Goal: Task Accomplishment & Management: Use online tool/utility

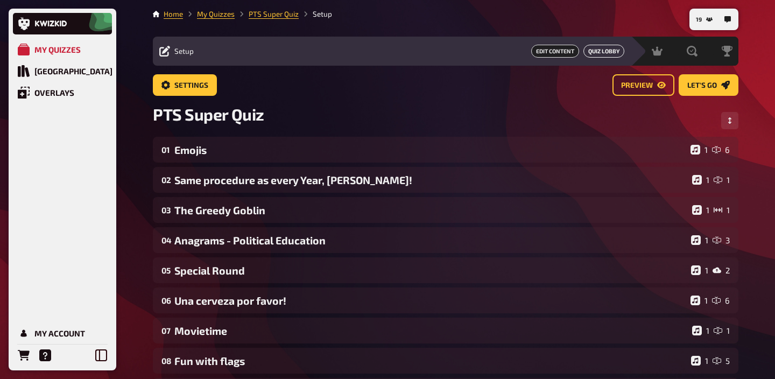
click at [598, 52] on link "Quiz Lobby" at bounding box center [603, 51] width 41 height 13
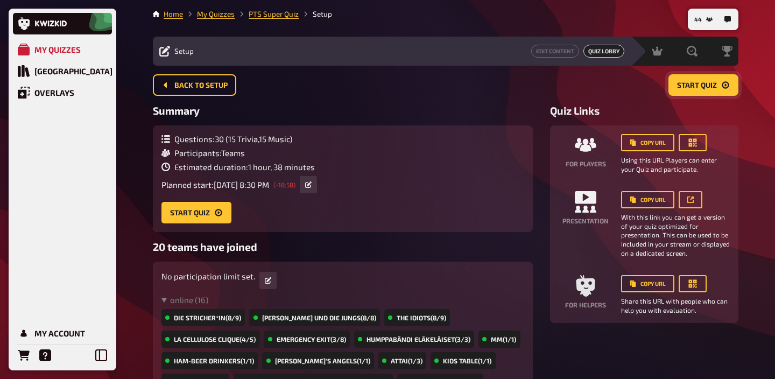
click at [699, 84] on span "Start Quiz" at bounding box center [697, 86] width 40 height 8
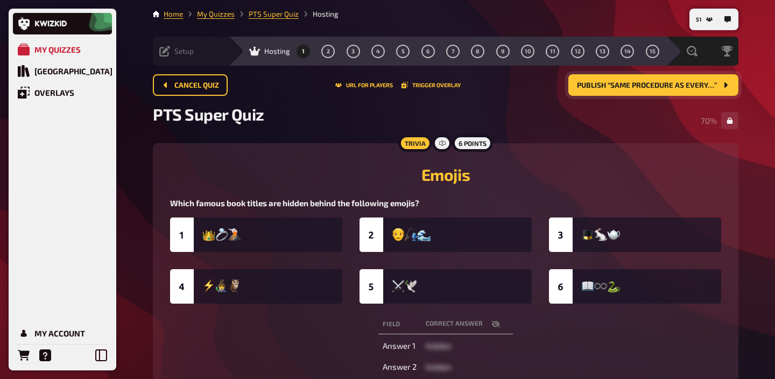
click at [596, 84] on span "Publish “Same procedure as every…”" at bounding box center [647, 86] width 140 height 8
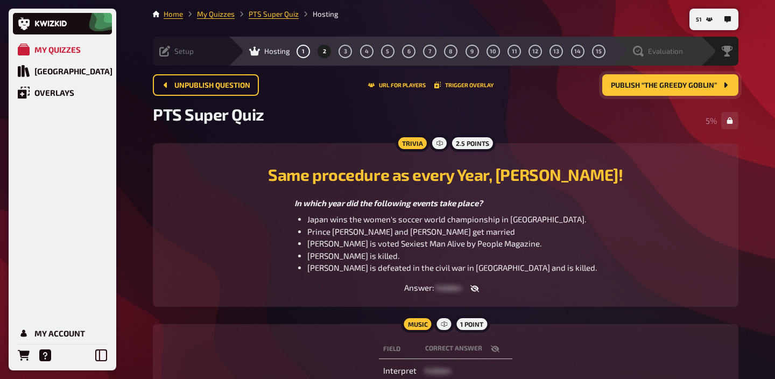
click at [677, 56] on div "Evaluation" at bounding box center [658, 51] width 50 height 11
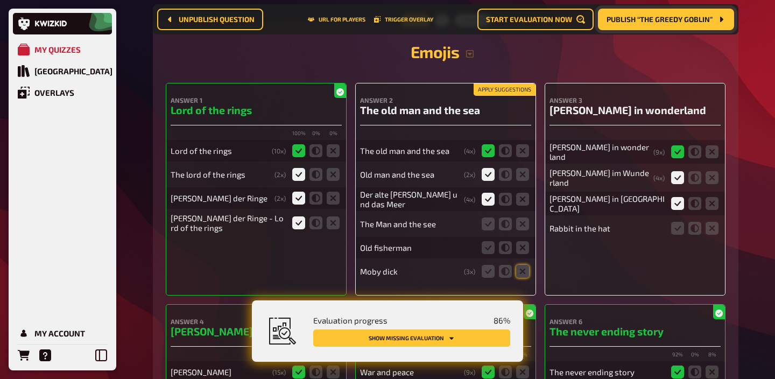
scroll to position [201, 0]
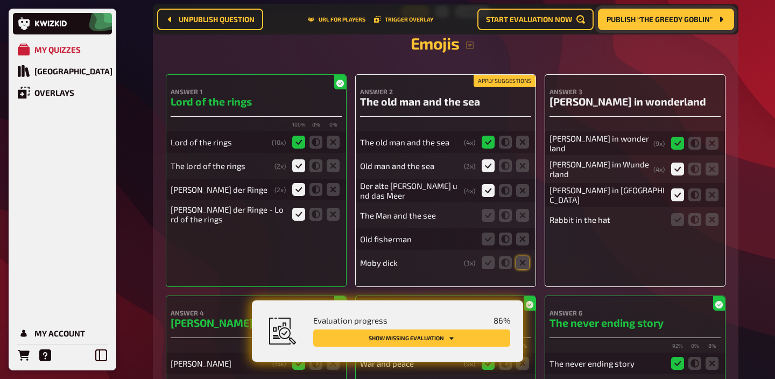
click at [514, 86] on button "Apply suggestions" at bounding box center [505, 81] width 62 height 12
click at [489, 215] on icon at bounding box center [488, 215] width 13 height 13
click at [0, 0] on input "radio" at bounding box center [0, 0] width 0 height 0
click at [522, 245] on icon at bounding box center [522, 238] width 13 height 13
click at [0, 0] on input "radio" at bounding box center [0, 0] width 0 height 0
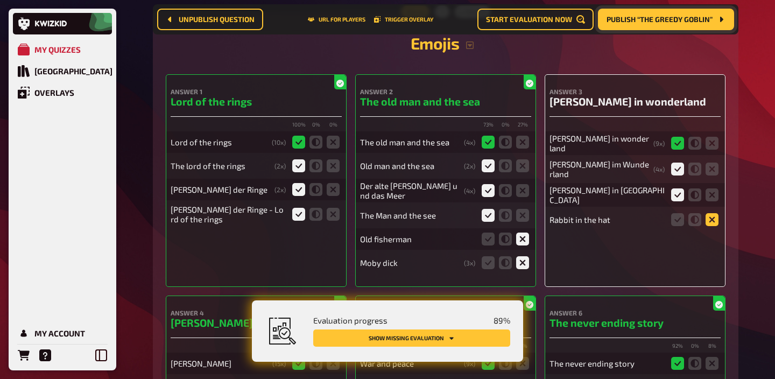
click at [711, 214] on icon at bounding box center [711, 219] width 13 height 13
click at [0, 0] on input "radio" at bounding box center [0, 0] width 0 height 0
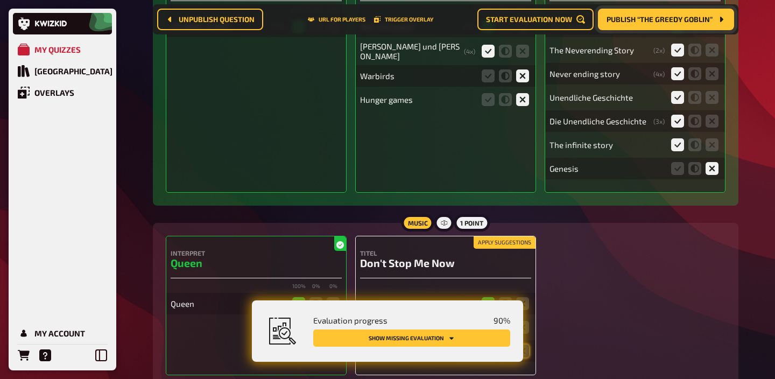
scroll to position [679, 0]
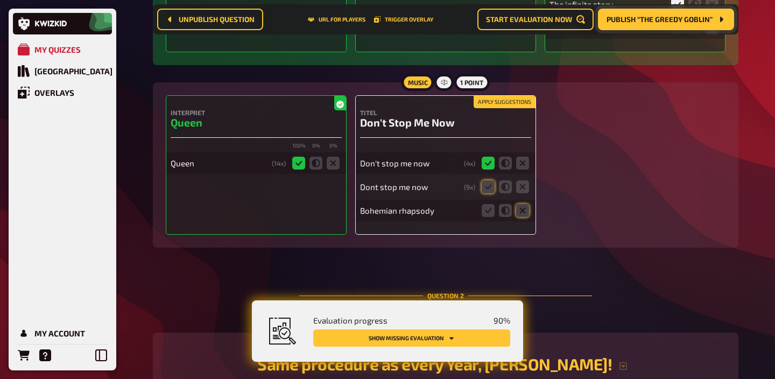
click at [508, 109] on div "Apply suggestions Titel Don't Stop Me Now Don't stop me now ( 4 x) Dont stop me…" at bounding box center [445, 164] width 181 height 139
click at [508, 106] on button "Apply suggestions" at bounding box center [505, 102] width 62 height 12
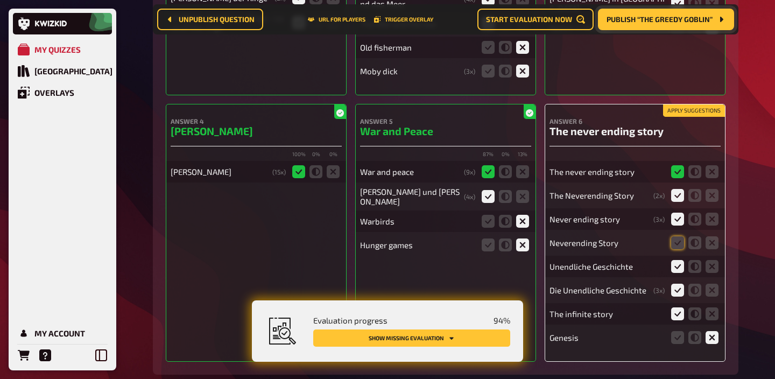
scroll to position [393, 0]
click at [698, 107] on button "Apply suggestions" at bounding box center [694, 110] width 62 height 12
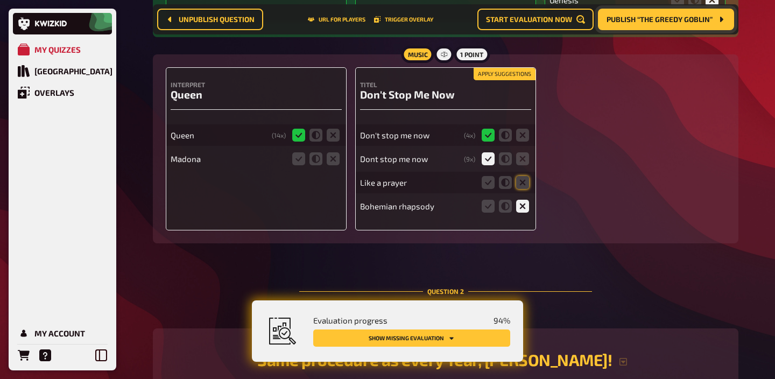
scroll to position [742, 0]
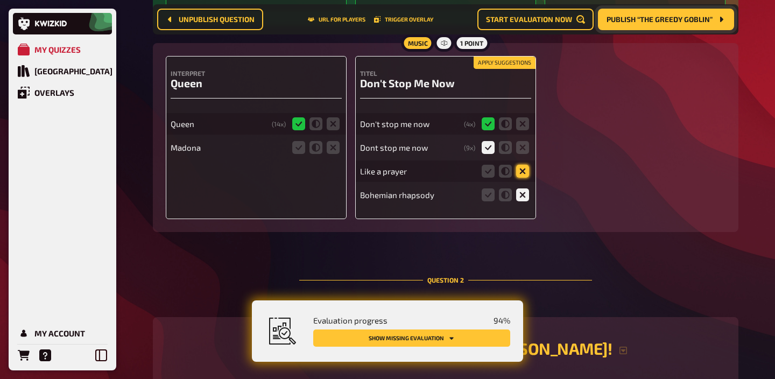
click at [526, 172] on icon at bounding box center [522, 171] width 13 height 13
click at [0, 0] on input "radio" at bounding box center [0, 0] width 0 height 0
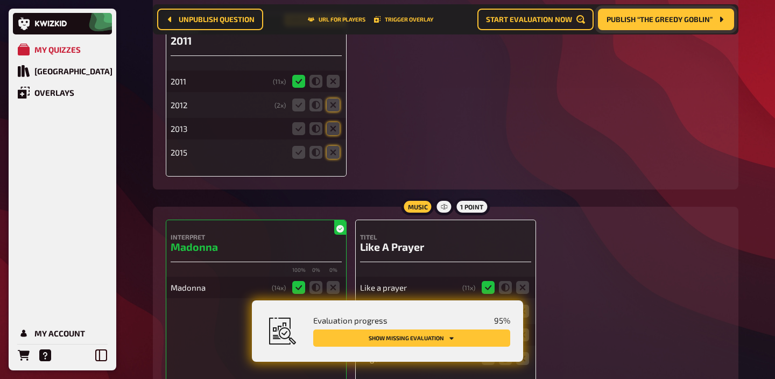
scroll to position [1107, 0]
click at [317, 108] on icon at bounding box center [315, 105] width 13 height 13
click at [0, 0] on input "radio" at bounding box center [0, 0] width 0 height 0
click at [330, 130] on icon at bounding box center [333, 129] width 13 height 13
click at [0, 0] on input "radio" at bounding box center [0, 0] width 0 height 0
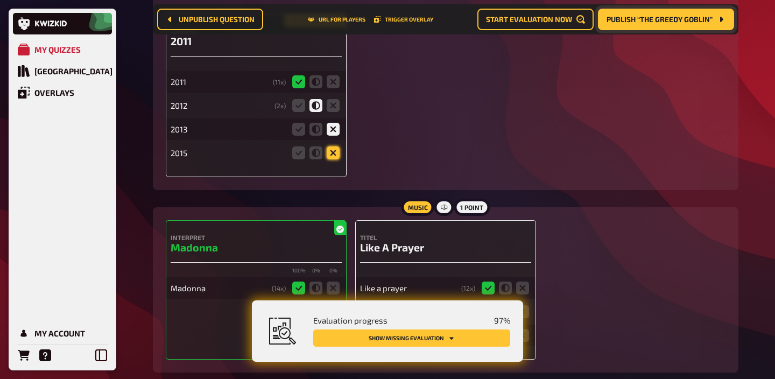
click at [330, 153] on icon at bounding box center [333, 152] width 13 height 13
click at [0, 0] on input "radio" at bounding box center [0, 0] width 0 height 0
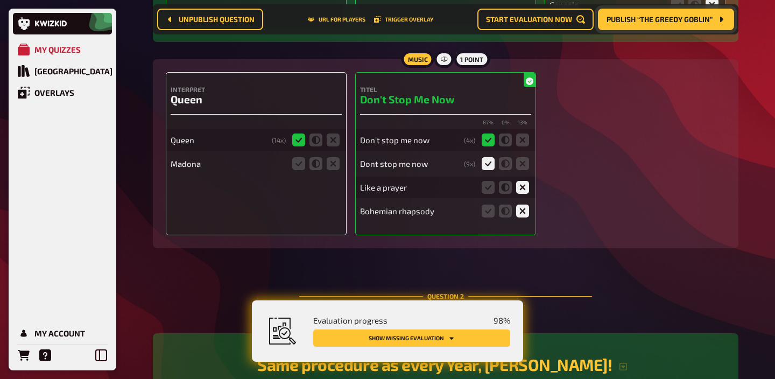
scroll to position [705, 0]
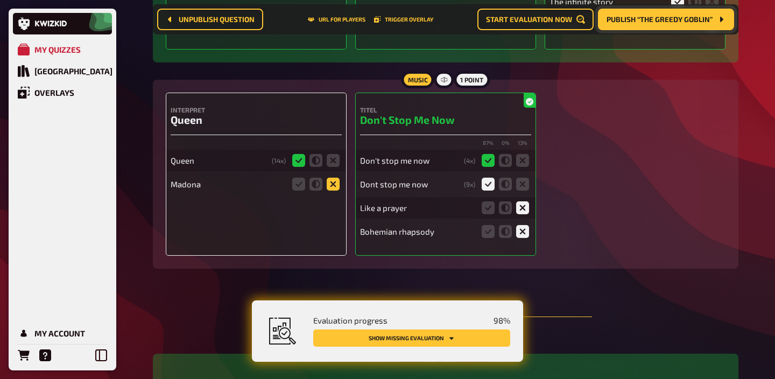
click at [334, 187] on icon at bounding box center [333, 184] width 13 height 13
click at [0, 0] on input "radio" at bounding box center [0, 0] width 0 height 0
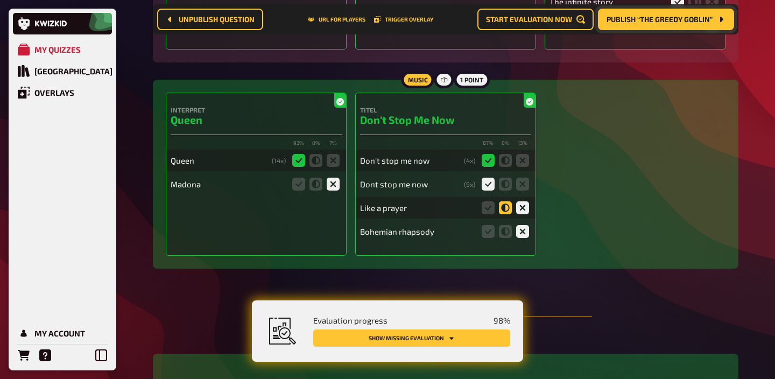
click at [505, 210] on icon at bounding box center [505, 207] width 13 height 13
click at [0, 0] on input "radio" at bounding box center [0, 0] width 0 height 0
click at [315, 185] on icon at bounding box center [315, 184] width 13 height 13
click at [0, 0] on input "radio" at bounding box center [0, 0] width 0 height 0
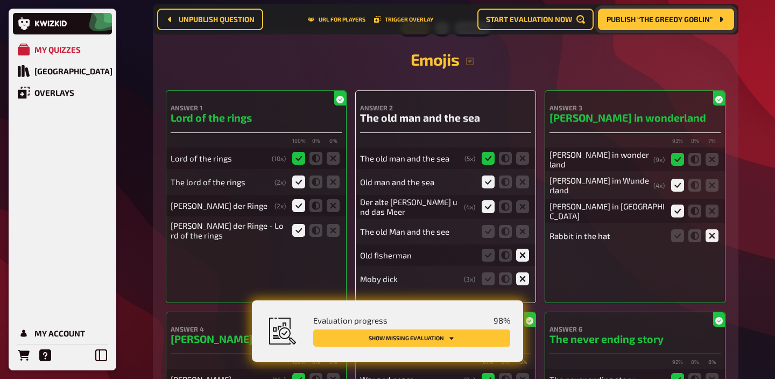
scroll to position [183, 0]
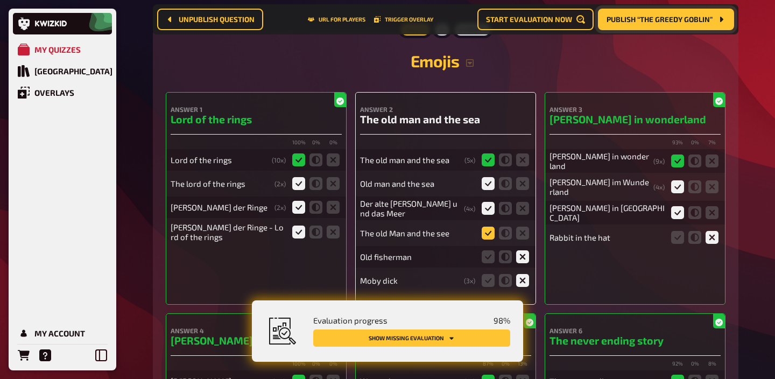
click at [488, 233] on icon at bounding box center [488, 233] width 13 height 13
click at [0, 0] on input "radio" at bounding box center [0, 0] width 0 height 0
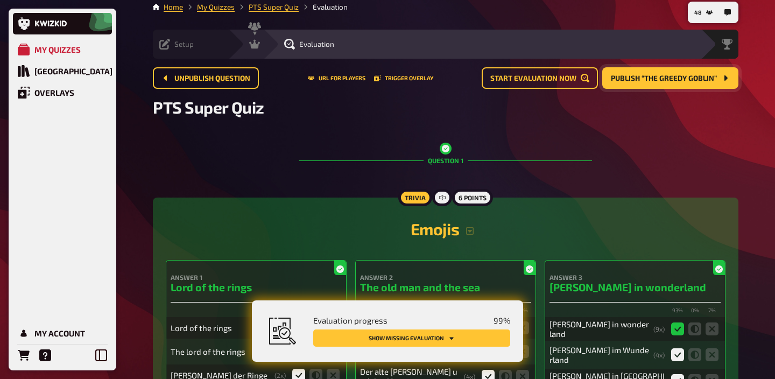
scroll to position [0, 0]
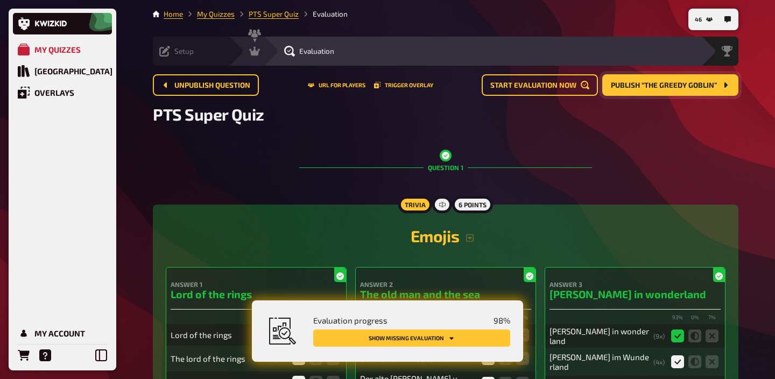
click at [666, 94] on button "Publish “The Greedy Goblin”" at bounding box center [670, 85] width 136 height 22
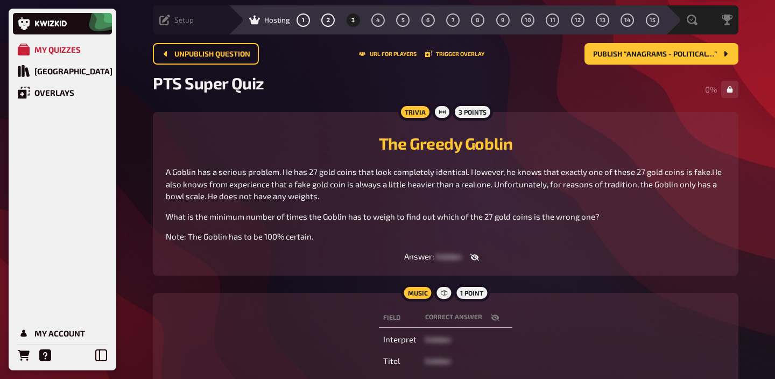
scroll to position [32, 0]
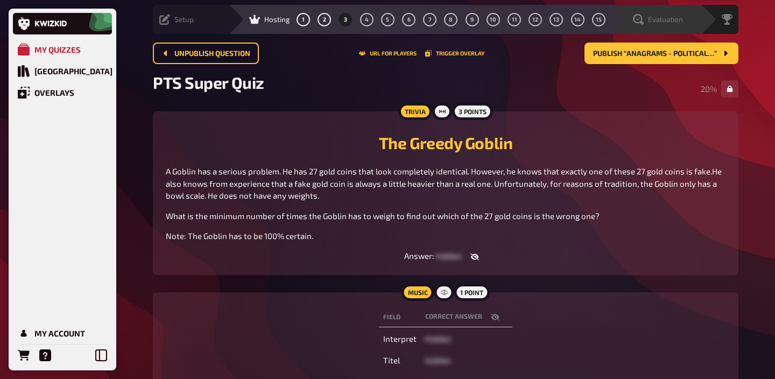
click at [657, 22] on span "Evaluation" at bounding box center [665, 19] width 35 height 9
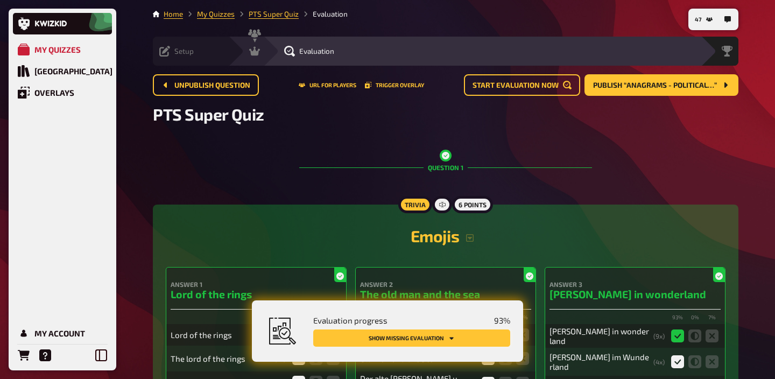
click at [460, 341] on button "Show missing evaluation" at bounding box center [411, 337] width 197 height 17
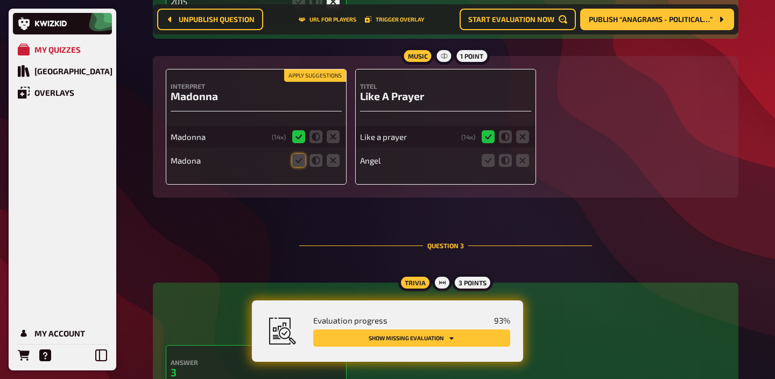
scroll to position [1212, 0]
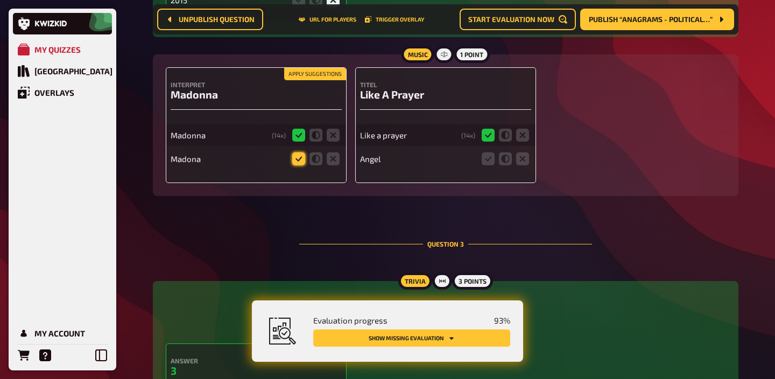
click at [296, 159] on icon at bounding box center [298, 158] width 13 height 13
click at [0, 0] on input "radio" at bounding box center [0, 0] width 0 height 0
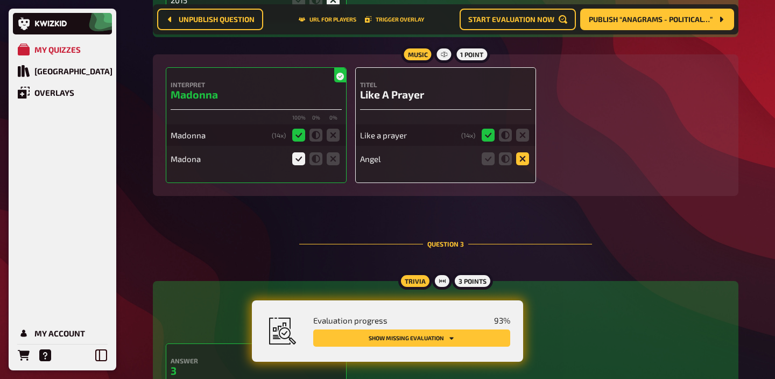
click at [520, 165] on icon at bounding box center [522, 158] width 13 height 13
click at [0, 0] on input "radio" at bounding box center [0, 0] width 0 height 0
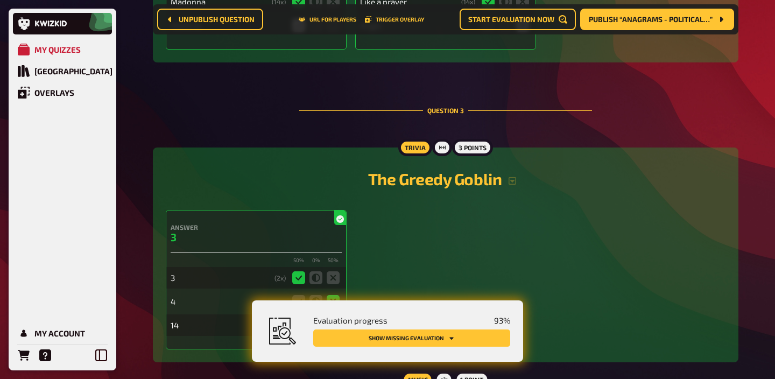
scroll to position [1609, 0]
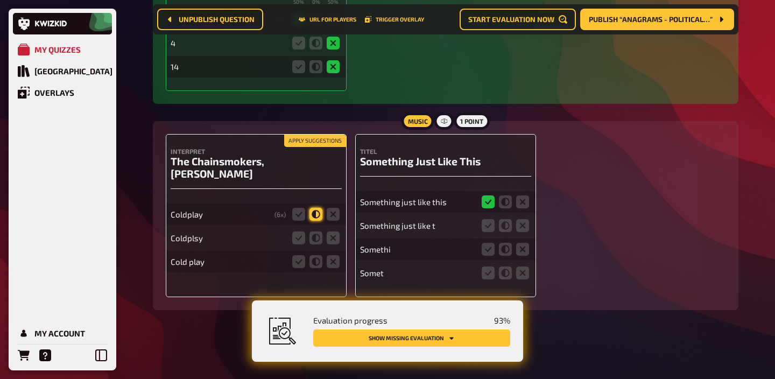
click at [312, 201] on div "Apply suggestions Interpret The Chainsmokers, [PERSON_NAME] [PERSON_NAME] ( 6 x…" at bounding box center [256, 215] width 181 height 163
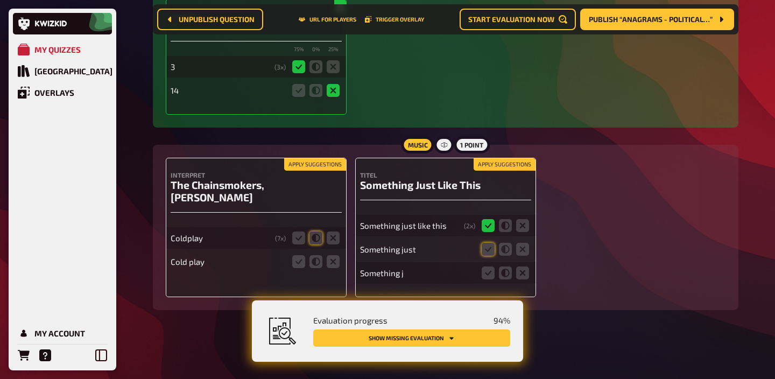
scroll to position [1562, 0]
click at [315, 231] on icon at bounding box center [315, 237] width 13 height 13
click at [0, 0] on input "radio" at bounding box center [0, 0] width 0 height 0
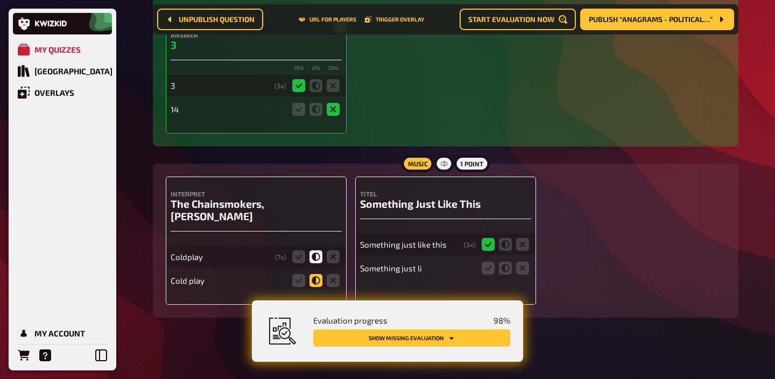
click at [314, 274] on icon at bounding box center [315, 280] width 13 height 13
click at [0, 0] on input "radio" at bounding box center [0, 0] width 0 height 0
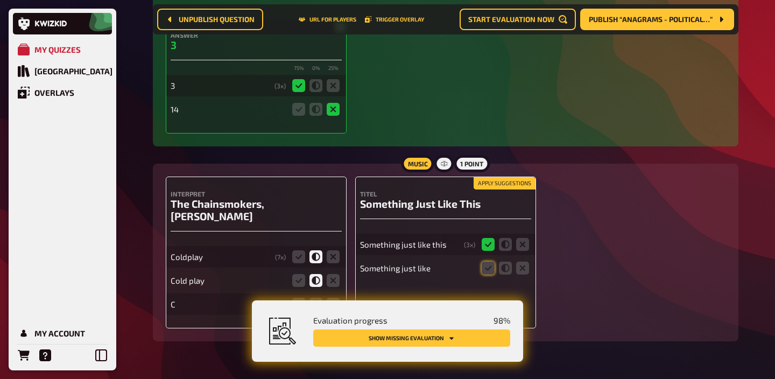
scroll to position [1562, 0]
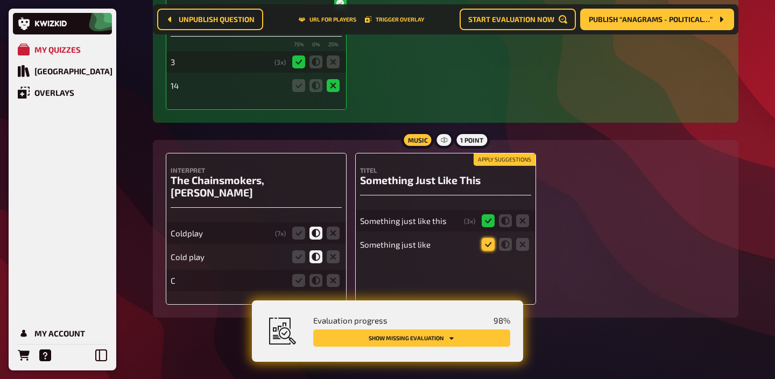
click at [485, 249] on icon at bounding box center [488, 244] width 13 height 13
click at [0, 0] on input "radio" at bounding box center [0, 0] width 0 height 0
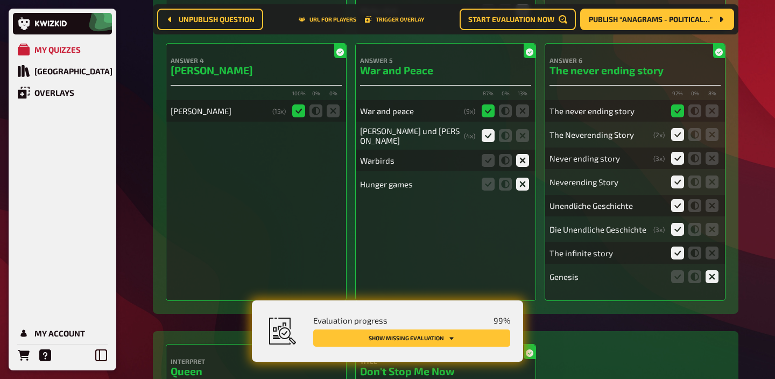
scroll to position [0, 0]
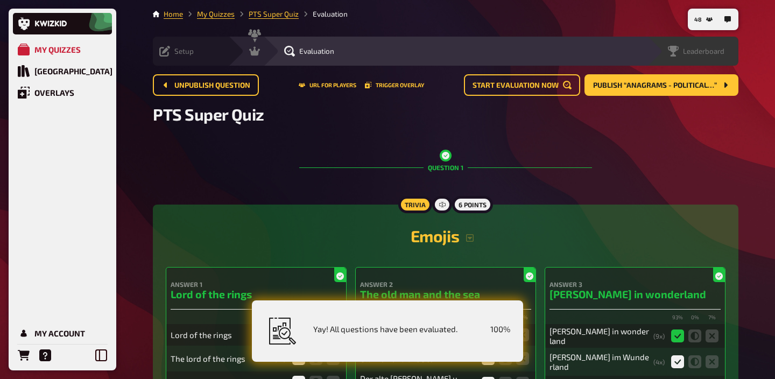
click at [713, 52] on span "Leaderboard" at bounding box center [703, 51] width 41 height 9
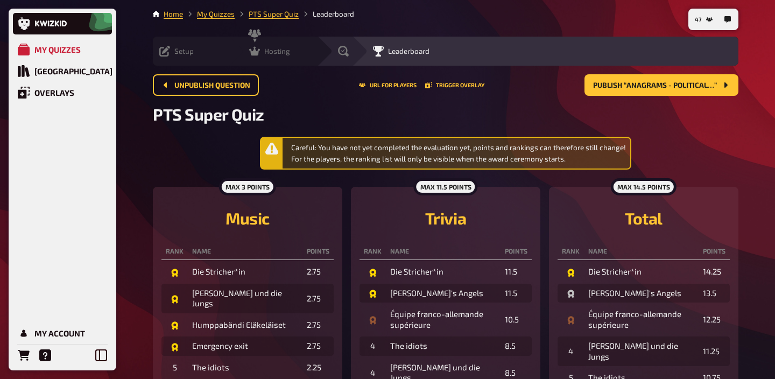
click at [228, 58] on div "Hosting undefined" at bounding box center [272, 51] width 89 height 29
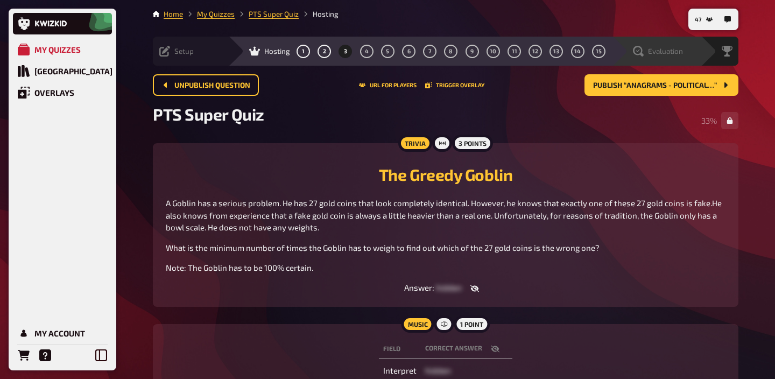
click at [653, 52] on span "Evaluation" at bounding box center [665, 51] width 35 height 9
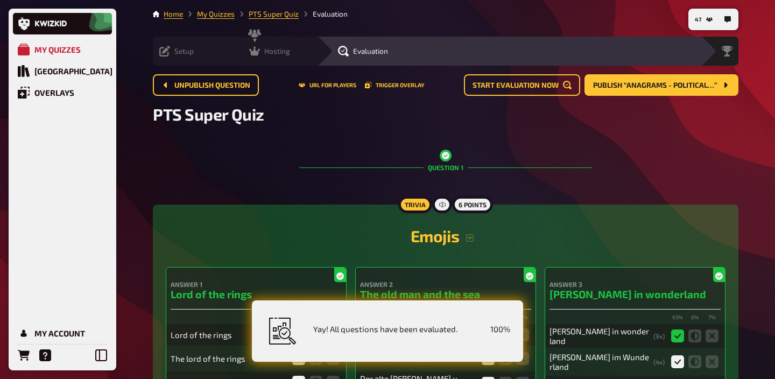
click at [264, 52] on span "Hosting" at bounding box center [277, 51] width 26 height 9
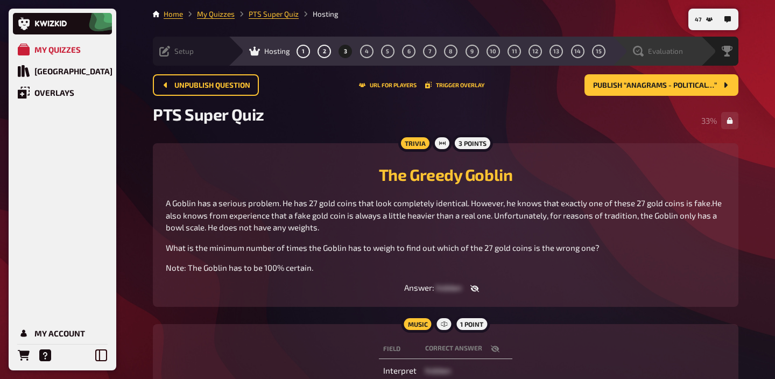
click at [652, 49] on span "Evaluation" at bounding box center [665, 51] width 35 height 9
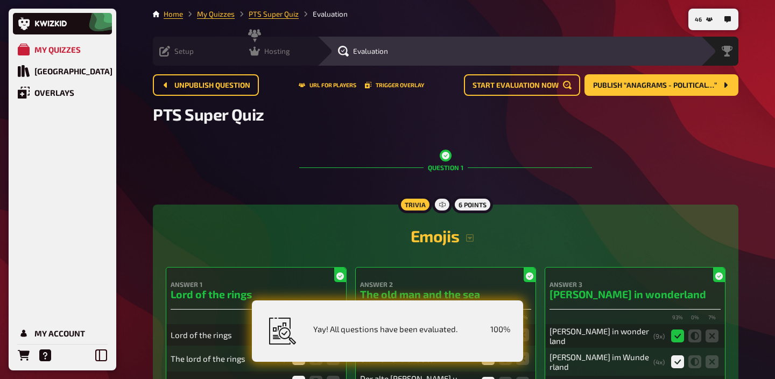
click at [264, 52] on span "Hosting" at bounding box center [277, 51] width 26 height 9
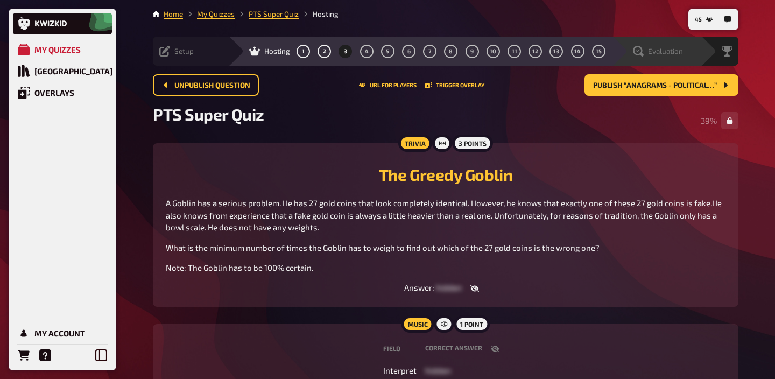
click at [675, 50] on span "Evaluation" at bounding box center [665, 51] width 35 height 9
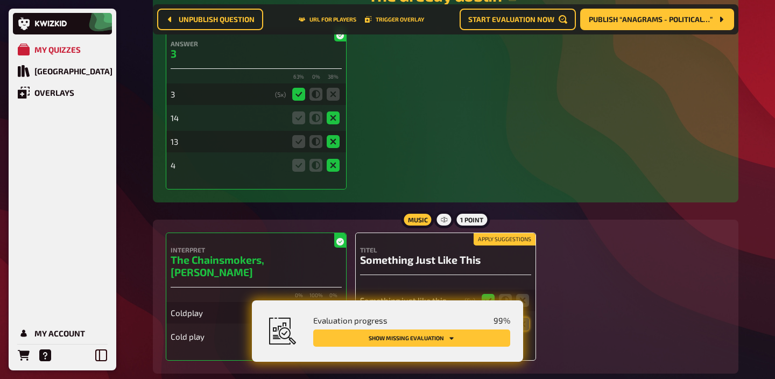
scroll to position [1585, 0]
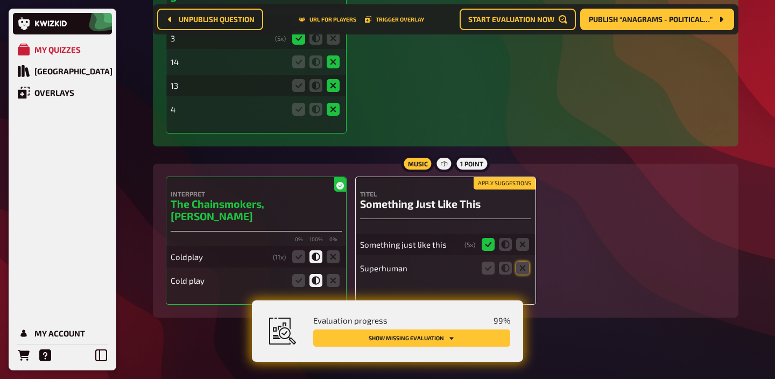
click at [492, 189] on button "Apply suggestions" at bounding box center [505, 184] width 62 height 12
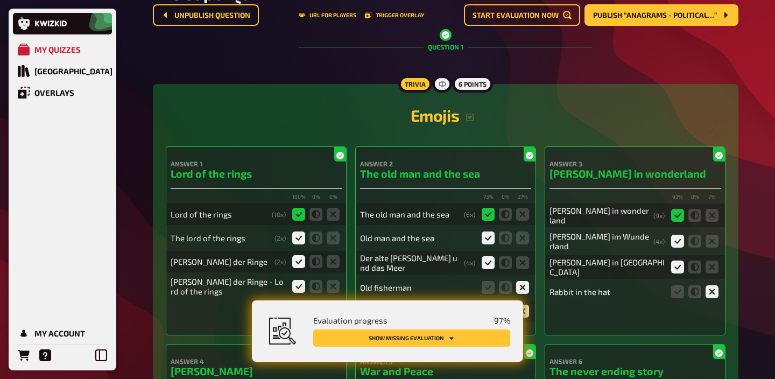
scroll to position [0, 0]
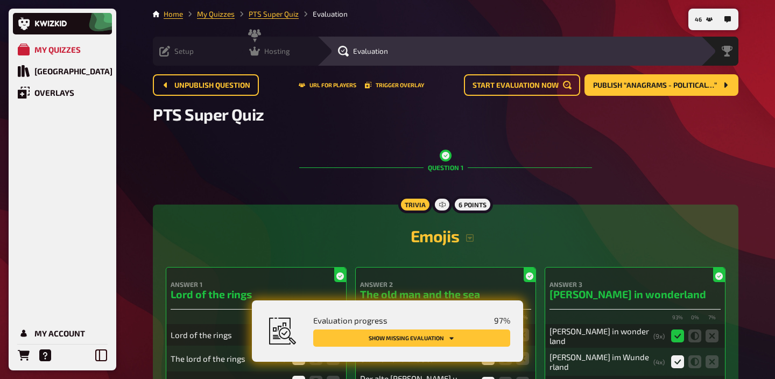
click at [264, 52] on span "Hosting" at bounding box center [277, 51] width 26 height 9
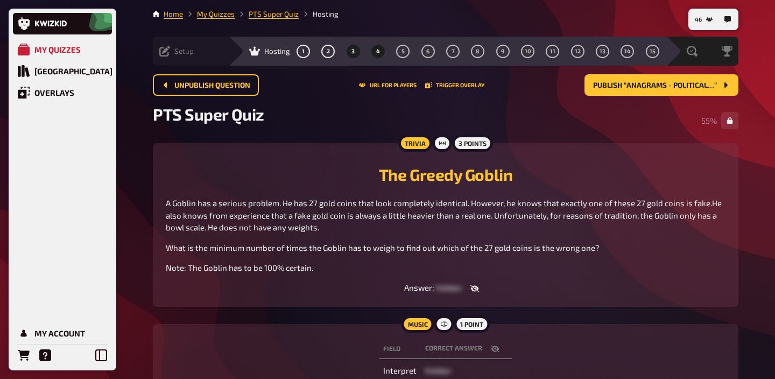
click at [370, 52] on button "4" at bounding box center [378, 51] width 17 height 17
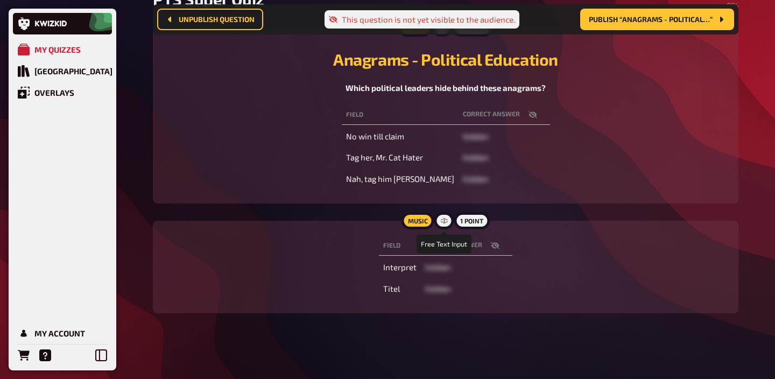
scroll to position [127, 0]
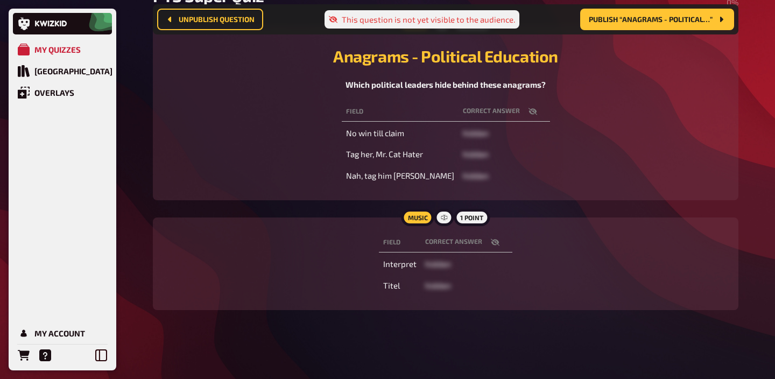
click at [492, 243] on icon "button" at bounding box center [495, 242] width 9 height 7
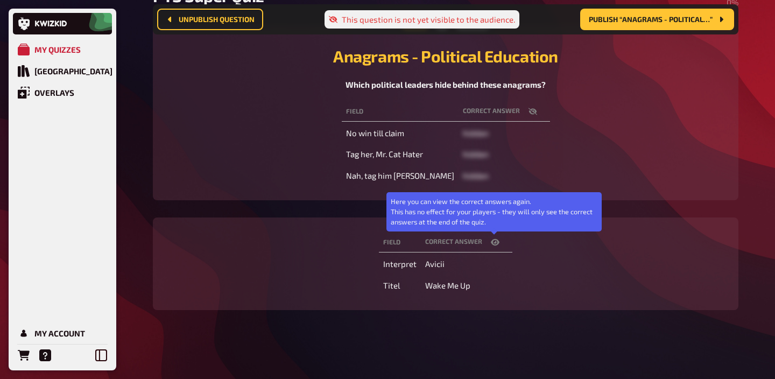
click at [492, 243] on icon "button" at bounding box center [495, 242] width 9 height 9
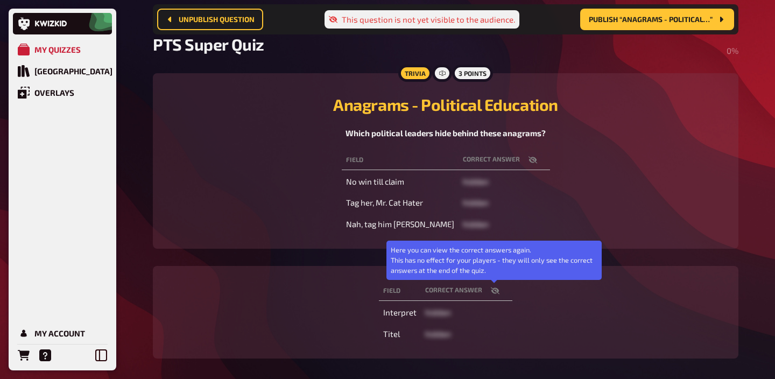
scroll to position [0, 0]
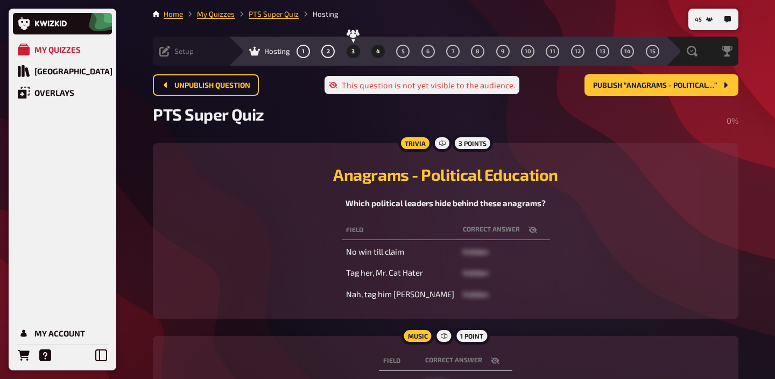
click at [344, 55] on button "3" at bounding box center [352, 51] width 17 height 17
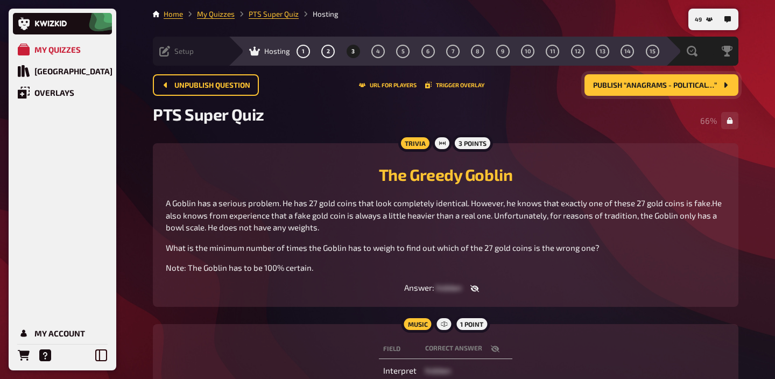
click at [625, 88] on span "Publish “Anagrams - Political…”" at bounding box center [655, 86] width 124 height 8
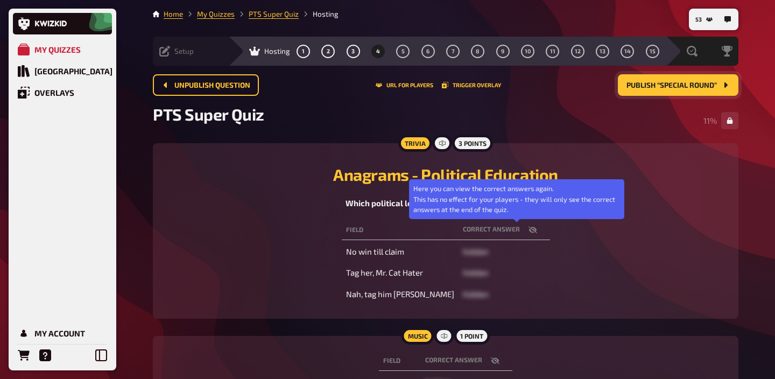
click at [528, 228] on icon "button" at bounding box center [532, 229] width 9 height 9
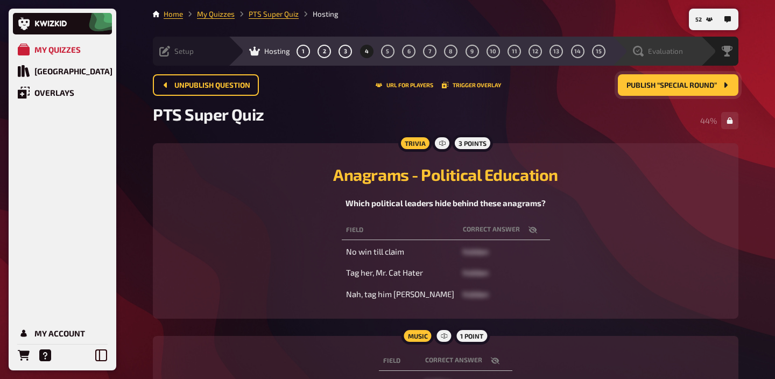
click at [659, 51] on span "Evaluation" at bounding box center [665, 51] width 35 height 9
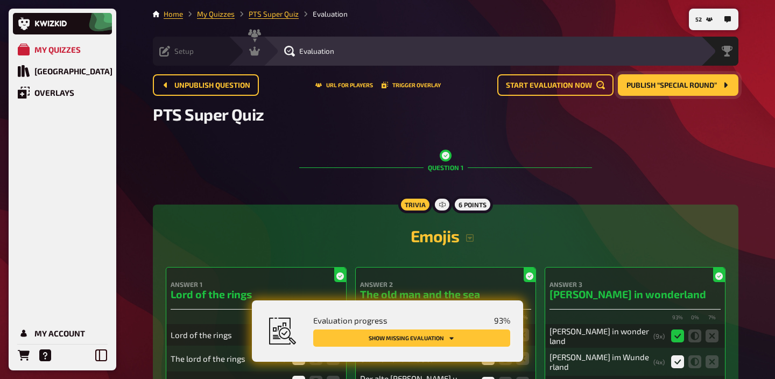
click at [446, 334] on button "Show missing evaluation" at bounding box center [411, 337] width 197 height 17
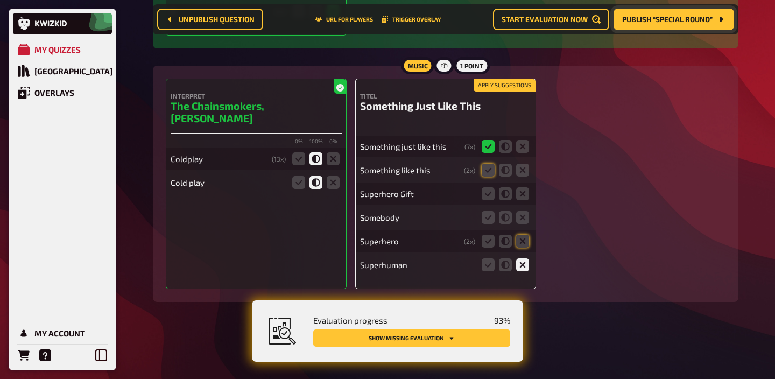
scroll to position [1696, 0]
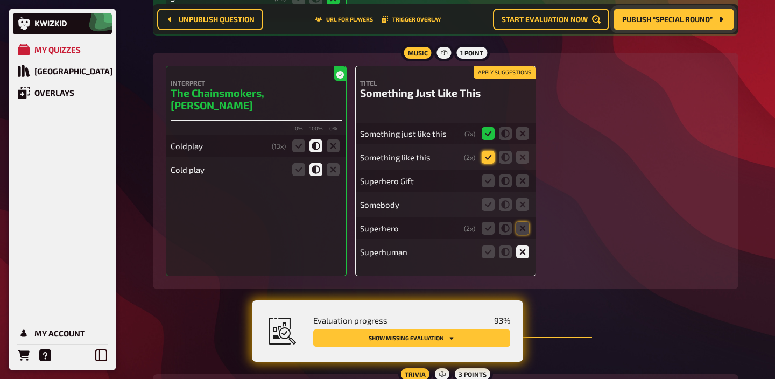
click at [483, 158] on icon at bounding box center [488, 157] width 13 height 13
click at [0, 0] on input "radio" at bounding box center [0, 0] width 0 height 0
click at [521, 182] on icon at bounding box center [522, 180] width 13 height 13
click at [0, 0] on input "radio" at bounding box center [0, 0] width 0 height 0
click at [521, 201] on fieldset at bounding box center [505, 204] width 52 height 17
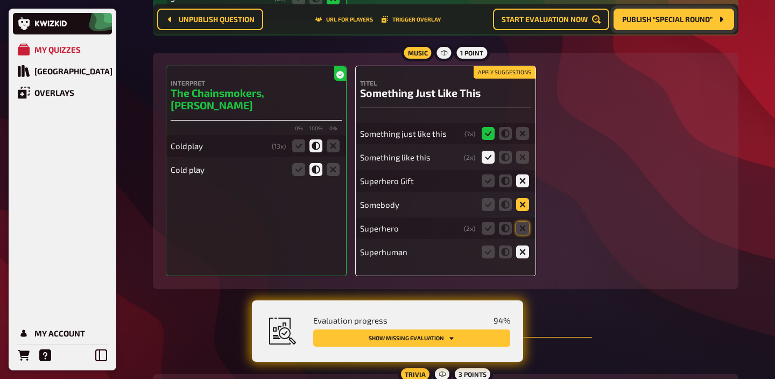
click at [521, 208] on icon at bounding box center [522, 204] width 13 height 13
click at [0, 0] on input "radio" at bounding box center [0, 0] width 0 height 0
click at [521, 225] on fieldset at bounding box center [505, 228] width 52 height 17
click at [521, 230] on icon at bounding box center [522, 228] width 13 height 13
click at [0, 0] on input "radio" at bounding box center [0, 0] width 0 height 0
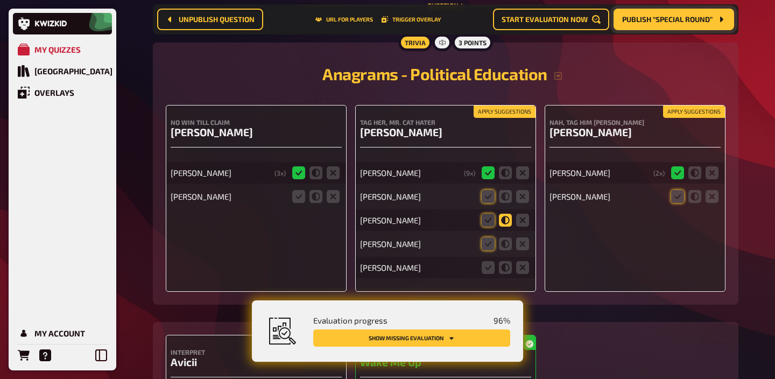
scroll to position [2028, 0]
click at [517, 117] on button "Apply suggestions" at bounding box center [505, 111] width 62 height 12
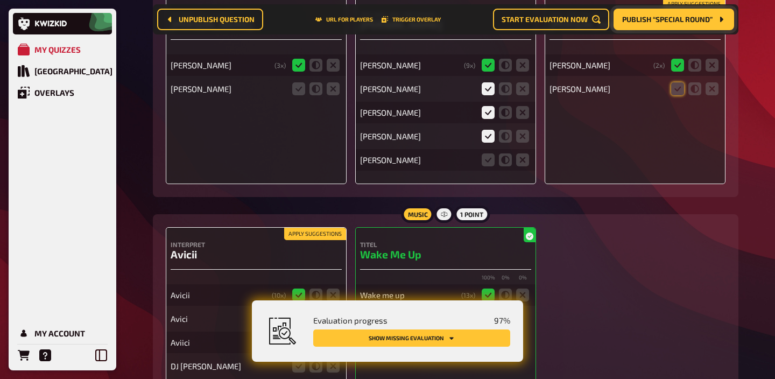
scroll to position [2137, 0]
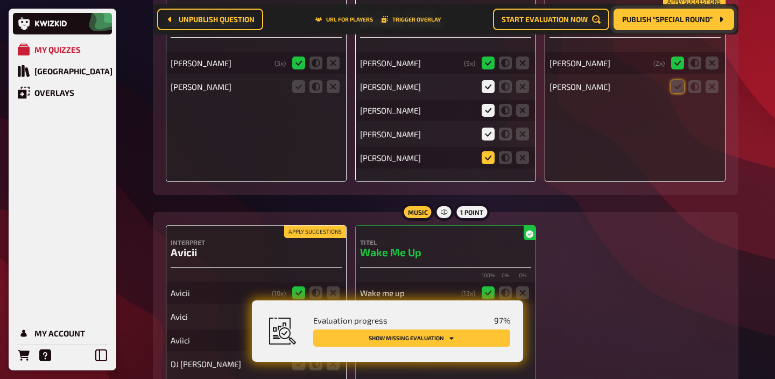
click at [485, 164] on icon at bounding box center [488, 157] width 13 height 13
click at [0, 0] on input "radio" at bounding box center [0, 0] width 0 height 0
click at [676, 93] on icon at bounding box center [677, 86] width 13 height 13
click at [0, 0] on input "radio" at bounding box center [0, 0] width 0 height 0
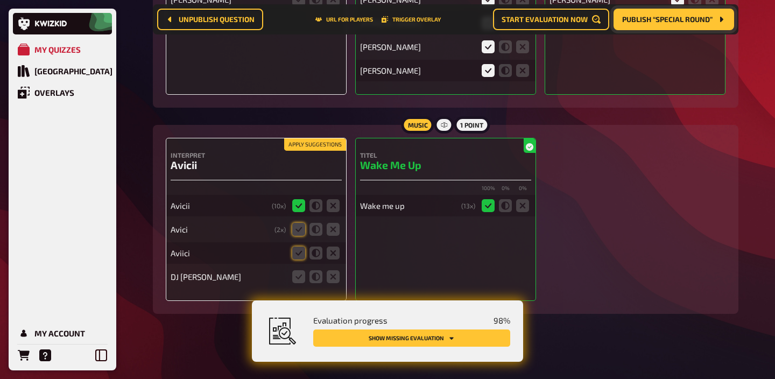
scroll to position [2234, 0]
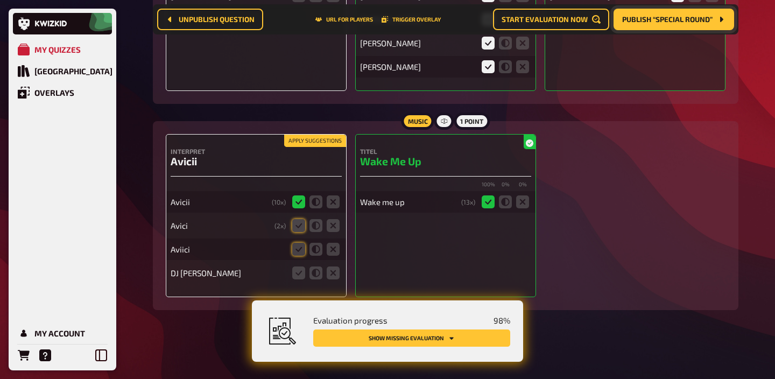
click at [325, 143] on button "Apply suggestions" at bounding box center [315, 141] width 62 height 12
click at [297, 272] on icon at bounding box center [298, 272] width 13 height 13
click at [0, 0] on input "radio" at bounding box center [0, 0] width 0 height 0
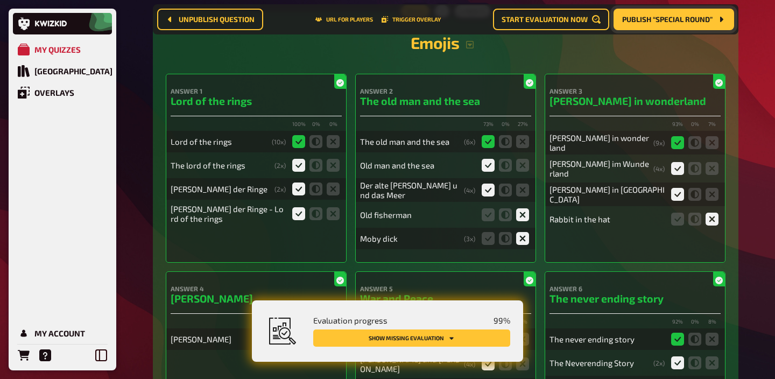
scroll to position [0, 0]
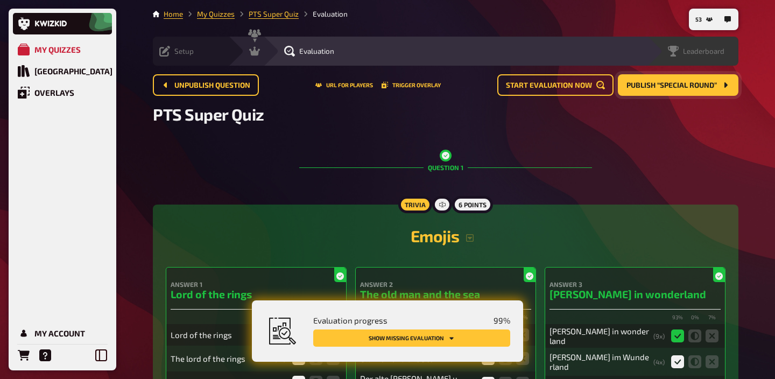
click at [704, 48] on span "Leaderboard" at bounding box center [703, 51] width 41 height 9
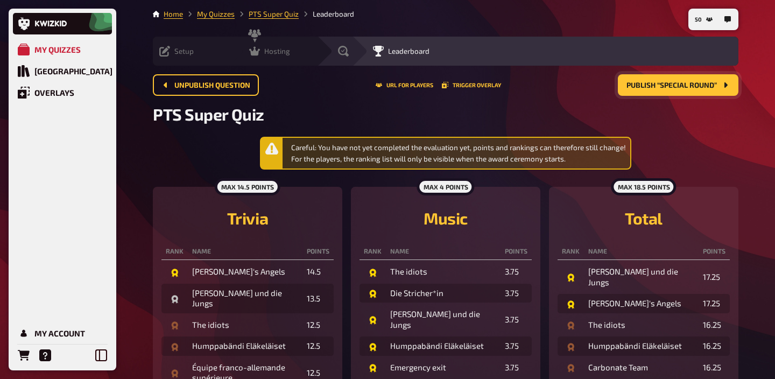
click at [264, 53] on span "Hosting" at bounding box center [277, 51] width 26 height 9
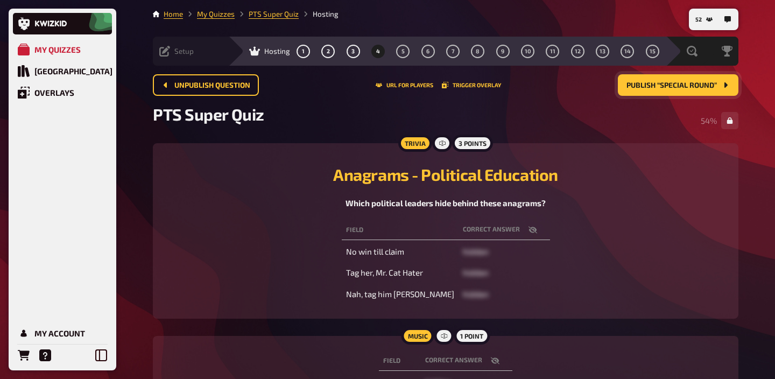
click at [667, 86] on span "Publish “Special Round”" at bounding box center [671, 86] width 90 height 8
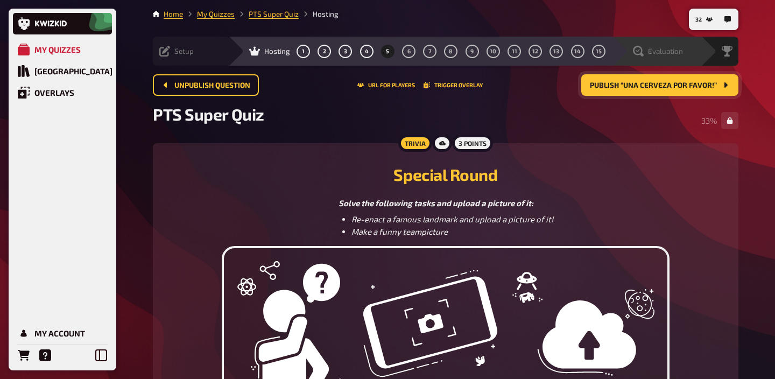
click at [653, 56] on div "Evaluation" at bounding box center [658, 51] width 50 height 11
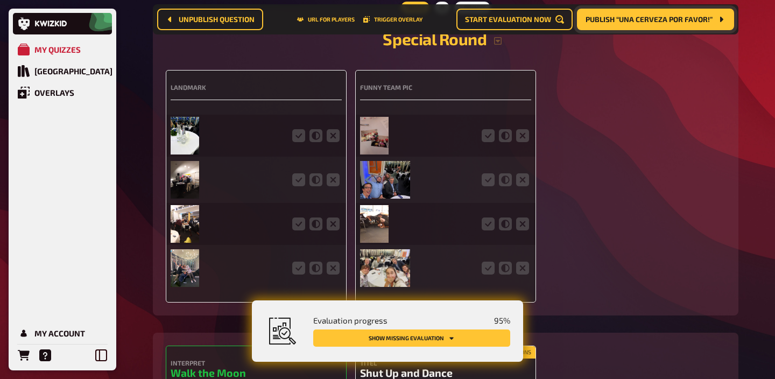
scroll to position [2669, 0]
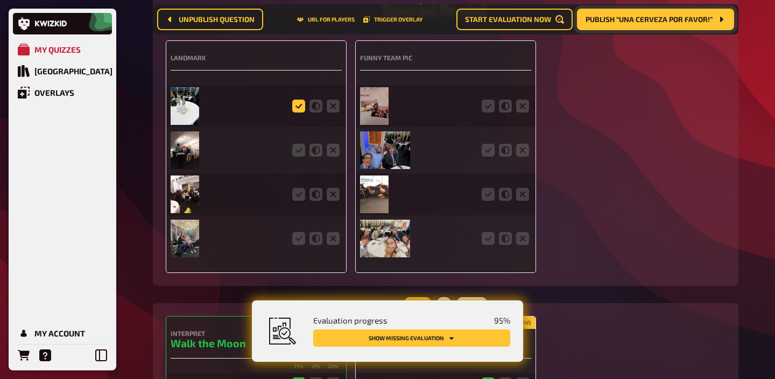
click at [301, 107] on icon at bounding box center [298, 106] width 13 height 13
click at [0, 0] on input "radio" at bounding box center [0, 0] width 0 height 0
click at [293, 153] on icon at bounding box center [298, 150] width 13 height 13
click at [0, 0] on input "radio" at bounding box center [0, 0] width 0 height 0
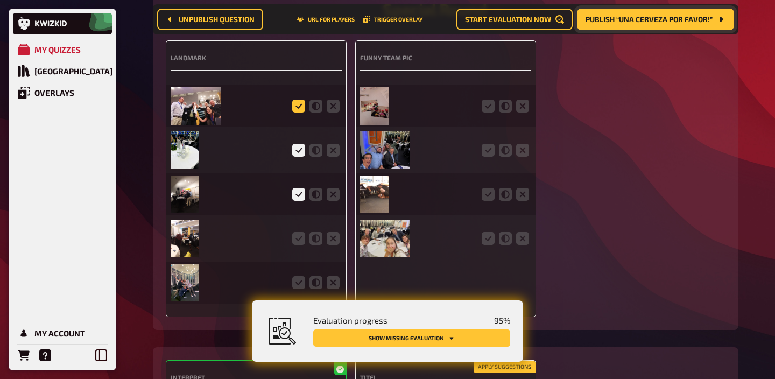
click at [301, 112] on icon at bounding box center [298, 106] width 13 height 13
click at [0, 0] on input "radio" at bounding box center [0, 0] width 0 height 0
click at [294, 245] on icon at bounding box center [298, 238] width 13 height 13
click at [0, 0] on input "radio" at bounding box center [0, 0] width 0 height 0
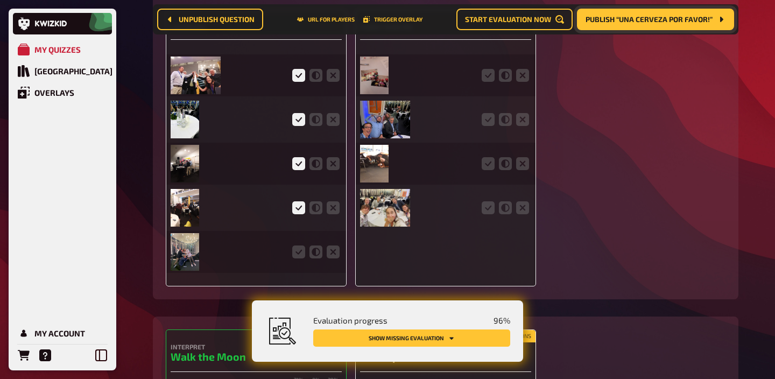
scroll to position [2706, 0]
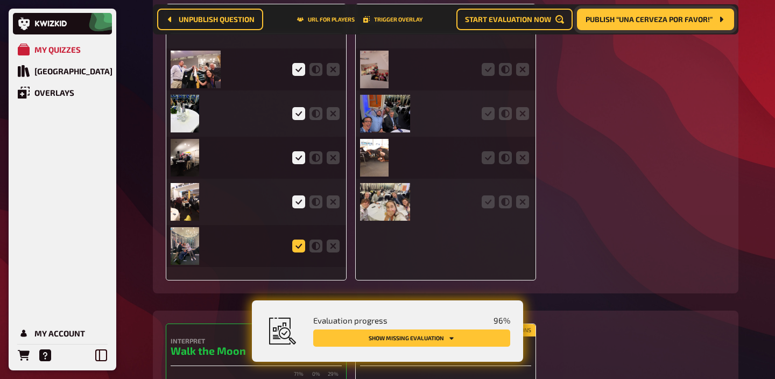
click at [294, 246] on icon at bounding box center [298, 245] width 13 height 13
click at [0, 0] on input "radio" at bounding box center [0, 0] width 0 height 0
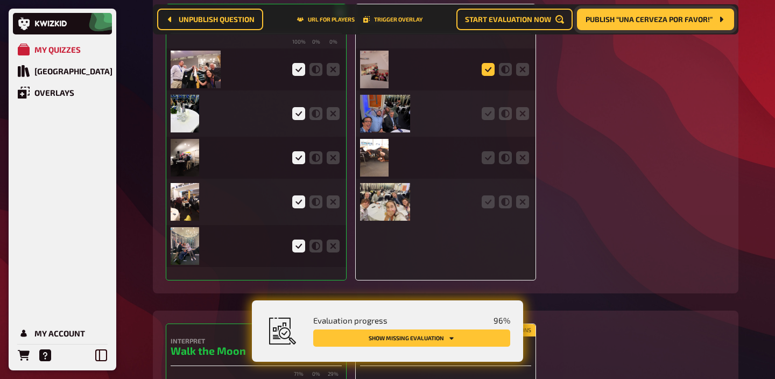
click at [484, 76] on icon at bounding box center [488, 69] width 13 height 13
click at [0, 0] on input "radio" at bounding box center [0, 0] width 0 height 0
click at [484, 120] on icon at bounding box center [488, 113] width 13 height 13
click at [0, 0] on input "radio" at bounding box center [0, 0] width 0 height 0
click at [484, 162] on icon at bounding box center [488, 157] width 13 height 13
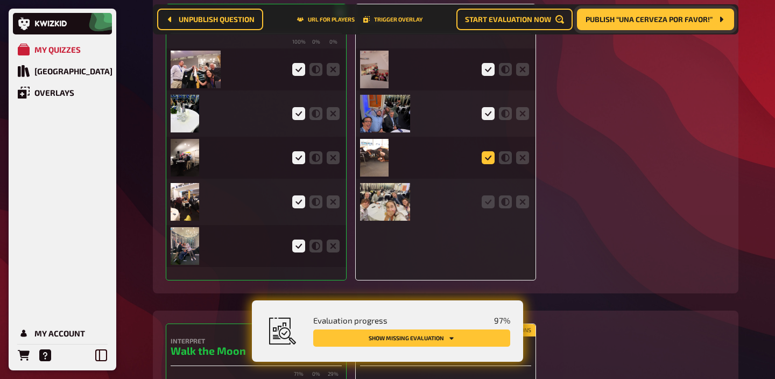
click at [0, 0] on input "radio" at bounding box center [0, 0] width 0 height 0
click at [484, 208] on icon at bounding box center [488, 201] width 13 height 13
click at [0, 0] on input "radio" at bounding box center [0, 0] width 0 height 0
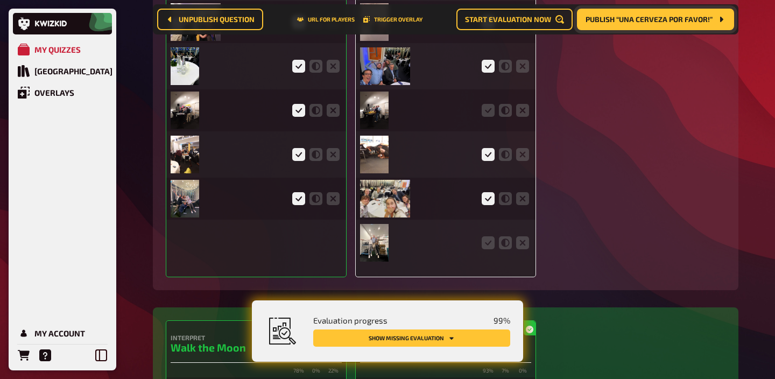
scroll to position [2752, 0]
click at [484, 117] on icon at bounding box center [488, 110] width 13 height 13
click at [0, 0] on input "radio" at bounding box center [0, 0] width 0 height 0
click at [488, 245] on icon at bounding box center [488, 243] width 13 height 13
click at [0, 0] on input "radio" at bounding box center [0, 0] width 0 height 0
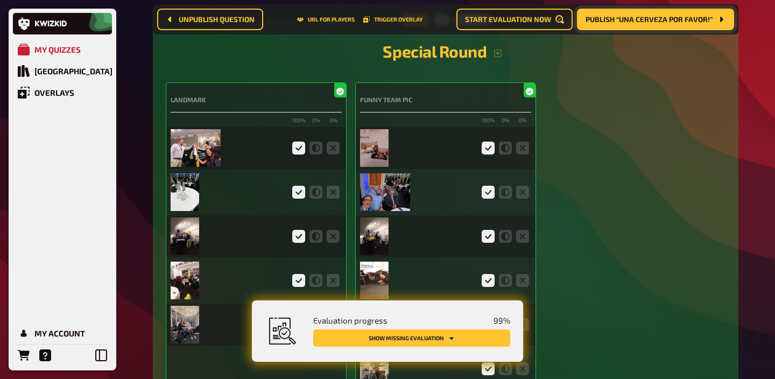
scroll to position [2650, 0]
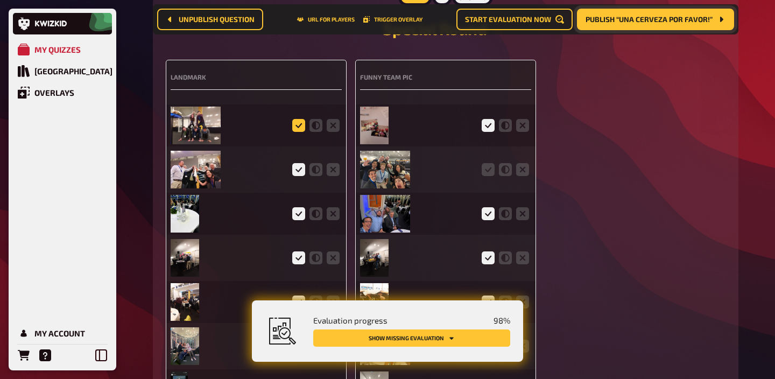
click at [301, 131] on icon at bounding box center [298, 125] width 13 height 13
click at [0, 0] on input "radio" at bounding box center [0, 0] width 0 height 0
click at [206, 131] on img at bounding box center [196, 126] width 50 height 38
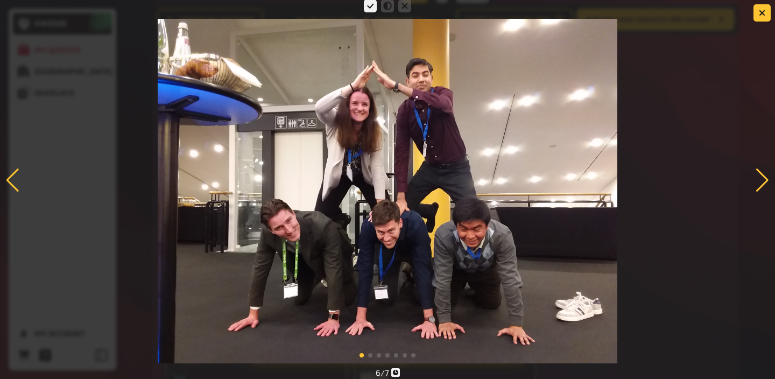
click at [762, 184] on div at bounding box center [762, 180] width 15 height 24
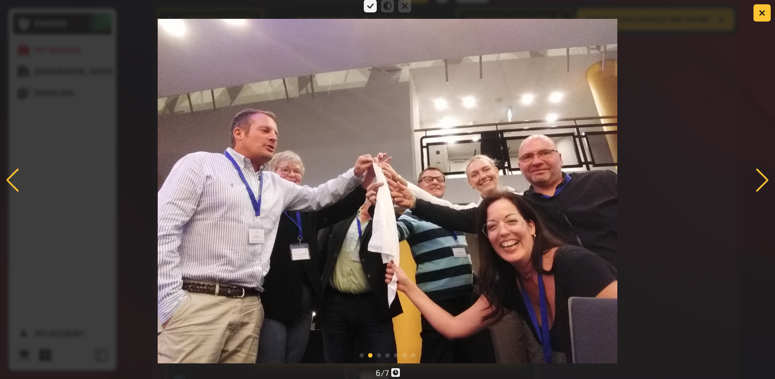
click at [762, 184] on div at bounding box center [762, 180] width 15 height 24
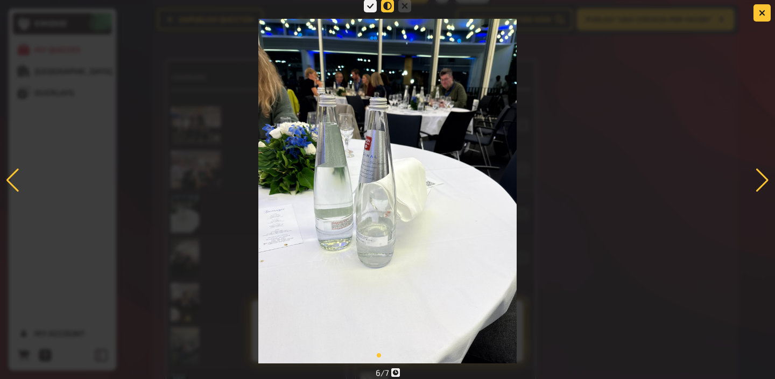
click at [391, 3] on icon at bounding box center [387, 5] width 13 height 13
click at [0, 0] on input "radio" at bounding box center [0, 0] width 0 height 0
click at [762, 179] on div at bounding box center [762, 180] width 15 height 24
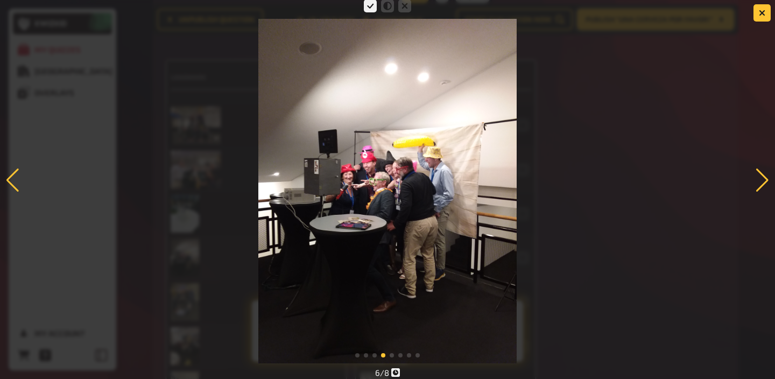
click at [761, 176] on div at bounding box center [762, 180] width 15 height 24
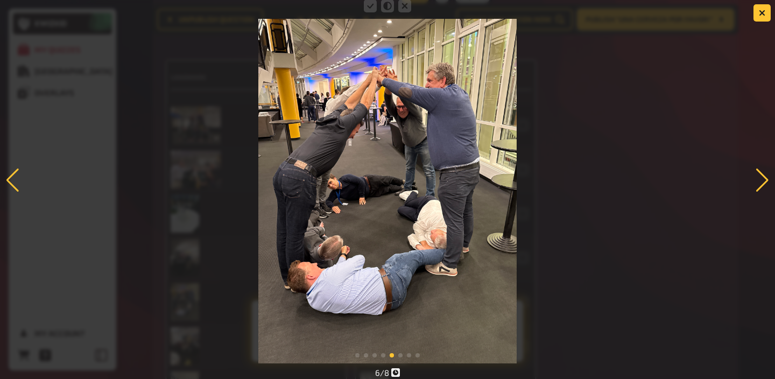
click at [761, 176] on div at bounding box center [762, 180] width 15 height 24
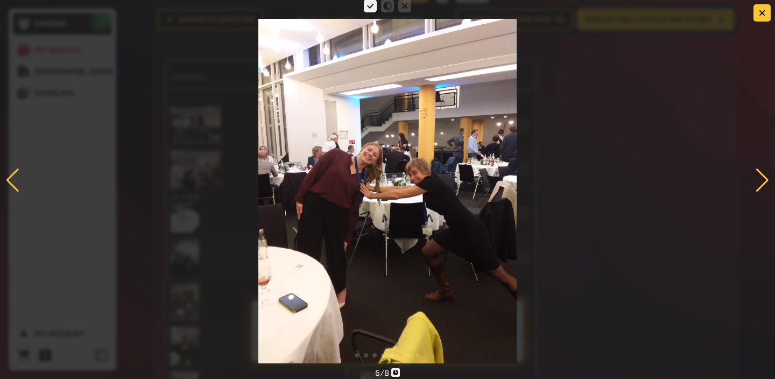
click at [756, 181] on div at bounding box center [762, 180] width 15 height 24
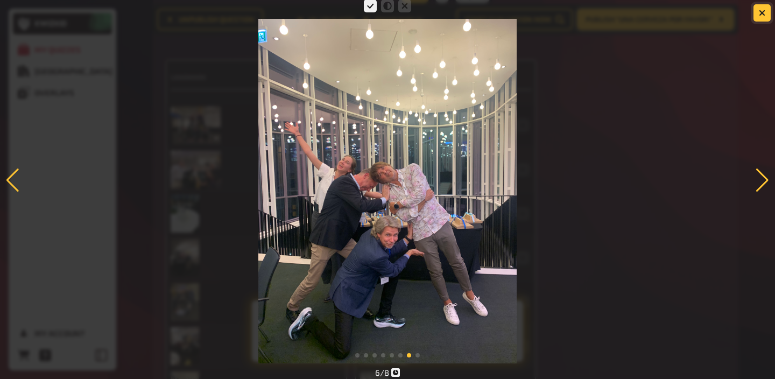
click at [762, 12] on icon "button" at bounding box center [762, 13] width 10 height 10
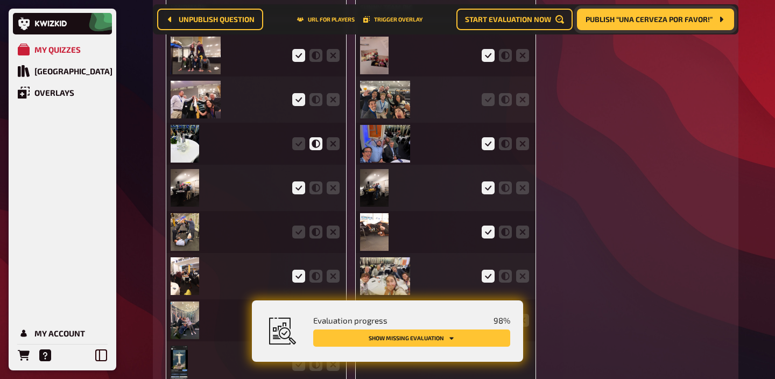
scroll to position [2721, 0]
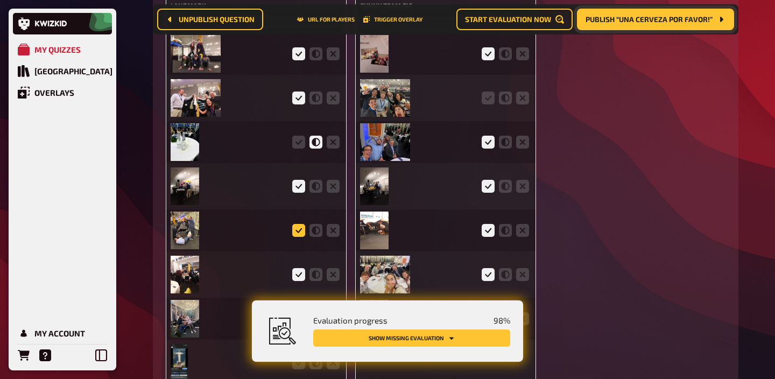
click at [298, 237] on icon at bounding box center [298, 230] width 13 height 13
click at [0, 0] on input "radio" at bounding box center [0, 0] width 0 height 0
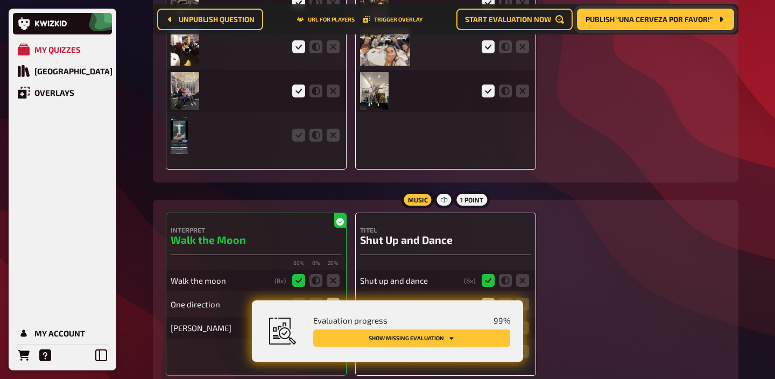
scroll to position [2949, 0]
click at [299, 141] on icon at bounding box center [298, 134] width 13 height 13
click at [0, 0] on input "radio" at bounding box center [0, 0] width 0 height 0
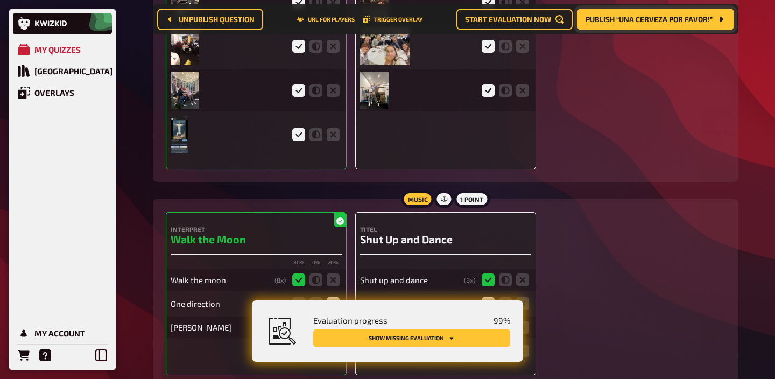
click at [185, 147] on img at bounding box center [179, 135] width 17 height 38
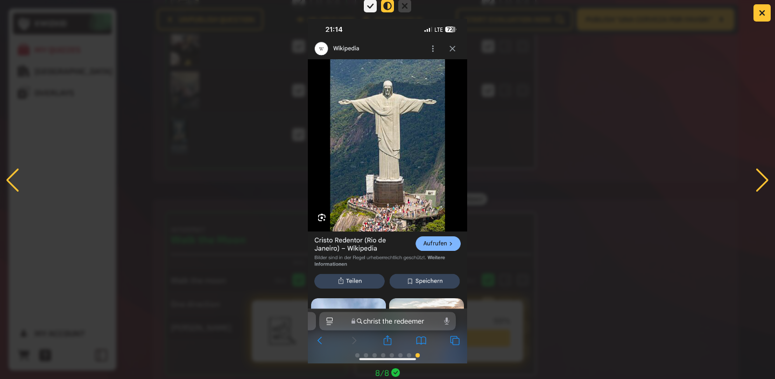
click at [390, 8] on icon at bounding box center [387, 5] width 13 height 13
click at [0, 0] on input "radio" at bounding box center [0, 0] width 0 height 0
click at [765, 9] on button "button" at bounding box center [761, 12] width 17 height 17
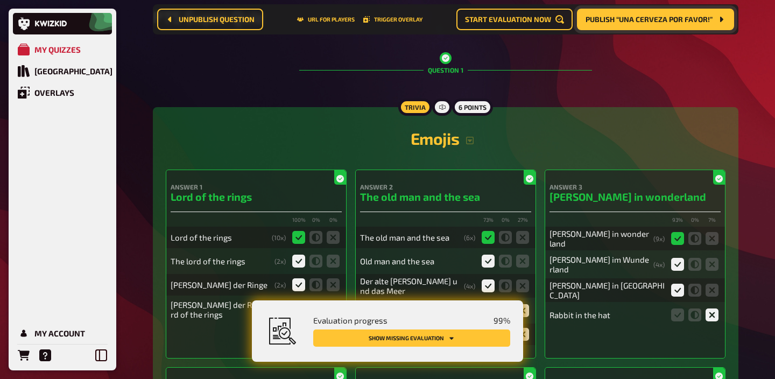
scroll to position [105, 0]
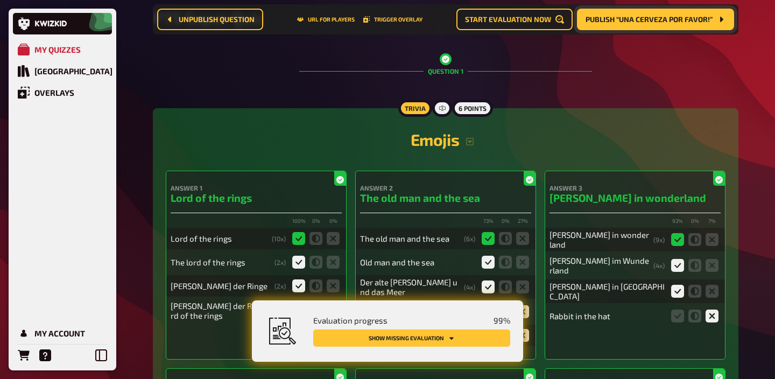
click at [637, 24] on button "Publish “Una cerveza por favor!”" at bounding box center [655, 20] width 157 height 22
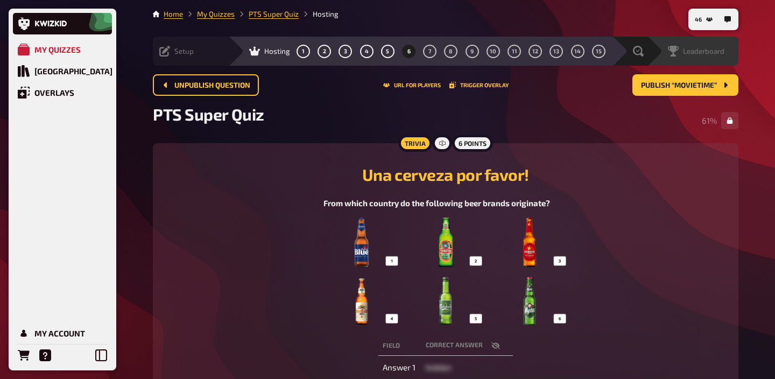
click at [708, 52] on span "Leaderboard" at bounding box center [703, 51] width 41 height 9
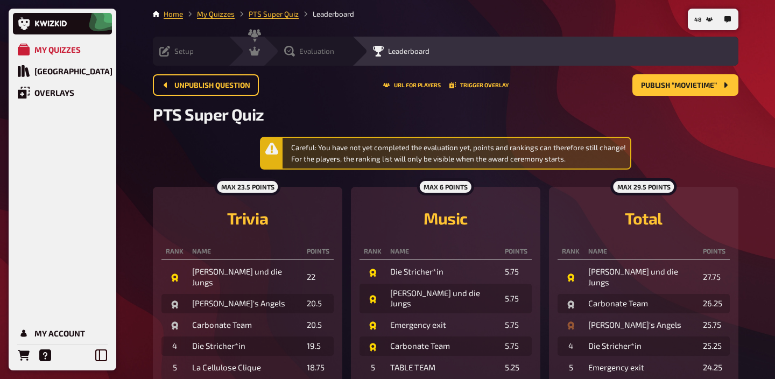
click at [284, 53] on icon at bounding box center [289, 51] width 11 height 11
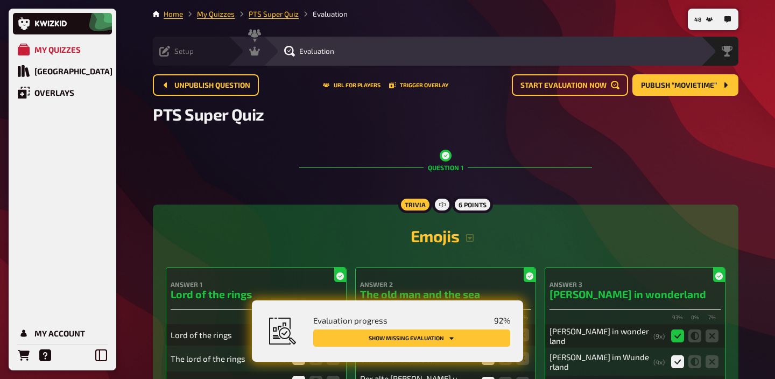
click at [450, 335] on icon "Show missing evaluation" at bounding box center [451, 338] width 6 height 6
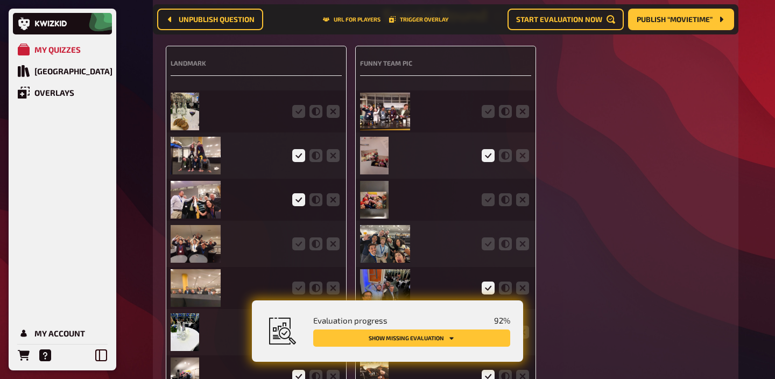
scroll to position [2641, 0]
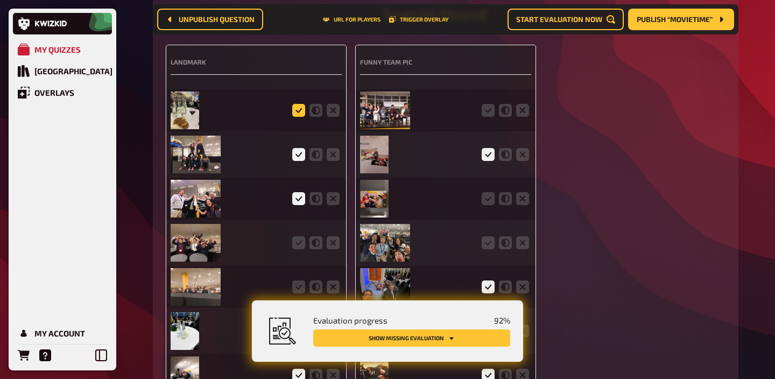
click at [301, 114] on icon at bounding box center [298, 110] width 13 height 13
click at [0, 0] on input "radio" at bounding box center [0, 0] width 0 height 0
click at [486, 114] on icon at bounding box center [488, 110] width 13 height 13
click at [0, 0] on input "radio" at bounding box center [0, 0] width 0 height 0
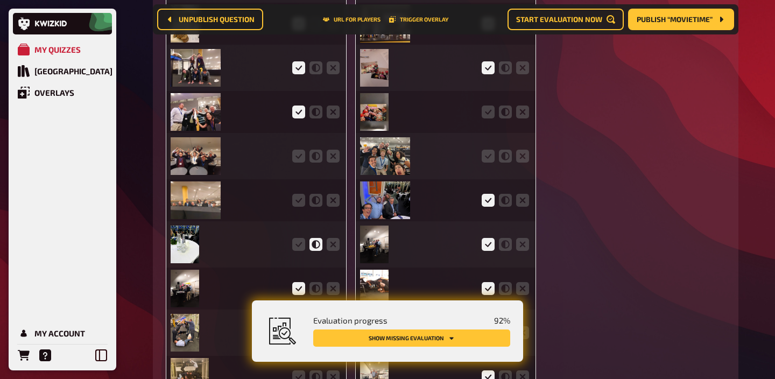
scroll to position [2735, 0]
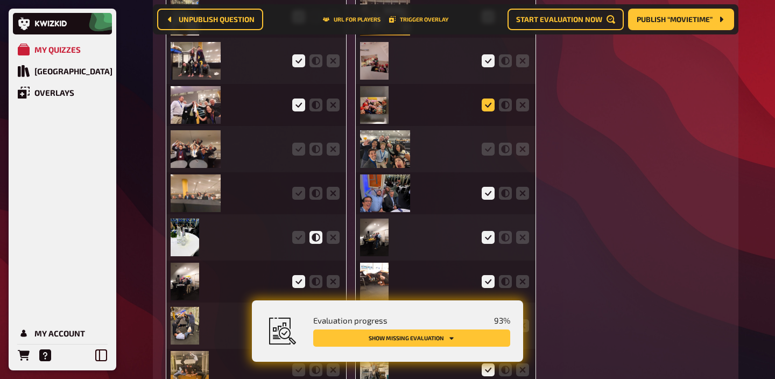
click at [487, 111] on icon at bounding box center [488, 104] width 13 height 13
click at [0, 0] on input "radio" at bounding box center [0, 0] width 0 height 0
click at [485, 156] on icon at bounding box center [488, 149] width 13 height 13
click at [0, 0] on input "radio" at bounding box center [0, 0] width 0 height 0
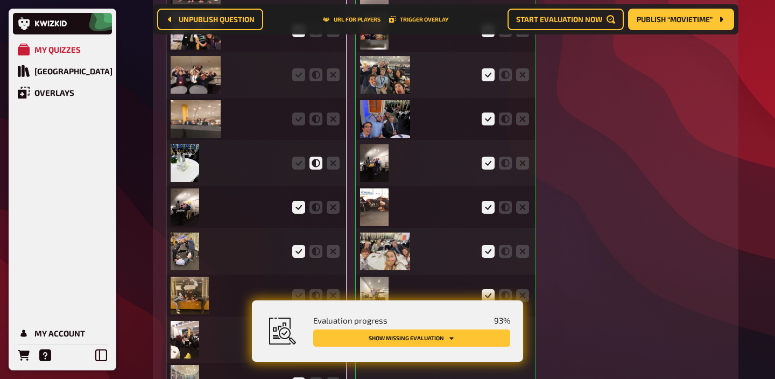
scroll to position [2890, 0]
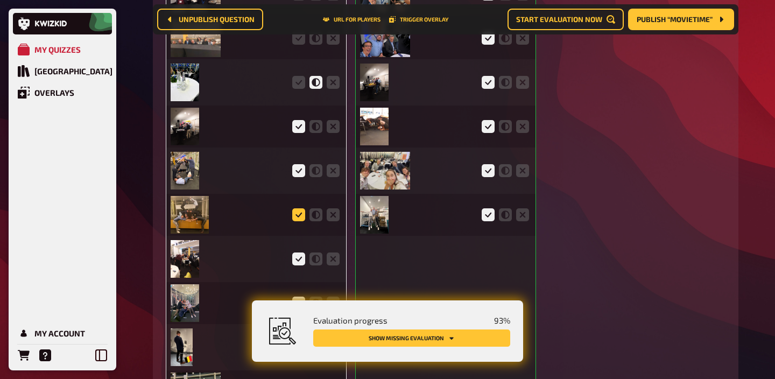
click at [295, 221] on icon at bounding box center [298, 214] width 13 height 13
click at [0, 0] on input "radio" at bounding box center [0, 0] width 0 height 0
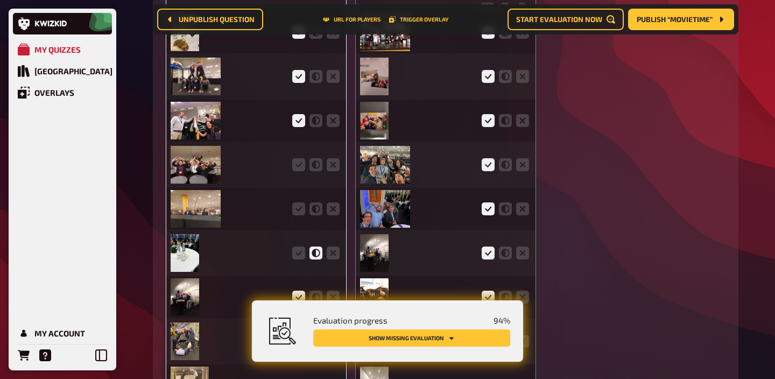
scroll to position [2699, 0]
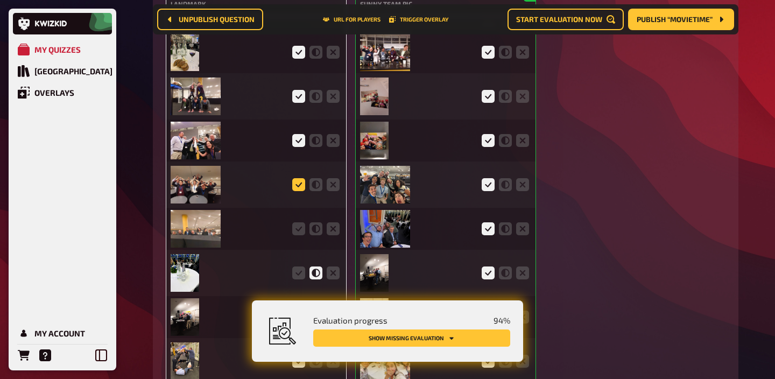
click at [296, 191] on icon at bounding box center [298, 184] width 13 height 13
click at [0, 0] on input "radio" at bounding box center [0, 0] width 0 height 0
click at [300, 235] on icon at bounding box center [298, 228] width 13 height 13
click at [0, 0] on input "radio" at bounding box center [0, 0] width 0 height 0
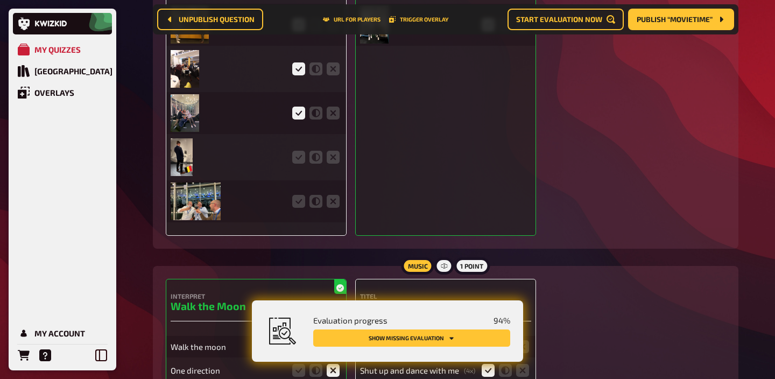
scroll to position [3089, 0]
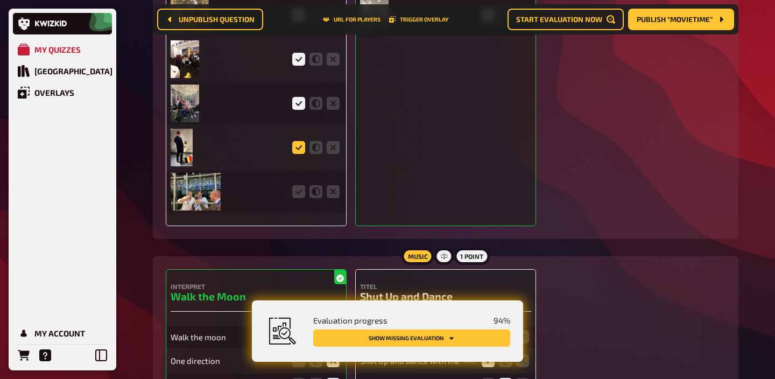
click at [298, 153] on icon at bounding box center [298, 147] width 13 height 13
click at [0, 0] on input "radio" at bounding box center [0, 0] width 0 height 0
click at [297, 198] on icon at bounding box center [298, 191] width 13 height 13
click at [0, 0] on input "radio" at bounding box center [0, 0] width 0 height 0
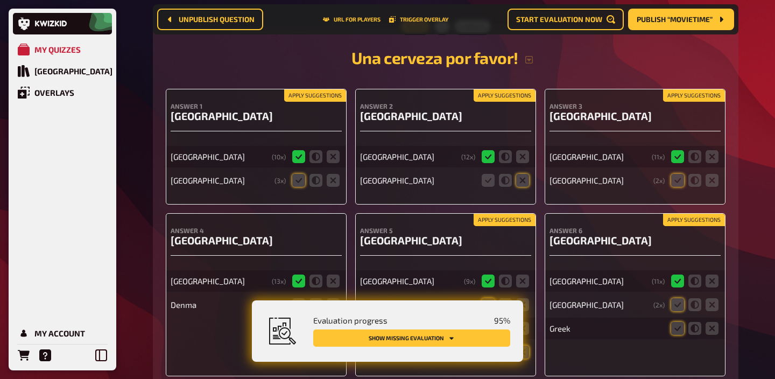
scroll to position [3595, 0]
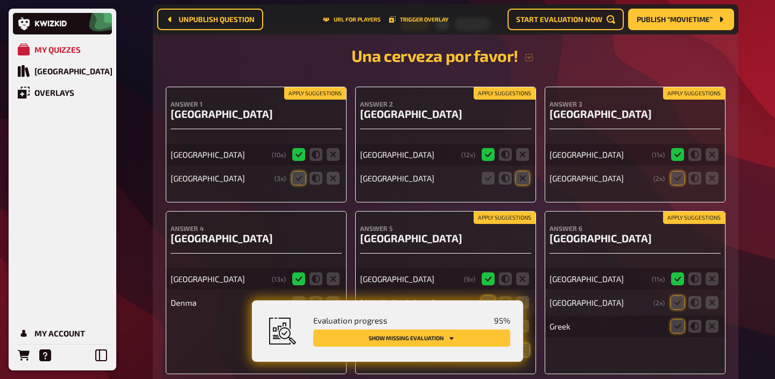
click at [308, 100] on button "Apply suggestions" at bounding box center [315, 94] width 62 height 12
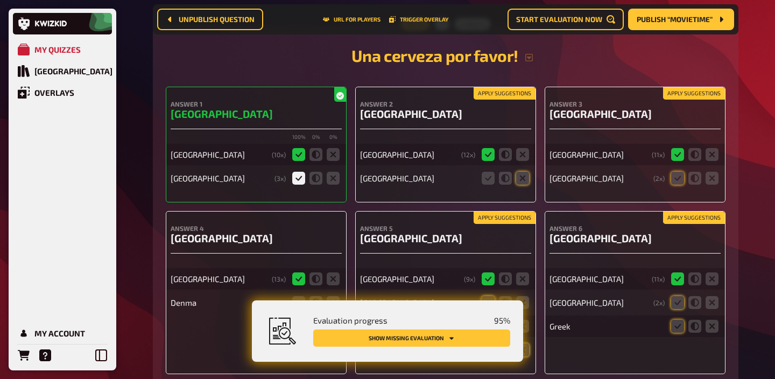
click at [513, 108] on h4 "Answer 2" at bounding box center [445, 104] width 171 height 8
click at [508, 100] on button "Apply suggestions" at bounding box center [505, 94] width 62 height 12
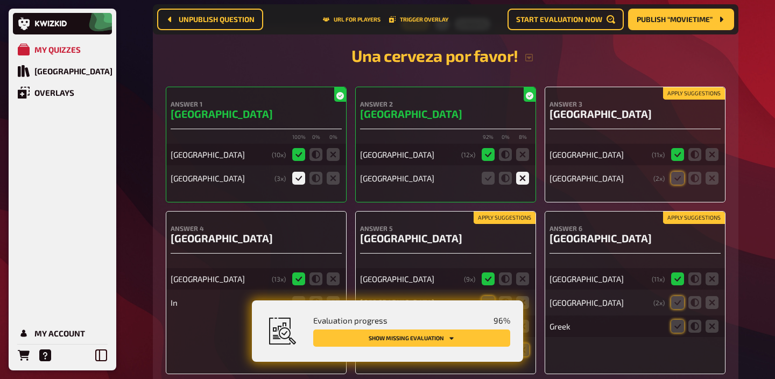
click at [677, 97] on button "Apply suggestions" at bounding box center [694, 94] width 62 height 12
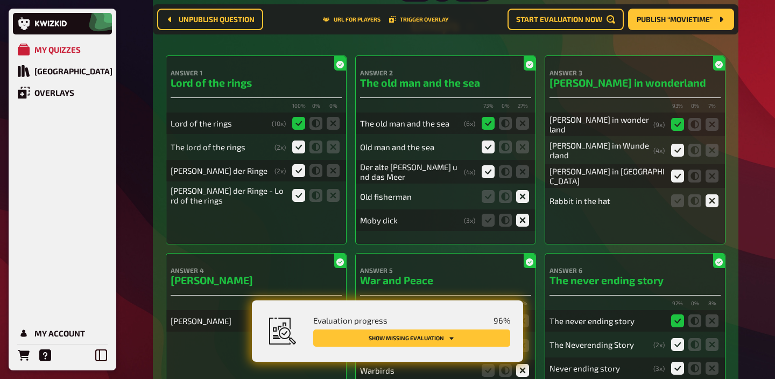
scroll to position [0, 0]
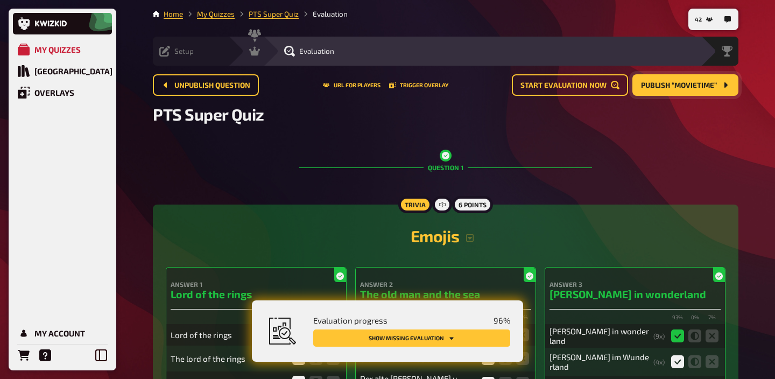
click at [656, 83] on span "Publish “Movietime”" at bounding box center [679, 86] width 76 height 8
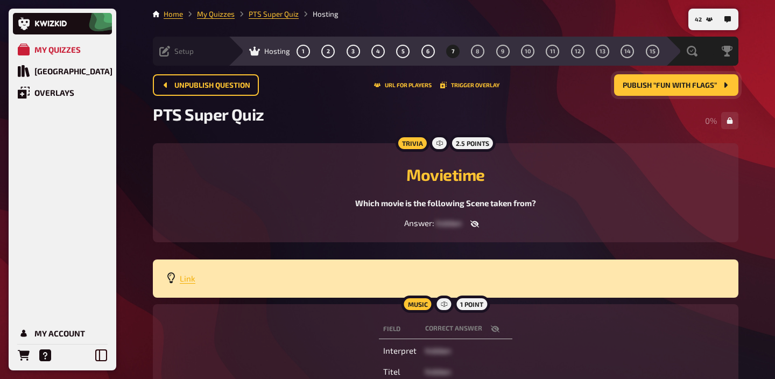
click at [185, 275] on span "Link" at bounding box center [188, 278] width 16 height 10
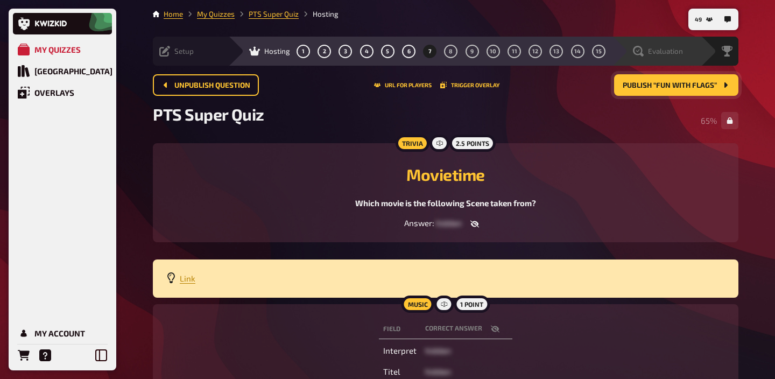
click at [684, 47] on div "Evaluation" at bounding box center [663, 51] width 74 height 11
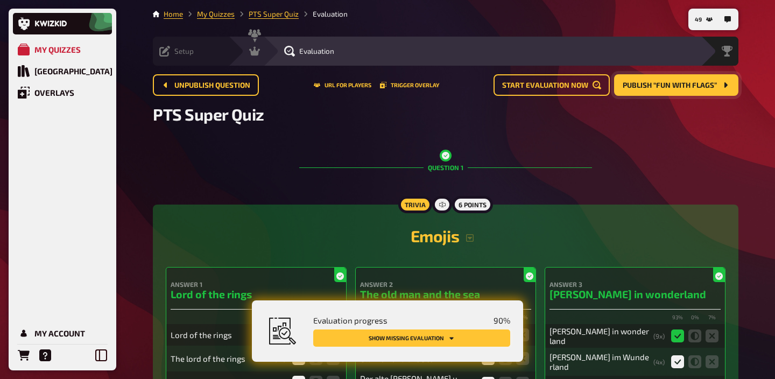
click at [470, 336] on button "Show missing evaluation" at bounding box center [411, 337] width 197 height 17
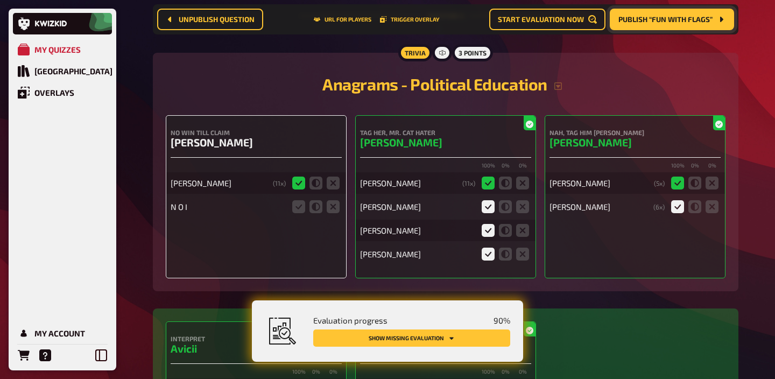
scroll to position [2042, 0]
click at [391, 337] on button "Show missing evaluation" at bounding box center [411, 337] width 197 height 17
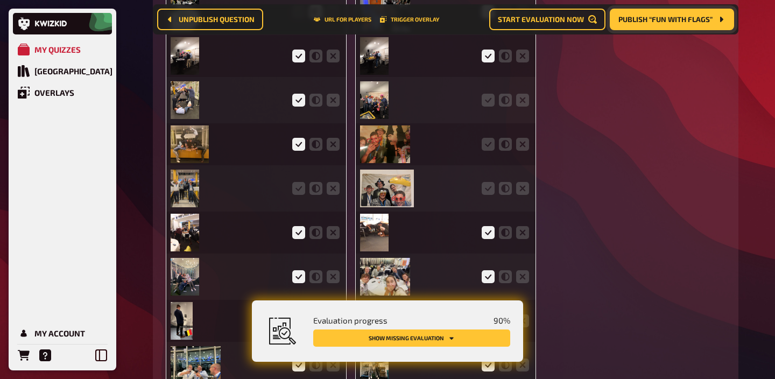
scroll to position [2961, 0]
click at [292, 194] on icon at bounding box center [298, 187] width 13 height 13
click at [0, 0] on input "radio" at bounding box center [0, 0] width 0 height 0
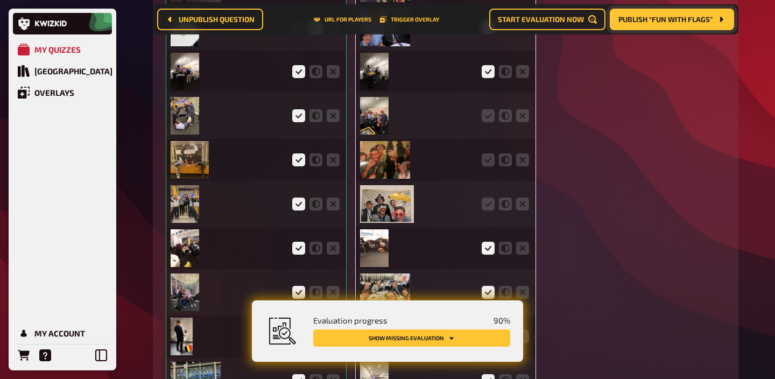
scroll to position [3018, 0]
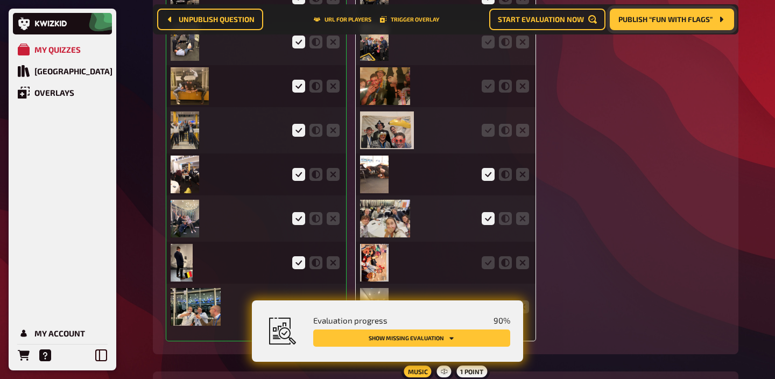
click at [195, 87] on img at bounding box center [190, 86] width 38 height 38
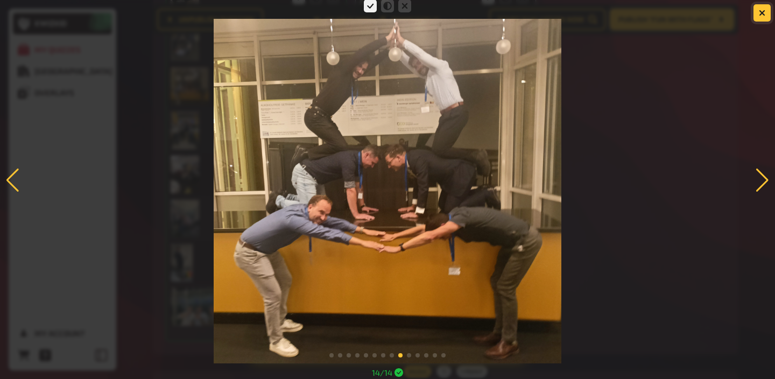
click at [765, 11] on icon "button" at bounding box center [762, 13] width 6 height 6
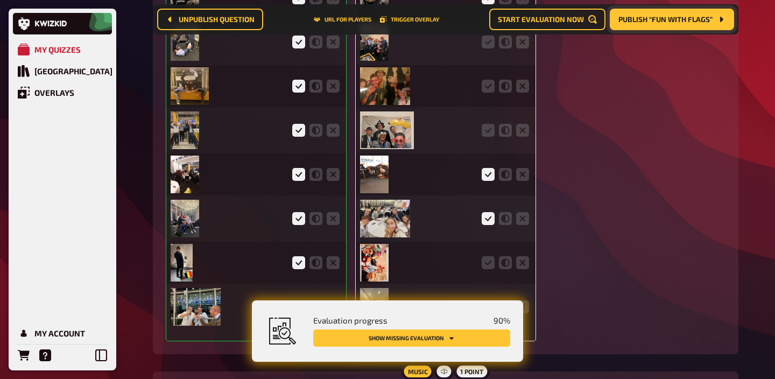
scroll to position [3009, 0]
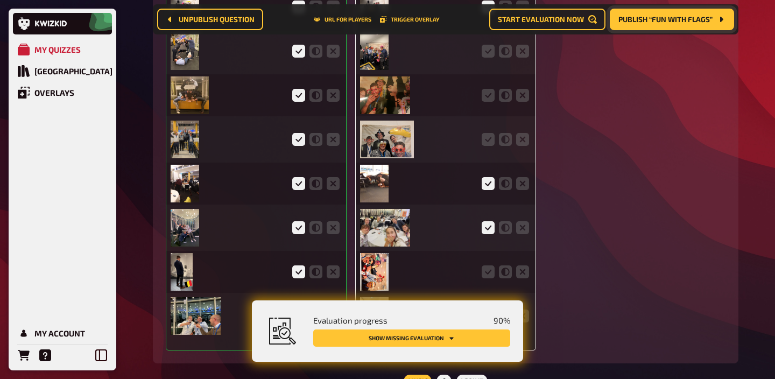
click at [193, 234] on img at bounding box center [185, 228] width 29 height 38
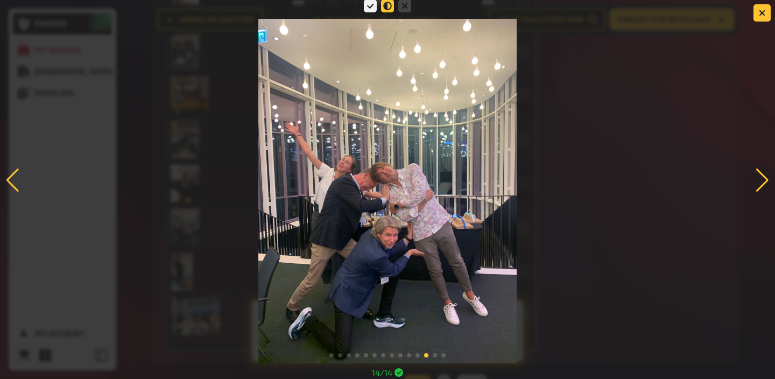
click at [387, 5] on icon at bounding box center [387, 5] width 13 height 13
click at [0, 0] on input "radio" at bounding box center [0, 0] width 0 height 0
click at [764, 14] on icon "button" at bounding box center [762, 13] width 6 height 6
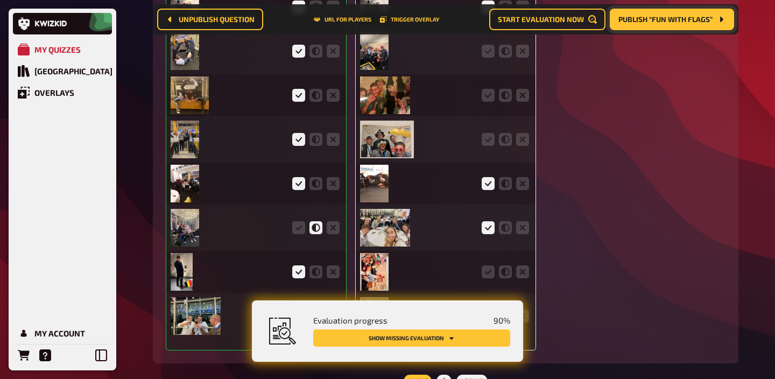
click at [189, 143] on img at bounding box center [185, 140] width 29 height 38
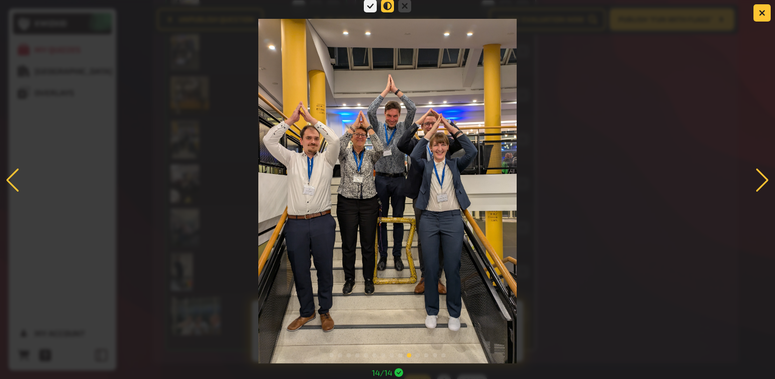
click at [391, 4] on icon at bounding box center [387, 5] width 13 height 13
click at [0, 0] on input "radio" at bounding box center [0, 0] width 0 height 0
click at [758, 11] on button "button" at bounding box center [761, 12] width 17 height 17
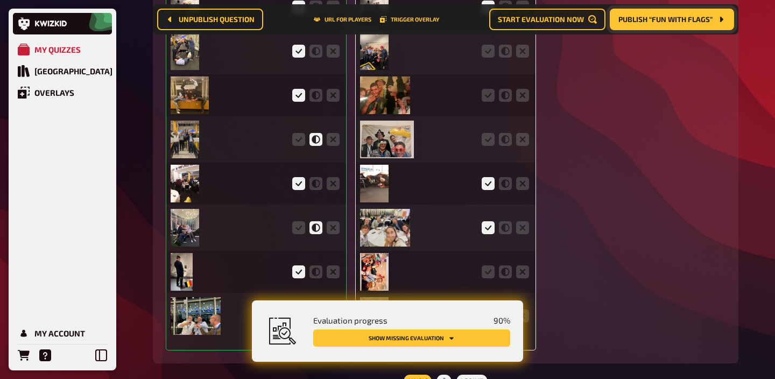
scroll to position [2982, 0]
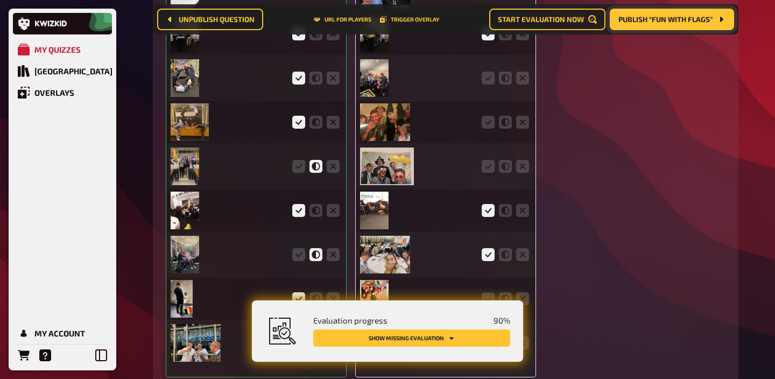
click at [183, 89] on img at bounding box center [185, 78] width 29 height 38
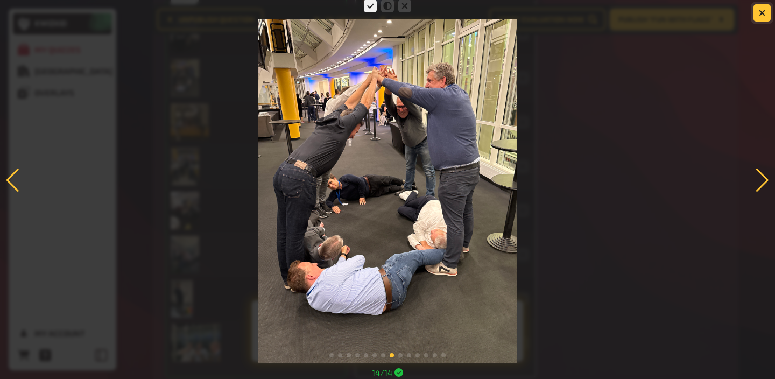
click at [763, 10] on icon "button" at bounding box center [762, 13] width 6 height 6
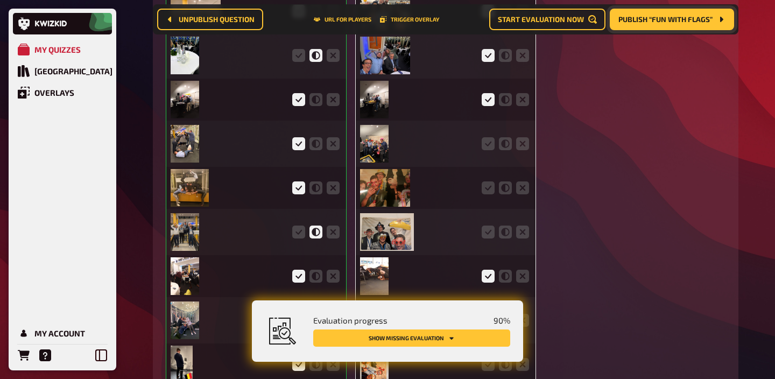
scroll to position [2914, 0]
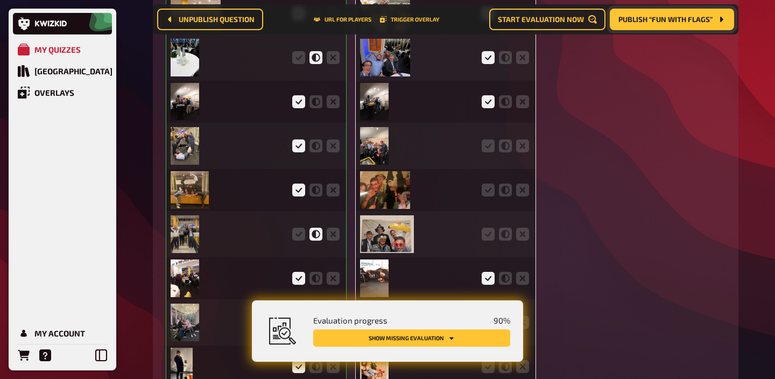
click at [185, 107] on img at bounding box center [185, 102] width 29 height 38
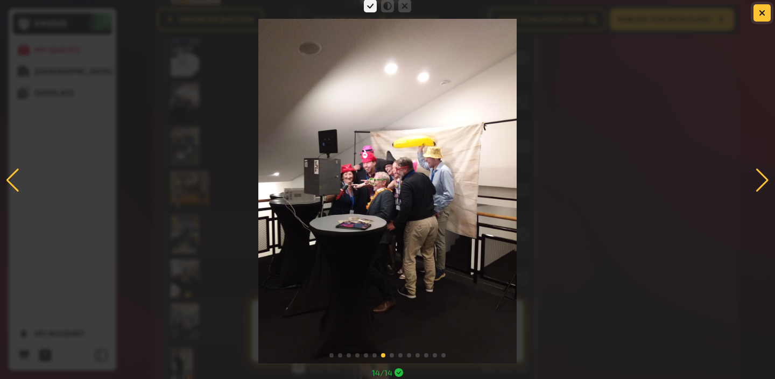
click at [760, 13] on icon "button" at bounding box center [762, 13] width 10 height 10
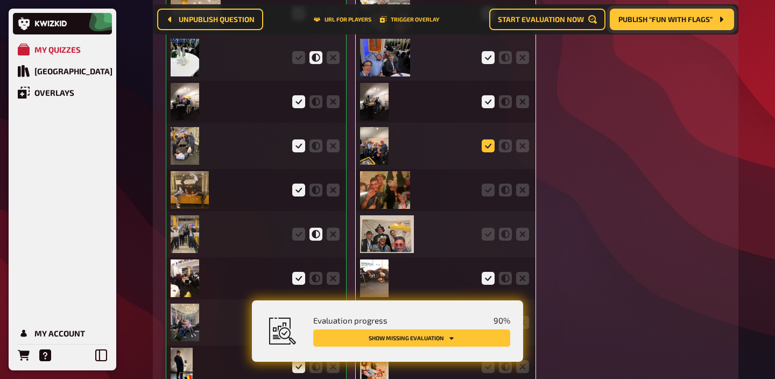
click at [485, 149] on icon at bounding box center [488, 145] width 13 height 13
click at [0, 0] on input "radio" at bounding box center [0, 0] width 0 height 0
click at [485, 191] on icon at bounding box center [488, 189] width 13 height 13
click at [0, 0] on input "radio" at bounding box center [0, 0] width 0 height 0
click at [487, 235] on icon at bounding box center [488, 234] width 13 height 13
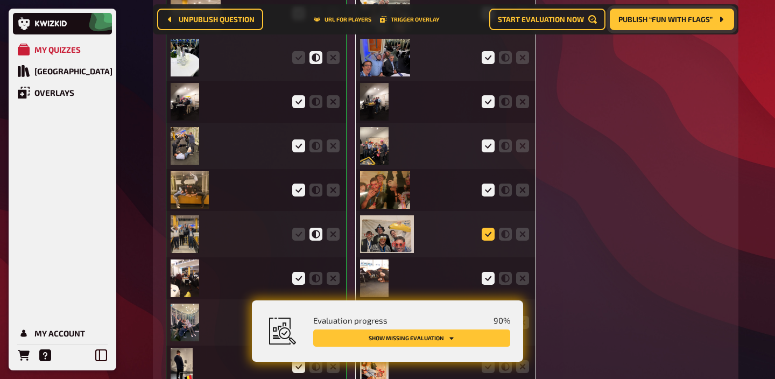
click at [0, 0] on input "radio" at bounding box center [0, 0] width 0 height 0
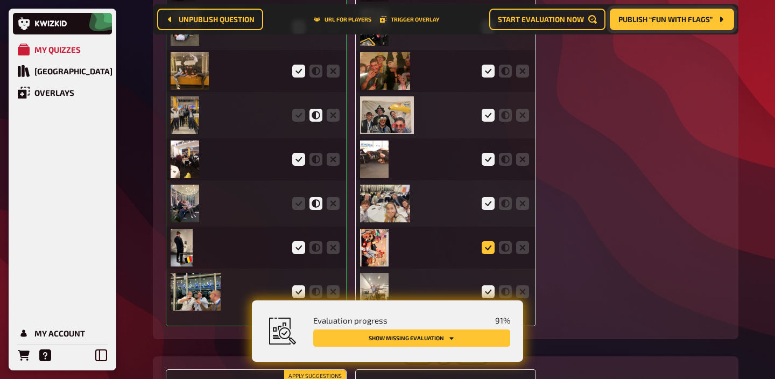
click at [488, 254] on icon at bounding box center [488, 247] width 13 height 13
click at [0, 0] on input "radio" at bounding box center [0, 0] width 0 height 0
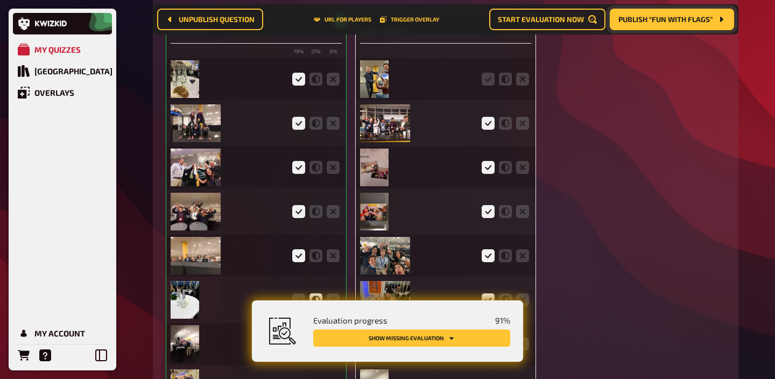
scroll to position [2661, 0]
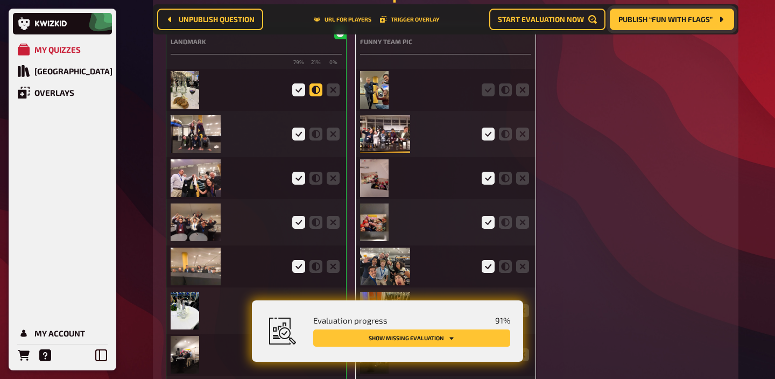
click at [317, 96] on icon at bounding box center [315, 89] width 13 height 13
click at [0, 0] on input "radio" at bounding box center [0, 0] width 0 height 0
click at [330, 96] on icon at bounding box center [333, 89] width 13 height 13
click at [0, 0] on input "radio" at bounding box center [0, 0] width 0 height 0
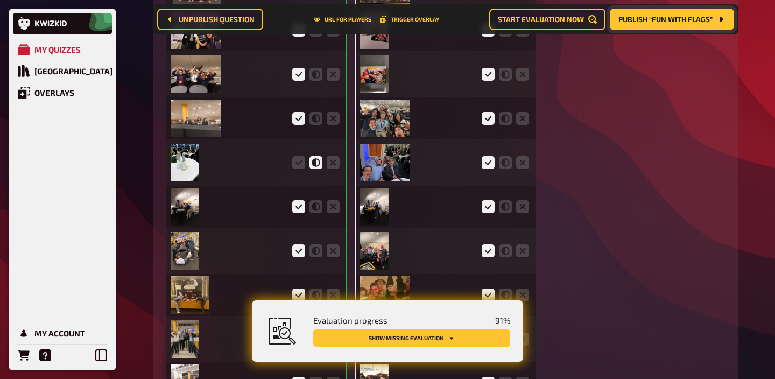
scroll to position [2813, 0]
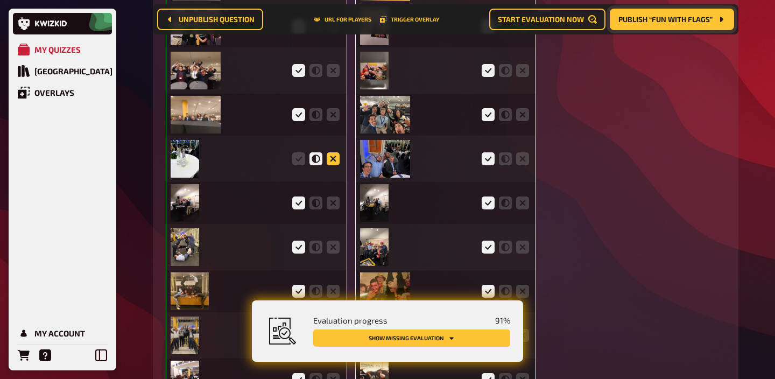
click at [335, 164] on icon at bounding box center [333, 158] width 13 height 13
click at [0, 0] on input "radio" at bounding box center [0, 0] width 0 height 0
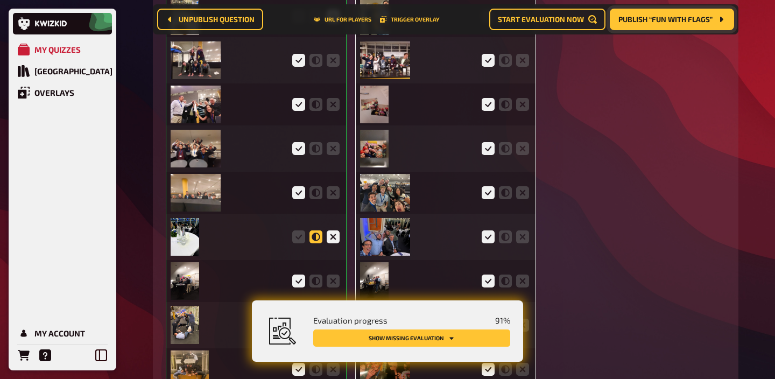
scroll to position [2755, 0]
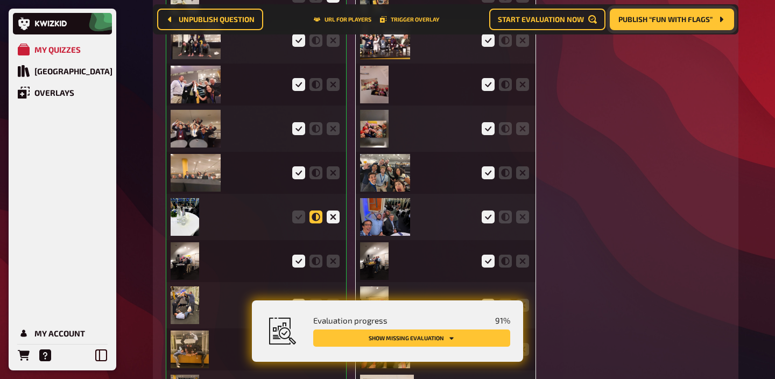
click at [315, 223] on icon at bounding box center [315, 216] width 13 height 13
click at [0, 0] on input "radio" at bounding box center [0, 0] width 0 height 0
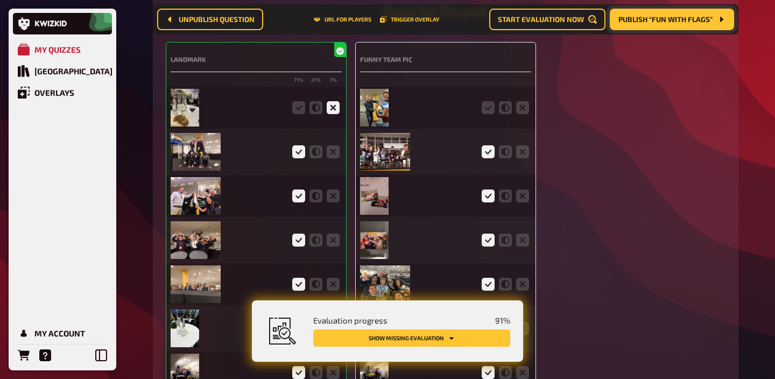
scroll to position [2632, 0]
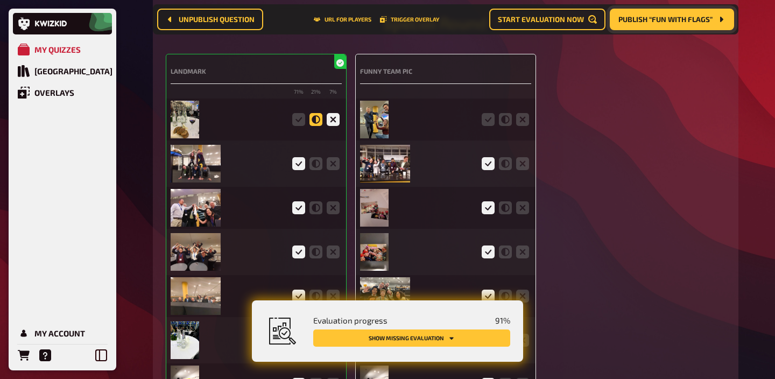
click at [315, 126] on icon at bounding box center [315, 119] width 13 height 13
click at [0, 0] on input "radio" at bounding box center [0, 0] width 0 height 0
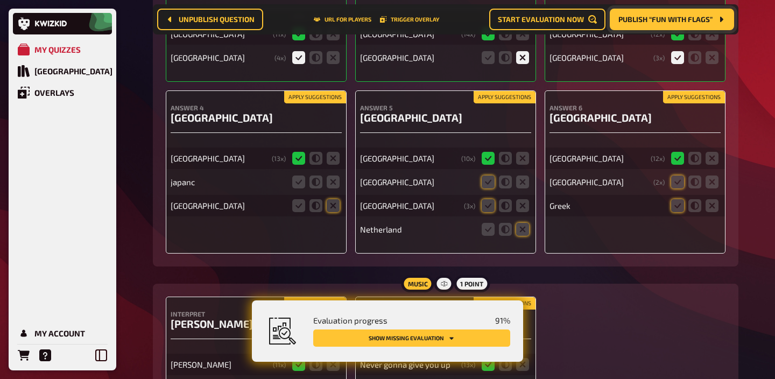
scroll to position [3766, 0]
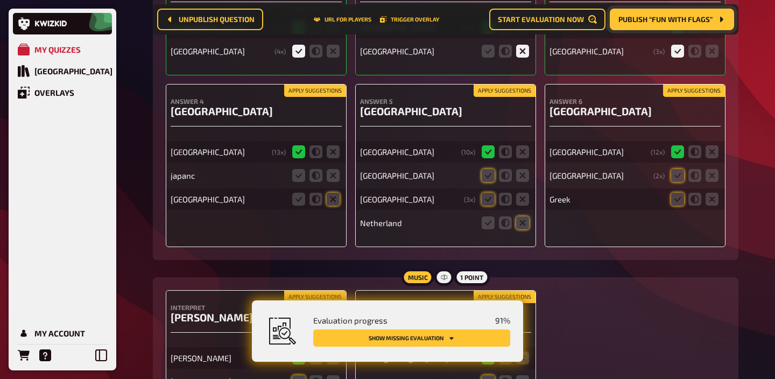
click at [679, 97] on button "Apply suggestions" at bounding box center [694, 91] width 62 height 12
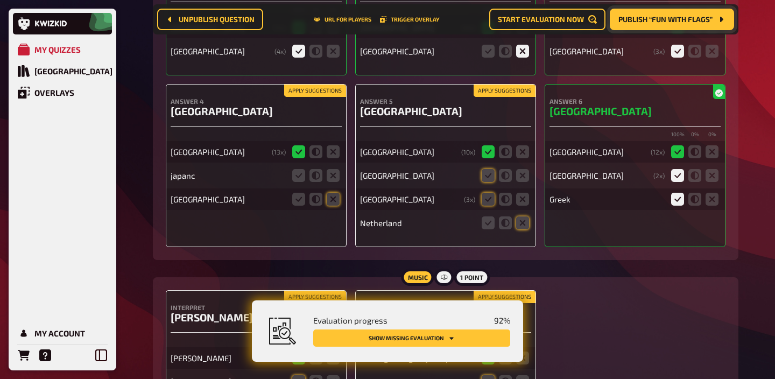
click at [494, 96] on button "Apply suggestions" at bounding box center [505, 91] width 62 height 12
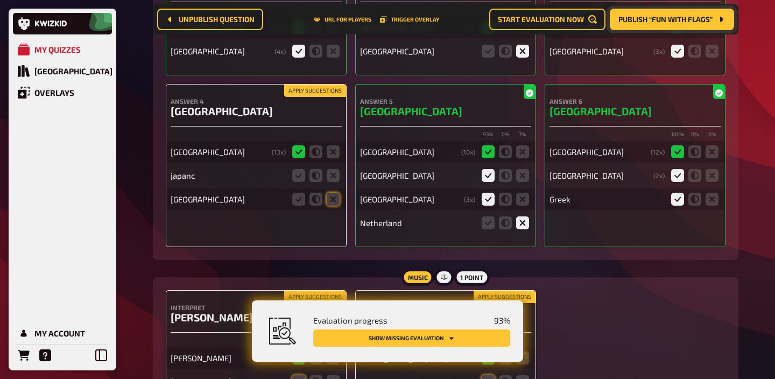
click at [291, 95] on button "Apply suggestions" at bounding box center [315, 91] width 62 height 12
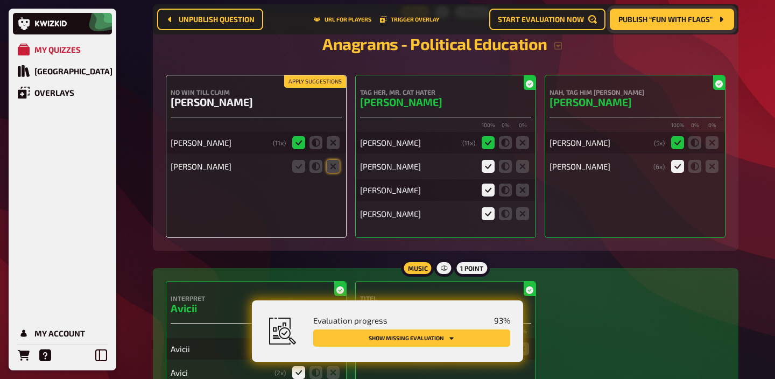
scroll to position [2086, 0]
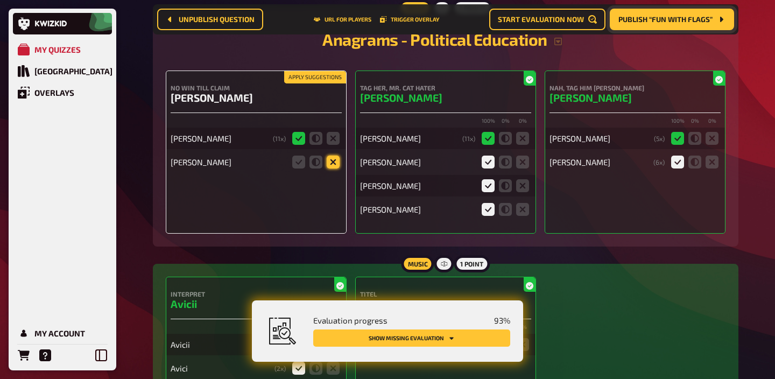
click at [334, 168] on icon at bounding box center [333, 162] width 13 height 13
click at [0, 0] on input "radio" at bounding box center [0, 0] width 0 height 0
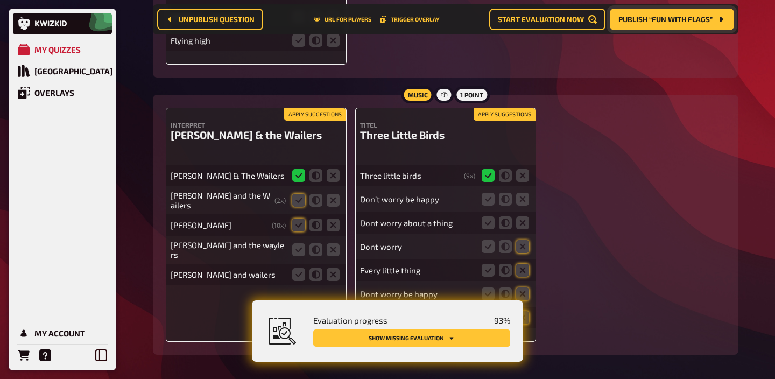
scroll to position [4509, 0]
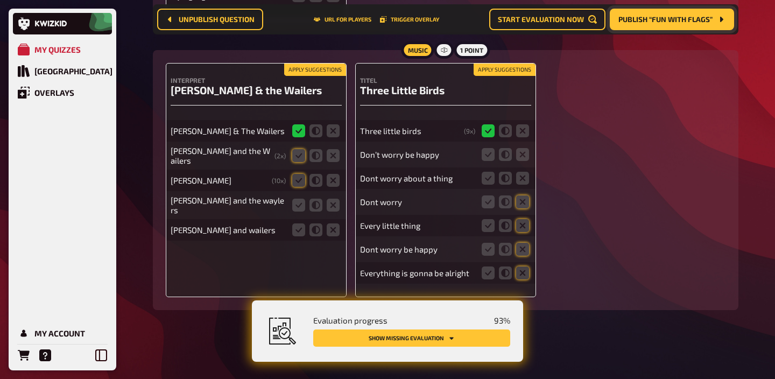
click at [313, 72] on button "Apply suggestions" at bounding box center [315, 70] width 62 height 12
click at [320, 185] on icon at bounding box center [315, 180] width 13 height 13
click at [0, 0] on input "radio" at bounding box center [0, 0] width 0 height 0
click at [313, 205] on icon at bounding box center [315, 205] width 13 height 13
click at [0, 0] on input "radio" at bounding box center [0, 0] width 0 height 0
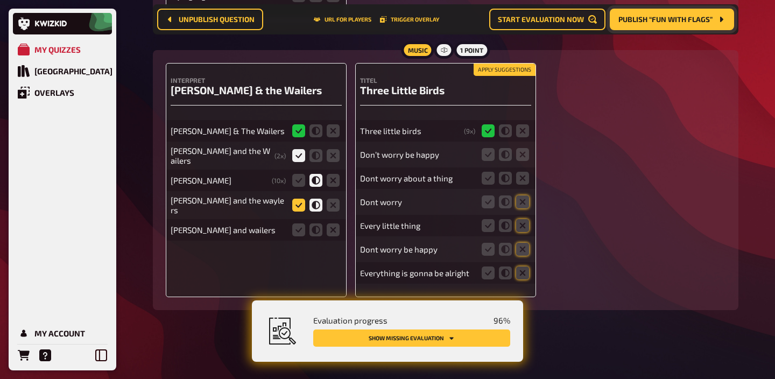
click at [300, 205] on icon at bounding box center [298, 205] width 13 height 13
click at [0, 0] on input "radio" at bounding box center [0, 0] width 0 height 0
click at [302, 229] on icon at bounding box center [298, 229] width 13 height 13
click at [0, 0] on input "radio" at bounding box center [0, 0] width 0 height 0
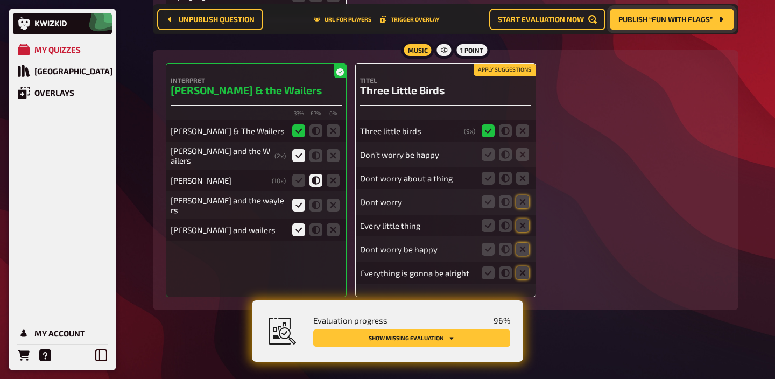
click at [496, 68] on button "Apply suggestions" at bounding box center [505, 70] width 62 height 12
click at [521, 159] on icon at bounding box center [522, 154] width 13 height 13
click at [0, 0] on input "radio" at bounding box center [0, 0] width 0 height 0
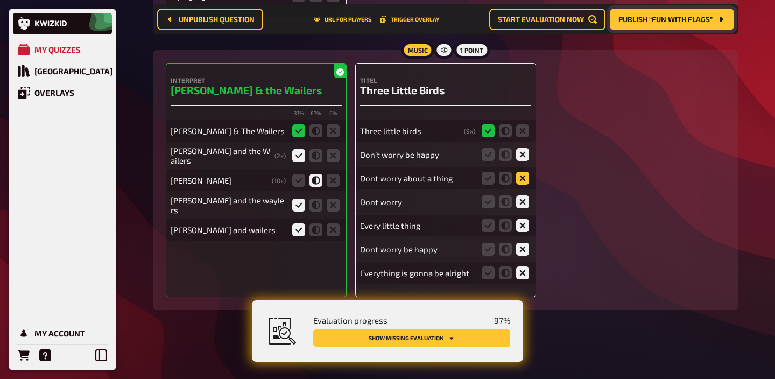
click at [519, 183] on icon at bounding box center [522, 178] width 13 height 13
click at [0, 0] on input "radio" at bounding box center [0, 0] width 0 height 0
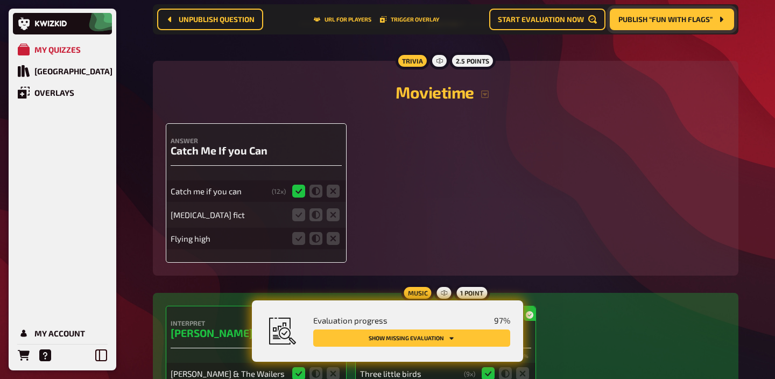
scroll to position [4248, 0]
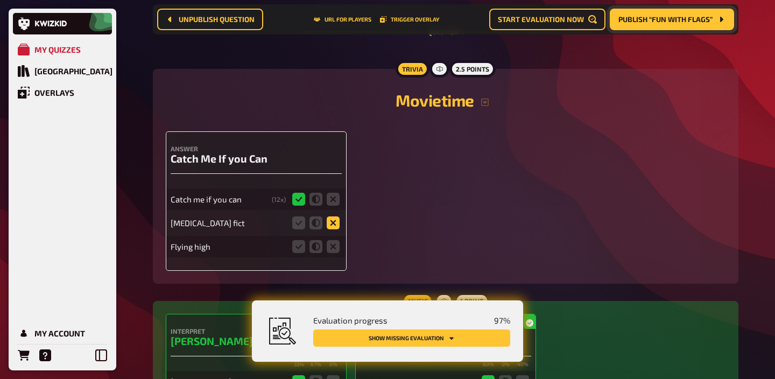
click at [330, 229] on icon at bounding box center [333, 222] width 13 height 13
click at [0, 0] on input "radio" at bounding box center [0, 0] width 0 height 0
click at [333, 253] on icon at bounding box center [333, 246] width 13 height 13
click at [0, 0] on input "radio" at bounding box center [0, 0] width 0 height 0
click at [336, 229] on icon at bounding box center [333, 222] width 13 height 13
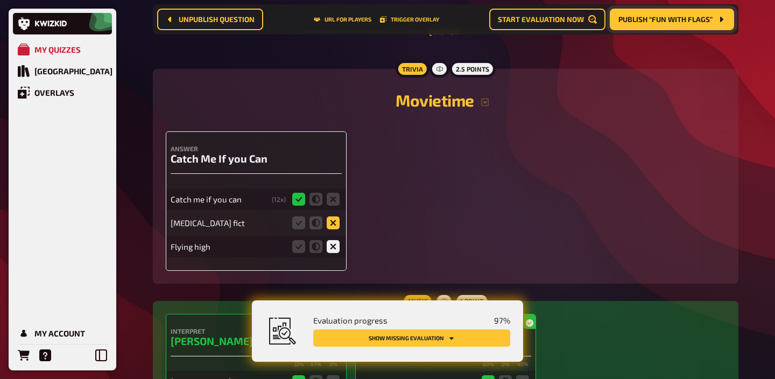
click at [0, 0] on input "radio" at bounding box center [0, 0] width 0 height 0
click at [336, 229] on icon at bounding box center [333, 222] width 13 height 13
click at [0, 0] on input "radio" at bounding box center [0, 0] width 0 height 0
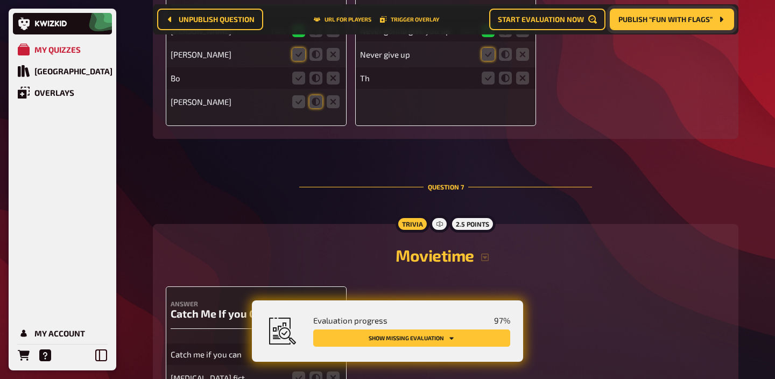
scroll to position [4008, 0]
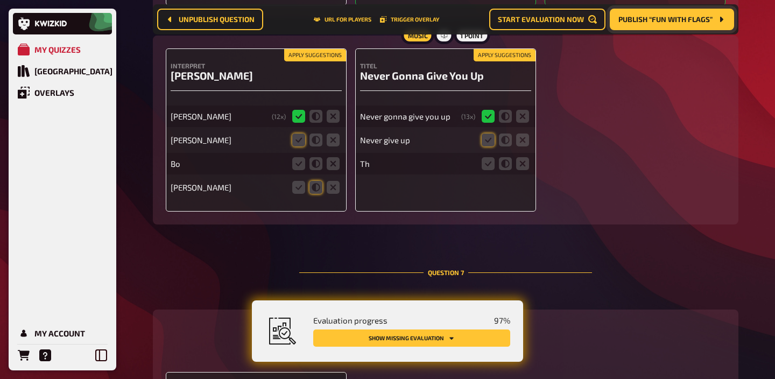
click at [661, 21] on span "Publish “Fun with flags”" at bounding box center [665, 20] width 94 height 8
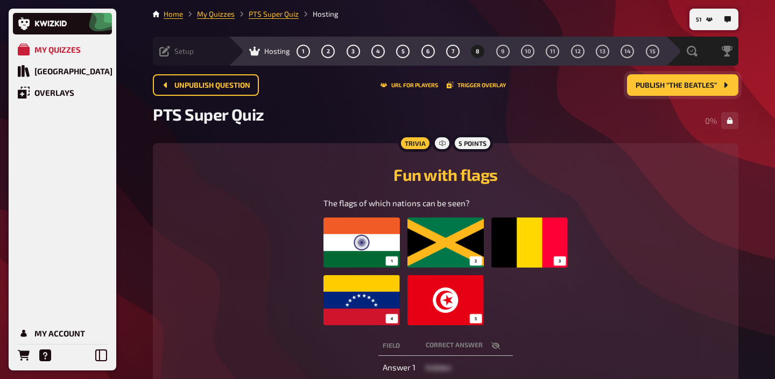
click at [476, 244] on img at bounding box center [445, 271] width 244 height 108
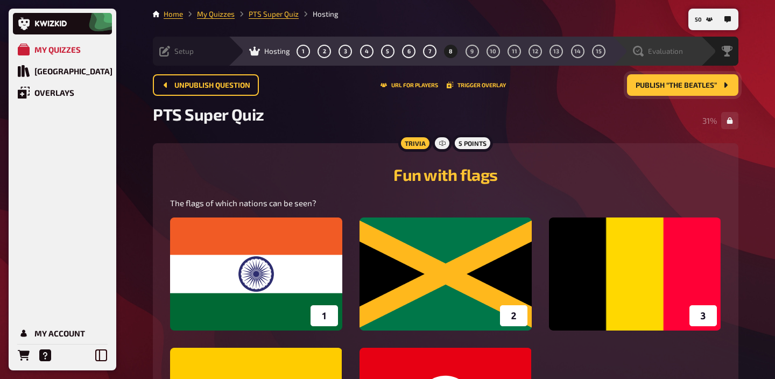
click at [681, 44] on div "Evaluation" at bounding box center [656, 51] width 89 height 29
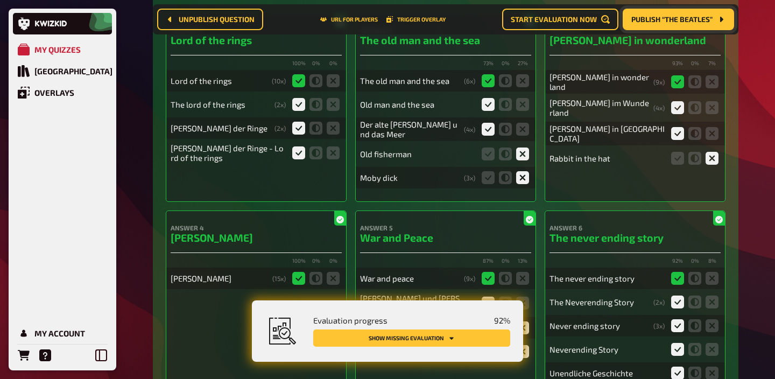
scroll to position [379, 0]
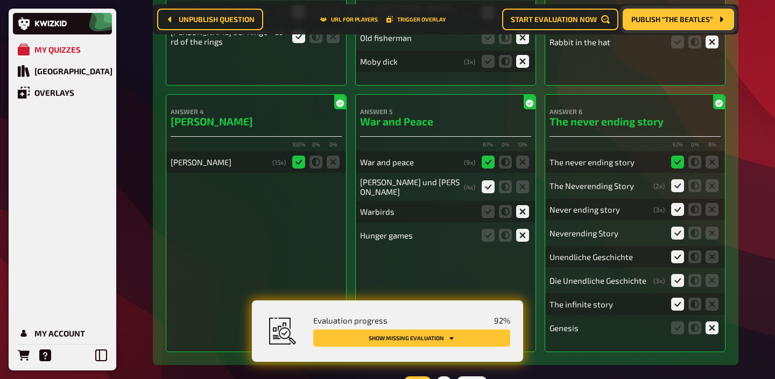
click at [454, 336] on icon "Show missing evaluation" at bounding box center [451, 338] width 6 height 6
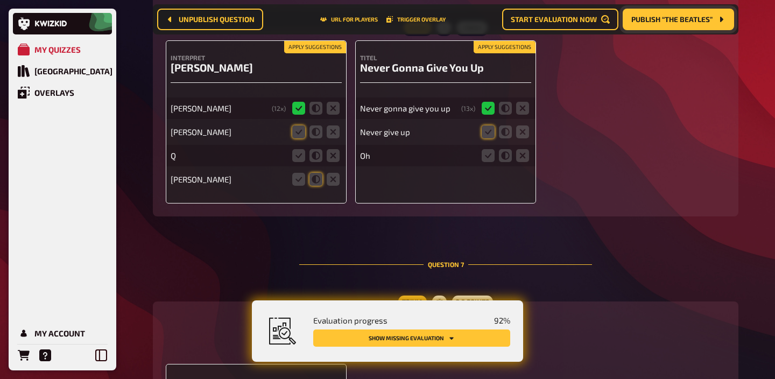
scroll to position [4008, 0]
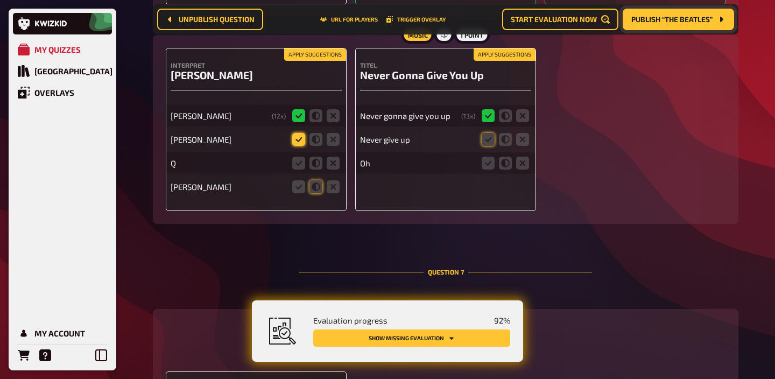
click at [296, 146] on icon at bounding box center [298, 139] width 13 height 13
click at [0, 0] on input "radio" at bounding box center [0, 0] width 0 height 0
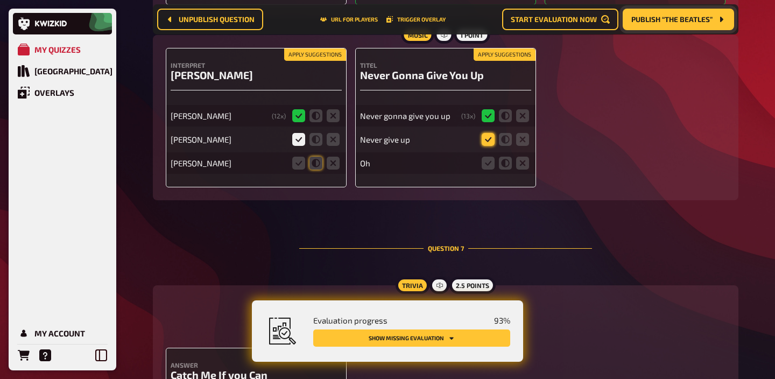
click at [490, 146] on icon at bounding box center [488, 139] width 13 height 13
click at [0, 0] on input "radio" at bounding box center [0, 0] width 0 height 0
click at [504, 146] on icon at bounding box center [505, 139] width 13 height 13
click at [0, 0] on input "radio" at bounding box center [0, 0] width 0 height 0
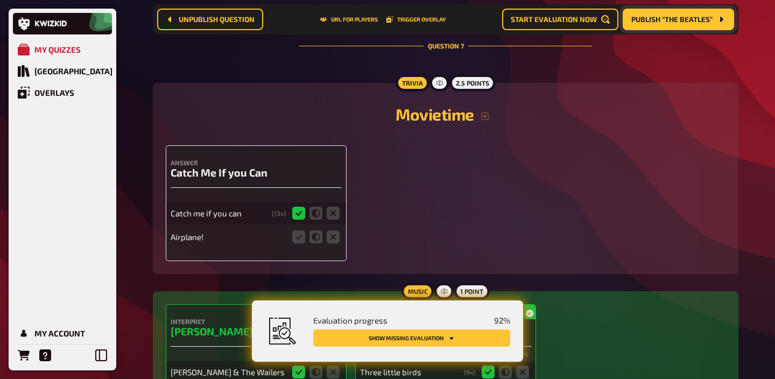
scroll to position [4238, 0]
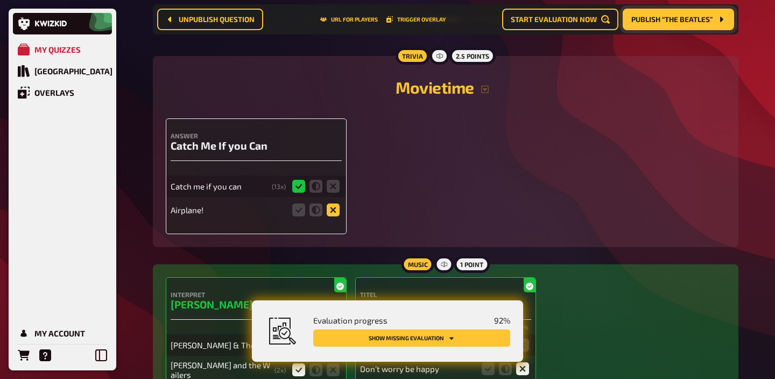
click at [330, 216] on icon at bounding box center [333, 209] width 13 height 13
click at [0, 0] on input "radio" at bounding box center [0, 0] width 0 height 0
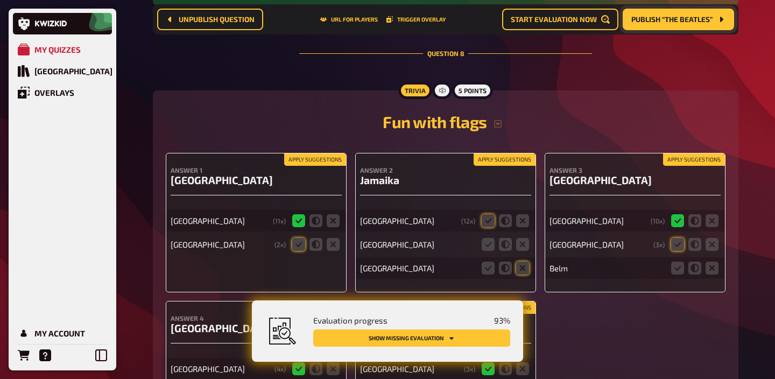
scroll to position [4847, 0]
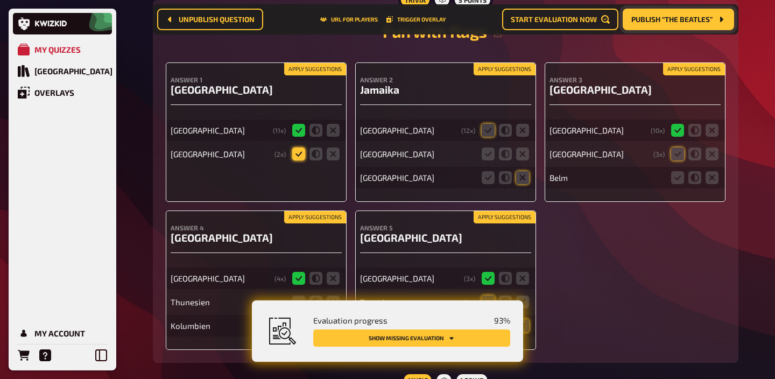
click at [294, 160] on icon at bounding box center [298, 153] width 13 height 13
click at [0, 0] on input "radio" at bounding box center [0, 0] width 0 height 0
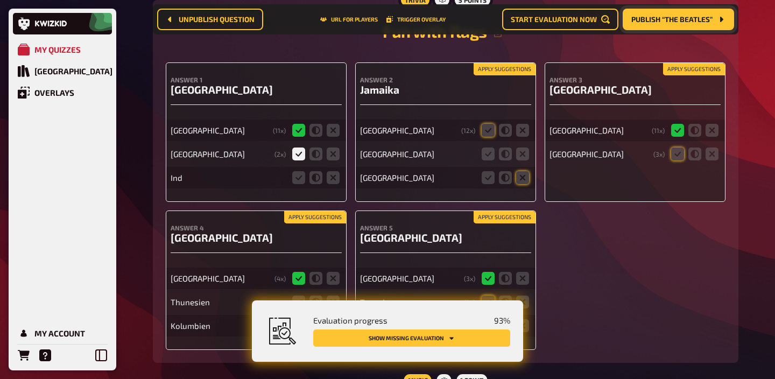
click at [501, 75] on button "Apply suggestions" at bounding box center [505, 69] width 62 height 12
click at [516, 160] on icon at bounding box center [522, 153] width 13 height 13
click at [0, 0] on input "radio" at bounding box center [0, 0] width 0 height 0
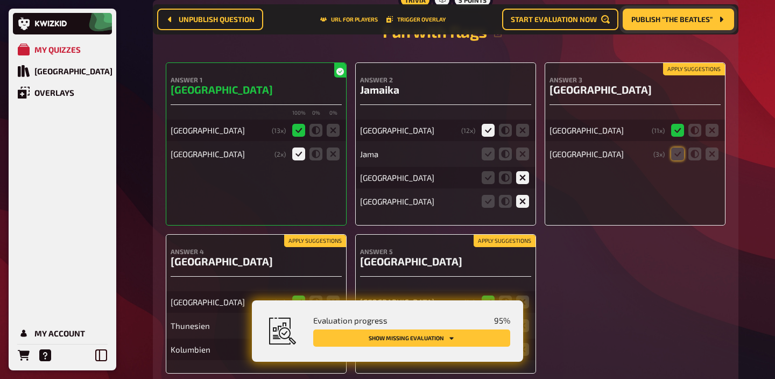
click at [675, 156] on fieldset at bounding box center [695, 153] width 52 height 17
click at [675, 160] on icon at bounding box center [677, 153] width 13 height 13
click at [0, 0] on input "radio" at bounding box center [0, 0] width 0 height 0
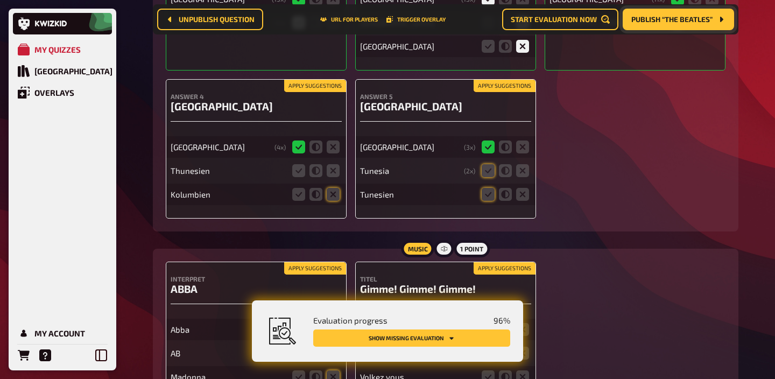
scroll to position [4995, 0]
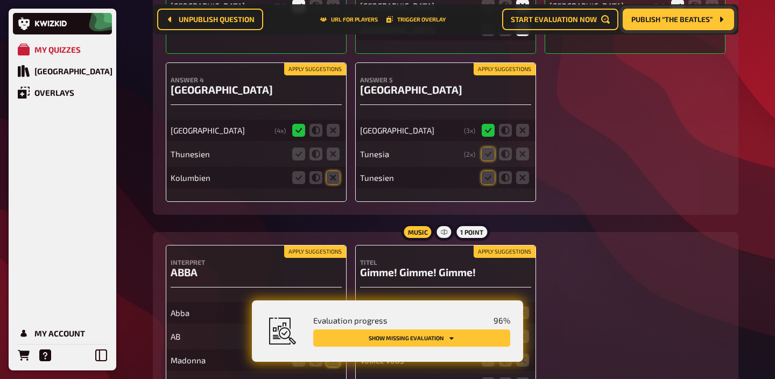
click at [496, 75] on button "Apply suggestions" at bounding box center [505, 69] width 62 height 12
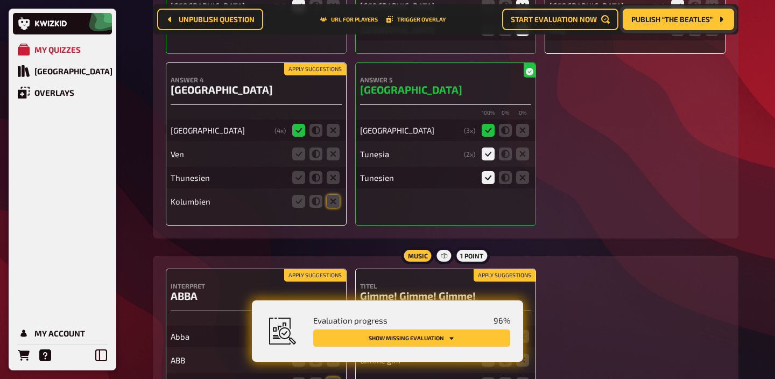
click at [309, 75] on button "Apply suggestions" at bounding box center [315, 69] width 62 height 12
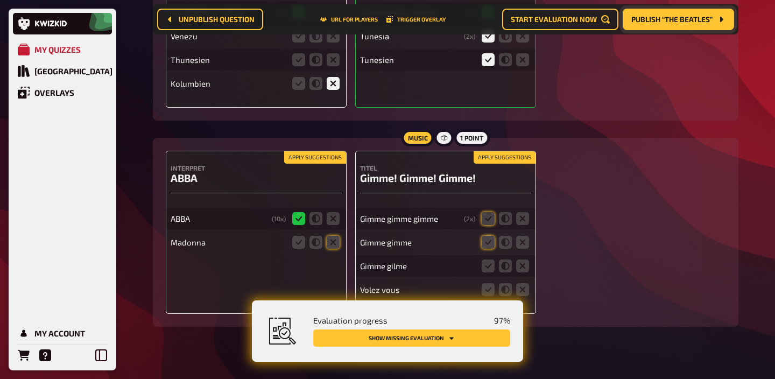
scroll to position [5142, 0]
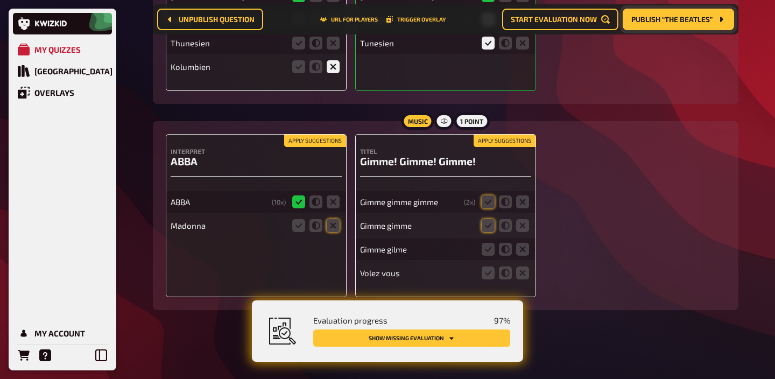
click at [306, 139] on button "Apply suggestions" at bounding box center [315, 141] width 62 height 12
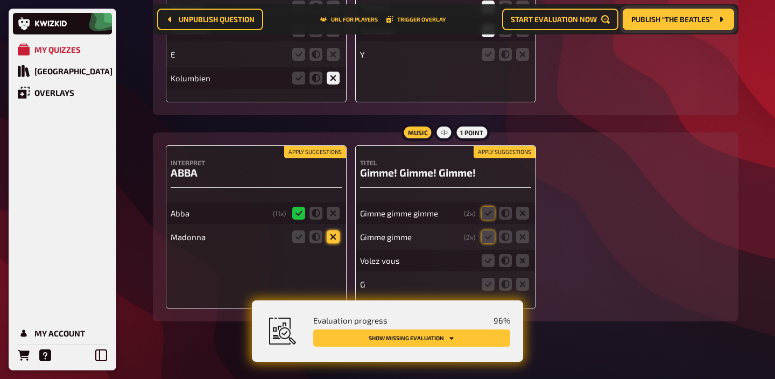
click at [332, 243] on icon at bounding box center [333, 236] width 13 height 13
click at [0, 0] on input "radio" at bounding box center [0, 0] width 0 height 0
click at [332, 243] on icon at bounding box center [333, 236] width 13 height 13
click at [0, 0] on input "radio" at bounding box center [0, 0] width 0 height 0
click at [502, 158] on button "Apply suggestions" at bounding box center [505, 152] width 62 height 12
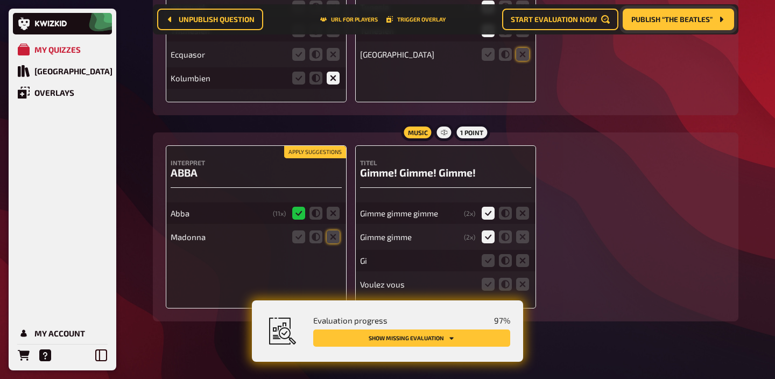
scroll to position [5165, 0]
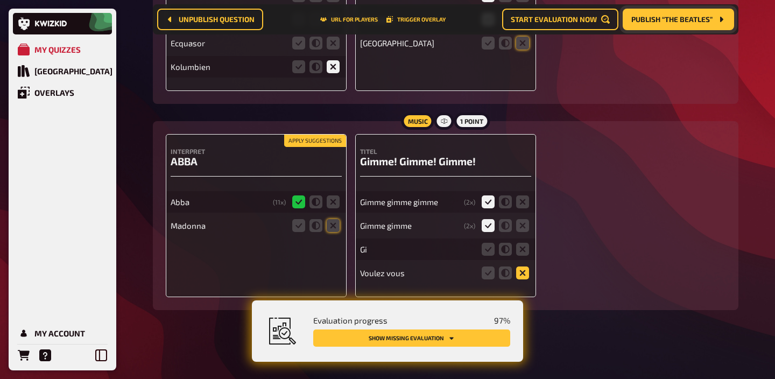
click at [521, 272] on icon at bounding box center [522, 272] width 13 height 13
click at [0, 0] on input "radio" at bounding box center [0, 0] width 0 height 0
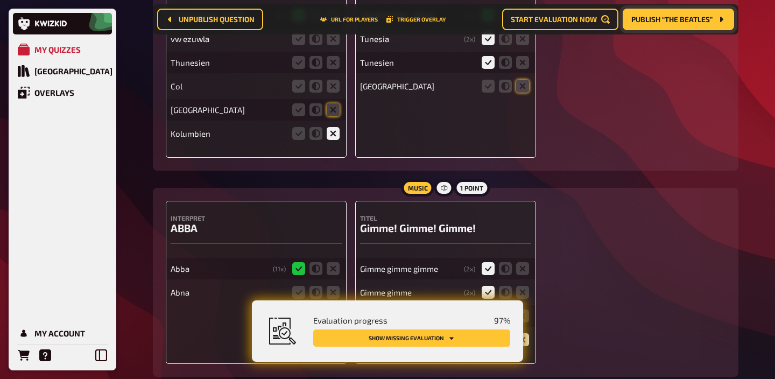
scroll to position [5081, 0]
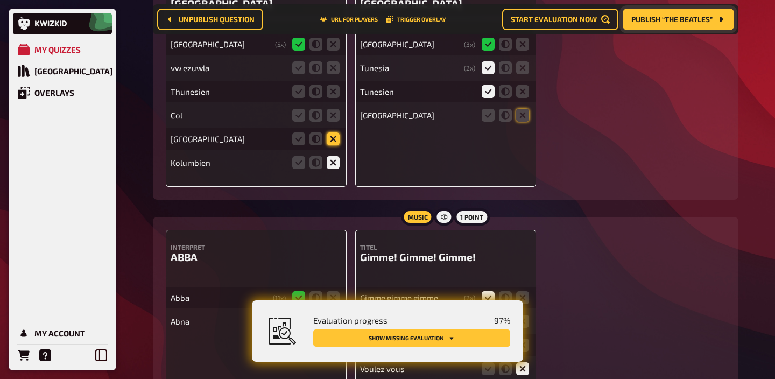
click at [337, 145] on icon at bounding box center [333, 138] width 13 height 13
click at [0, 0] on input "radio" at bounding box center [0, 0] width 0 height 0
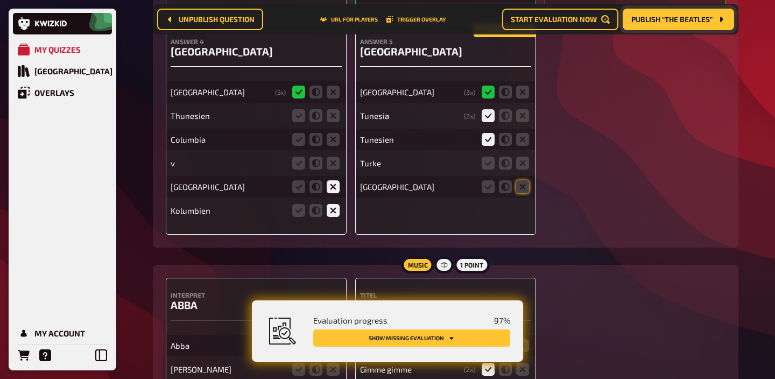
scroll to position [5031, 0]
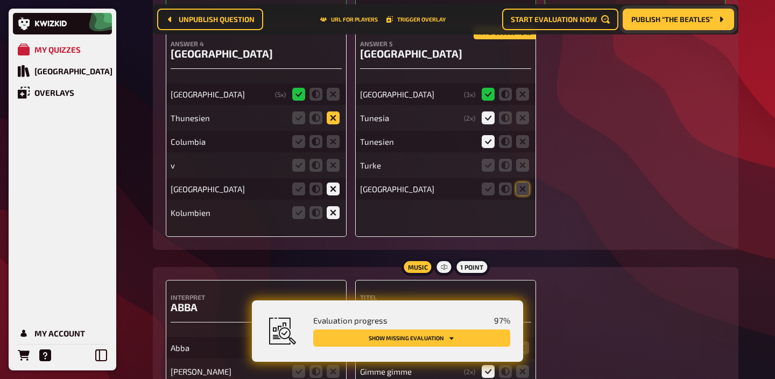
click at [329, 124] on icon at bounding box center [333, 117] width 13 height 13
click at [0, 0] on input "radio" at bounding box center [0, 0] width 0 height 0
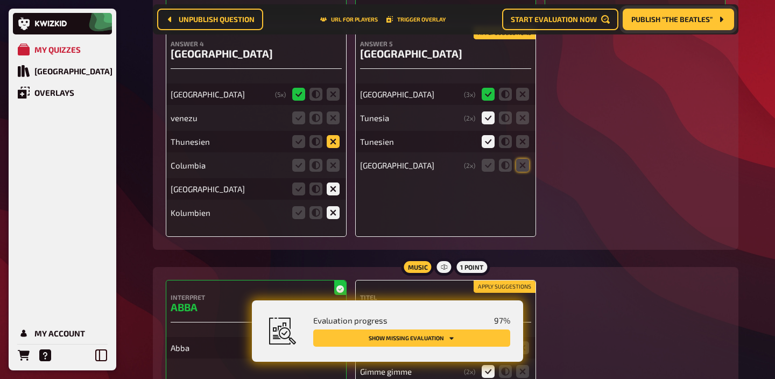
click at [335, 148] on icon at bounding box center [333, 141] width 13 height 13
click at [0, 0] on input "radio" at bounding box center [0, 0] width 0 height 0
click at [333, 172] on icon at bounding box center [333, 165] width 13 height 13
click at [0, 0] on input "radio" at bounding box center [0, 0] width 0 height 0
click at [529, 174] on fieldset at bounding box center [505, 165] width 52 height 17
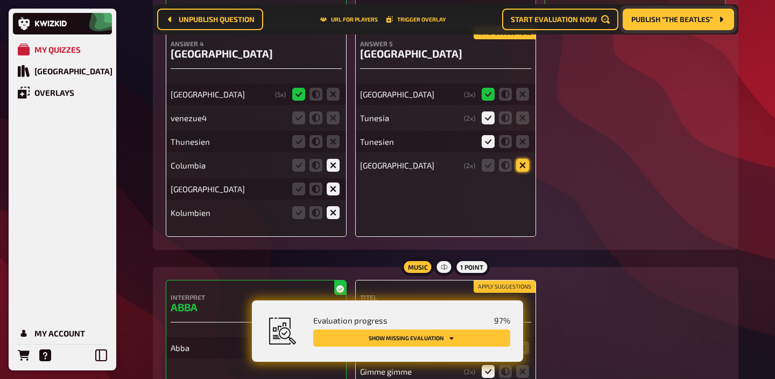
click at [522, 172] on icon at bounding box center [522, 165] width 13 height 13
click at [0, 0] on input "radio" at bounding box center [0, 0] width 0 height 0
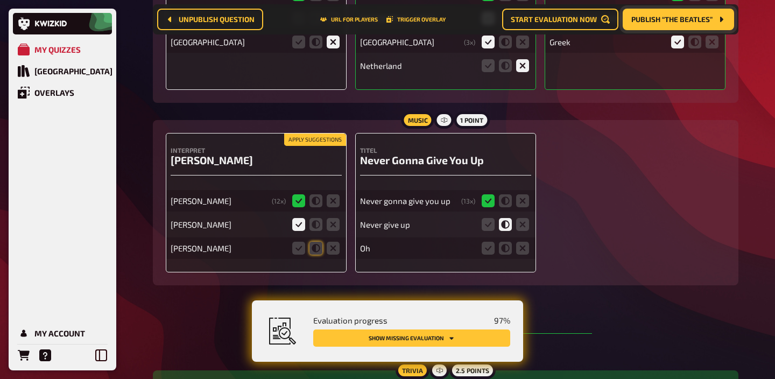
scroll to position [3946, 0]
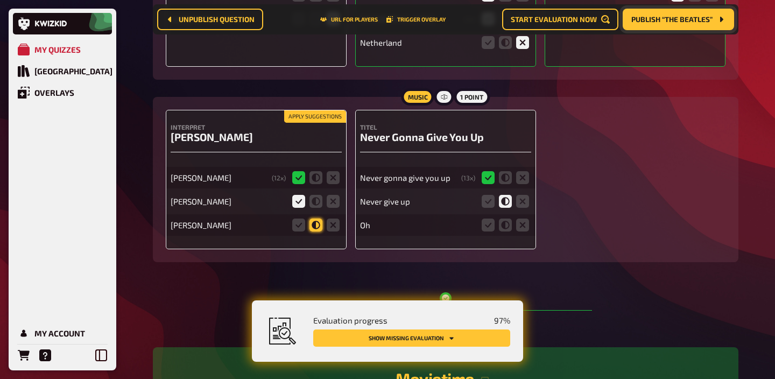
click at [316, 231] on icon at bounding box center [315, 224] width 13 height 13
click at [0, 0] on input "radio" at bounding box center [0, 0] width 0 height 0
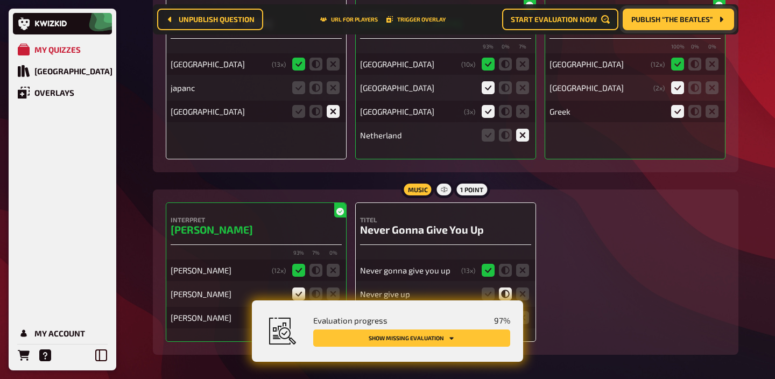
scroll to position [3973, 0]
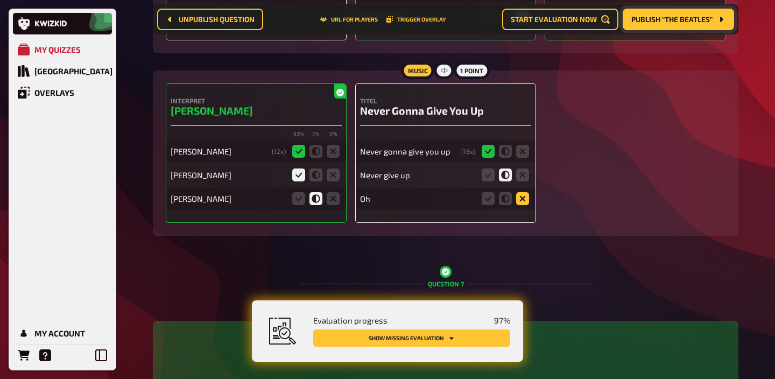
click at [524, 205] on icon at bounding box center [522, 198] width 13 height 13
click at [0, 0] on input "radio" at bounding box center [0, 0] width 0 height 0
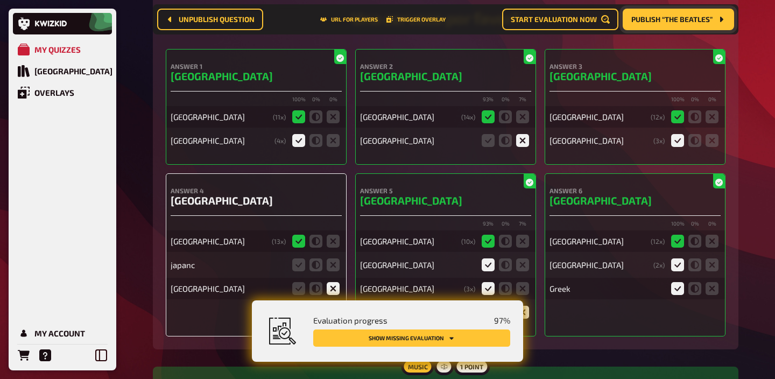
scroll to position [3685, 0]
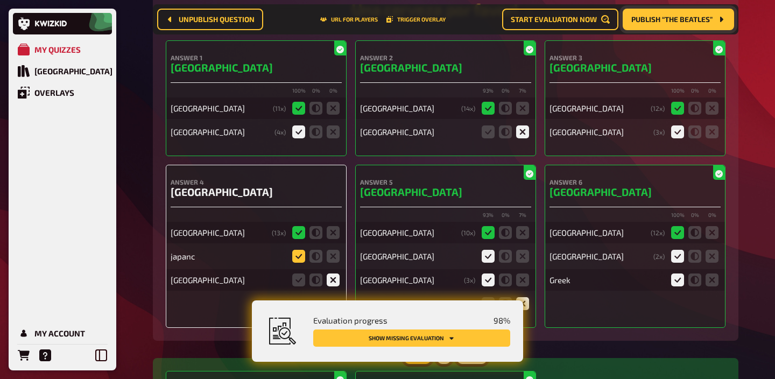
click at [300, 260] on icon at bounding box center [298, 256] width 13 height 13
click at [0, 0] on input "radio" at bounding box center [0, 0] width 0 height 0
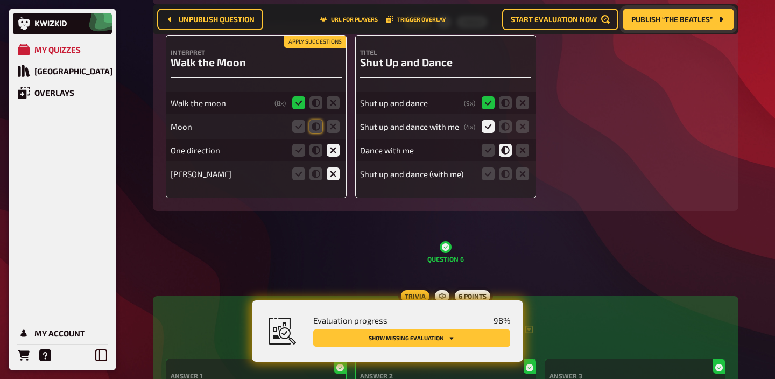
scroll to position [3366, 0]
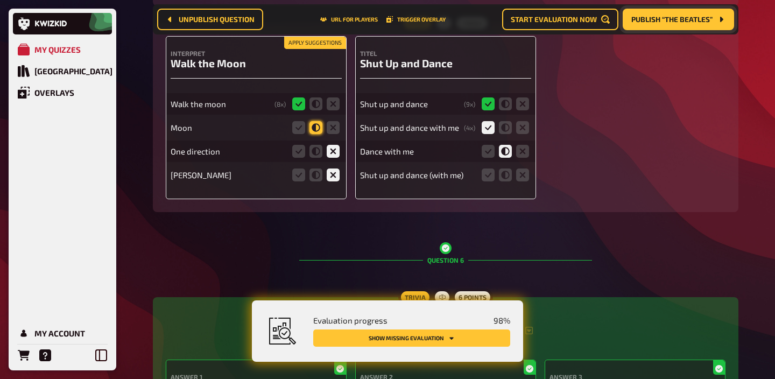
click at [315, 129] on icon at bounding box center [315, 127] width 13 height 13
click at [0, 0] on input "radio" at bounding box center [0, 0] width 0 height 0
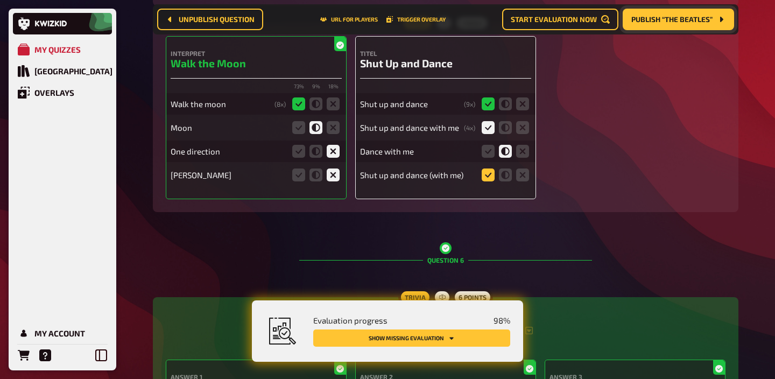
click at [492, 181] on icon at bounding box center [488, 174] width 13 height 13
click at [0, 0] on input "radio" at bounding box center [0, 0] width 0 height 0
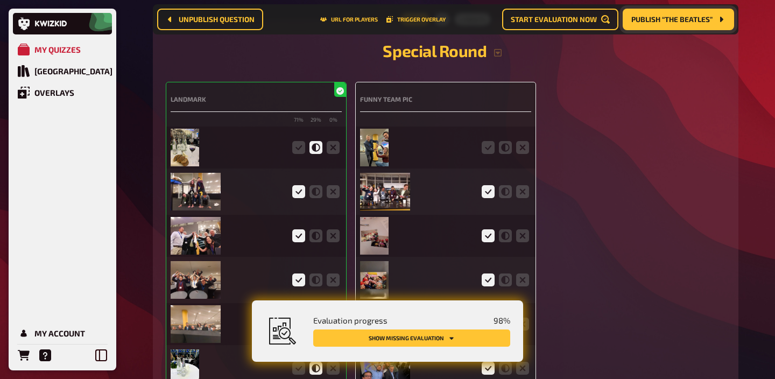
scroll to position [2601, 0]
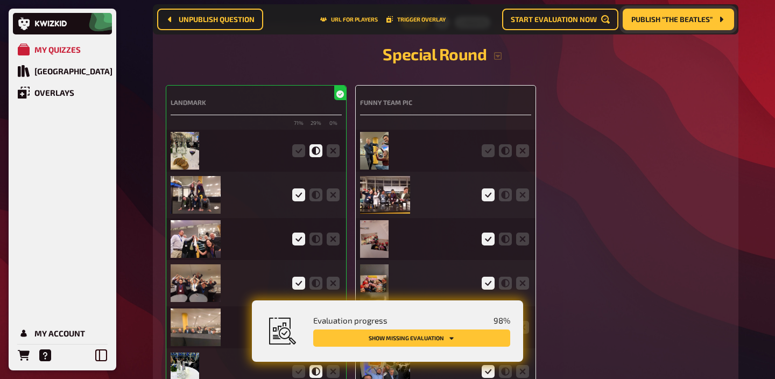
click at [486, 149] on fieldset at bounding box center [505, 150] width 52 height 17
click at [489, 157] on icon at bounding box center [488, 150] width 13 height 13
click at [0, 0] on input "radio" at bounding box center [0, 0] width 0 height 0
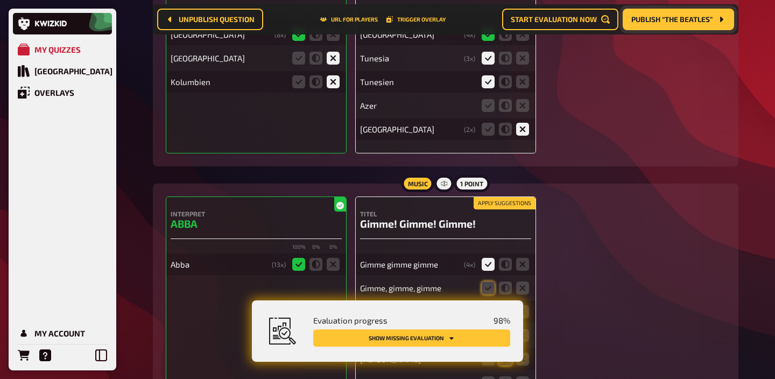
scroll to position [5213, 0]
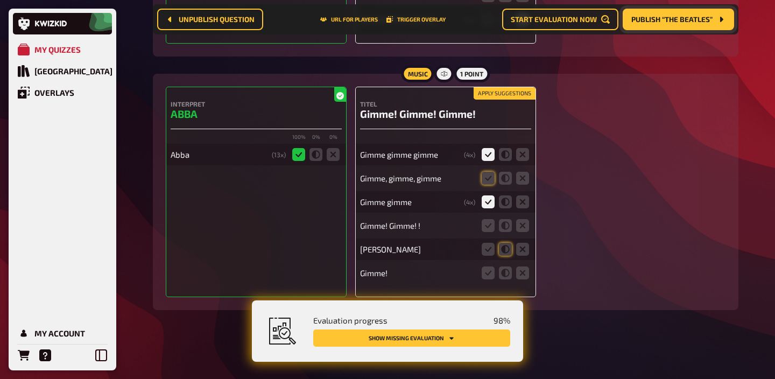
click at [492, 94] on button "Apply suggestions" at bounding box center [505, 94] width 62 height 12
click at [493, 223] on icon at bounding box center [488, 225] width 13 height 13
click at [0, 0] on input "radio" at bounding box center [0, 0] width 0 height 0
click at [488, 228] on icon at bounding box center [488, 225] width 13 height 13
click at [0, 0] on input "radio" at bounding box center [0, 0] width 0 height 0
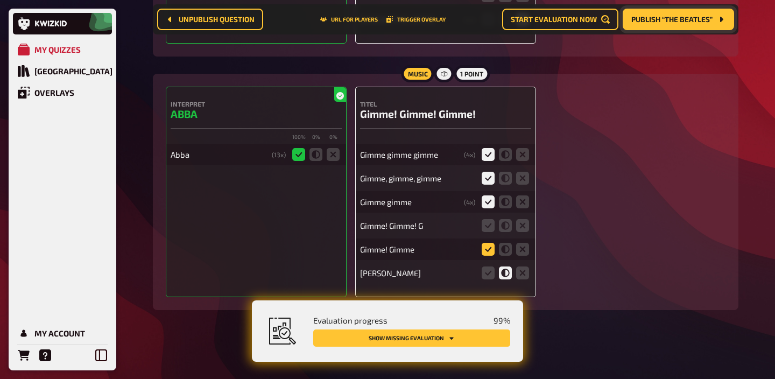
click at [488, 250] on icon at bounding box center [488, 249] width 13 height 13
click at [0, 0] on input "radio" at bounding box center [0, 0] width 0 height 0
click at [488, 227] on icon at bounding box center [488, 225] width 13 height 13
click at [0, 0] on input "radio" at bounding box center [0, 0] width 0 height 0
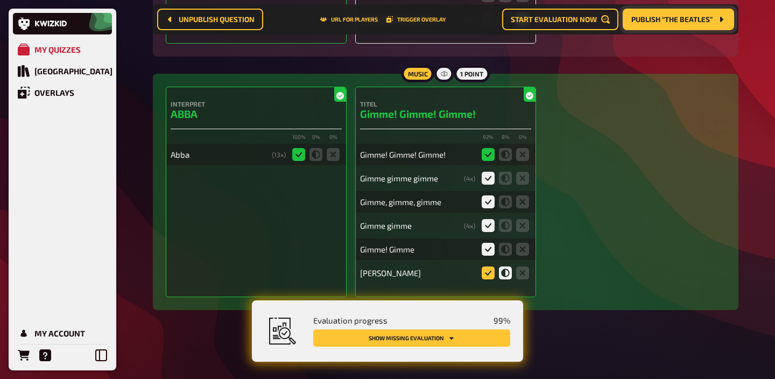
click at [485, 273] on icon at bounding box center [488, 272] width 13 height 13
click at [0, 0] on input "radio" at bounding box center [0, 0] width 0 height 0
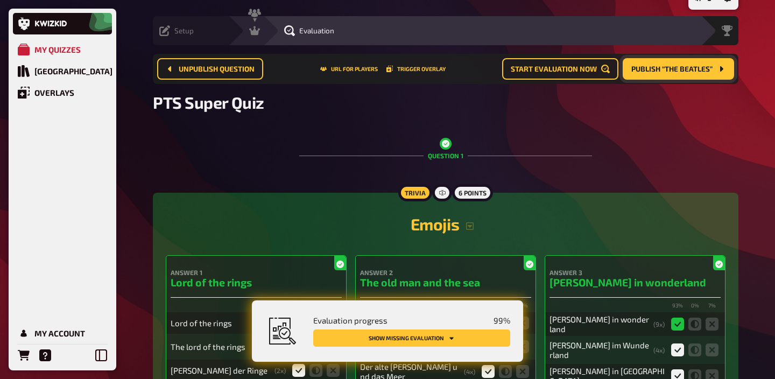
scroll to position [0, 0]
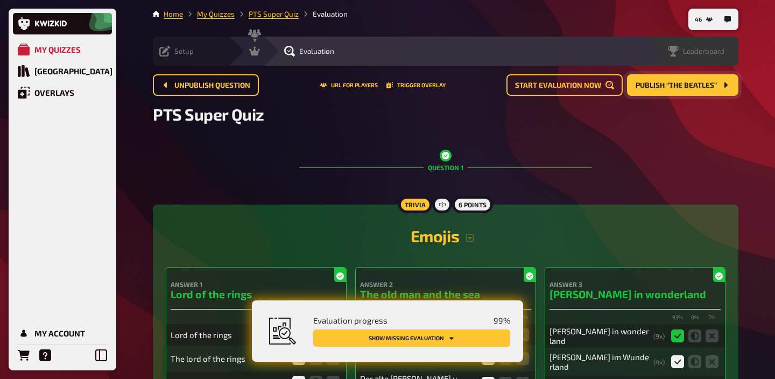
click at [728, 58] on div "Leaderboard" at bounding box center [692, 51] width 91 height 29
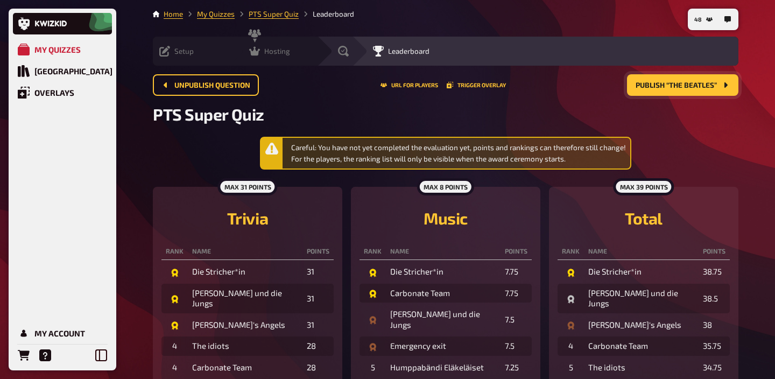
click at [264, 54] on span "Hosting" at bounding box center [277, 51] width 26 height 9
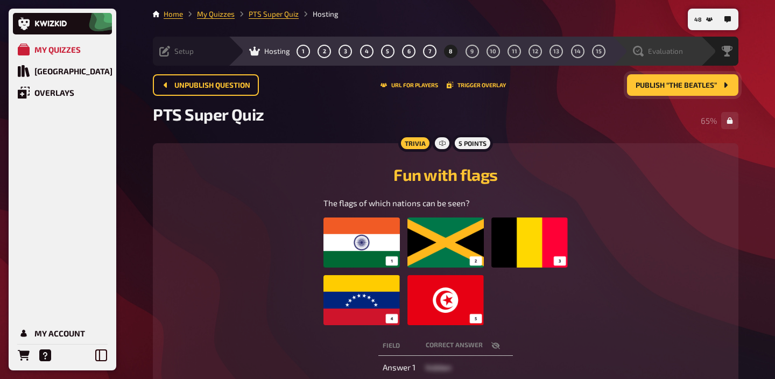
click at [662, 52] on span "Evaluation" at bounding box center [665, 51] width 35 height 9
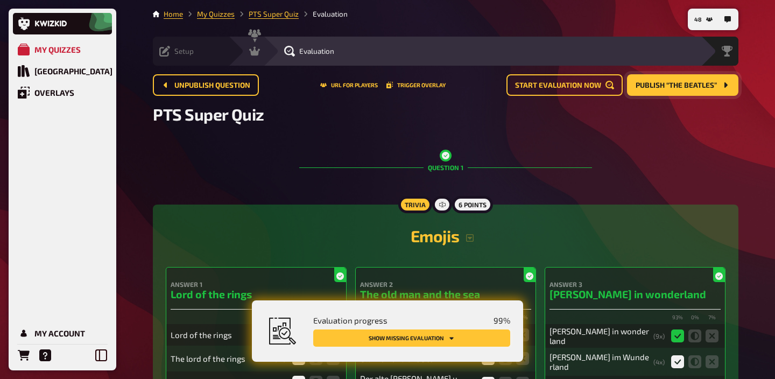
click at [437, 337] on button "Show missing evaluation" at bounding box center [411, 337] width 197 height 17
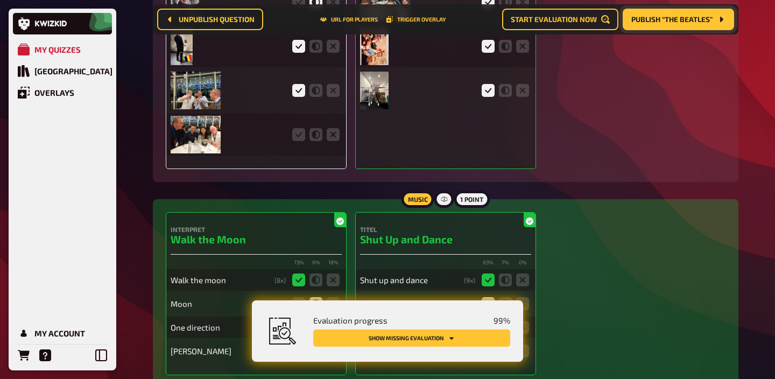
scroll to position [3233, 0]
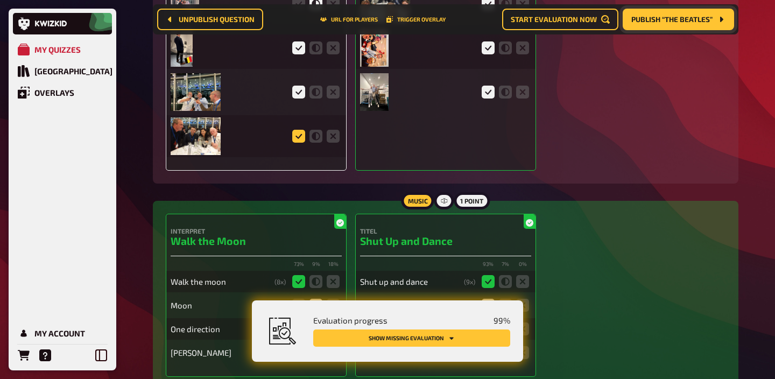
click at [294, 143] on icon at bounding box center [298, 136] width 13 height 13
click at [0, 0] on input "radio" at bounding box center [0, 0] width 0 height 0
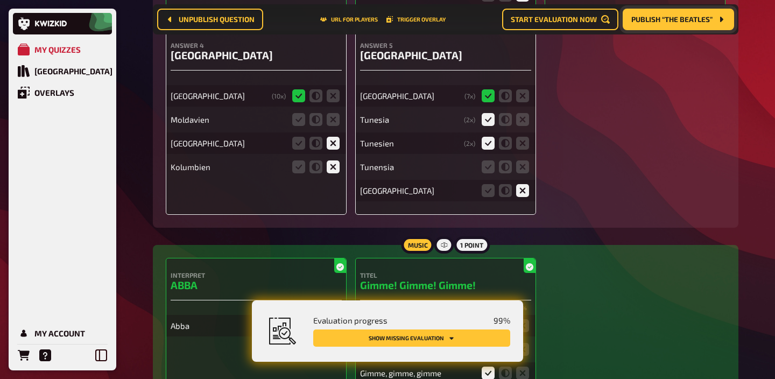
scroll to position [5075, 0]
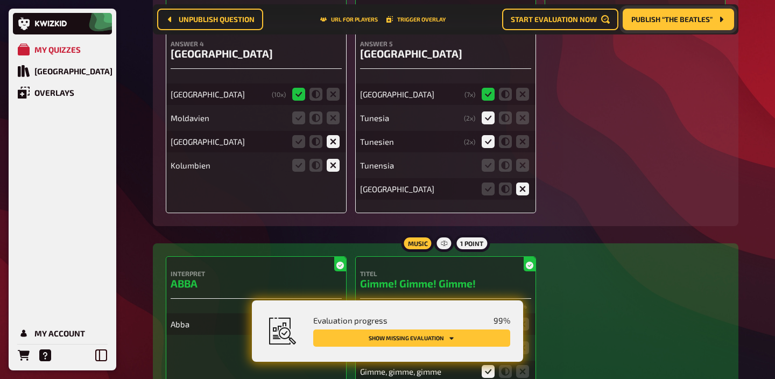
click at [495, 174] on fieldset at bounding box center [505, 165] width 52 height 17
click at [480, 174] on fieldset at bounding box center [505, 165] width 52 height 17
click at [488, 172] on icon at bounding box center [488, 165] width 13 height 13
click at [0, 0] on input "radio" at bounding box center [0, 0] width 0 height 0
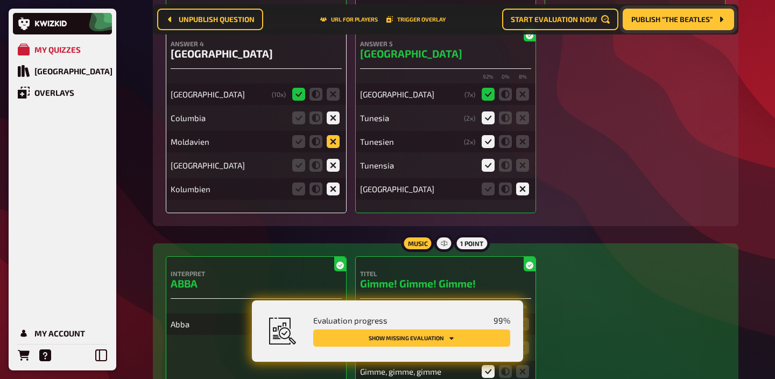
click at [339, 148] on icon at bounding box center [333, 141] width 13 height 13
click at [0, 0] on input "radio" at bounding box center [0, 0] width 0 height 0
click at [333, 122] on fieldset at bounding box center [316, 117] width 52 height 17
click at [333, 124] on icon at bounding box center [333, 117] width 13 height 13
click at [0, 0] on input "radio" at bounding box center [0, 0] width 0 height 0
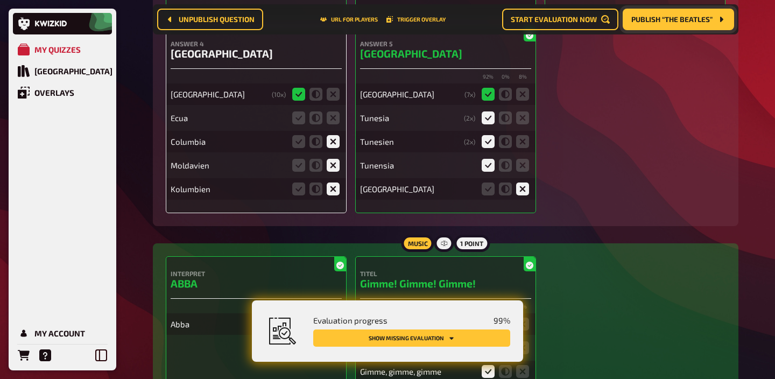
click at [333, 124] on icon at bounding box center [333, 117] width 13 height 13
click at [0, 0] on input "radio" at bounding box center [0, 0] width 0 height 0
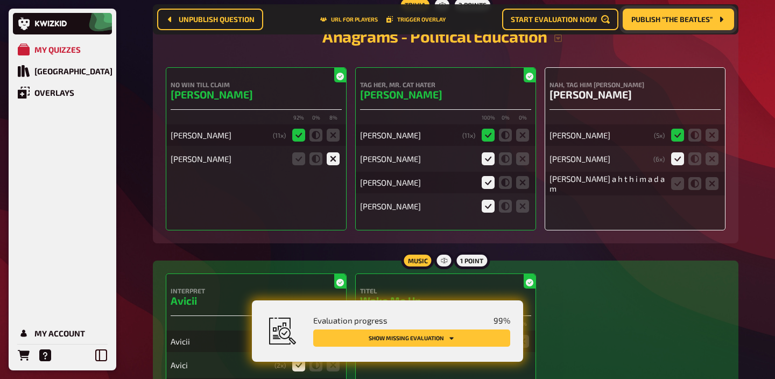
scroll to position [2098, 0]
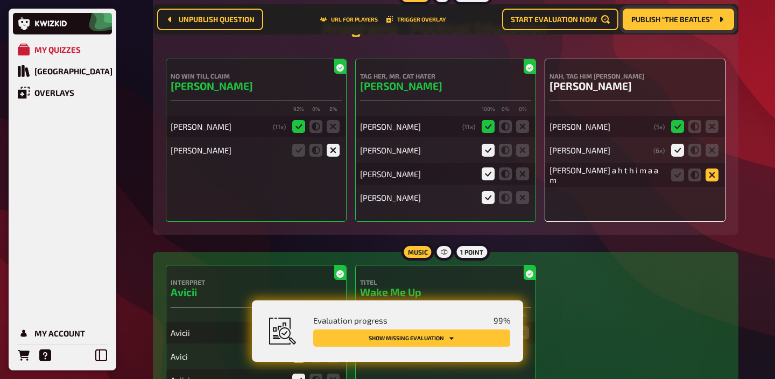
click at [710, 181] on icon at bounding box center [711, 174] width 13 height 13
click at [0, 0] on input "radio" at bounding box center [0, 0] width 0 height 0
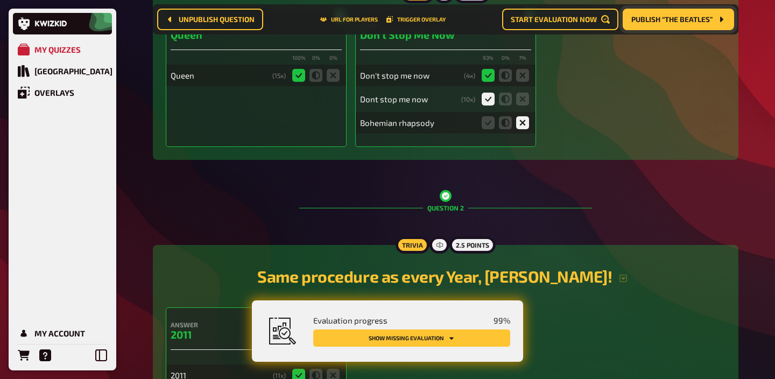
scroll to position [0, 0]
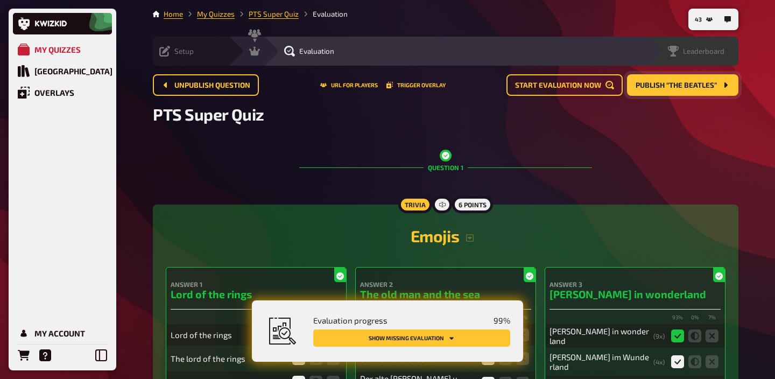
click at [712, 50] on span "Leaderboard" at bounding box center [703, 51] width 41 height 9
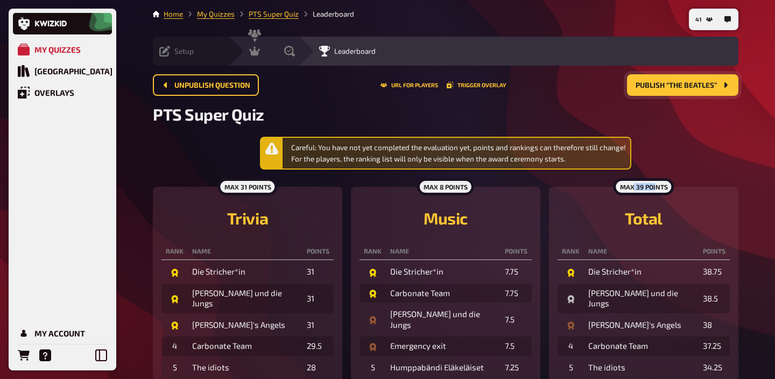
drag, startPoint x: 634, startPoint y: 185, endPoint x: 655, endPoint y: 183, distance: 21.1
click at [655, 183] on div "max 39 points" at bounding box center [643, 186] width 61 height 17
click at [228, 59] on div "Hosting undefined" at bounding box center [272, 51] width 89 height 29
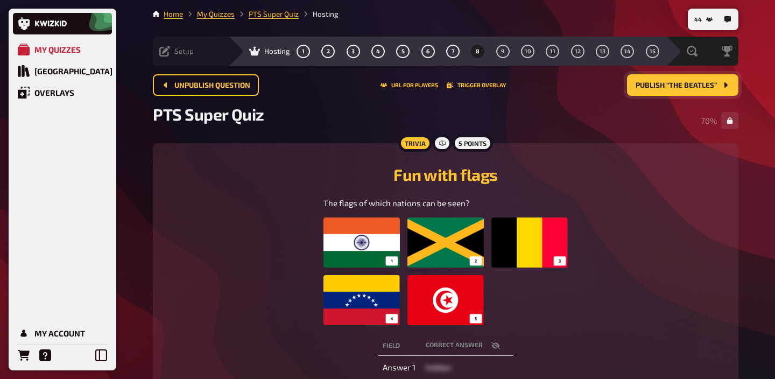
click at [644, 86] on span "Publish “The Beatles”" at bounding box center [675, 86] width 81 height 8
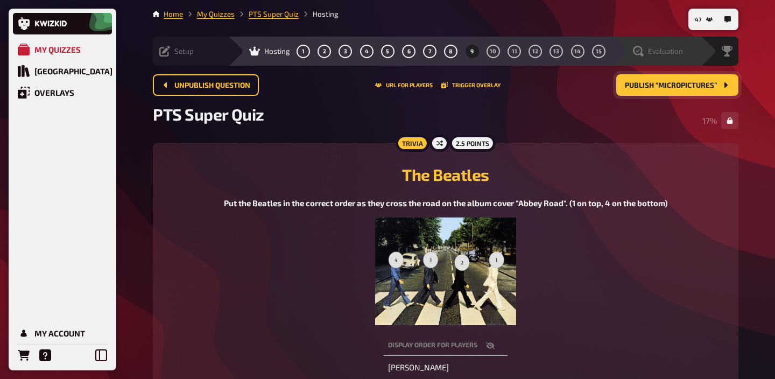
click at [680, 52] on span "Evaluation" at bounding box center [665, 51] width 35 height 9
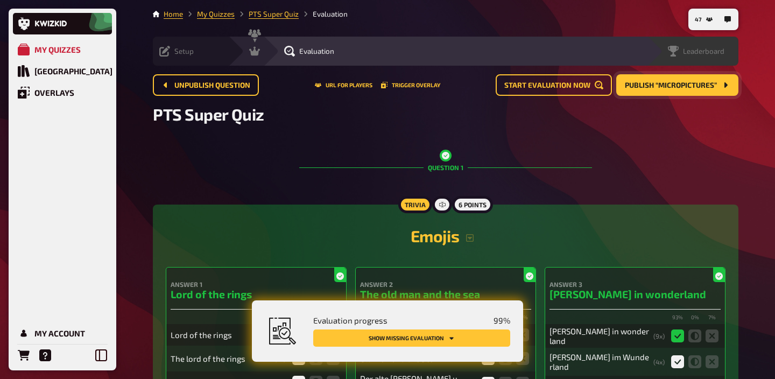
click at [716, 48] on span "Leaderboard" at bounding box center [703, 51] width 41 height 9
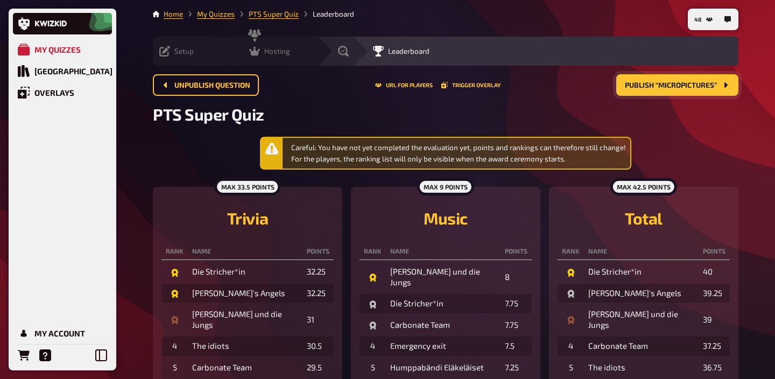
click at [249, 46] on div "Hosting" at bounding box center [269, 51] width 41 height 11
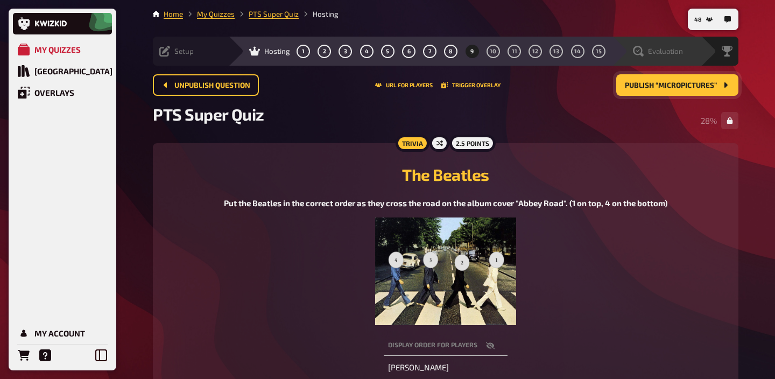
click at [681, 51] on span "Evaluation" at bounding box center [665, 51] width 35 height 9
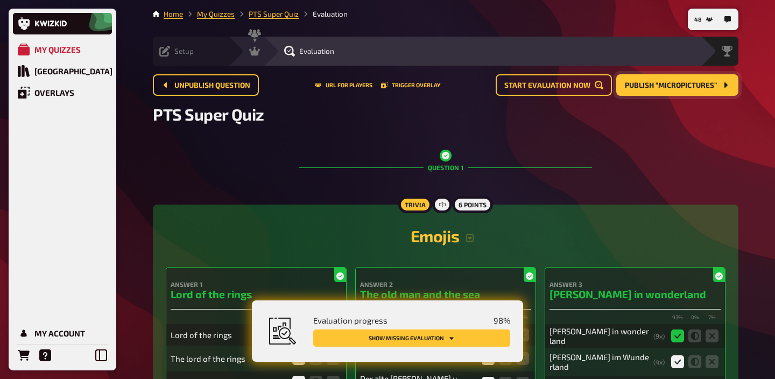
click at [469, 340] on button "Show missing evaluation" at bounding box center [411, 337] width 197 height 17
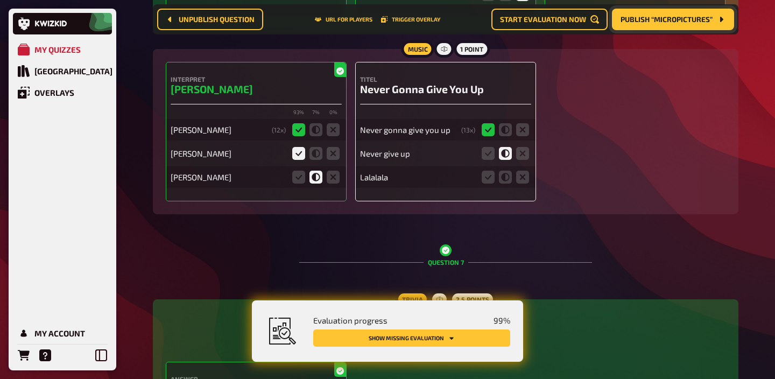
scroll to position [4039, 0]
click at [522, 182] on icon at bounding box center [522, 176] width 13 height 13
click at [0, 0] on input "radio" at bounding box center [0, 0] width 0 height 0
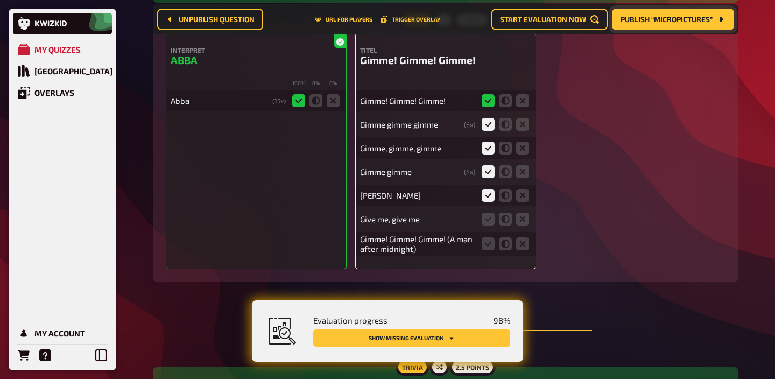
scroll to position [5297, 0]
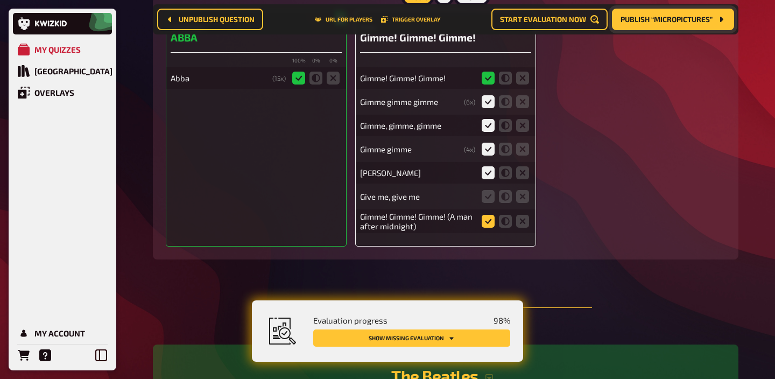
click at [486, 228] on icon at bounding box center [488, 221] width 13 height 13
click at [0, 0] on input "radio" at bounding box center [0, 0] width 0 height 0
click at [505, 203] on icon at bounding box center [505, 196] width 13 height 13
click at [0, 0] on input "radio" at bounding box center [0, 0] width 0 height 0
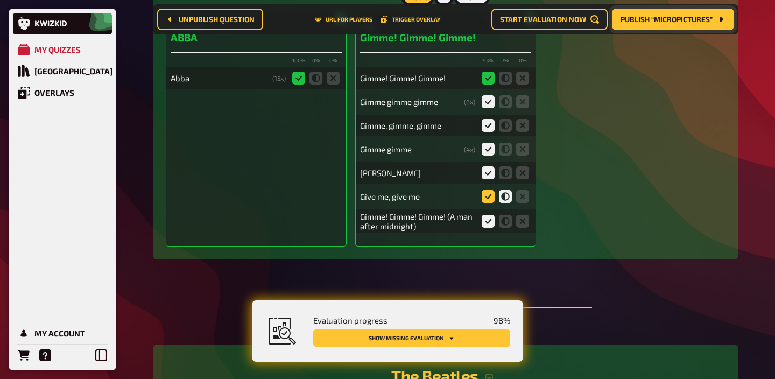
click at [491, 203] on icon at bounding box center [488, 196] width 13 height 13
click at [0, 0] on input "radio" at bounding box center [0, 0] width 0 height 0
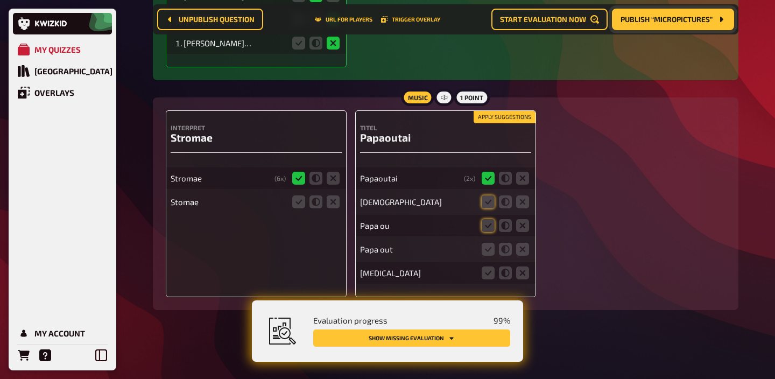
scroll to position [5936, 0]
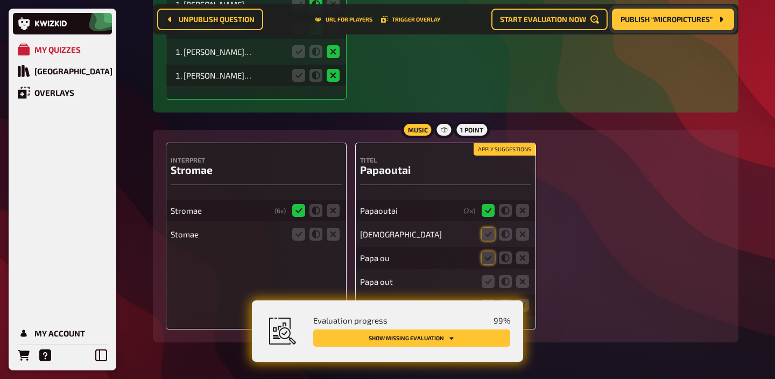
click at [488, 156] on button "Apply suggestions" at bounding box center [505, 150] width 62 height 12
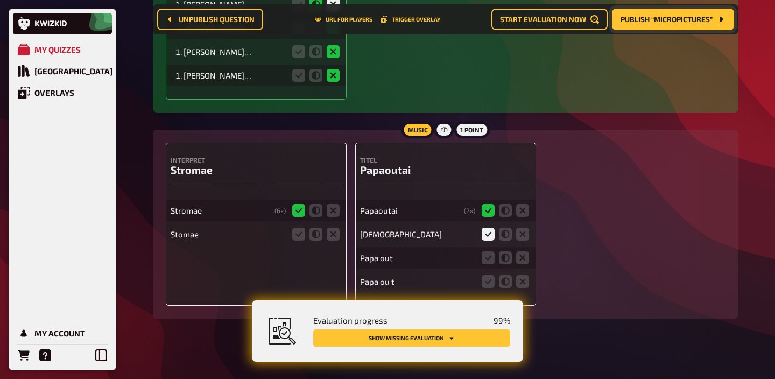
scroll to position [5958, 0]
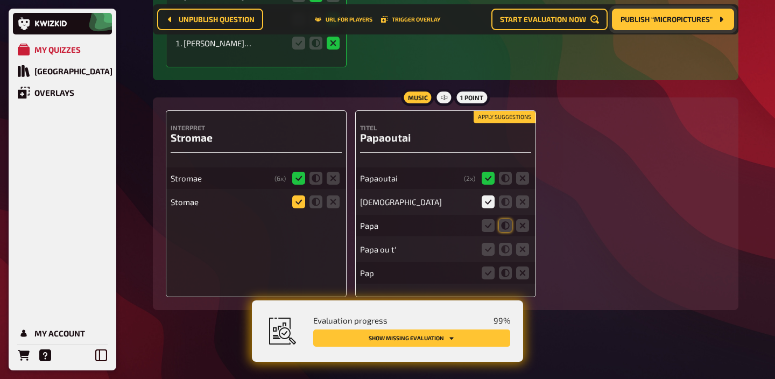
click at [299, 201] on icon at bounding box center [298, 201] width 13 height 13
click at [0, 0] on input "radio" at bounding box center [0, 0] width 0 height 0
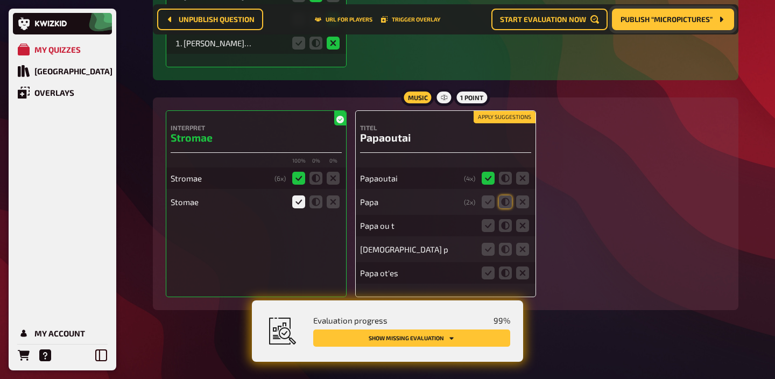
scroll to position [5935, 0]
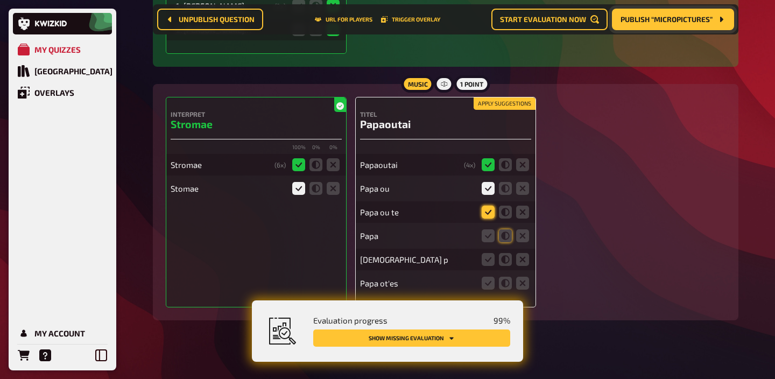
click at [488, 218] on icon at bounding box center [488, 212] width 13 height 13
click at [0, 0] on input "radio" at bounding box center [0, 0] width 0 height 0
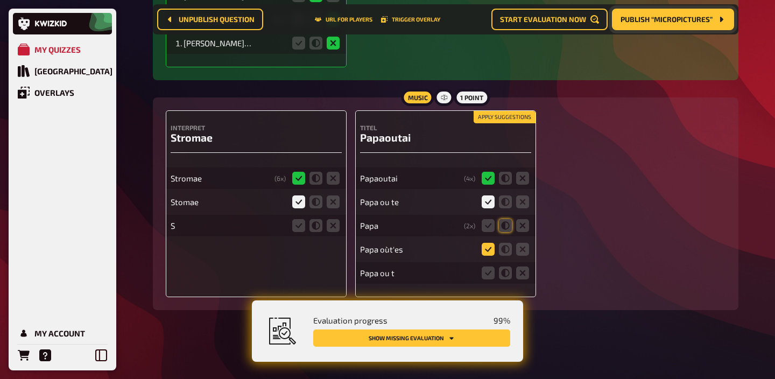
click at [484, 249] on icon at bounding box center [488, 249] width 13 height 13
click at [0, 0] on input "radio" at bounding box center [0, 0] width 0 height 0
click at [482, 272] on icon at bounding box center [488, 272] width 13 height 13
click at [0, 0] on input "radio" at bounding box center [0, 0] width 0 height 0
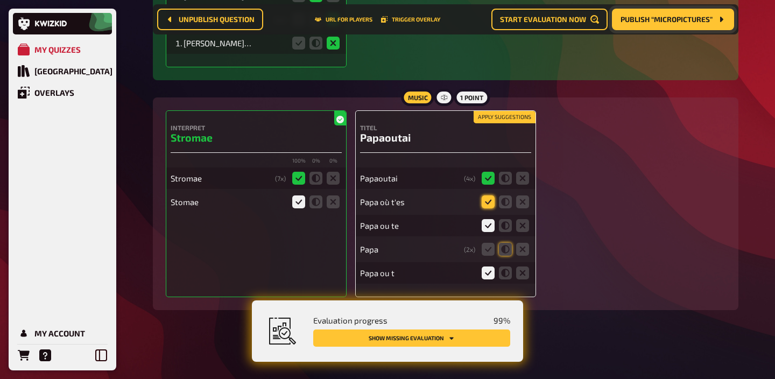
click at [485, 206] on icon at bounding box center [488, 201] width 13 height 13
click at [0, 0] on input "radio" at bounding box center [0, 0] width 0 height 0
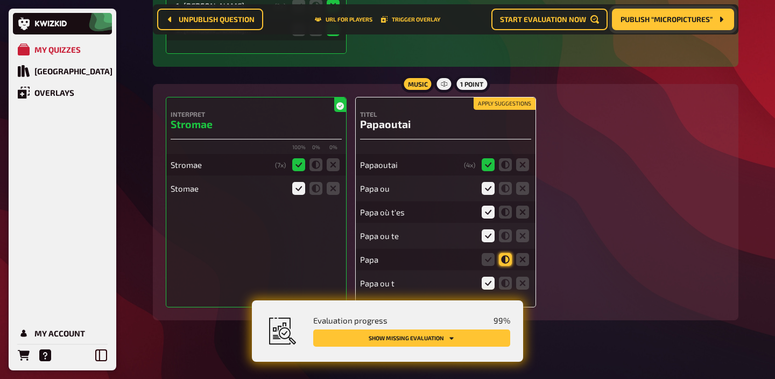
click at [502, 266] on icon at bounding box center [505, 259] width 13 height 13
click at [0, 0] on input "radio" at bounding box center [0, 0] width 0 height 0
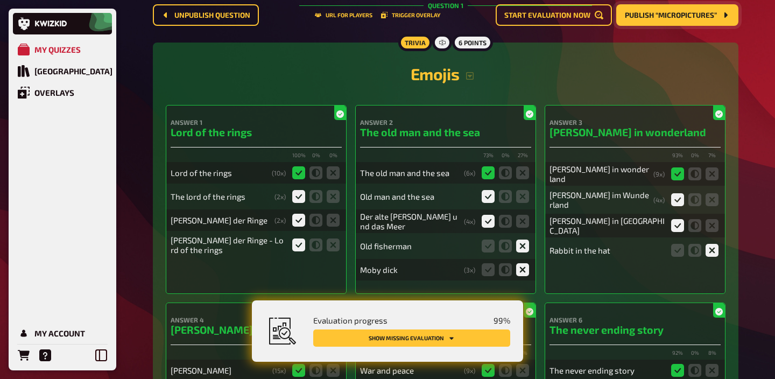
scroll to position [0, 0]
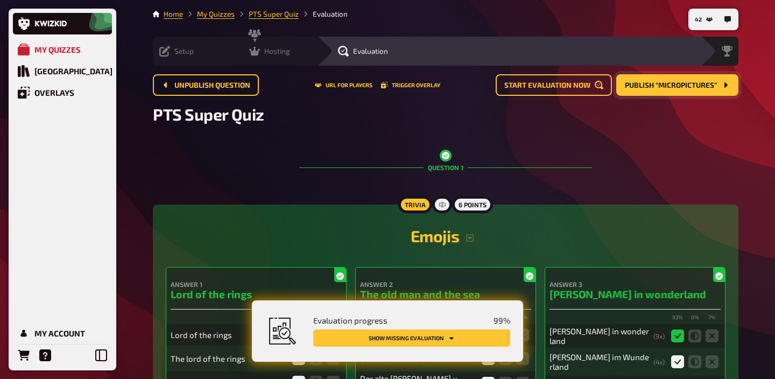
click at [228, 57] on div "Hosting undefined" at bounding box center [272, 51] width 89 height 29
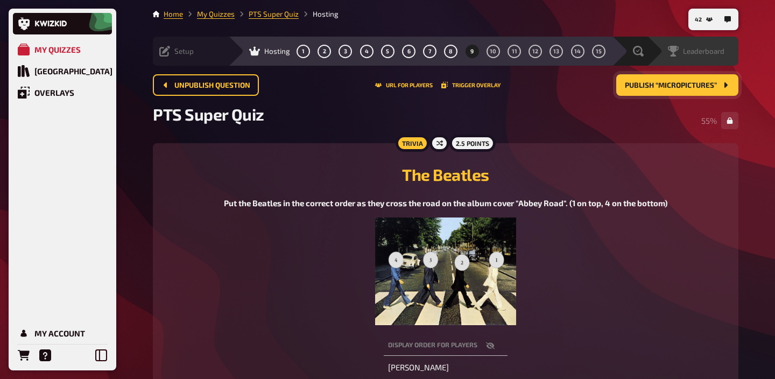
click at [692, 47] on span "Leaderboard" at bounding box center [703, 51] width 41 height 9
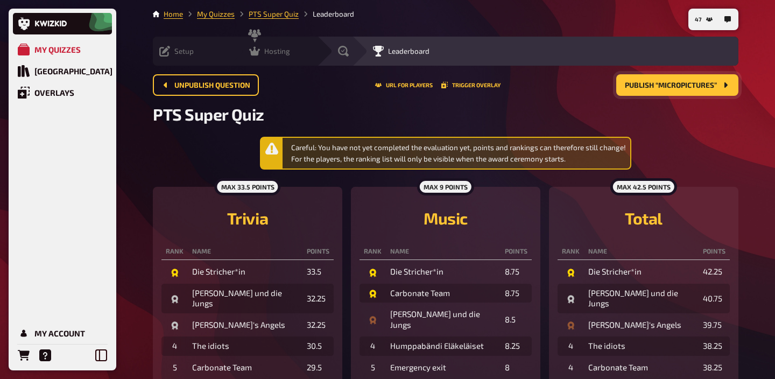
click at [243, 54] on div "Hosting undefined" at bounding box center [280, 51] width 74 height 11
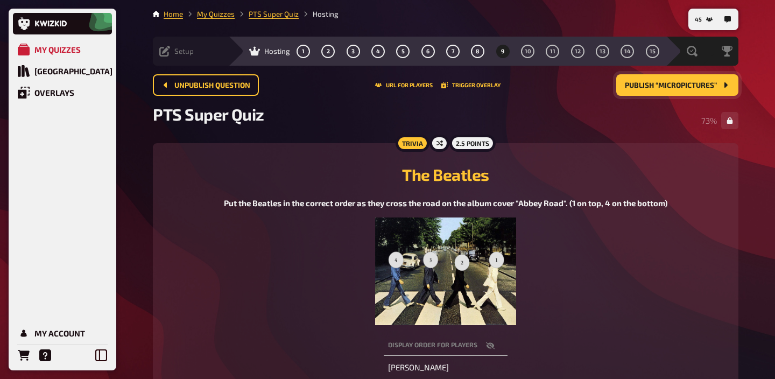
click at [635, 86] on span "Publish “Micropictures”" at bounding box center [671, 86] width 92 height 8
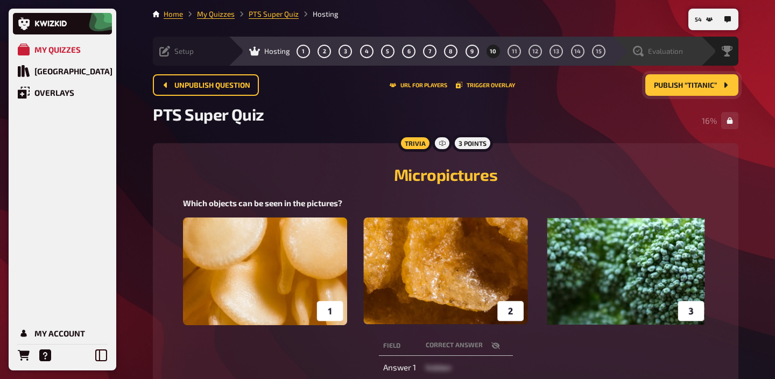
click at [679, 58] on div "Evaluation" at bounding box center [656, 51] width 89 height 29
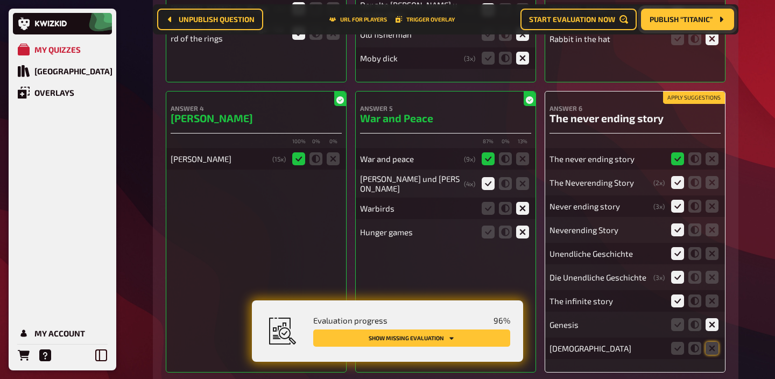
scroll to position [392, 0]
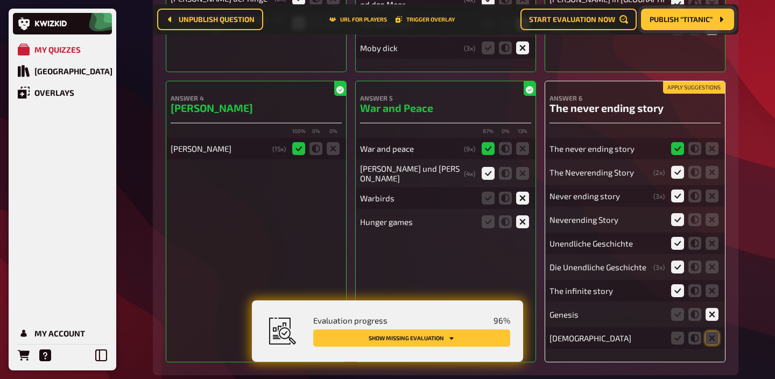
click at [683, 85] on button "Apply suggestions" at bounding box center [694, 88] width 62 height 12
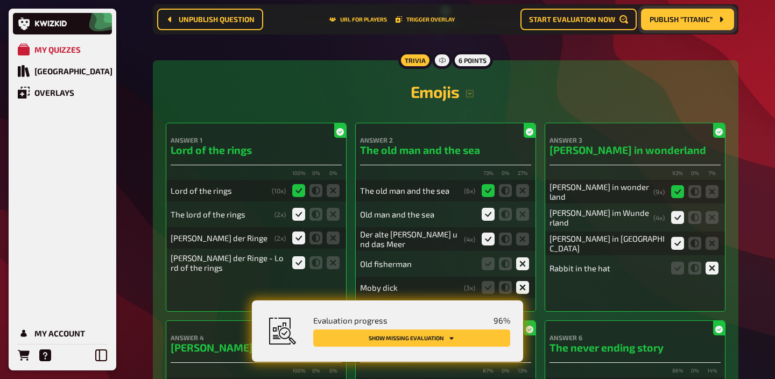
scroll to position [0, 0]
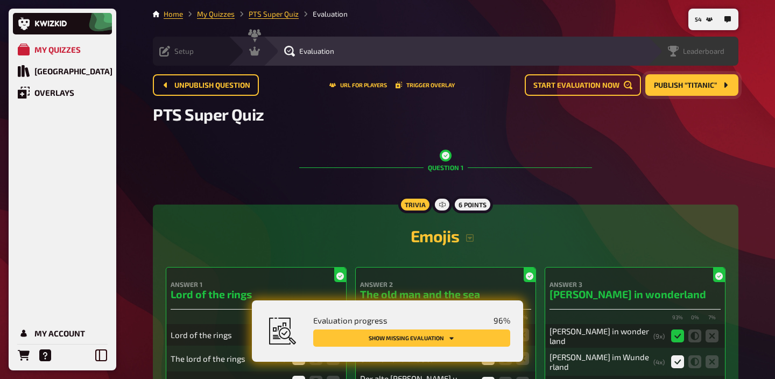
click at [731, 56] on div "Leaderboard" at bounding box center [699, 51] width 77 height 11
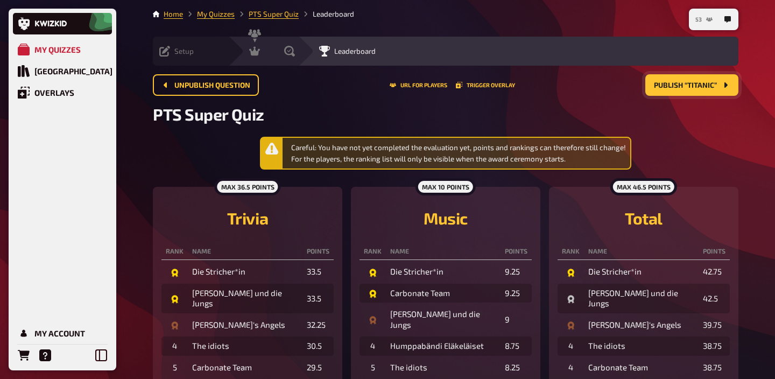
click at [697, 20] on span "53" at bounding box center [698, 20] width 6 height 6
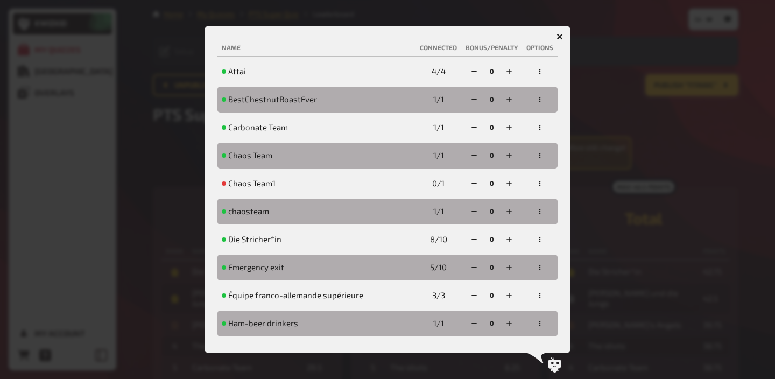
scroll to position [49, 0]
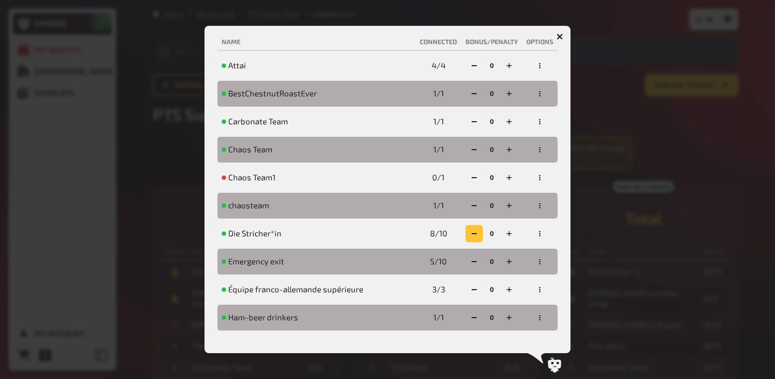
click at [474, 235] on icon "button" at bounding box center [474, 233] width 6 height 6
click at [474, 235] on icon "button" at bounding box center [473, 233] width 6 height 6
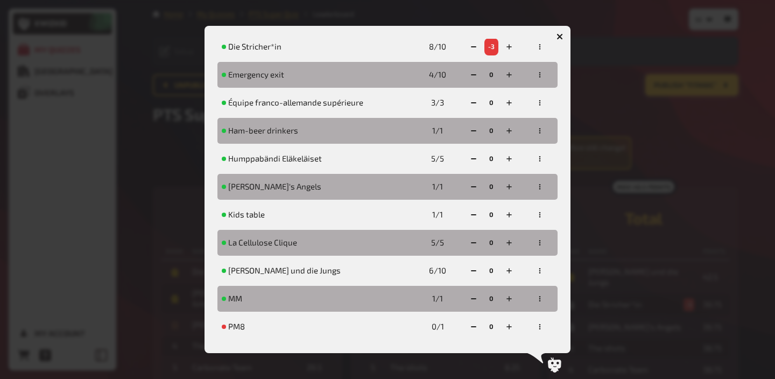
scroll to position [239, 0]
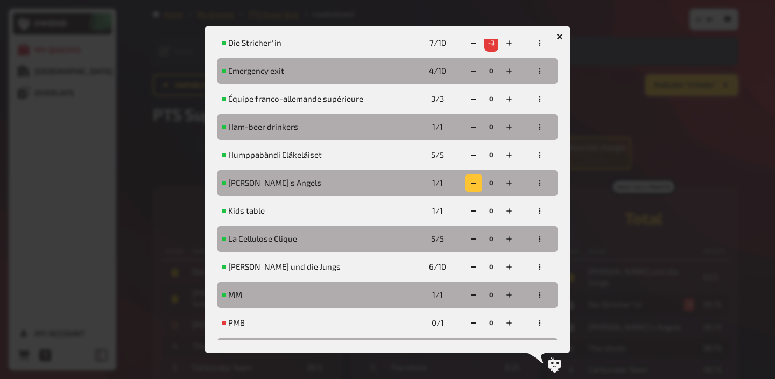
click at [475, 180] on icon "button" at bounding box center [473, 183] width 6 height 6
click at [647, 226] on div at bounding box center [387, 189] width 775 height 379
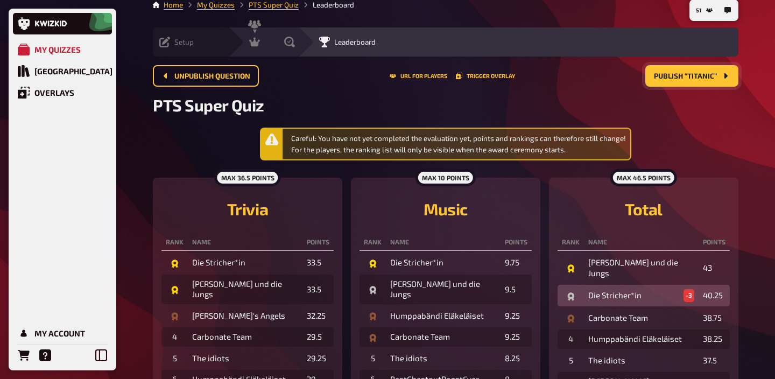
scroll to position [0, 0]
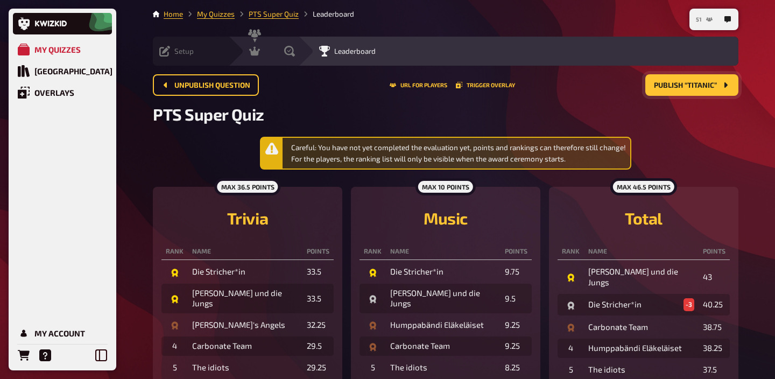
click at [706, 16] on icon "51" at bounding box center [709, 19] width 6 height 6
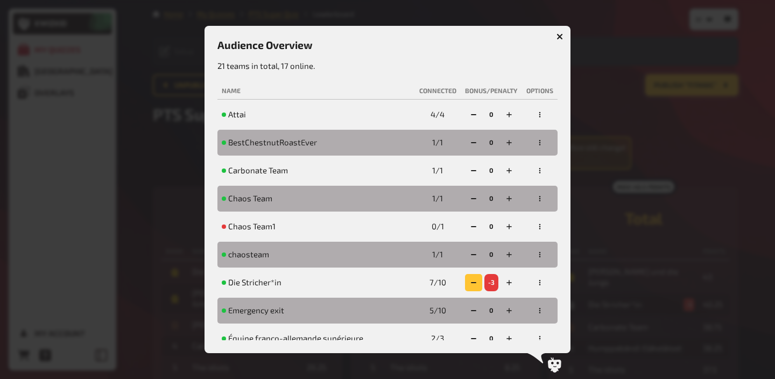
click at [474, 281] on icon "button" at bounding box center [473, 282] width 6 height 6
click at [509, 285] on icon "button" at bounding box center [509, 282] width 6 height 6
click at [475, 284] on icon "button" at bounding box center [473, 282] width 6 height 6
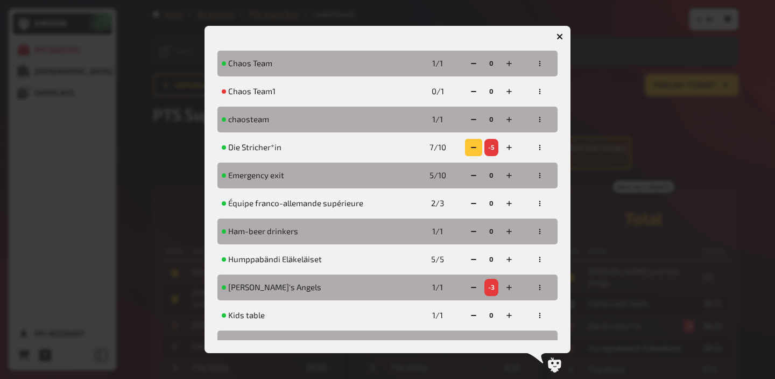
scroll to position [136, 0]
click at [473, 287] on rect "button" at bounding box center [473, 286] width 5 height 1
click at [473, 287] on rect "button" at bounding box center [472, 286] width 5 height 1
click at [742, 213] on div at bounding box center [387, 189] width 775 height 379
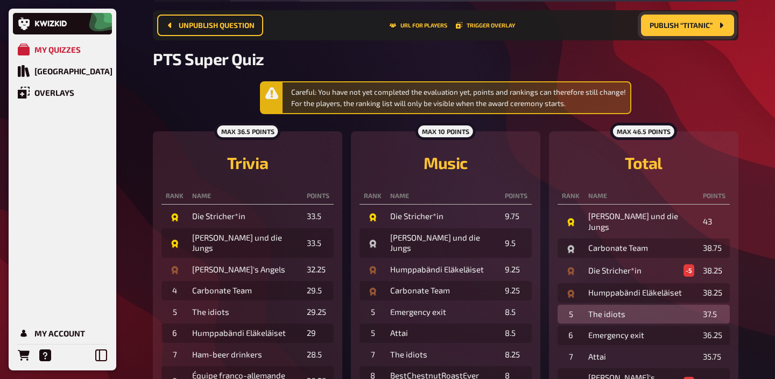
scroll to position [0, 0]
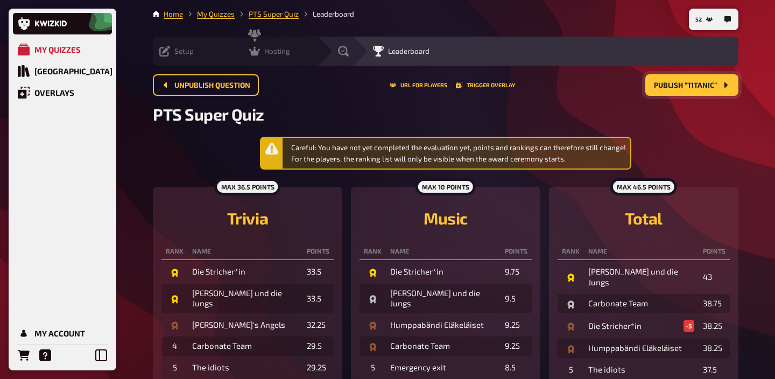
click at [264, 54] on span "Hosting" at bounding box center [277, 51] width 26 height 9
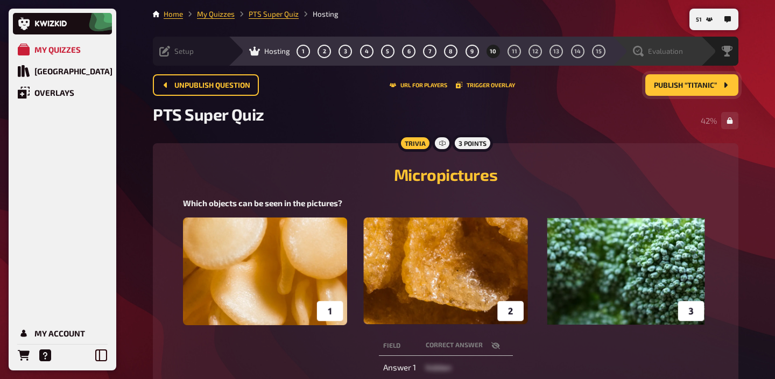
click at [680, 60] on div "Evaluation" at bounding box center [656, 51] width 89 height 29
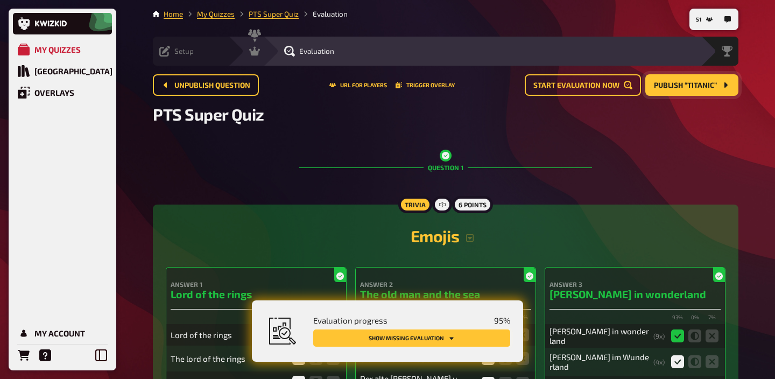
click at [453, 341] on button "Show missing evaluation" at bounding box center [411, 337] width 197 height 17
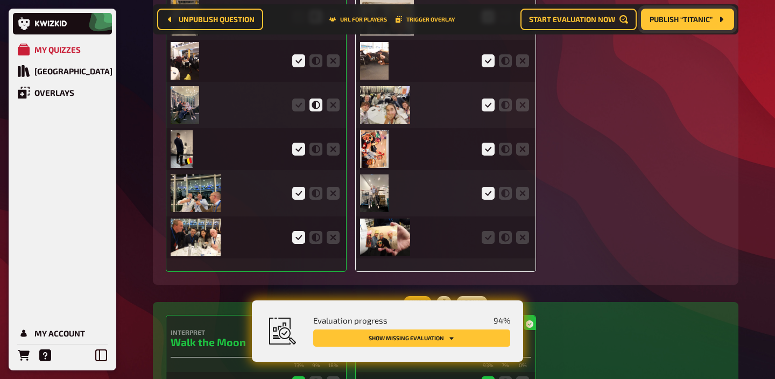
scroll to position [3169, 0]
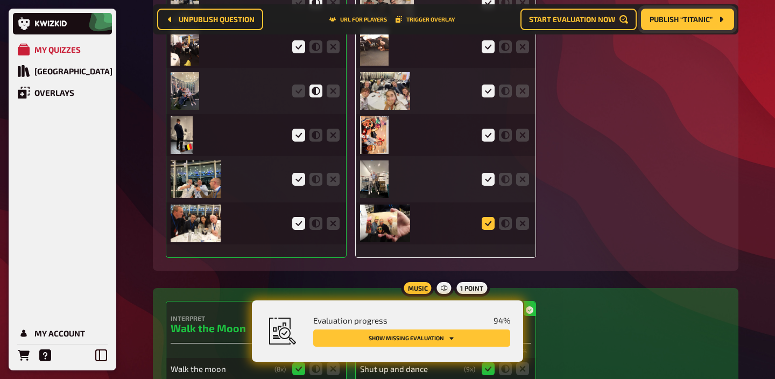
click at [494, 226] on icon at bounding box center [488, 223] width 13 height 13
click at [0, 0] on input "radio" at bounding box center [0, 0] width 0 height 0
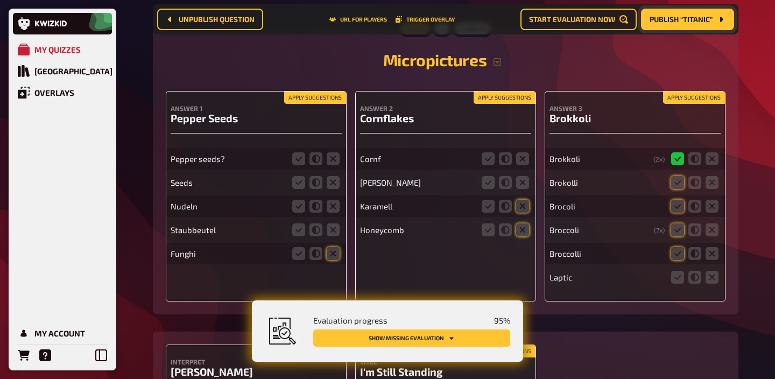
scroll to position [6477, 0]
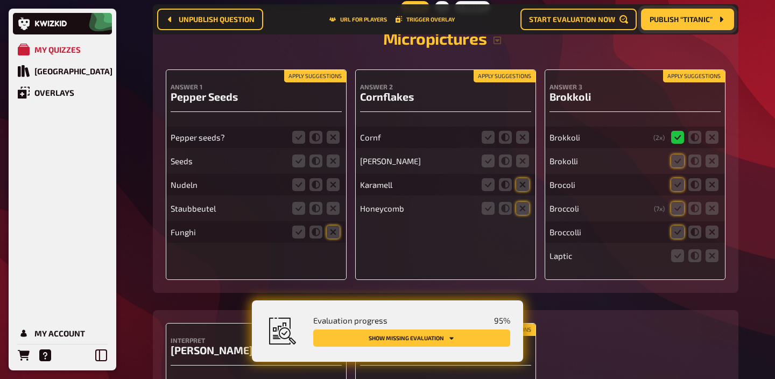
click at [321, 82] on button "Apply suggestions" at bounding box center [315, 76] width 62 height 12
click at [298, 144] on icon at bounding box center [298, 137] width 13 height 13
click at [0, 0] on input "radio" at bounding box center [0, 0] width 0 height 0
click at [315, 167] on icon at bounding box center [315, 160] width 13 height 13
click at [0, 0] on input "radio" at bounding box center [0, 0] width 0 height 0
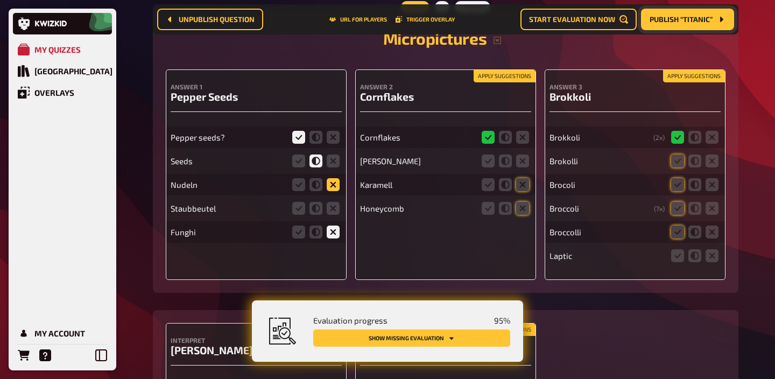
click at [330, 191] on icon at bounding box center [333, 184] width 13 height 13
click at [0, 0] on input "radio" at bounding box center [0, 0] width 0 height 0
click at [330, 215] on icon at bounding box center [333, 208] width 13 height 13
click at [0, 0] on input "radio" at bounding box center [0, 0] width 0 height 0
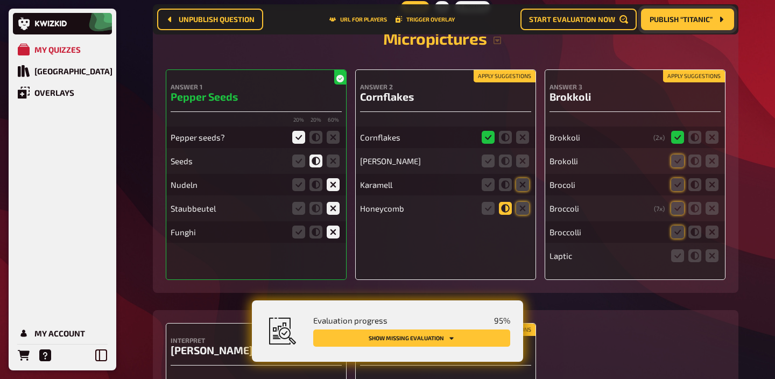
click at [506, 215] on icon at bounding box center [505, 208] width 13 height 13
click at [0, 0] on input "radio" at bounding box center [0, 0] width 0 height 0
click at [518, 215] on icon at bounding box center [522, 208] width 13 height 13
click at [0, 0] on input "radio" at bounding box center [0, 0] width 0 height 0
click at [524, 191] on icon at bounding box center [522, 184] width 13 height 13
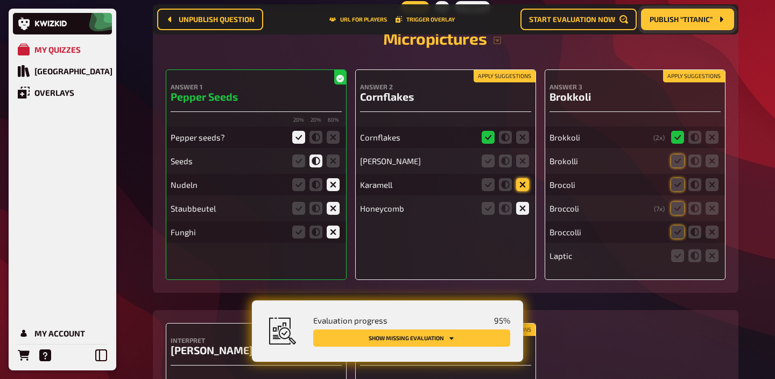
click at [0, 0] on input "radio" at bounding box center [0, 0] width 0 height 0
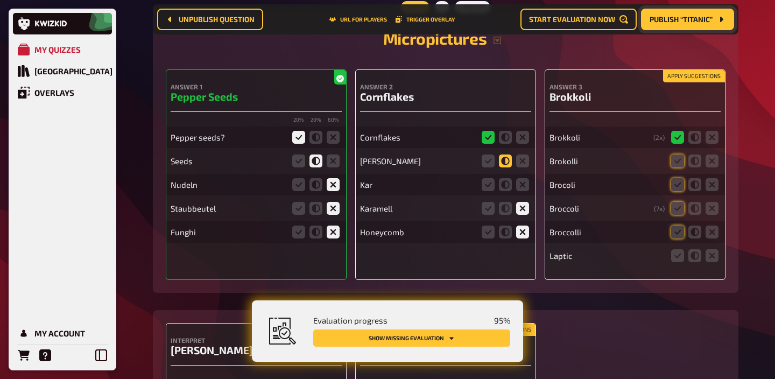
click at [508, 167] on icon at bounding box center [505, 160] width 13 height 13
click at [0, 0] on input "radio" at bounding box center [0, 0] width 0 height 0
click at [522, 191] on icon at bounding box center [522, 184] width 13 height 13
click at [0, 0] on input "radio" at bounding box center [0, 0] width 0 height 0
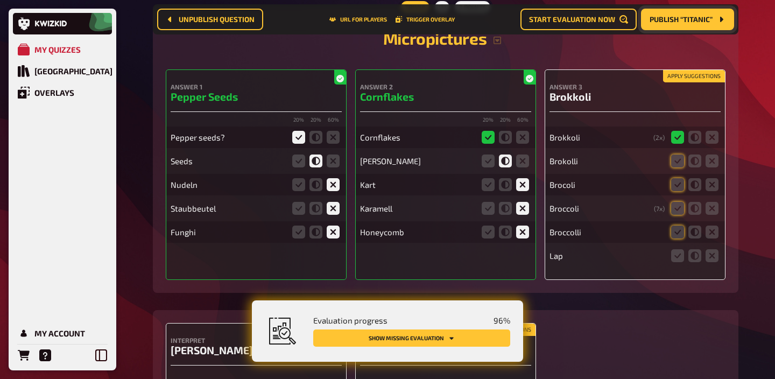
click at [683, 82] on button "Apply suggestions" at bounding box center [694, 76] width 62 height 12
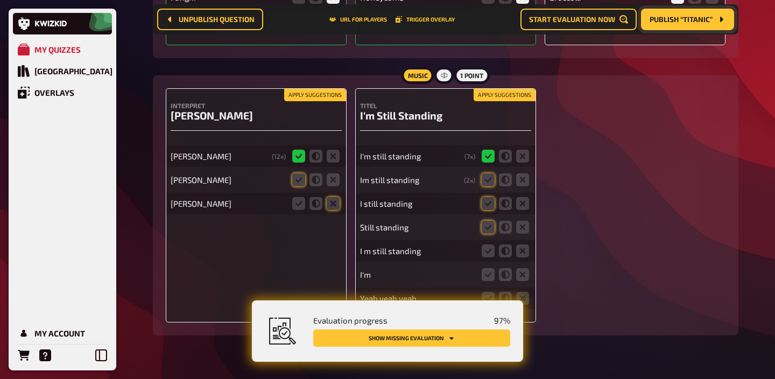
scroll to position [6749, 0]
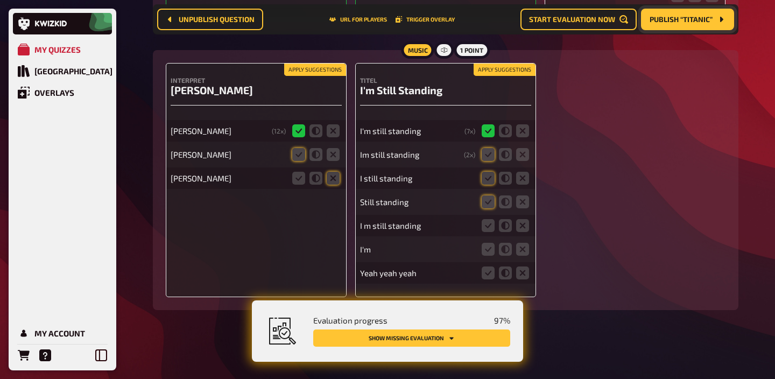
click at [332, 67] on button "Apply suggestions" at bounding box center [315, 70] width 62 height 12
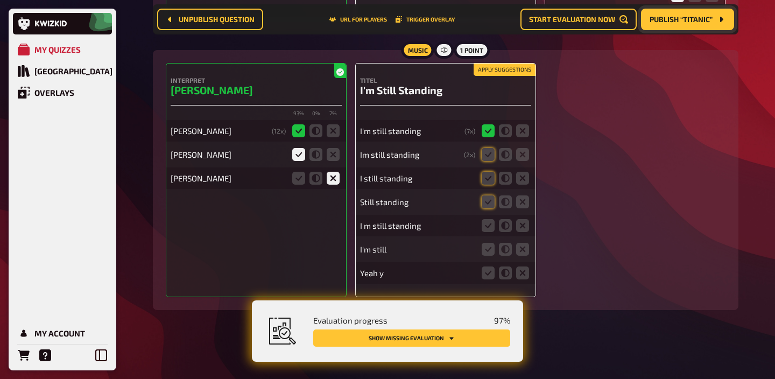
click at [488, 72] on button "Apply suggestions" at bounding box center [505, 70] width 62 height 12
click at [485, 223] on icon at bounding box center [488, 225] width 13 height 13
click at [0, 0] on input "radio" at bounding box center [0, 0] width 0 height 0
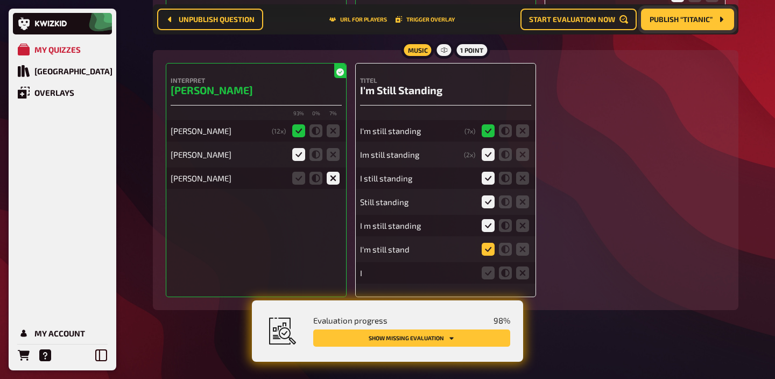
click at [488, 243] on icon at bounding box center [488, 249] width 13 height 13
click at [0, 0] on input "radio" at bounding box center [0, 0] width 0 height 0
click at [488, 245] on icon at bounding box center [488, 249] width 13 height 13
click at [0, 0] on input "radio" at bounding box center [0, 0] width 0 height 0
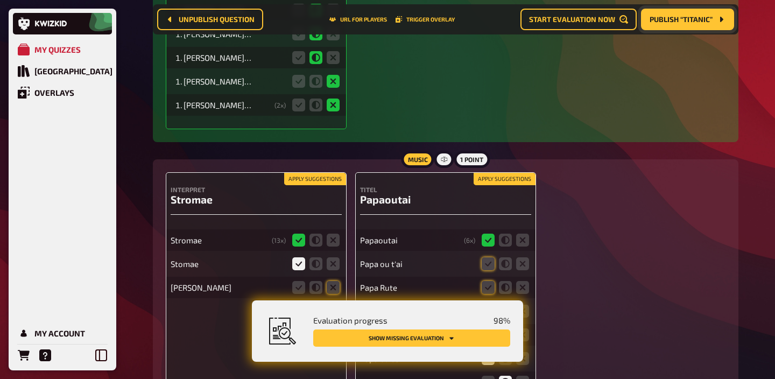
scroll to position [5983, 0]
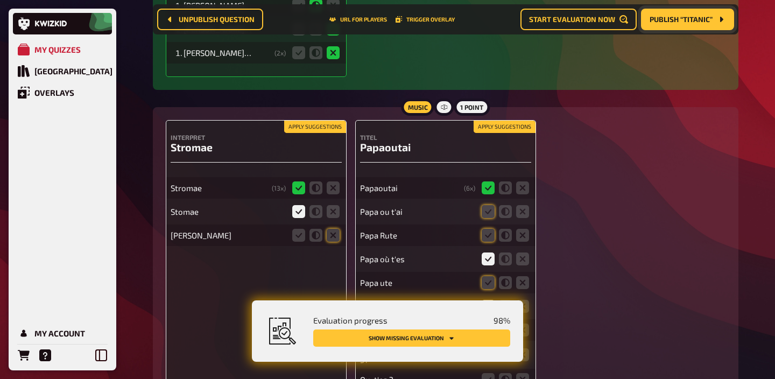
click at [334, 133] on button "Apply suggestions" at bounding box center [315, 127] width 62 height 12
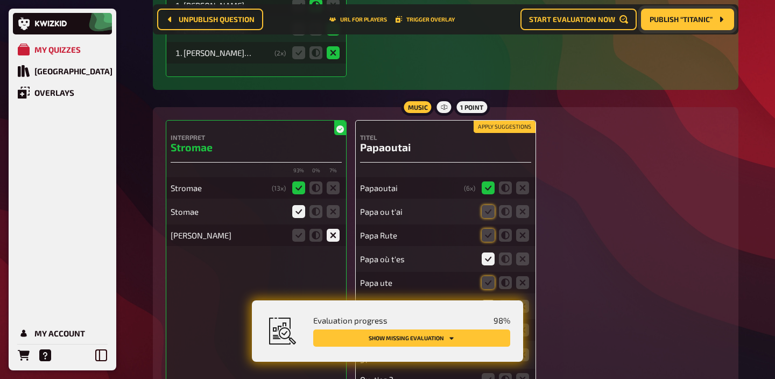
click at [506, 133] on button "Apply suggestions" at bounding box center [505, 127] width 62 height 12
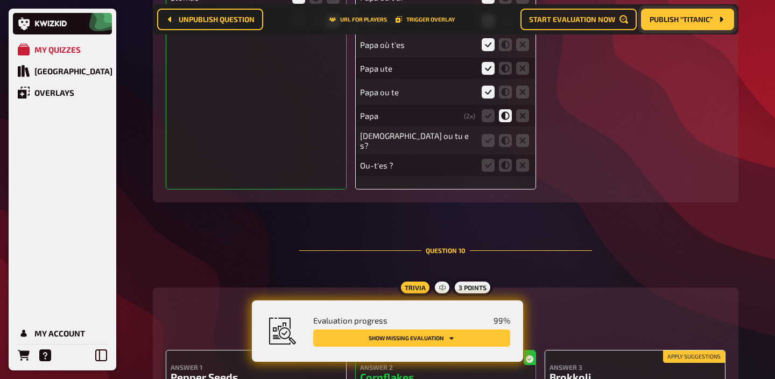
scroll to position [6197, 0]
click at [504, 146] on icon at bounding box center [505, 139] width 13 height 13
click at [0, 0] on input "radio" at bounding box center [0, 0] width 0 height 0
click at [518, 171] on icon at bounding box center [522, 164] width 13 height 13
click at [0, 0] on input "radio" at bounding box center [0, 0] width 0 height 0
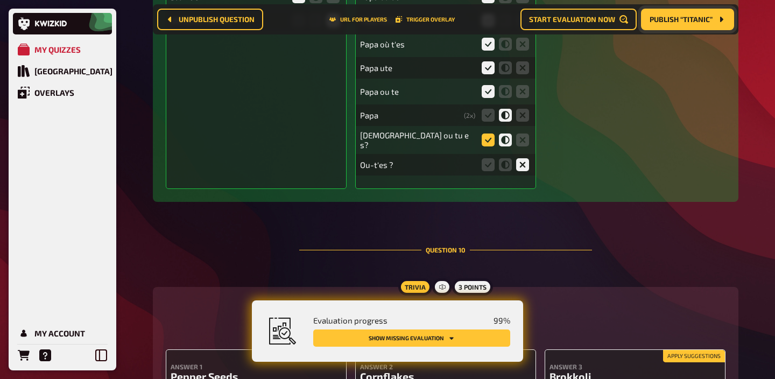
click at [486, 146] on icon at bounding box center [488, 139] width 13 height 13
click at [0, 0] on input "radio" at bounding box center [0, 0] width 0 height 0
click at [504, 171] on icon at bounding box center [505, 164] width 13 height 13
click at [0, 0] on input "radio" at bounding box center [0, 0] width 0 height 0
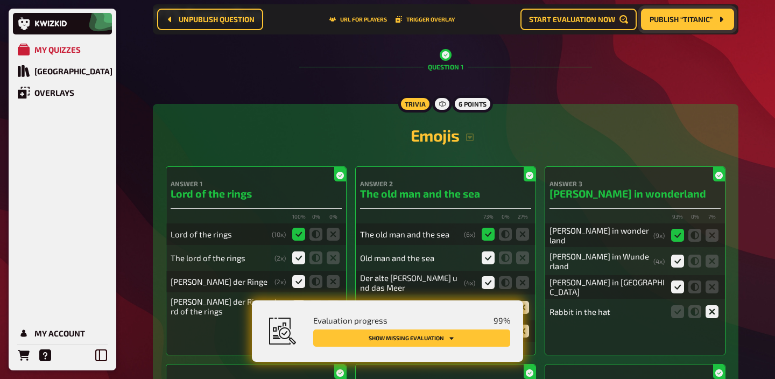
scroll to position [0, 0]
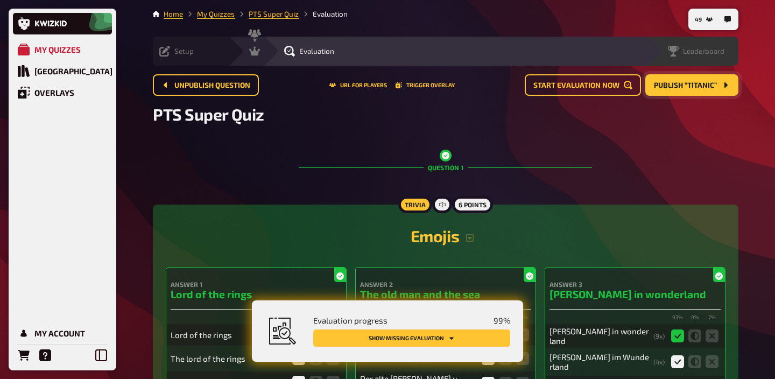
click at [707, 58] on div "Leaderboard" at bounding box center [692, 51] width 91 height 29
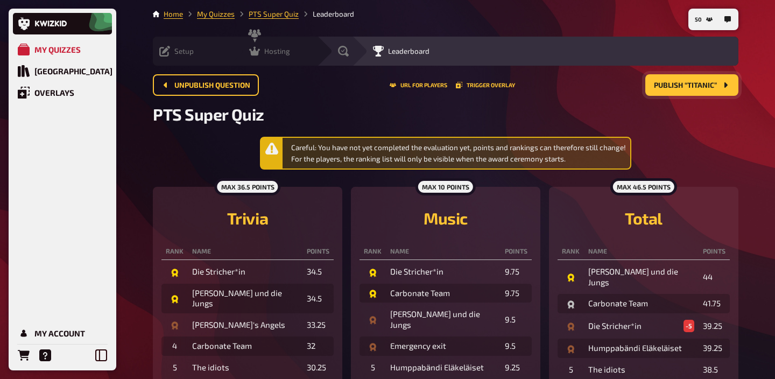
click at [264, 54] on span "Hosting" at bounding box center [277, 51] width 26 height 9
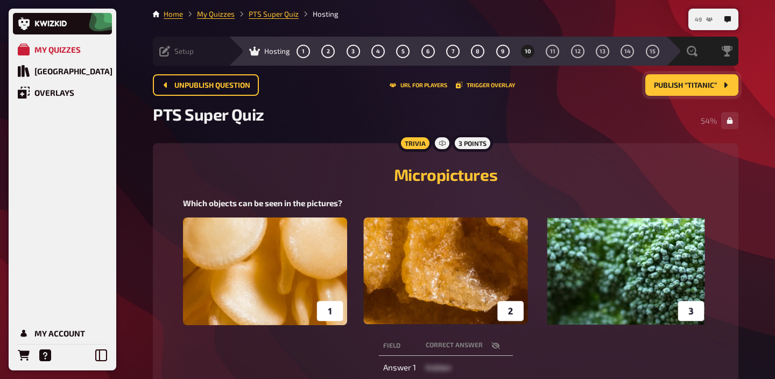
click at [701, 20] on span "49" at bounding box center [698, 20] width 7 height 6
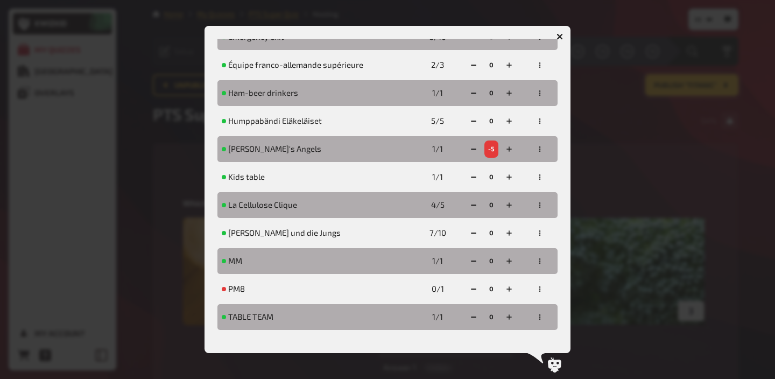
scroll to position [277, 0]
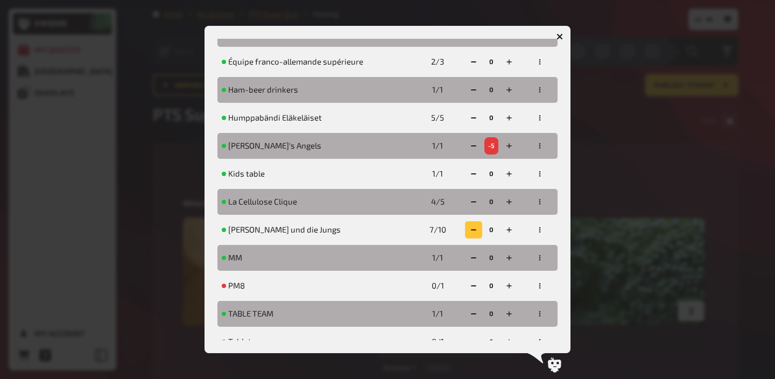
click at [472, 225] on button "button" at bounding box center [473, 229] width 17 height 17
click at [472, 225] on button "button" at bounding box center [472, 229] width 17 height 17
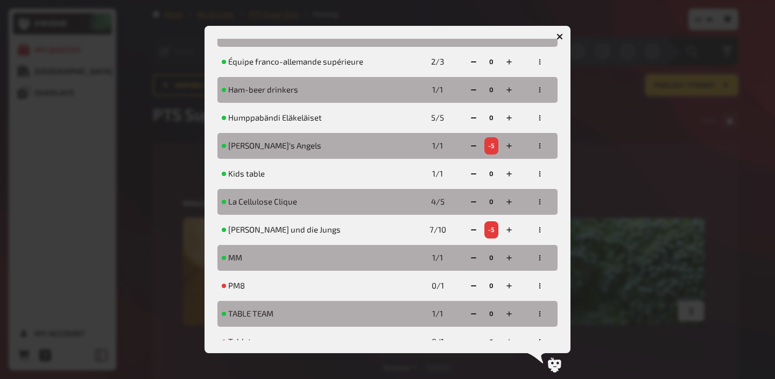
click at [706, 174] on div at bounding box center [387, 189] width 775 height 379
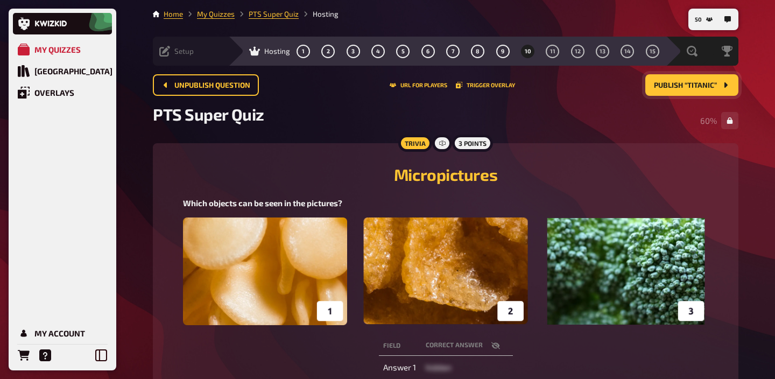
click at [676, 90] on button "Publish “Titanic”" at bounding box center [691, 85] width 93 height 22
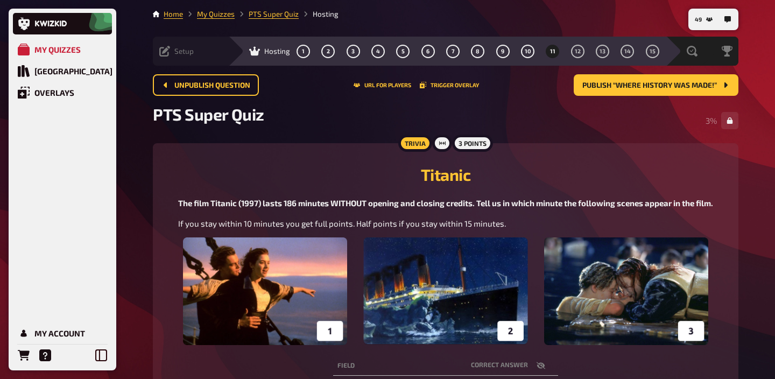
click at [185, 50] on span "Setup" at bounding box center [183, 51] width 19 height 9
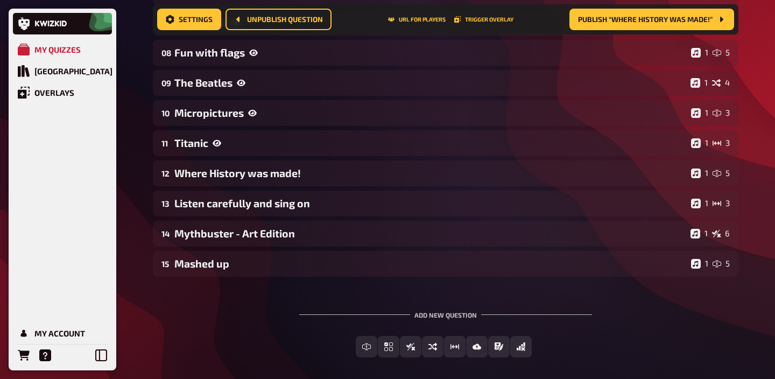
scroll to position [414, 0]
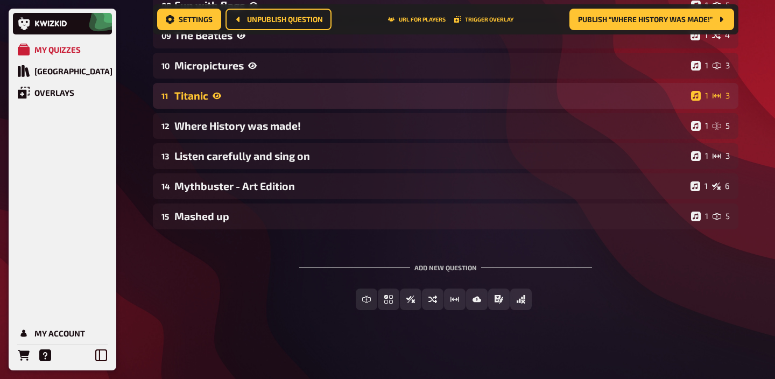
click at [263, 96] on div "Titanic" at bounding box center [430, 95] width 512 height 12
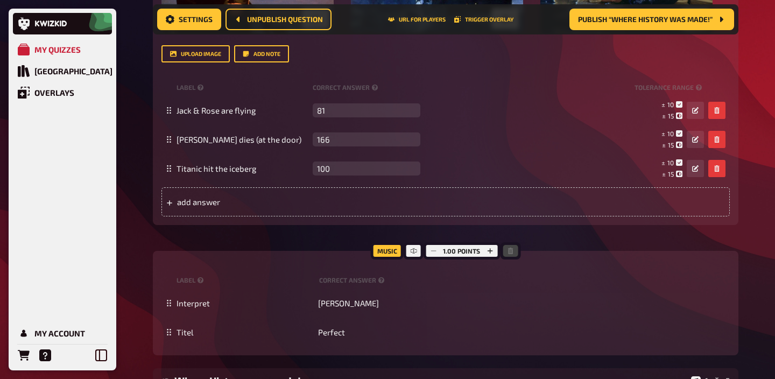
scroll to position [736, 0]
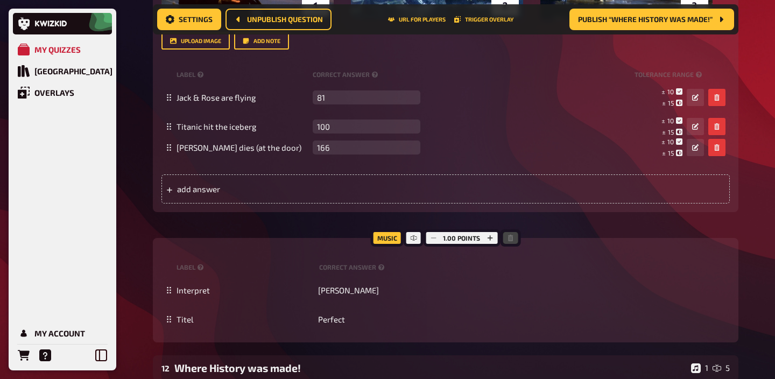
drag, startPoint x: 167, startPoint y: 126, endPoint x: 160, endPoint y: 146, distance: 21.1
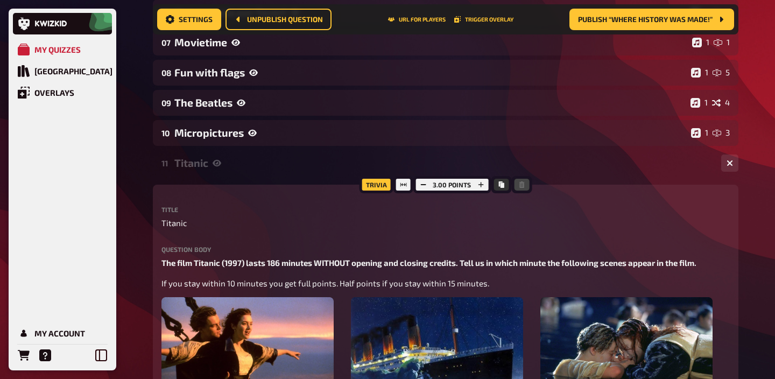
scroll to position [354, 0]
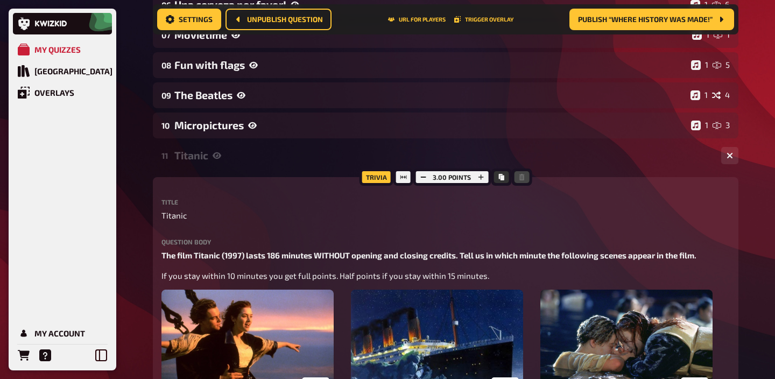
click at [231, 151] on div "Titanic" at bounding box center [443, 155] width 538 height 12
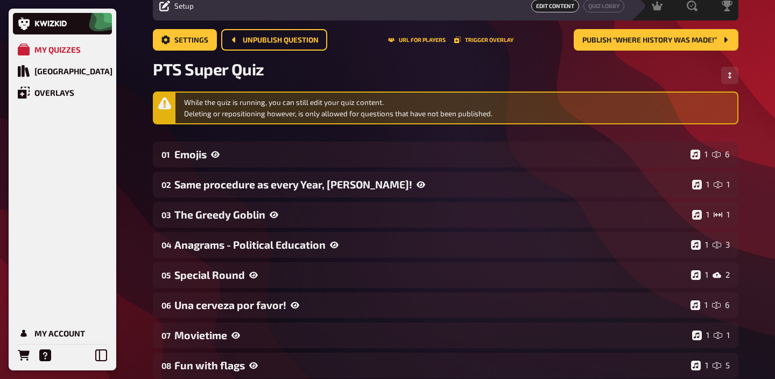
scroll to position [0, 0]
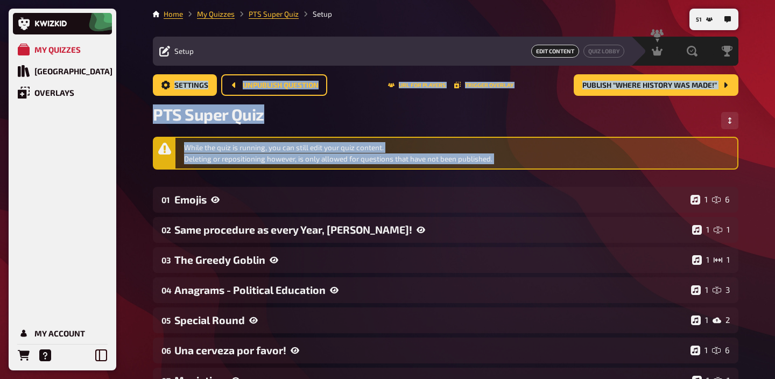
drag, startPoint x: 766, startPoint y: 79, endPoint x: 760, endPoint y: 28, distance: 51.5
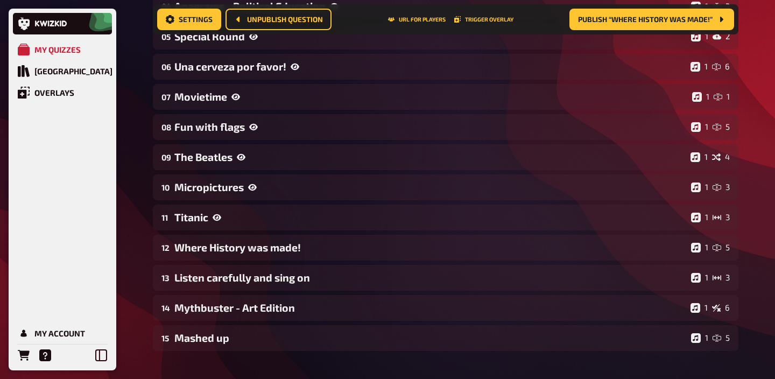
scroll to position [294, 0]
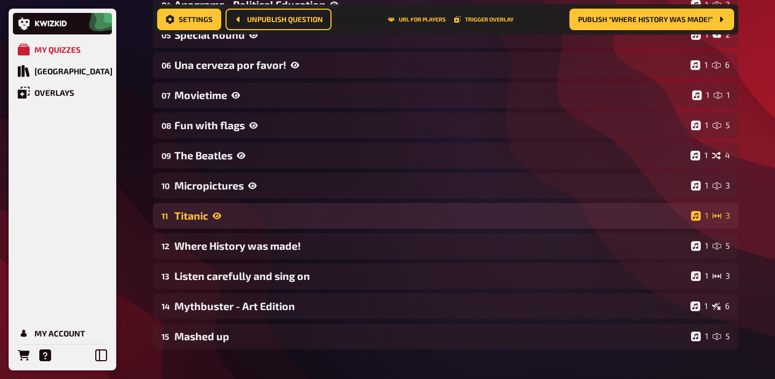
click at [268, 216] on div "Titanic" at bounding box center [430, 215] width 512 height 12
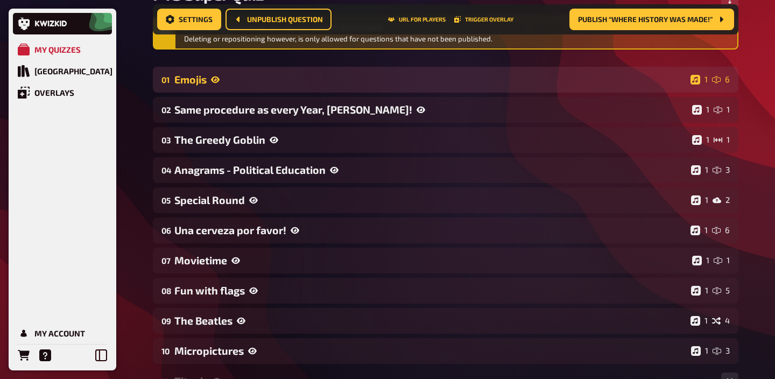
scroll to position [0, 0]
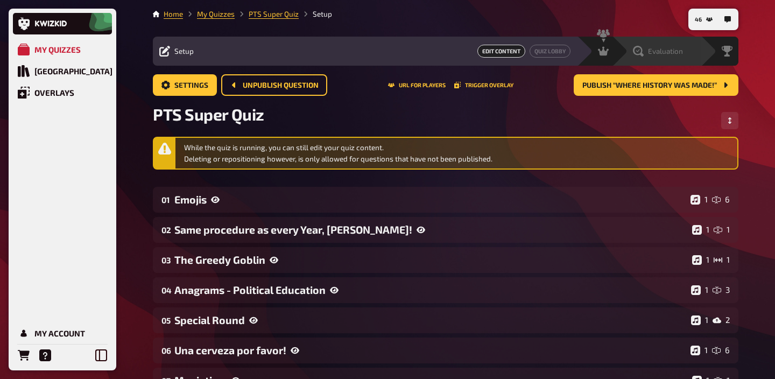
click at [657, 50] on span "Evaluation" at bounding box center [665, 51] width 35 height 9
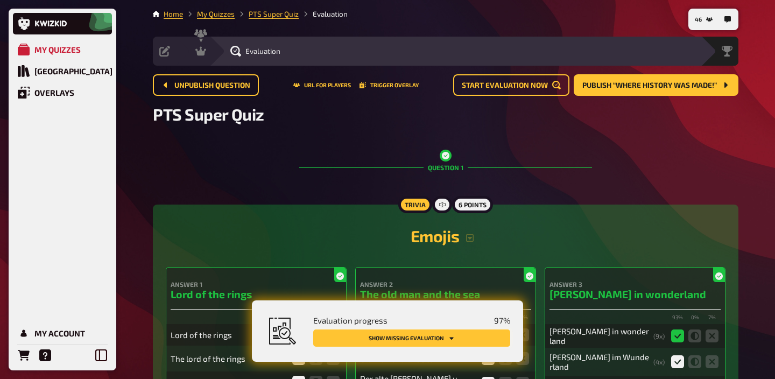
click at [457, 332] on button "Show missing evaluation" at bounding box center [411, 337] width 197 height 17
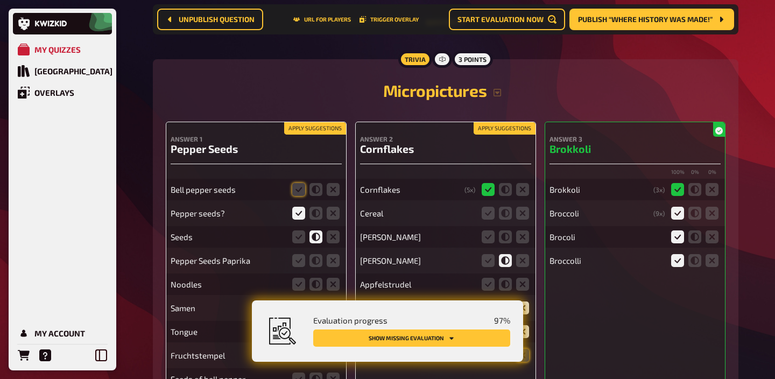
scroll to position [6438, 0]
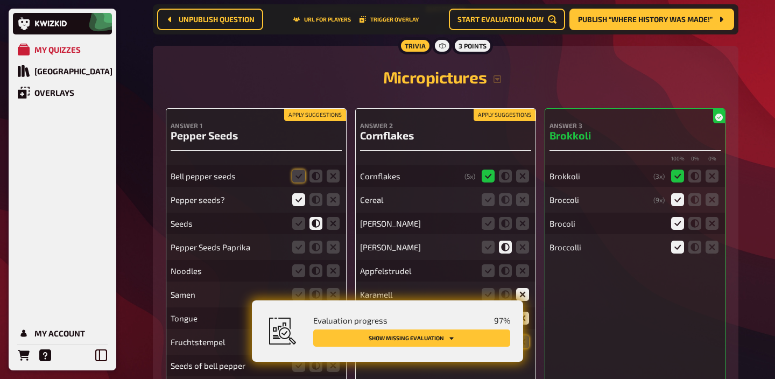
click at [314, 120] on button "Apply suggestions" at bounding box center [315, 115] width 62 height 12
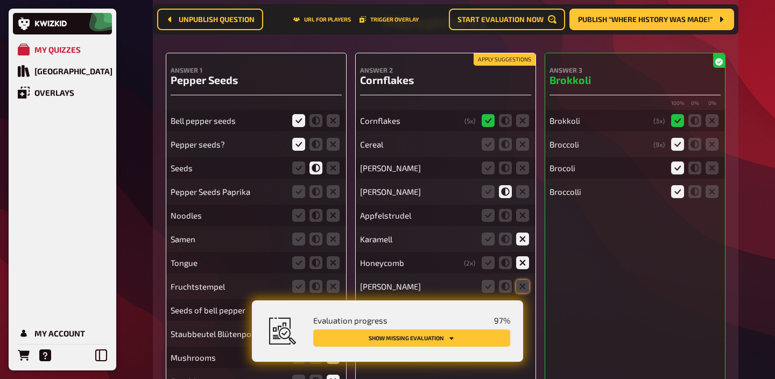
scroll to position [6518, 0]
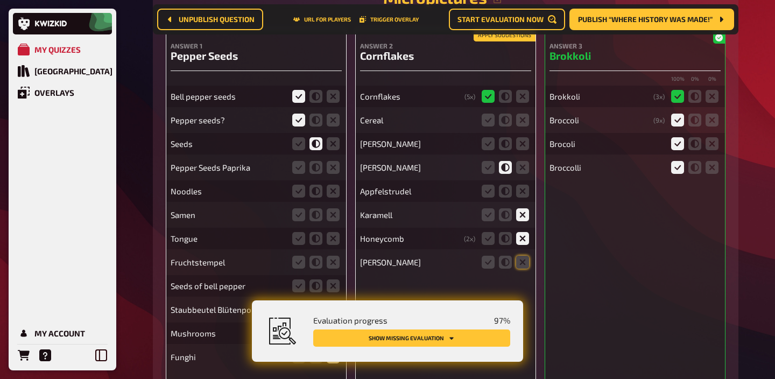
click at [513, 41] on button "Apply suggestions" at bounding box center [505, 36] width 62 height 12
click at [492, 126] on icon at bounding box center [488, 120] width 13 height 13
click at [0, 0] on input "radio" at bounding box center [0, 0] width 0 height 0
click at [487, 174] on icon at bounding box center [488, 167] width 13 height 13
click at [0, 0] on input "radio" at bounding box center [0, 0] width 0 height 0
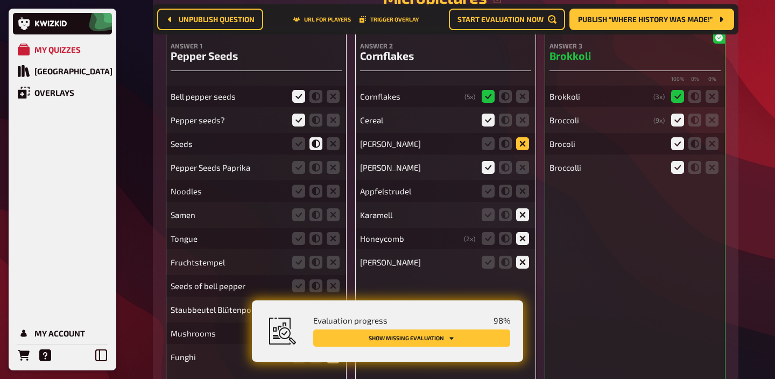
click at [521, 150] on icon at bounding box center [522, 143] width 13 height 13
click at [0, 0] on input "radio" at bounding box center [0, 0] width 0 height 0
click at [519, 197] on icon at bounding box center [522, 191] width 13 height 13
click at [0, 0] on input "radio" at bounding box center [0, 0] width 0 height 0
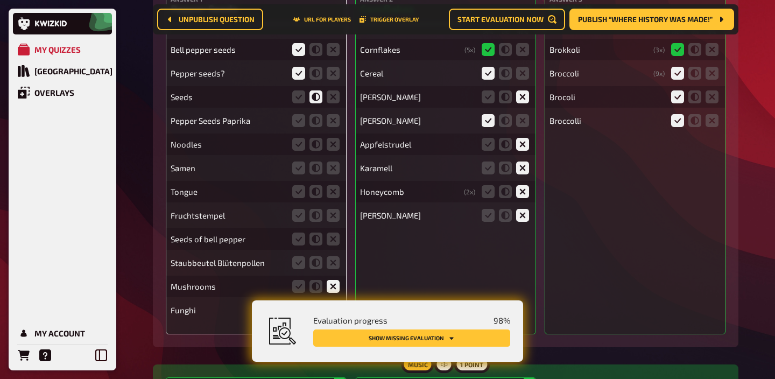
scroll to position [6583, 0]
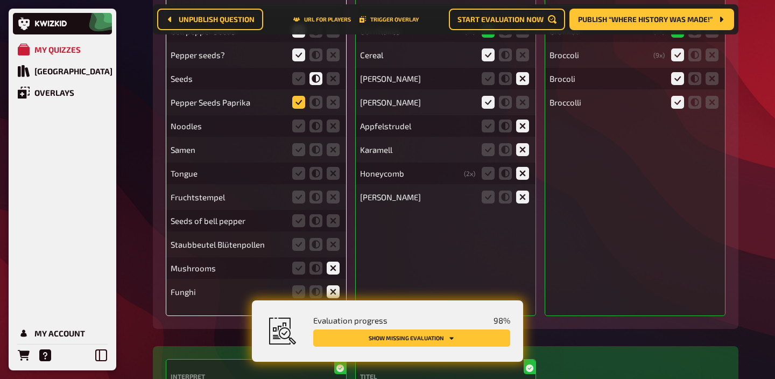
click at [297, 109] on icon at bounding box center [298, 102] width 13 height 13
click at [0, 0] on input "radio" at bounding box center [0, 0] width 0 height 0
click at [338, 132] on icon at bounding box center [333, 125] width 13 height 13
click at [0, 0] on input "radio" at bounding box center [0, 0] width 0 height 0
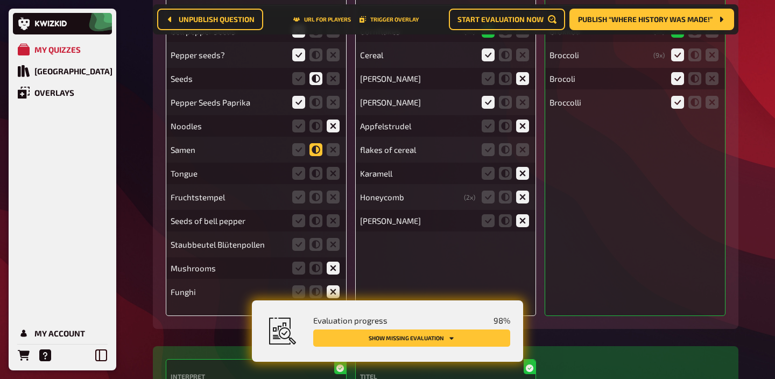
click at [316, 156] on icon at bounding box center [315, 149] width 13 height 13
click at [0, 0] on input "radio" at bounding box center [0, 0] width 0 height 0
click at [330, 179] on icon at bounding box center [333, 173] width 13 height 13
click at [0, 0] on input "radio" at bounding box center [0, 0] width 0 height 0
click at [334, 203] on icon at bounding box center [333, 196] width 13 height 13
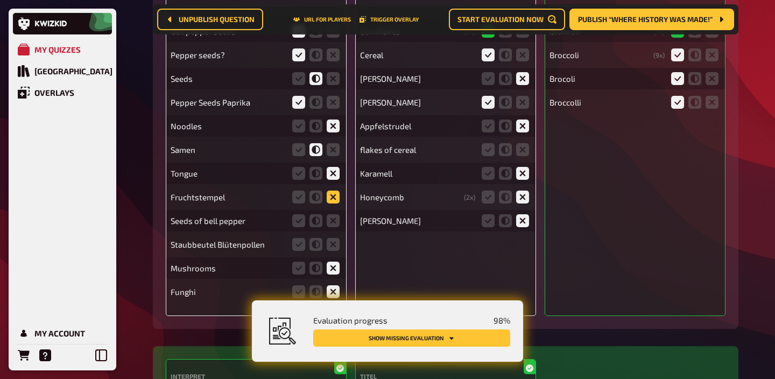
click at [0, 0] on input "radio" at bounding box center [0, 0] width 0 height 0
click at [298, 227] on icon at bounding box center [298, 220] width 13 height 13
click at [0, 0] on input "radio" at bounding box center [0, 0] width 0 height 0
click at [331, 251] on icon at bounding box center [333, 244] width 13 height 13
click at [0, 0] on input "radio" at bounding box center [0, 0] width 0 height 0
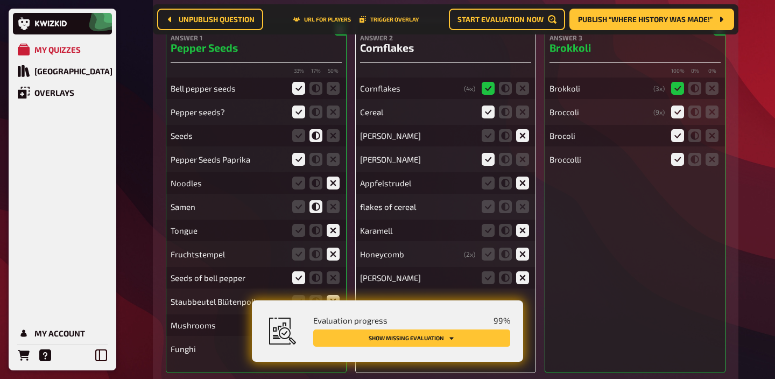
scroll to position [6594, 0]
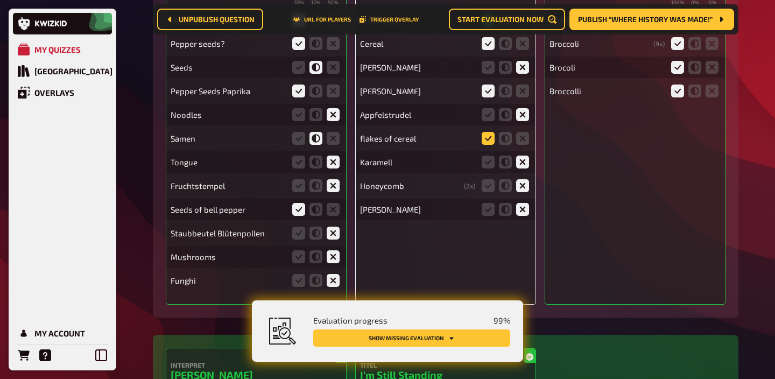
click at [489, 145] on icon at bounding box center [488, 138] width 13 height 13
click at [0, 0] on input "radio" at bounding box center [0, 0] width 0 height 0
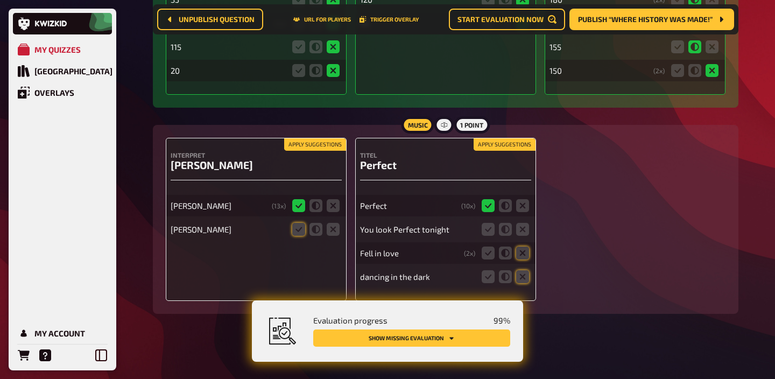
scroll to position [7470, 0]
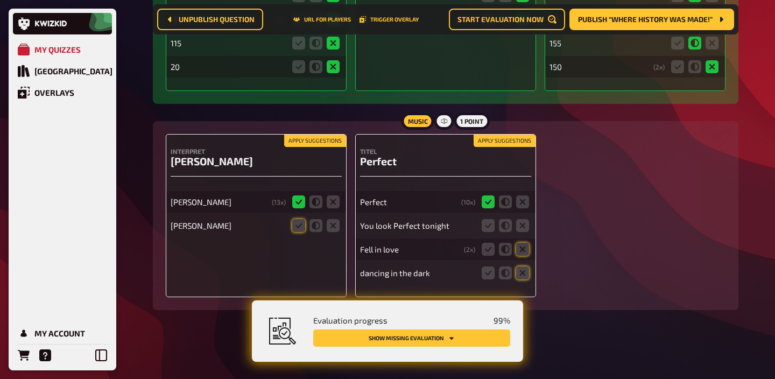
click at [296, 138] on button "Apply suggestions" at bounding box center [315, 141] width 62 height 12
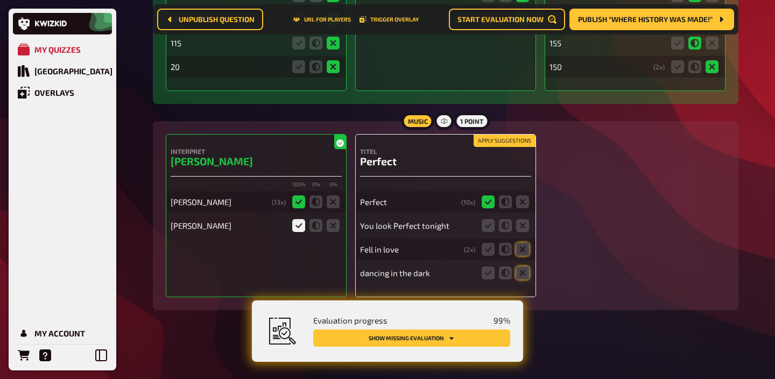
click at [507, 140] on button "Apply suggestions" at bounding box center [505, 141] width 62 height 12
click at [502, 228] on icon at bounding box center [505, 225] width 13 height 13
click at [0, 0] on input "radio" at bounding box center [0, 0] width 0 height 0
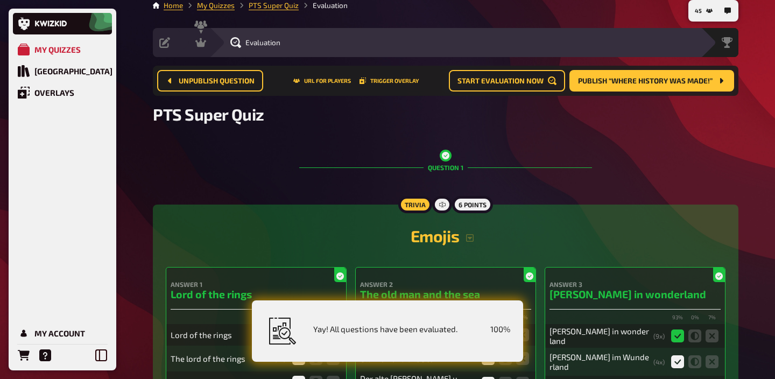
scroll to position [0, 0]
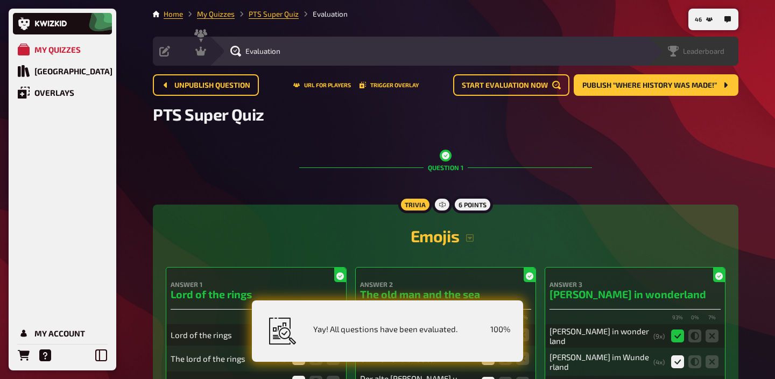
click at [712, 52] on span "Leaderboard" at bounding box center [703, 51] width 41 height 9
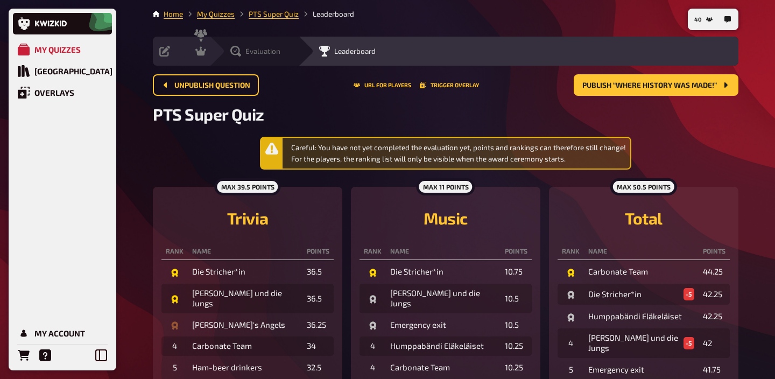
click at [242, 54] on div "Evaluation" at bounding box center [255, 51] width 50 height 11
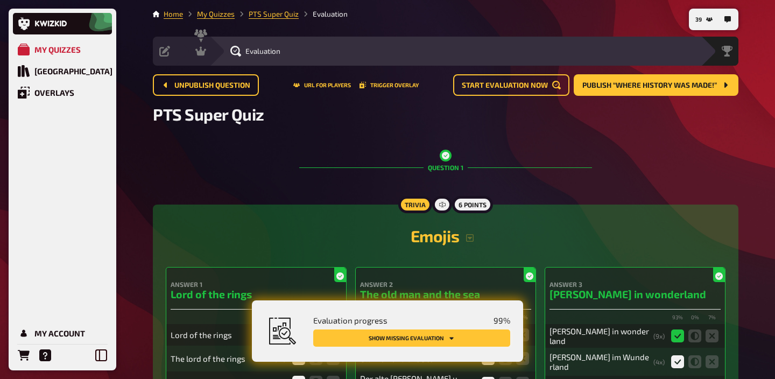
click at [451, 338] on icon "Show missing evaluation" at bounding box center [451, 338] width 4 height 3
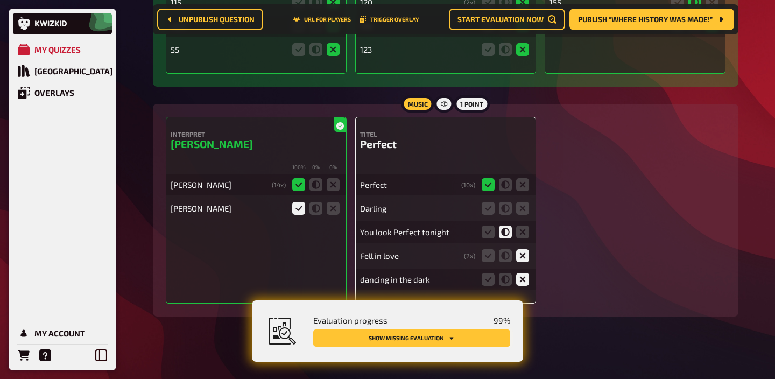
scroll to position [7532, 0]
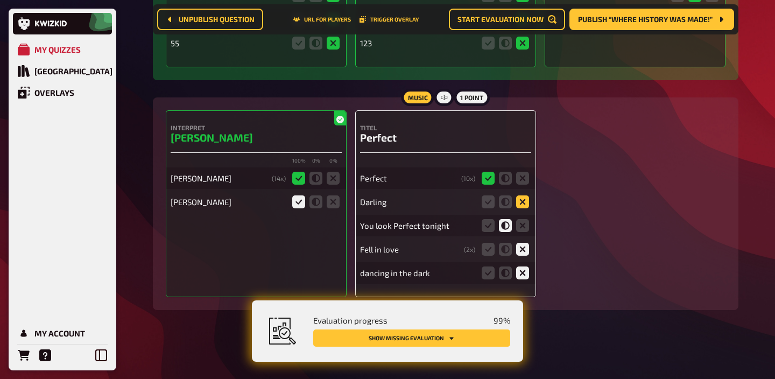
click at [520, 208] on icon at bounding box center [522, 201] width 13 height 13
click at [0, 0] on input "radio" at bounding box center [0, 0] width 0 height 0
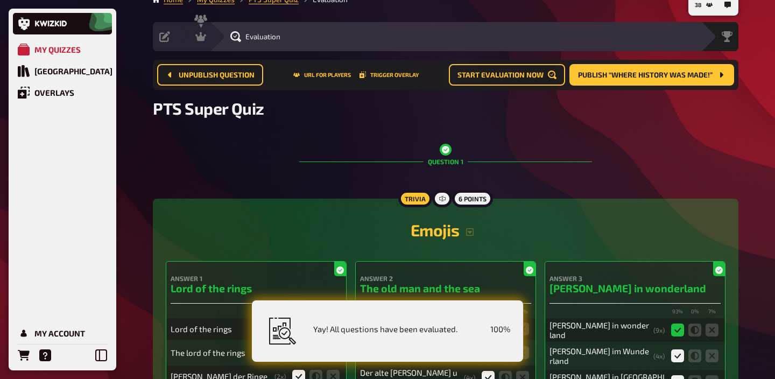
scroll to position [0, 0]
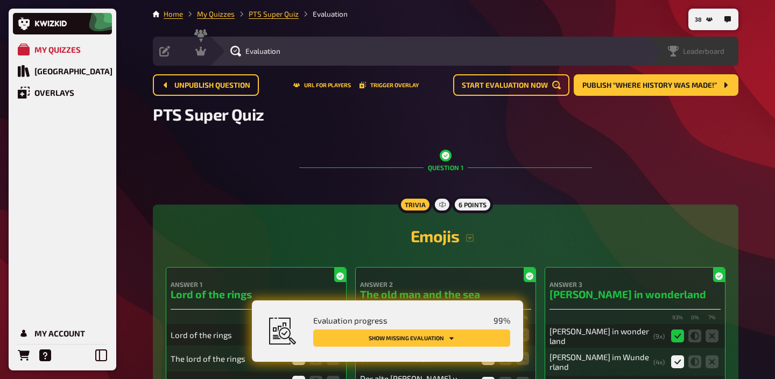
click at [716, 52] on span "Leaderboard" at bounding box center [703, 51] width 41 height 9
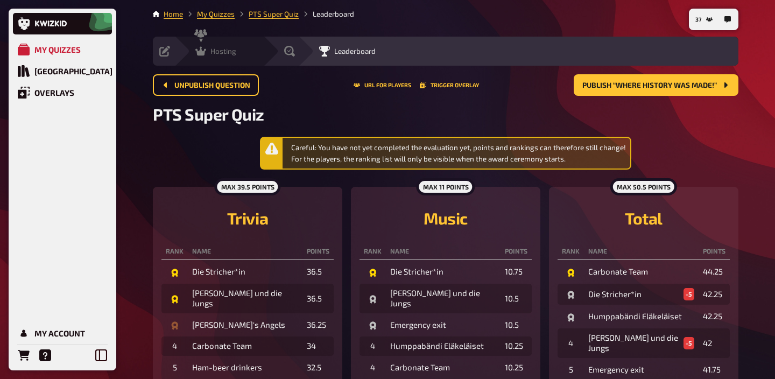
click at [220, 55] on span "Hosting" at bounding box center [223, 51] width 26 height 9
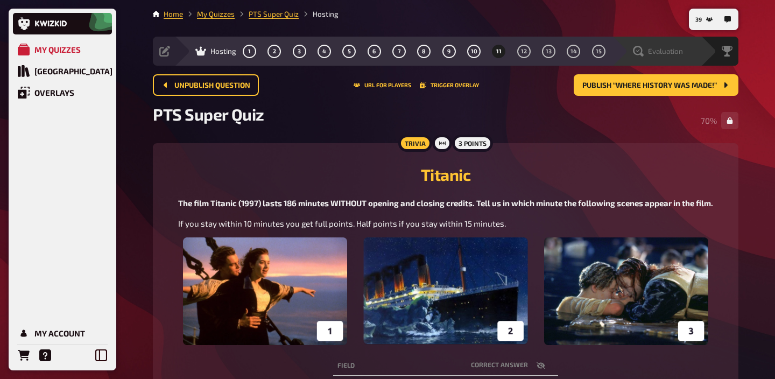
click at [672, 54] on span "Evaluation" at bounding box center [665, 51] width 35 height 9
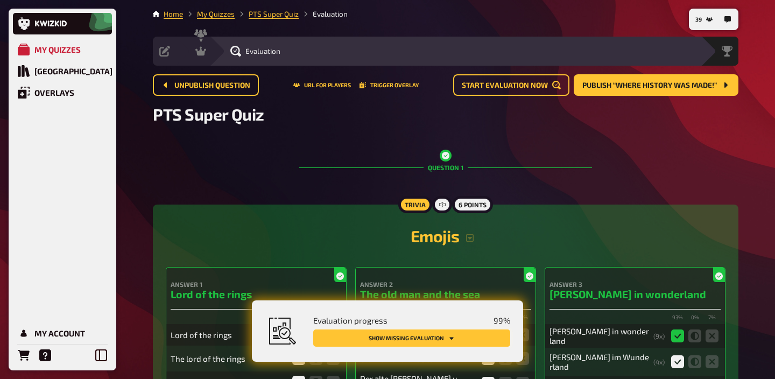
click at [471, 342] on button "Show missing evaluation" at bounding box center [411, 337] width 197 height 17
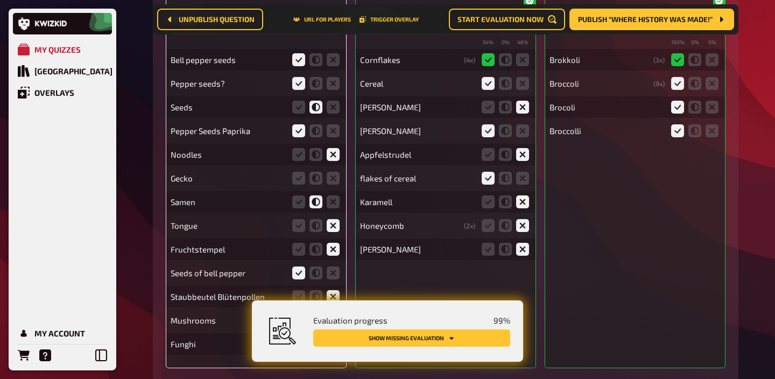
scroll to position [6580, 0]
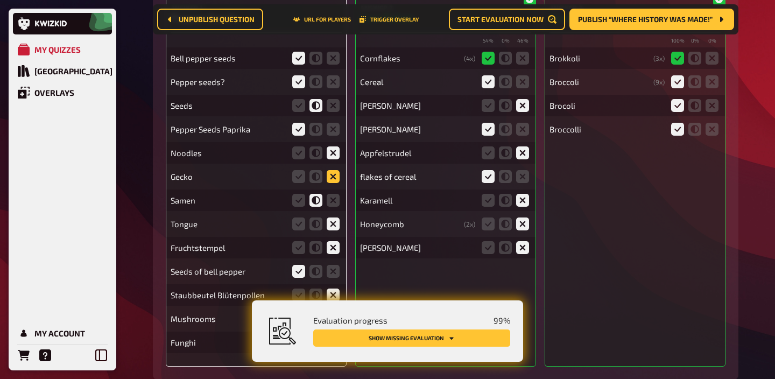
click at [334, 183] on icon at bounding box center [333, 176] width 13 height 13
click at [0, 0] on input "radio" at bounding box center [0, 0] width 0 height 0
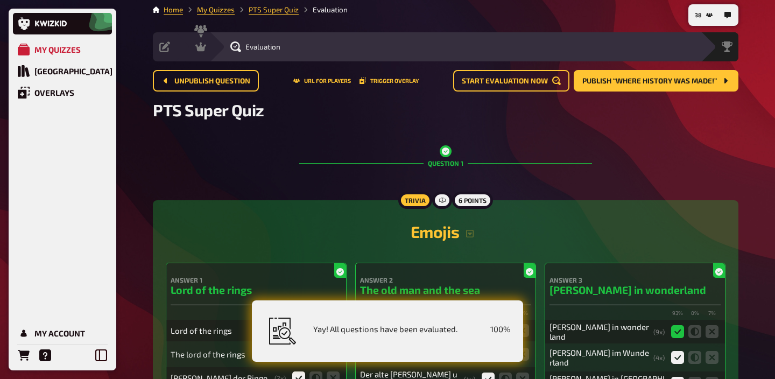
scroll to position [0, 0]
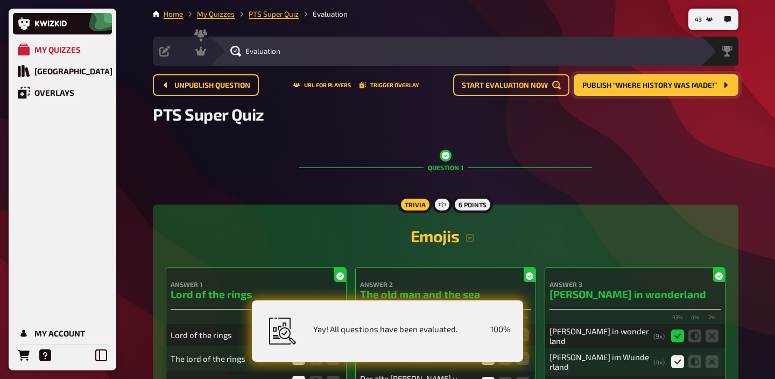
click at [646, 88] on span "Publish “Where History was made!”" at bounding box center [649, 86] width 135 height 8
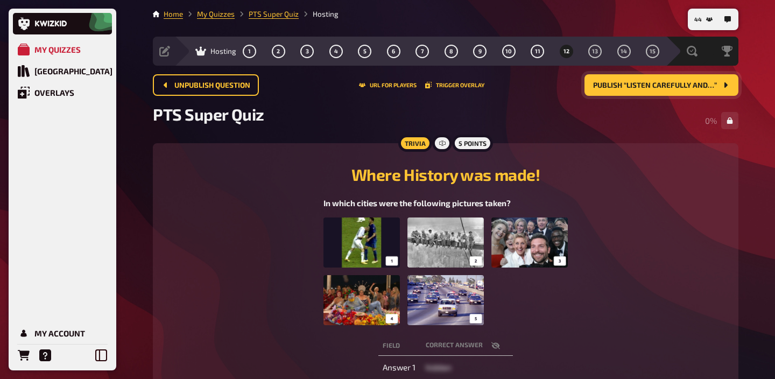
click at [452, 260] on img at bounding box center [445, 271] width 244 height 108
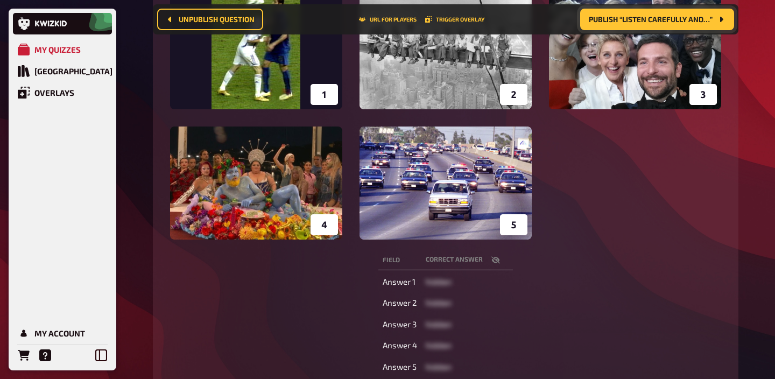
scroll to position [247, 0]
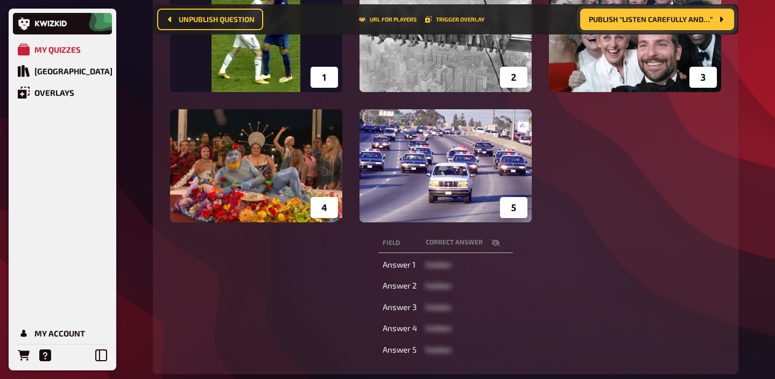
click at [468, 167] on img at bounding box center [445, 100] width 551 height 243
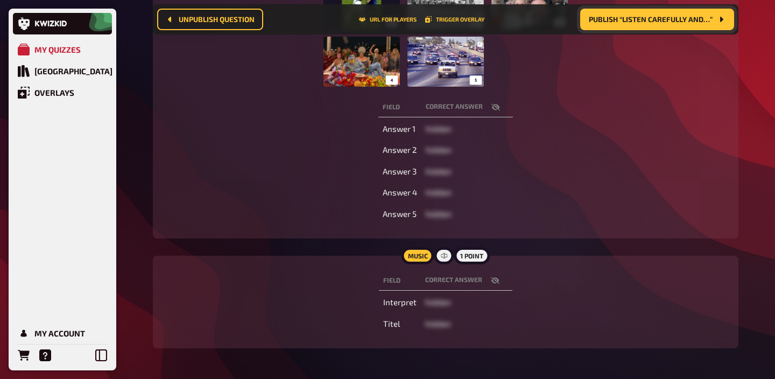
click at [443, 51] on img at bounding box center [445, 33] width 244 height 108
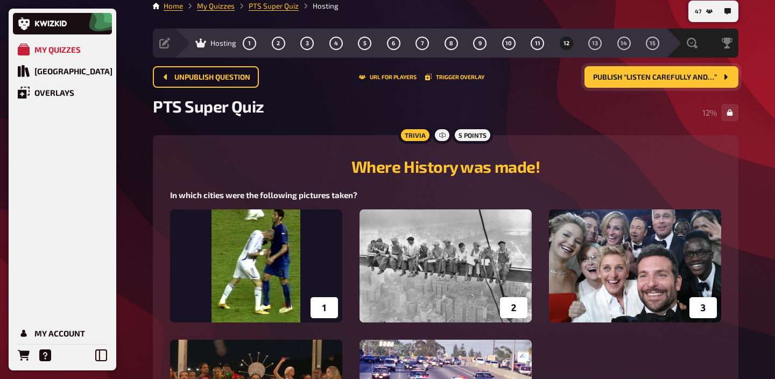
scroll to position [0, 0]
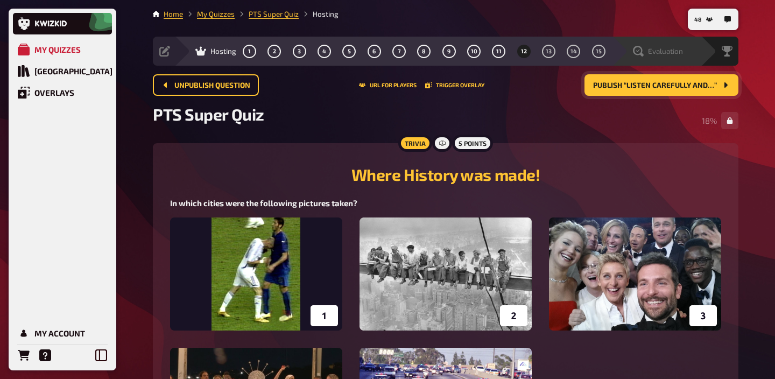
click at [673, 47] on span "Evaluation" at bounding box center [665, 51] width 35 height 9
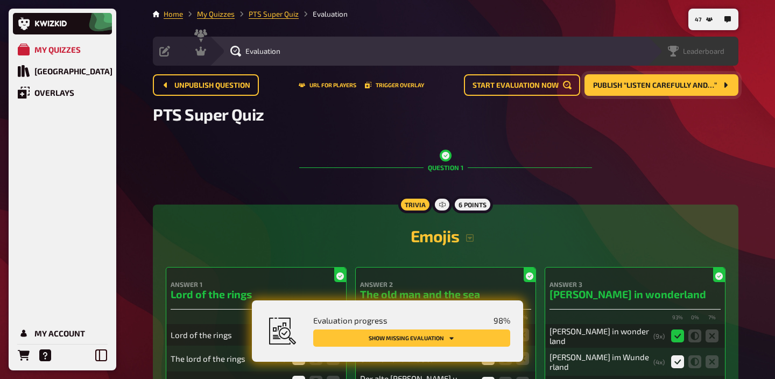
click at [722, 46] on div "Leaderboard" at bounding box center [696, 51] width 57 height 11
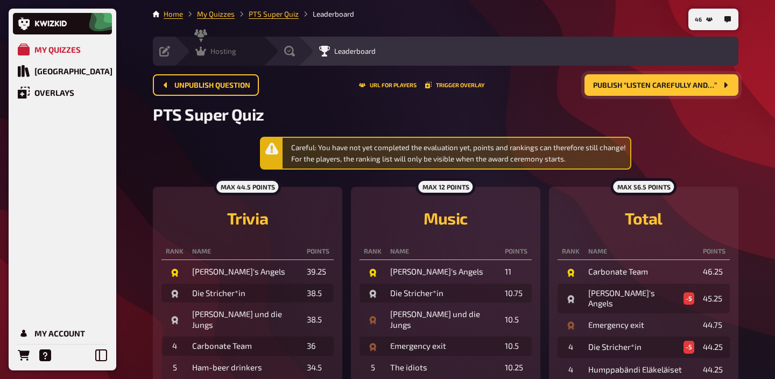
click at [201, 50] on icon at bounding box center [200, 51] width 11 height 9
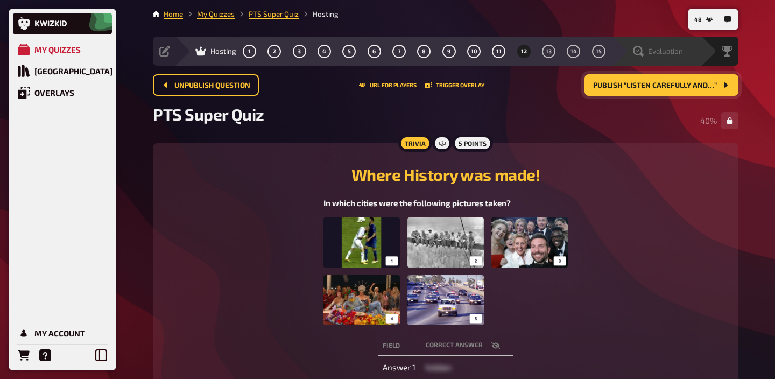
click at [680, 52] on span "Evaluation" at bounding box center [665, 51] width 35 height 9
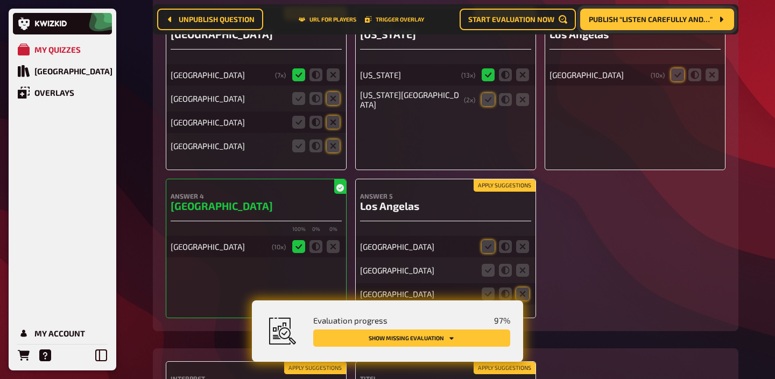
scroll to position [8220, 0]
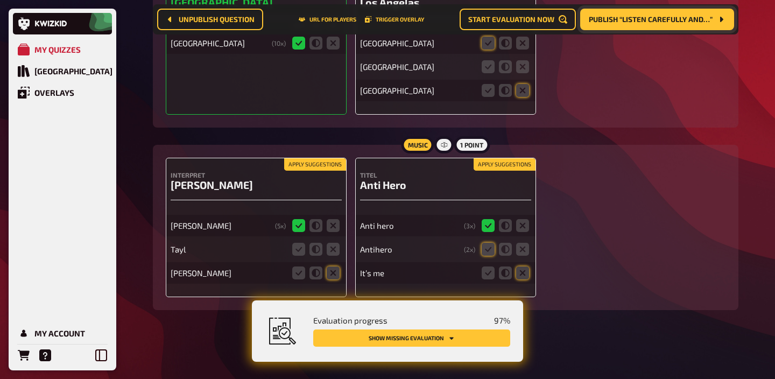
click at [495, 164] on button "Apply suggestions" at bounding box center [505, 165] width 62 height 12
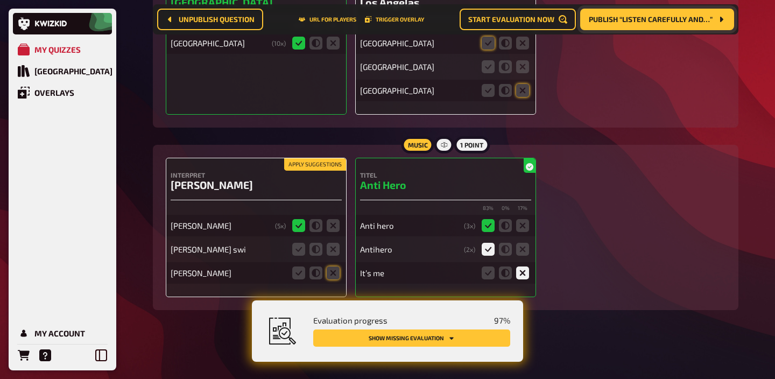
click at [314, 165] on button "Apply suggestions" at bounding box center [315, 165] width 62 height 12
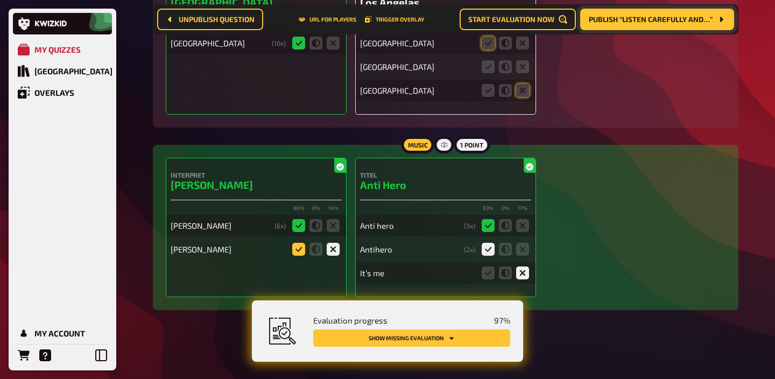
click at [302, 247] on icon at bounding box center [298, 249] width 13 height 13
click at [0, 0] on input "radio" at bounding box center [0, 0] width 0 height 0
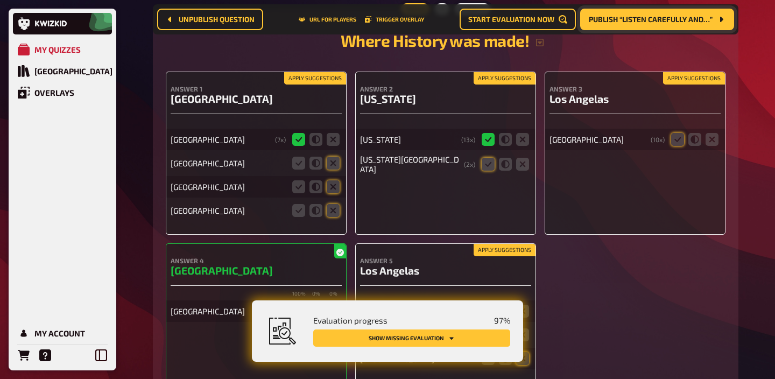
scroll to position [7916, 0]
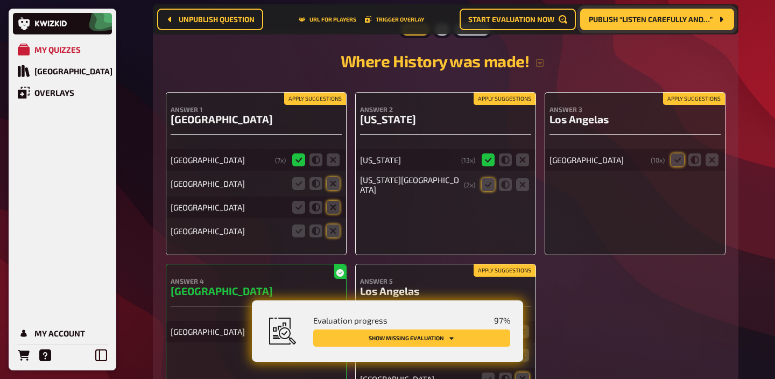
click at [315, 118] on div "Apply suggestions Answer 1 Berlin [GEOGRAPHIC_DATA] ( 7 x) [GEOGRAPHIC_DATA] [G…" at bounding box center [256, 173] width 181 height 163
click at [320, 105] on button "Apply suggestions" at bounding box center [315, 99] width 62 height 12
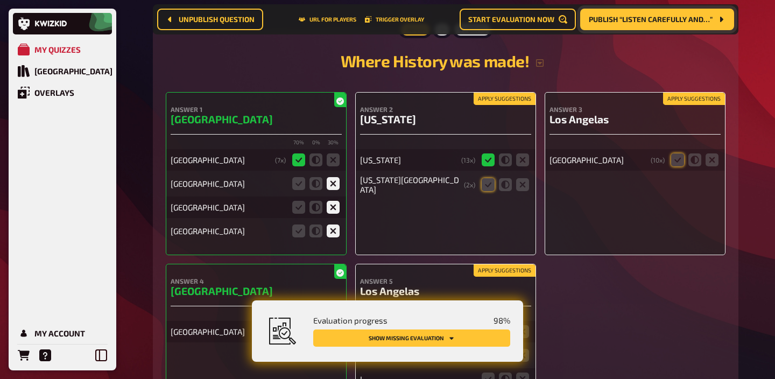
click at [489, 105] on button "Apply suggestions" at bounding box center [505, 99] width 62 height 12
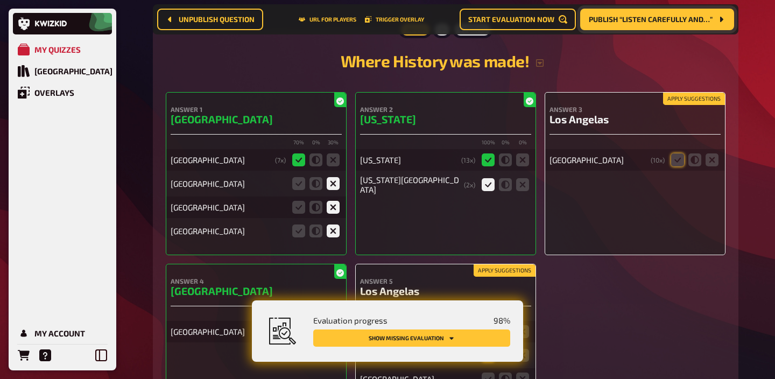
click at [680, 105] on button "Apply suggestions" at bounding box center [694, 99] width 62 height 12
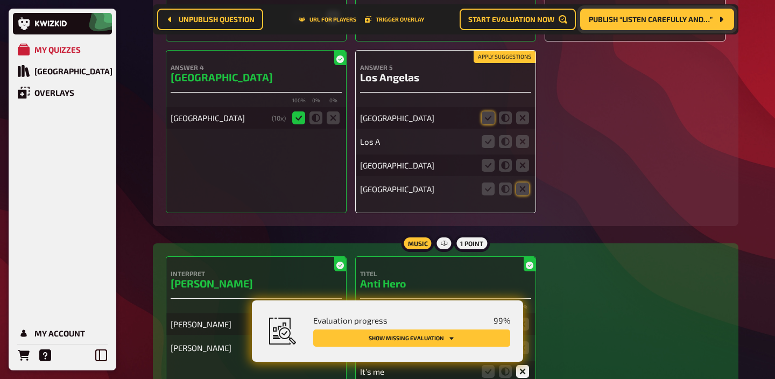
scroll to position [8132, 0]
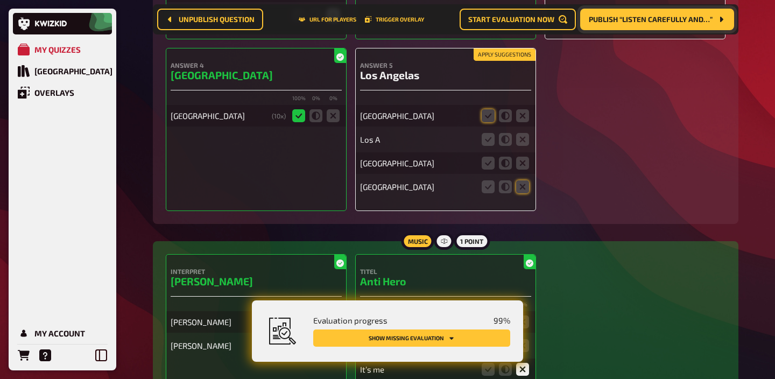
click at [516, 61] on button "Apply suggestions" at bounding box center [505, 55] width 62 height 12
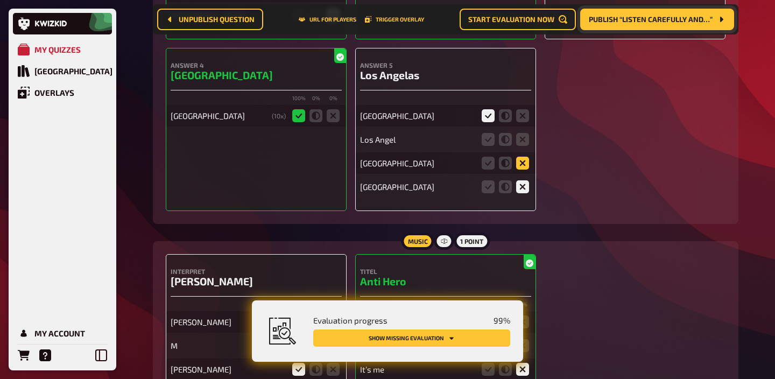
click at [520, 170] on icon at bounding box center [522, 163] width 13 height 13
click at [0, 0] on input "radio" at bounding box center [0, 0] width 0 height 0
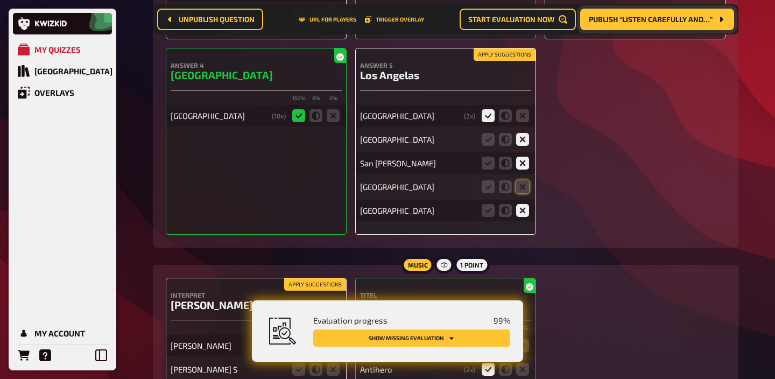
scroll to position [8155, 0]
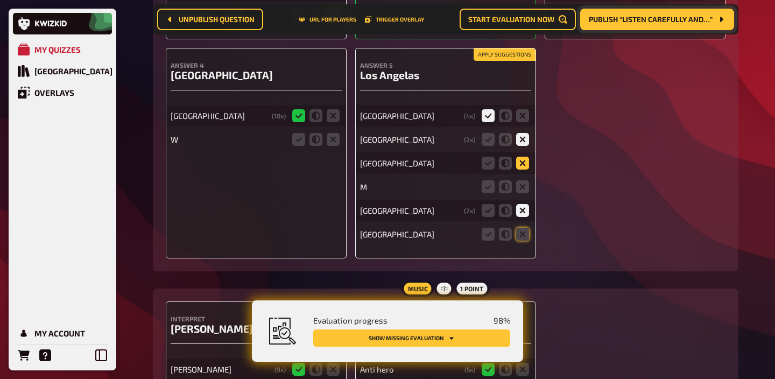
click at [524, 170] on icon at bounding box center [522, 163] width 13 height 13
click at [0, 0] on input "radio" at bounding box center [0, 0] width 0 height 0
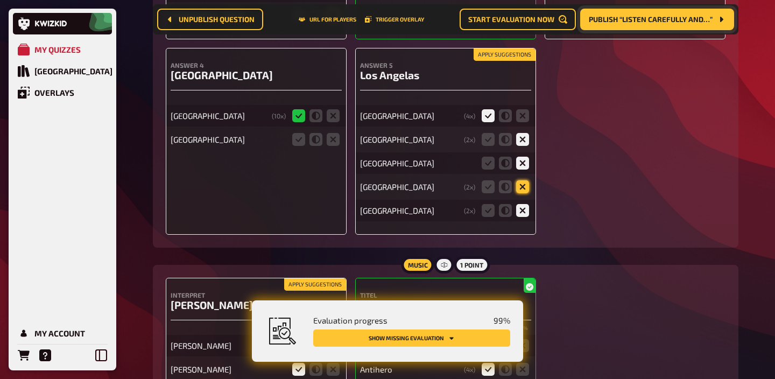
click at [523, 193] on icon at bounding box center [522, 186] width 13 height 13
click at [0, 0] on input "radio" at bounding box center [0, 0] width 0 height 0
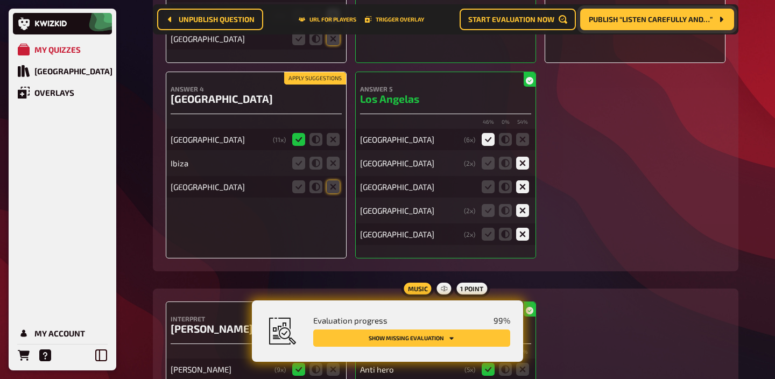
click at [324, 84] on button "Apply suggestions" at bounding box center [315, 79] width 62 height 12
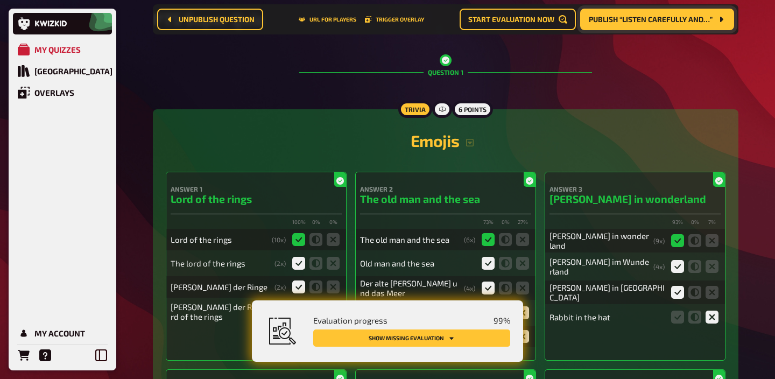
scroll to position [0, 0]
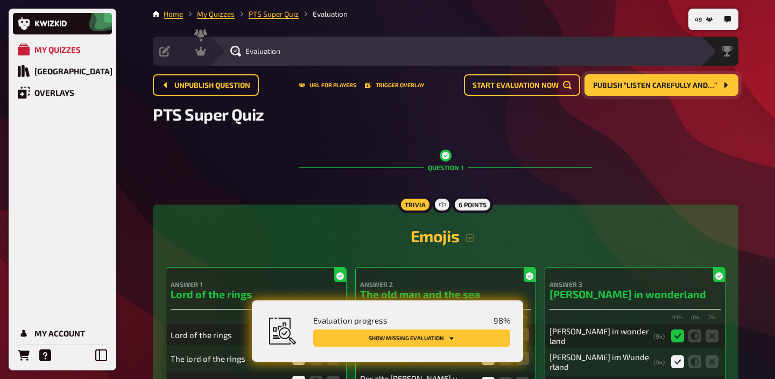
click at [631, 82] on span "Publish “Listen carefully and…”" at bounding box center [655, 86] width 124 height 8
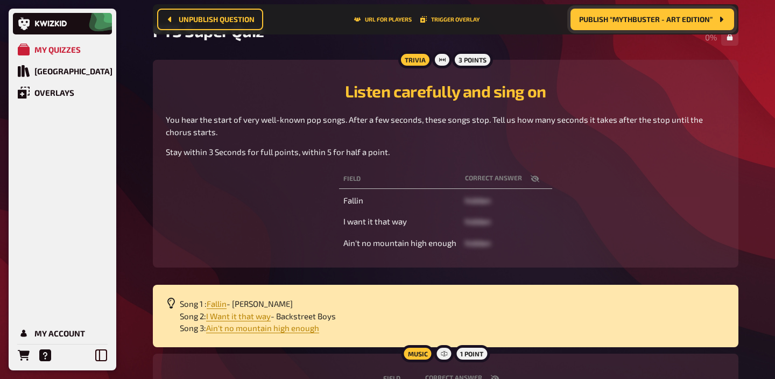
scroll to position [101, 0]
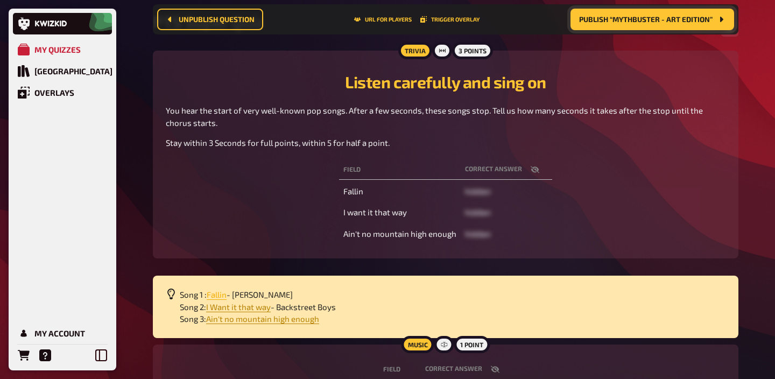
click at [217, 296] on span "Fallin" at bounding box center [217, 294] width 20 height 10
click at [250, 306] on span "I Want it that way" at bounding box center [238, 307] width 65 height 10
click at [536, 168] on icon "button" at bounding box center [535, 169] width 9 height 9
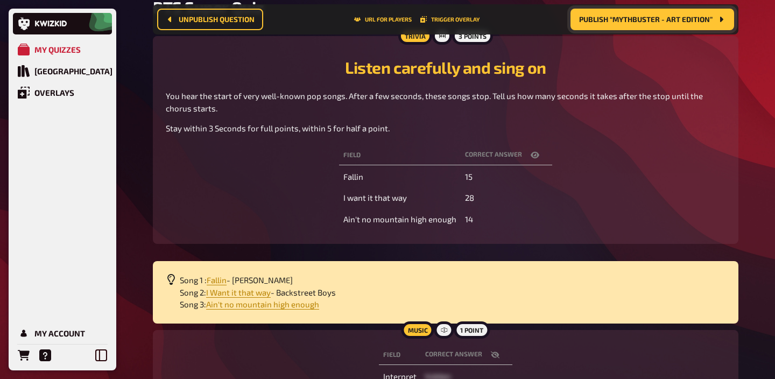
scroll to position [187, 0]
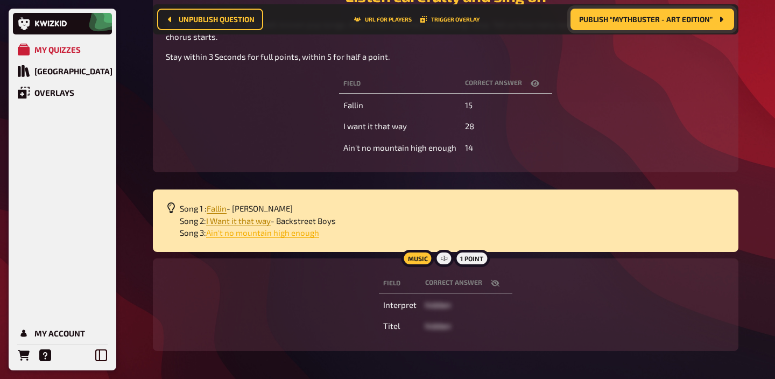
click at [249, 232] on span "Ain't no mountain high enough" at bounding box center [262, 233] width 113 height 10
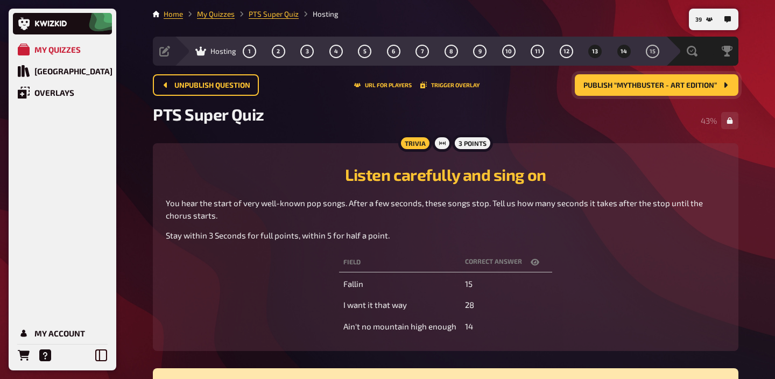
click at [619, 53] on button "14" at bounding box center [623, 51] width 17 height 17
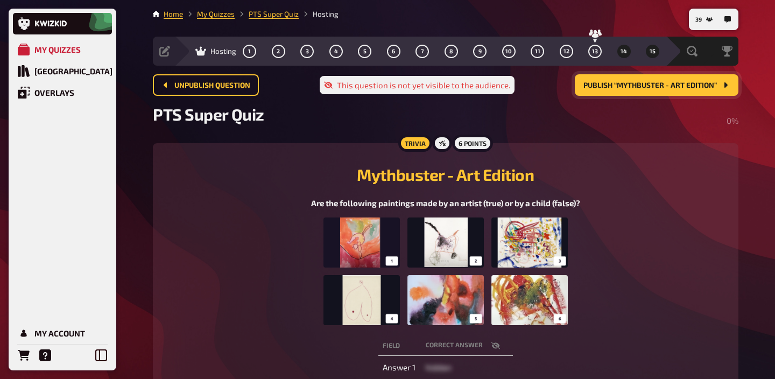
click at [647, 53] on button "15" at bounding box center [652, 51] width 17 height 17
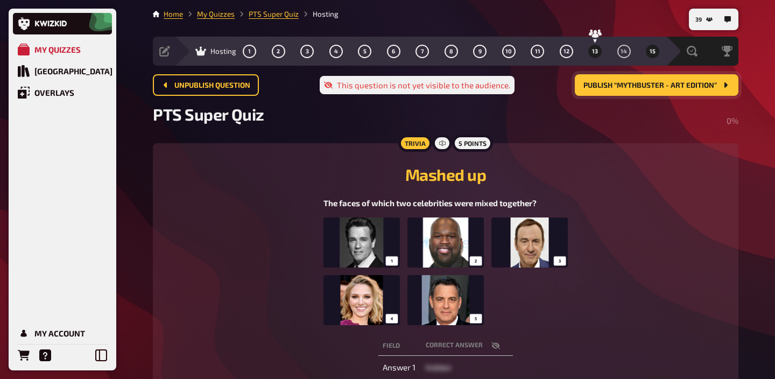
click at [595, 55] on button "13" at bounding box center [595, 51] width 17 height 17
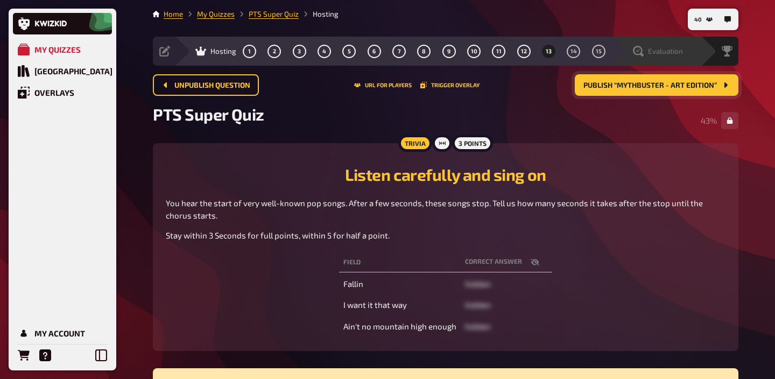
click at [681, 56] on div "Evaluation" at bounding box center [658, 51] width 50 height 11
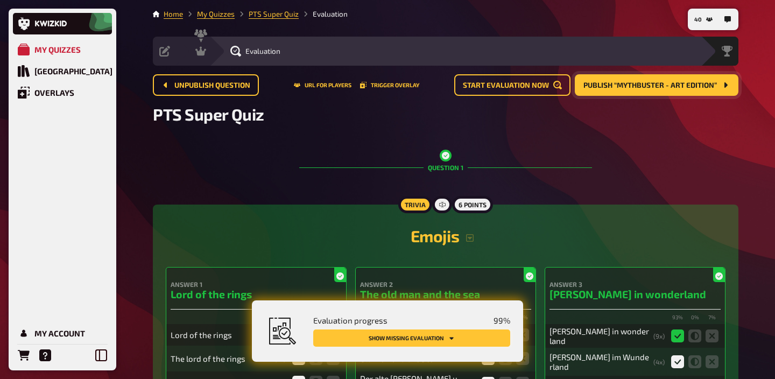
click at [449, 338] on icon "Show missing evaluation" at bounding box center [451, 338] width 6 height 6
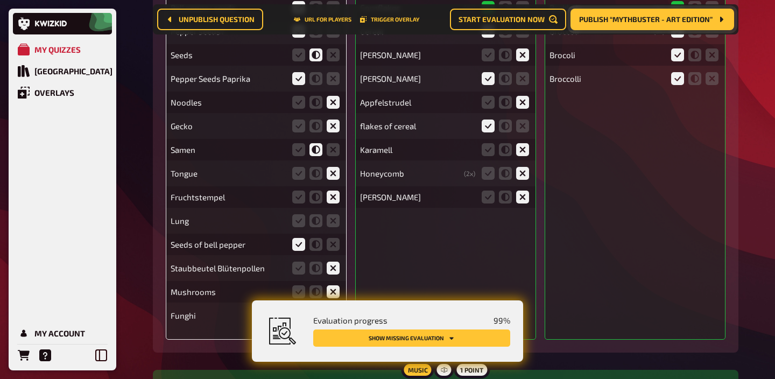
scroll to position [6632, 0]
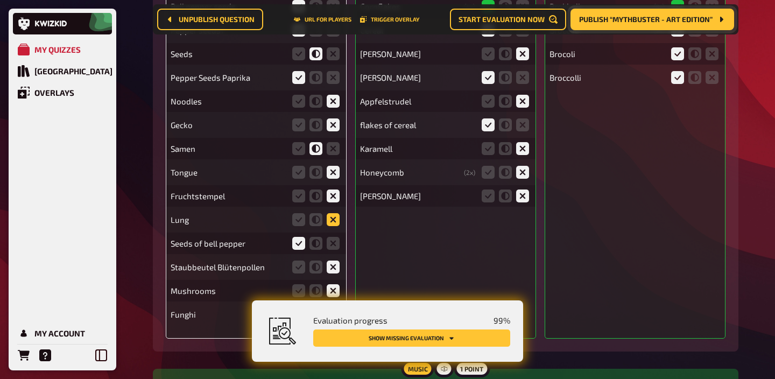
click at [336, 226] on icon at bounding box center [333, 219] width 13 height 13
click at [0, 0] on input "radio" at bounding box center [0, 0] width 0 height 0
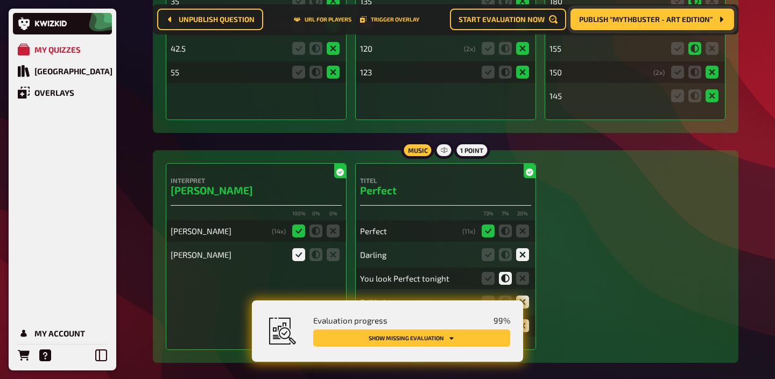
scroll to position [7533, 0]
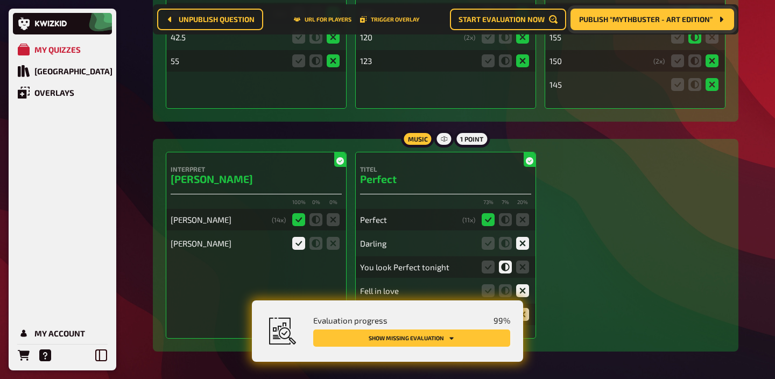
click at [439, 338] on button "Show missing evaluation" at bounding box center [411, 337] width 197 height 17
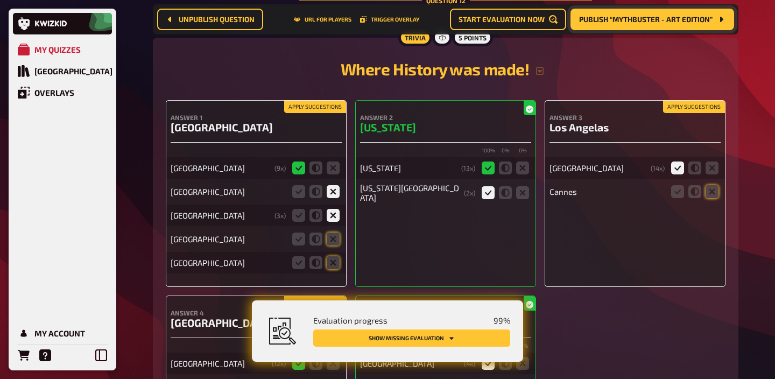
scroll to position [7935, 0]
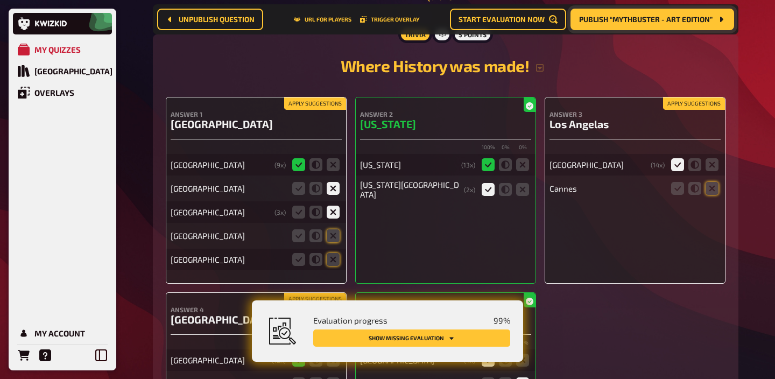
click at [307, 110] on button "Apply suggestions" at bounding box center [315, 104] width 62 height 12
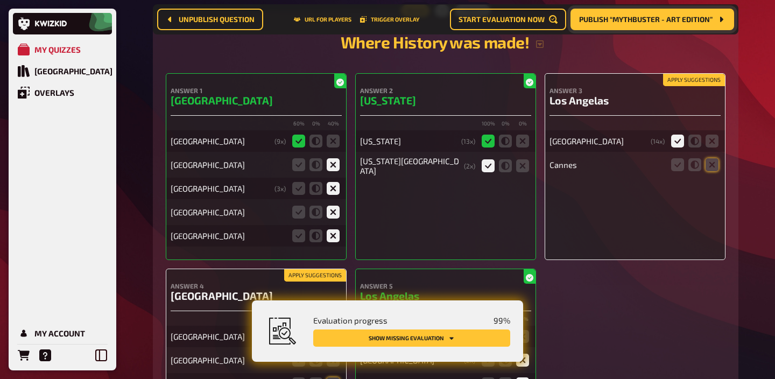
scroll to position [7961, 0]
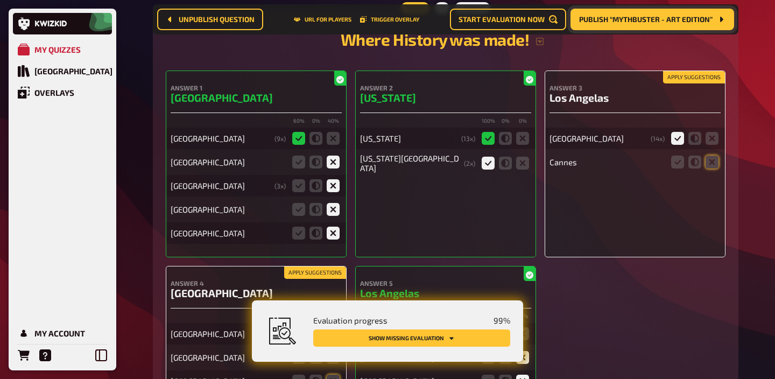
click at [683, 83] on button "Apply suggestions" at bounding box center [694, 78] width 62 height 12
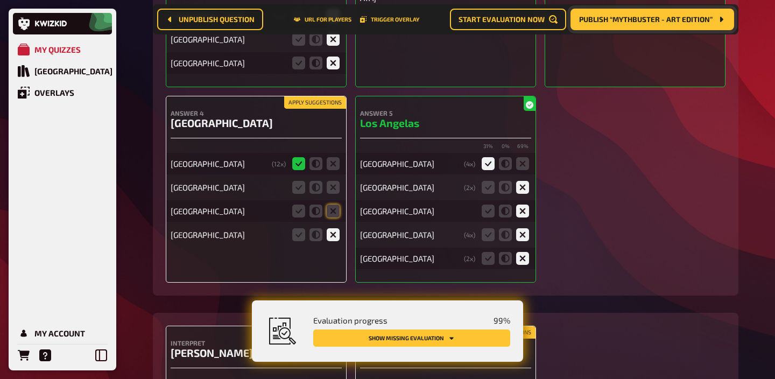
scroll to position [8135, 0]
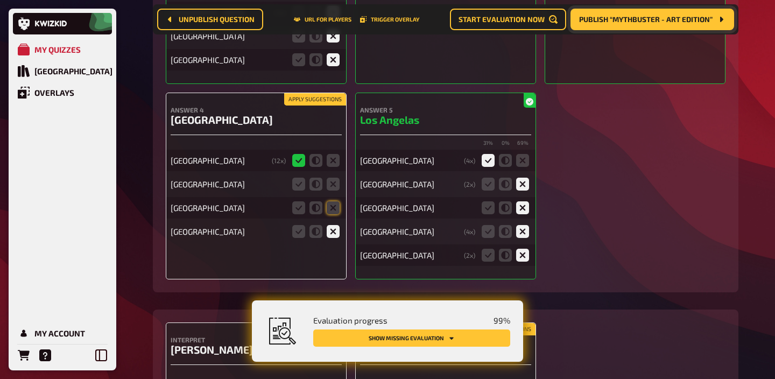
click at [334, 105] on button "Apply suggestions" at bounding box center [315, 100] width 62 height 12
click at [332, 190] on icon at bounding box center [333, 184] width 13 height 13
click at [0, 0] on input "radio" at bounding box center [0, 0] width 0 height 0
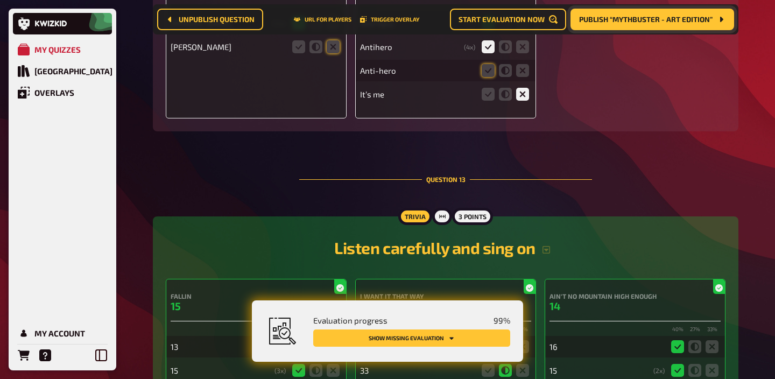
scroll to position [8356, 0]
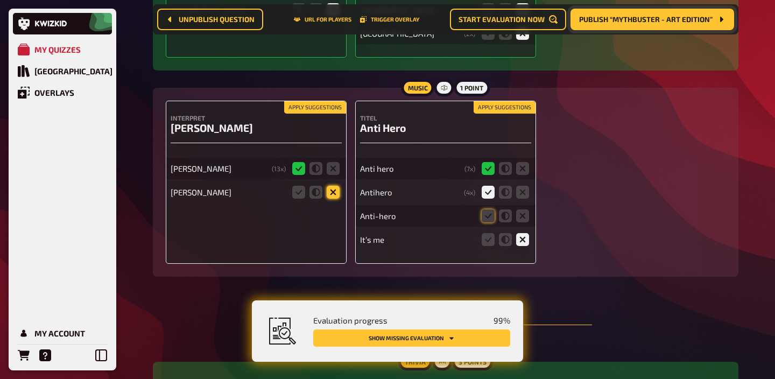
click at [332, 199] on icon at bounding box center [333, 192] width 13 height 13
click at [0, 0] on input "radio" at bounding box center [0, 0] width 0 height 0
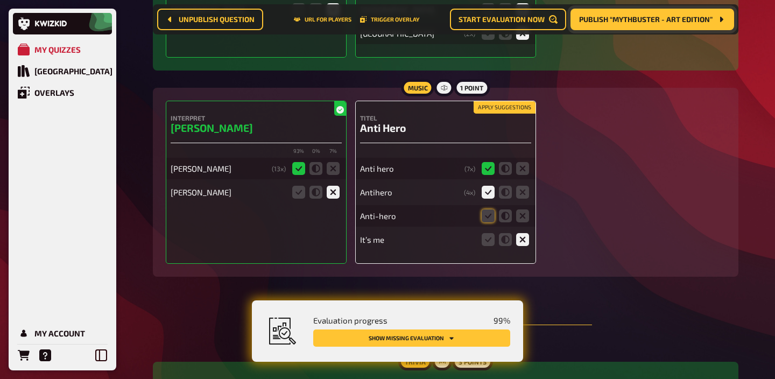
click at [509, 114] on button "Apply suggestions" at bounding box center [505, 108] width 62 height 12
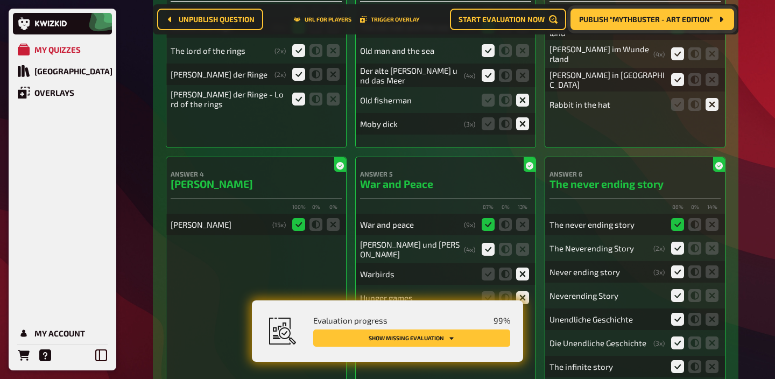
scroll to position [0, 0]
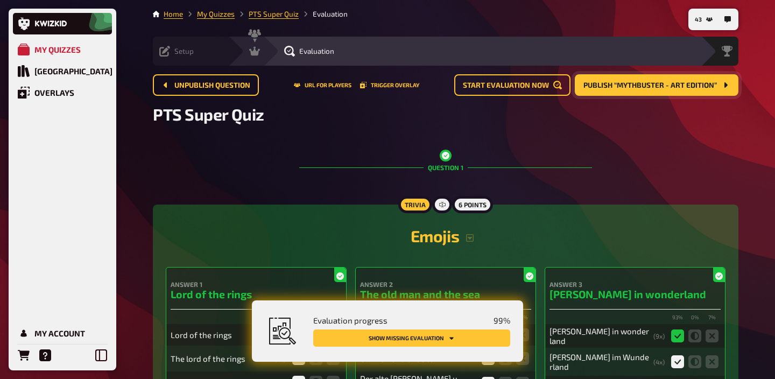
click at [167, 53] on icon at bounding box center [164, 51] width 11 height 11
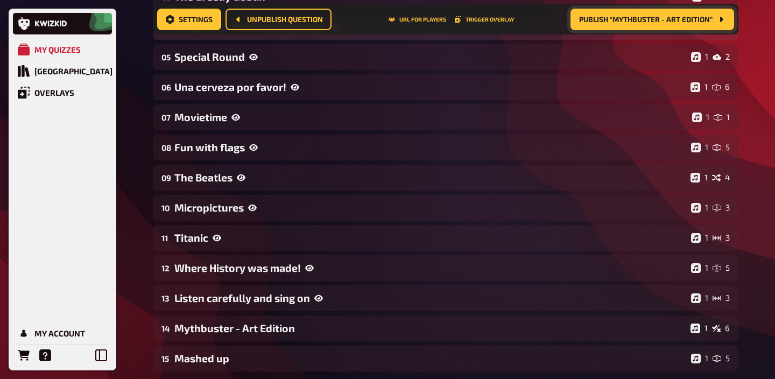
scroll to position [306, 0]
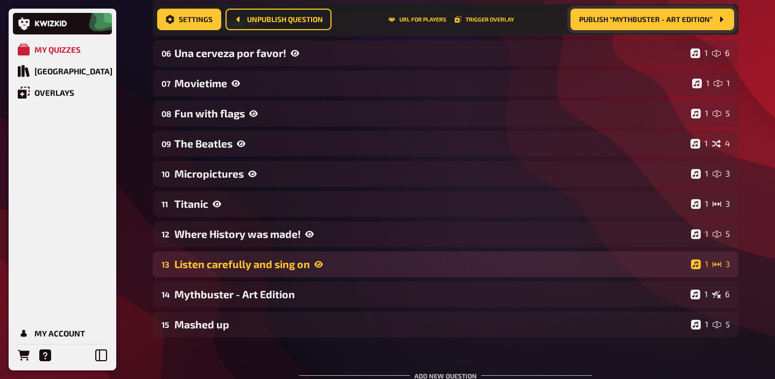
click at [263, 262] on div "Listen carefully and sing on" at bounding box center [430, 264] width 512 height 12
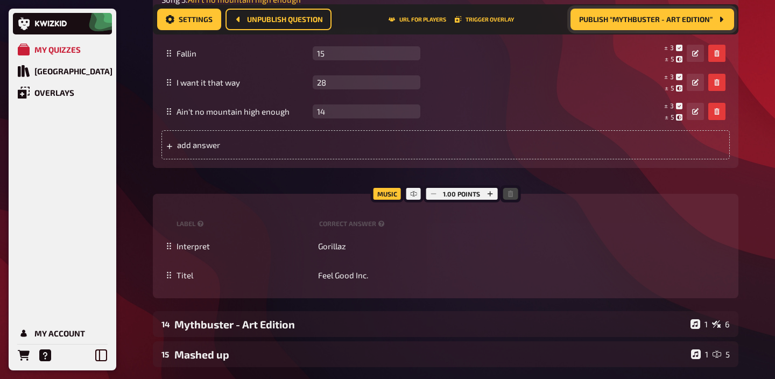
scroll to position [798, 0]
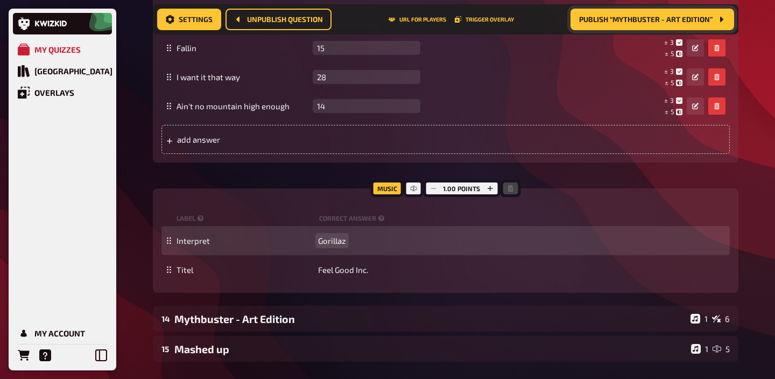
click at [338, 239] on span "Gorillaz" at bounding box center [332, 241] width 28 height 10
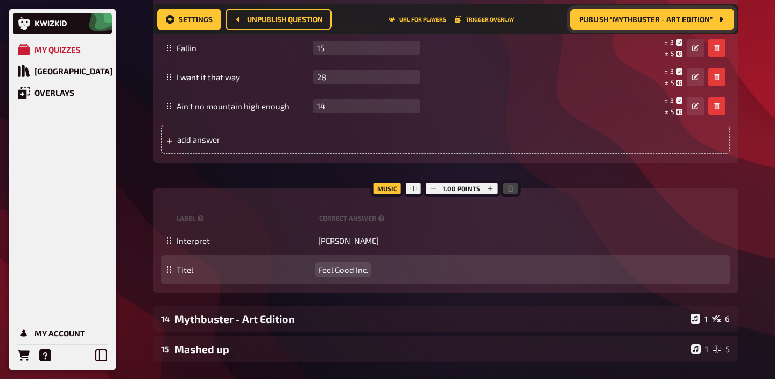
click at [345, 269] on span "Feel Good Inc." at bounding box center [343, 270] width 50 height 10
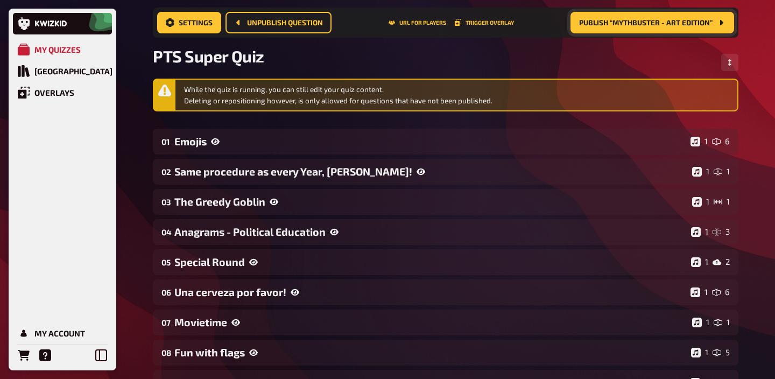
scroll to position [0, 0]
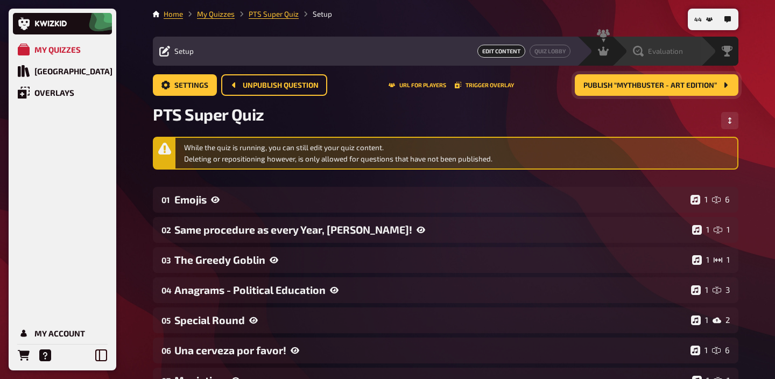
click at [680, 48] on span "Evaluation" at bounding box center [665, 51] width 35 height 9
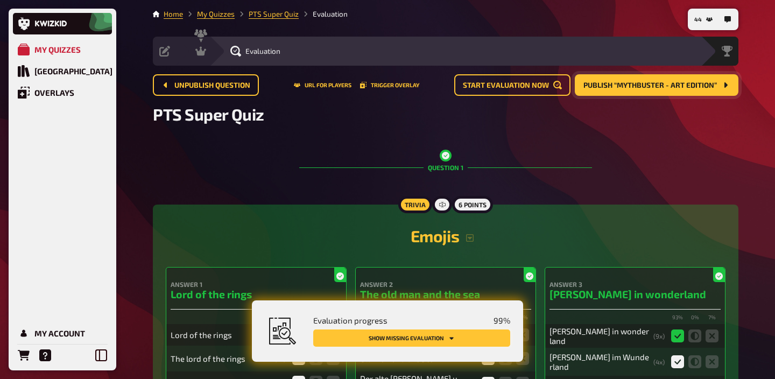
click at [471, 335] on button "Show missing evaluation" at bounding box center [411, 337] width 197 height 17
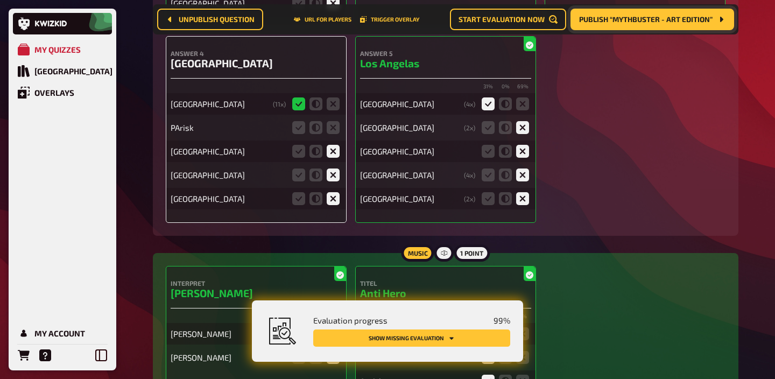
scroll to position [8192, 0]
click at [304, 133] on icon at bounding box center [298, 127] width 13 height 13
click at [0, 0] on input "radio" at bounding box center [0, 0] width 0 height 0
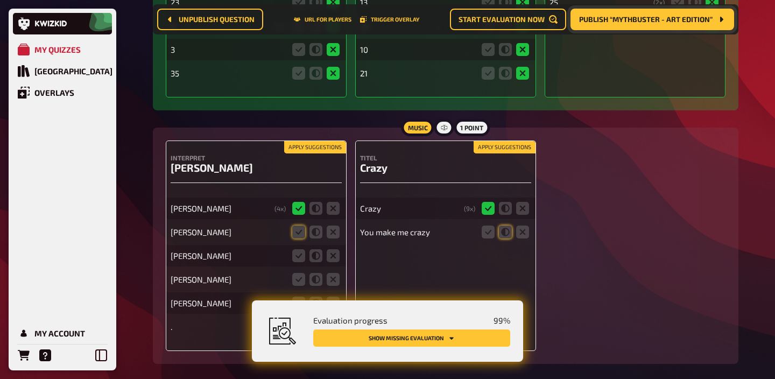
scroll to position [9106, 0]
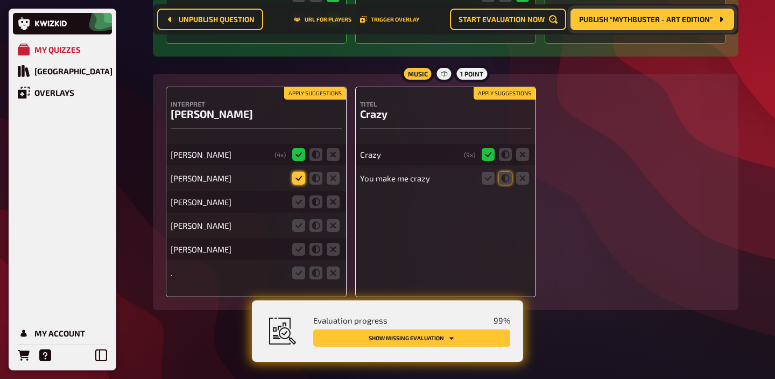
click at [300, 179] on icon at bounding box center [298, 178] width 13 height 13
click at [0, 0] on input "radio" at bounding box center [0, 0] width 0 height 0
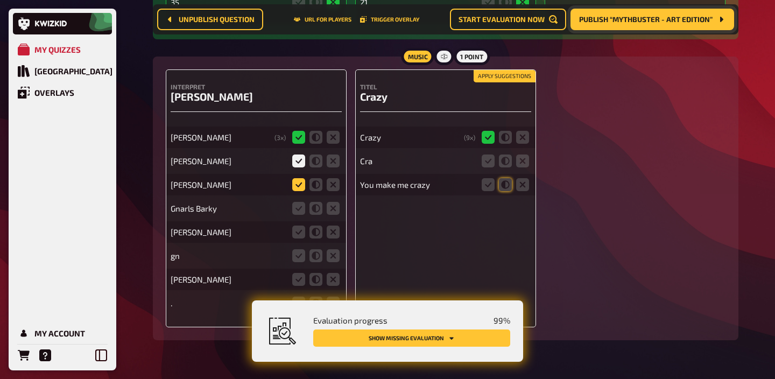
click at [297, 191] on icon at bounding box center [298, 184] width 13 height 13
click at [0, 0] on input "radio" at bounding box center [0, 0] width 0 height 0
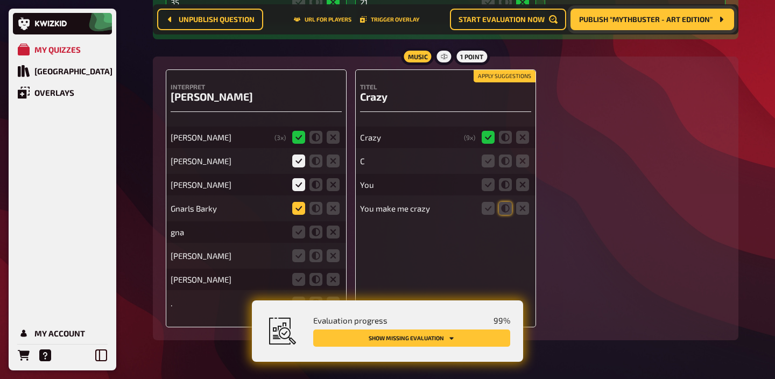
click at [297, 215] on icon at bounding box center [298, 208] width 13 height 13
click at [0, 0] on input "radio" at bounding box center [0, 0] width 0 height 0
click at [493, 215] on icon at bounding box center [488, 208] width 13 height 13
click at [0, 0] on input "radio" at bounding box center [0, 0] width 0 height 0
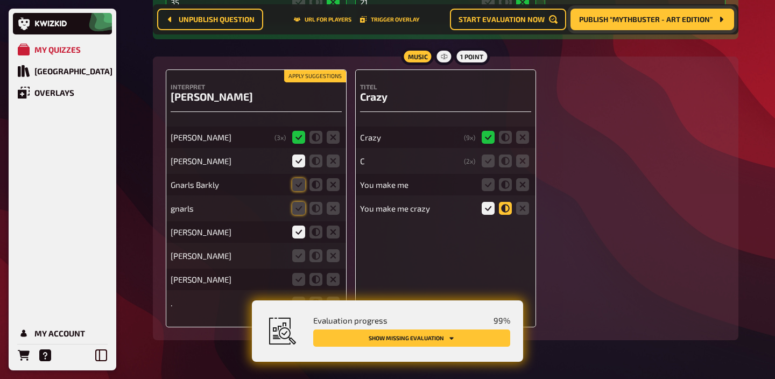
click at [510, 215] on icon at bounding box center [505, 208] width 13 height 13
click at [0, 0] on input "radio" at bounding box center [0, 0] width 0 height 0
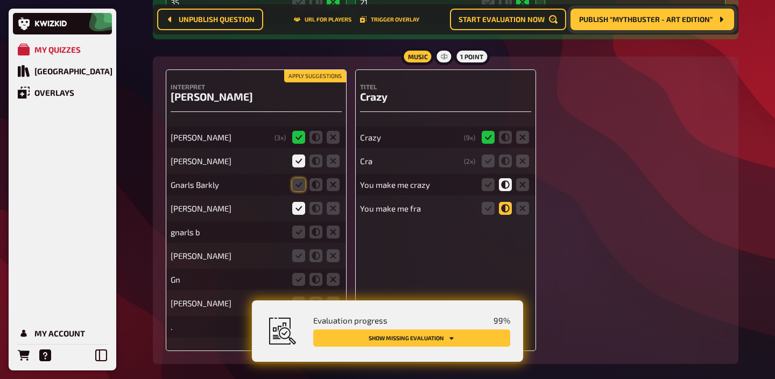
click at [504, 215] on icon at bounding box center [505, 208] width 13 height 13
click at [0, 0] on input "radio" at bounding box center [0, 0] width 0 height 0
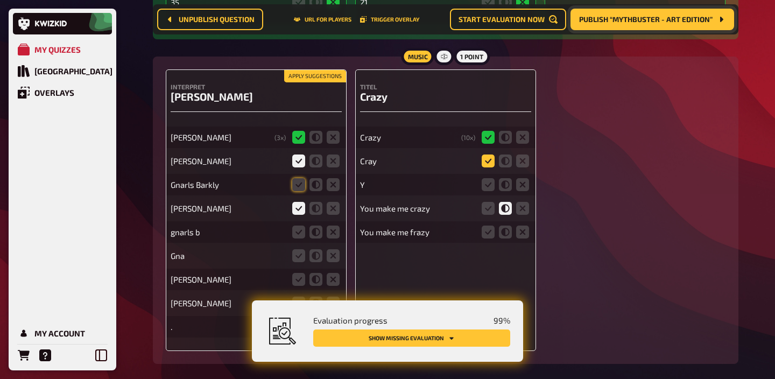
click at [485, 167] on icon at bounding box center [488, 160] width 13 height 13
click at [0, 0] on input "radio" at bounding box center [0, 0] width 0 height 0
click at [301, 191] on icon at bounding box center [298, 184] width 13 height 13
click at [0, 0] on input "radio" at bounding box center [0, 0] width 0 height 0
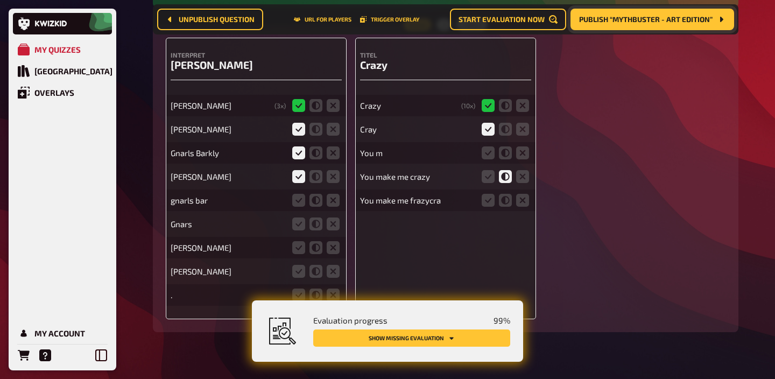
scroll to position [9177, 0]
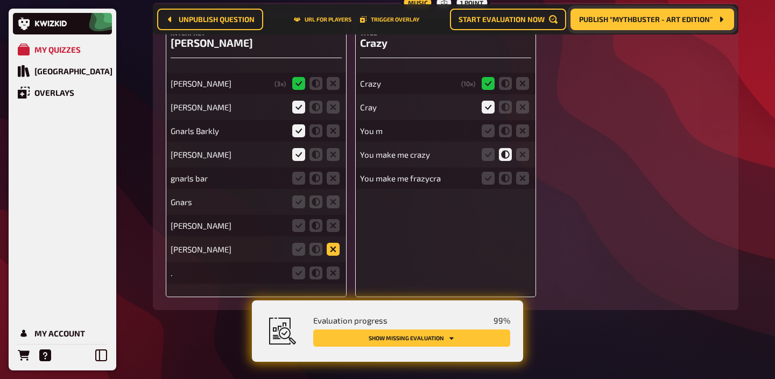
click at [329, 248] on icon at bounding box center [333, 249] width 13 height 13
click at [0, 0] on input "radio" at bounding box center [0, 0] width 0 height 0
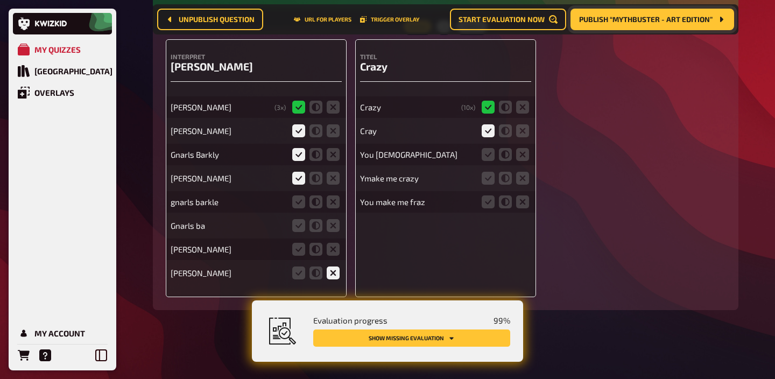
scroll to position [9154, 0]
click at [335, 244] on icon at bounding box center [333, 249] width 13 height 13
click at [0, 0] on input "radio" at bounding box center [0, 0] width 0 height 0
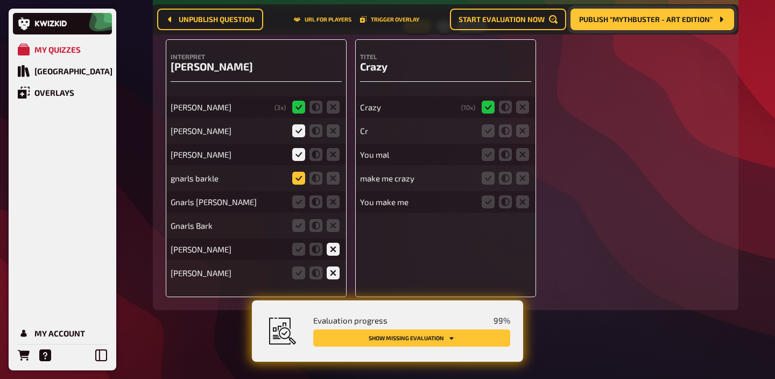
click at [296, 177] on icon at bounding box center [298, 178] width 13 height 13
click at [0, 0] on input "radio" at bounding box center [0, 0] width 0 height 0
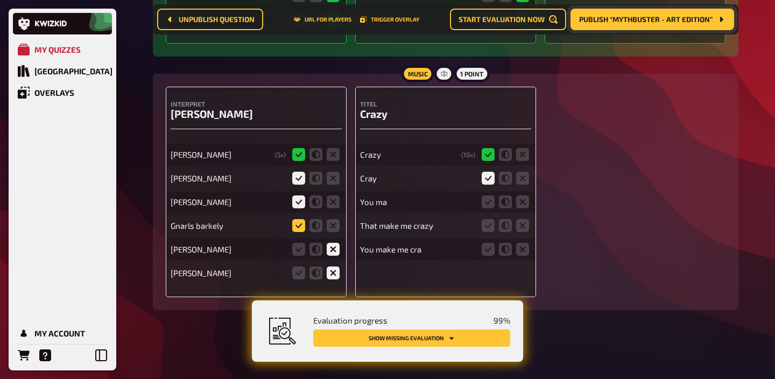
click at [296, 225] on icon at bounding box center [298, 225] width 13 height 13
click at [0, 0] on input "radio" at bounding box center [0, 0] width 0 height 0
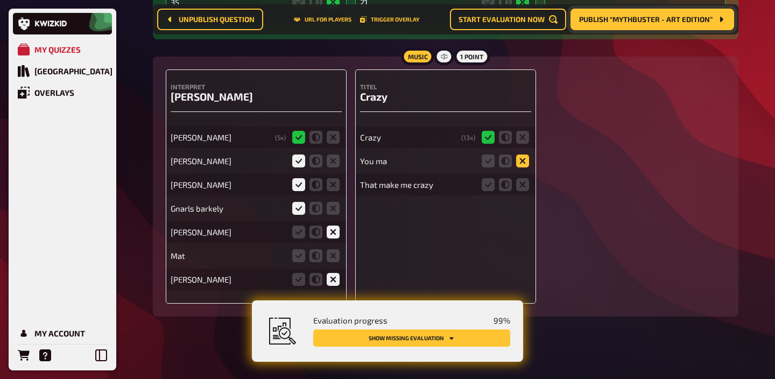
scroll to position [9130, 0]
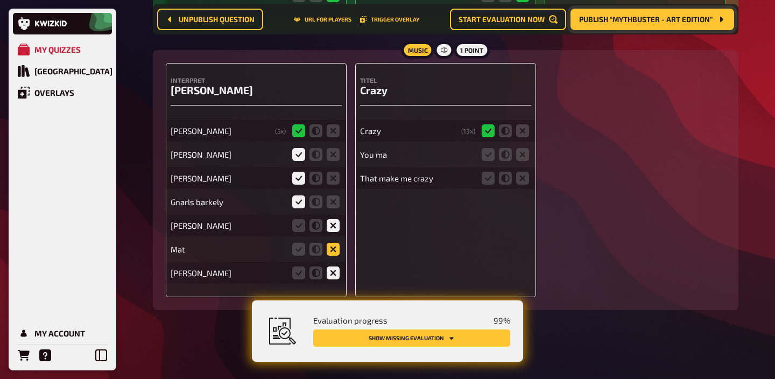
click at [328, 249] on icon at bounding box center [333, 249] width 13 height 13
click at [0, 0] on input "radio" at bounding box center [0, 0] width 0 height 0
click at [328, 249] on icon at bounding box center [333, 249] width 13 height 13
click at [0, 0] on input "radio" at bounding box center [0, 0] width 0 height 0
click at [330, 248] on icon at bounding box center [333, 249] width 13 height 13
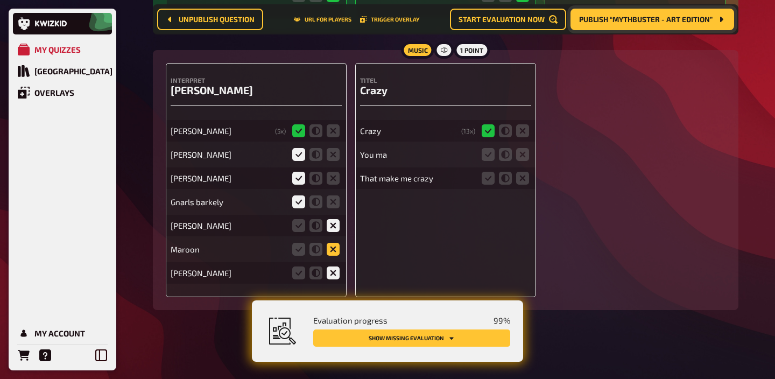
click at [0, 0] on input "radio" at bounding box center [0, 0] width 0 height 0
click at [334, 271] on icon at bounding box center [333, 272] width 13 height 13
click at [0, 0] on input "radio" at bounding box center [0, 0] width 0 height 0
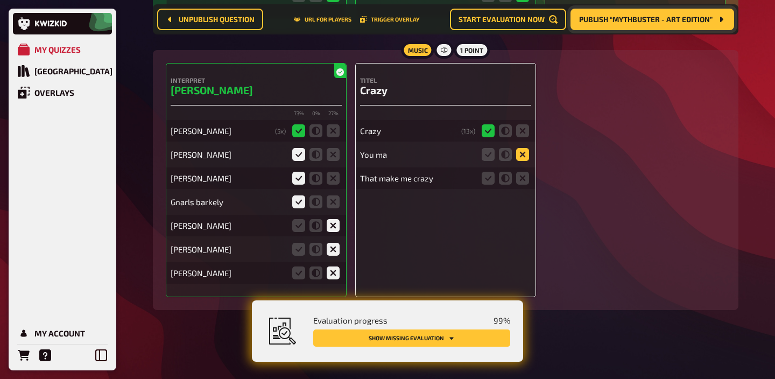
click at [525, 153] on icon at bounding box center [522, 154] width 13 height 13
click at [0, 0] on input "radio" at bounding box center [0, 0] width 0 height 0
click at [520, 180] on icon at bounding box center [522, 178] width 13 height 13
click at [0, 0] on input "radio" at bounding box center [0, 0] width 0 height 0
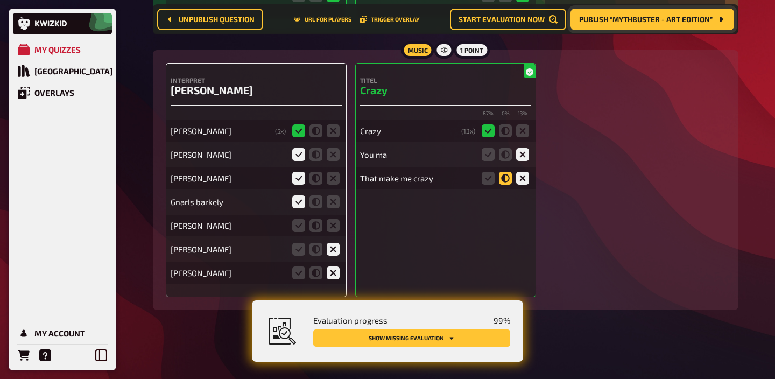
click at [506, 173] on icon at bounding box center [505, 178] width 13 height 13
click at [0, 0] on input "radio" at bounding box center [0, 0] width 0 height 0
click at [335, 222] on icon at bounding box center [333, 225] width 13 height 13
click at [0, 0] on input "radio" at bounding box center [0, 0] width 0 height 0
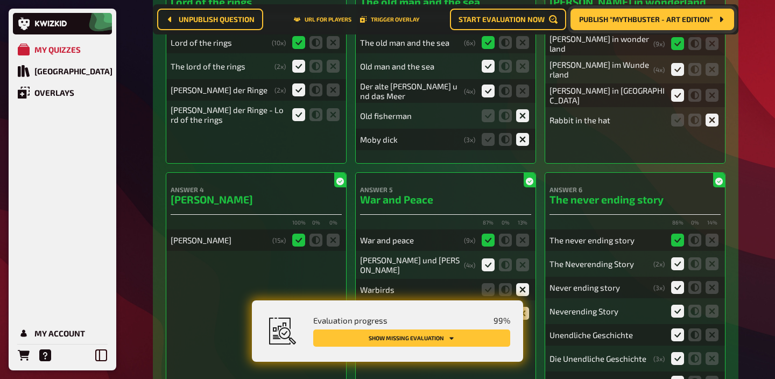
scroll to position [0, 0]
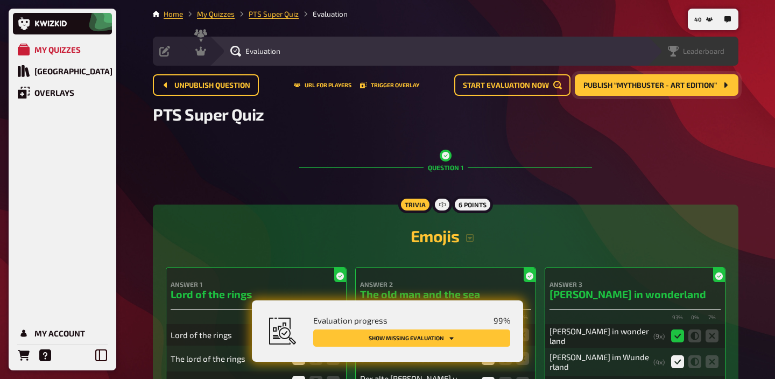
click at [720, 59] on div "Leaderboard" at bounding box center [692, 51] width 91 height 29
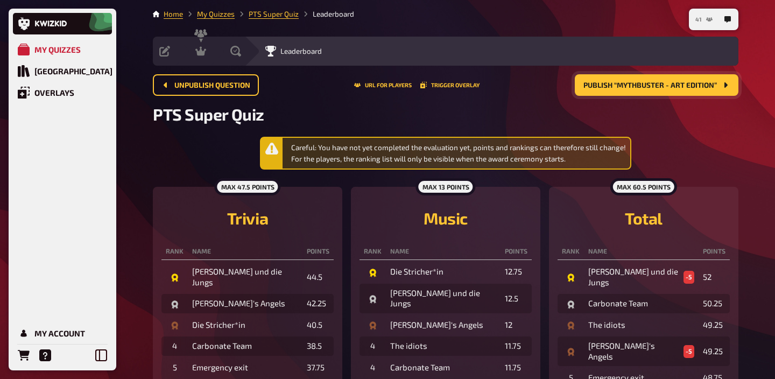
click at [706, 21] on icon "41" at bounding box center [709, 19] width 6 height 6
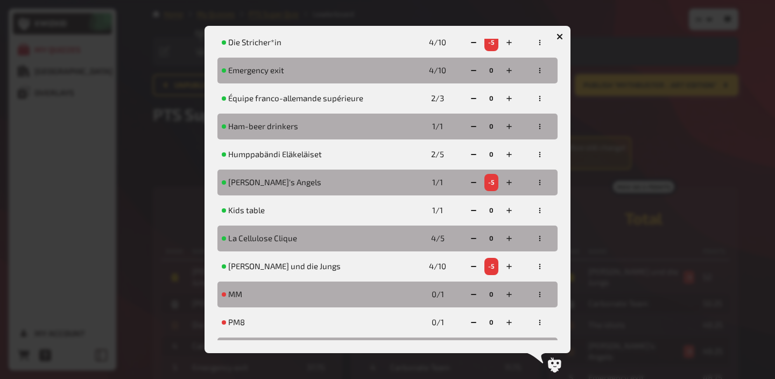
scroll to position [241, 0]
click at [472, 261] on button "button" at bounding box center [473, 265] width 17 height 17
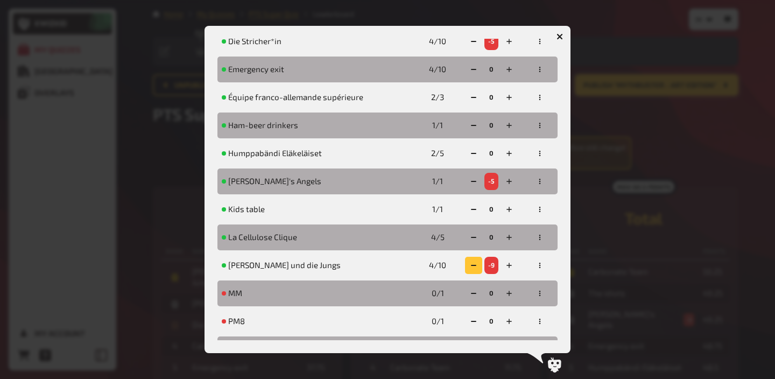
click at [472, 261] on button "button" at bounding box center [473, 265] width 17 height 17
click at [472, 180] on icon "button" at bounding box center [470, 181] width 6 height 6
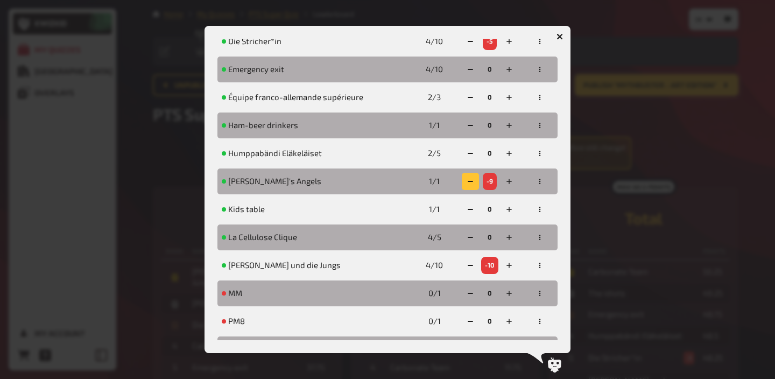
click at [472, 180] on icon "button" at bounding box center [470, 181] width 6 height 6
click at [469, 37] on div "Audience Overview 21 teams in total, 16 online. Name Connected Bonus/Penalty Op…" at bounding box center [387, 189] width 366 height 327
click at [469, 40] on icon "button" at bounding box center [470, 41] width 6 height 6
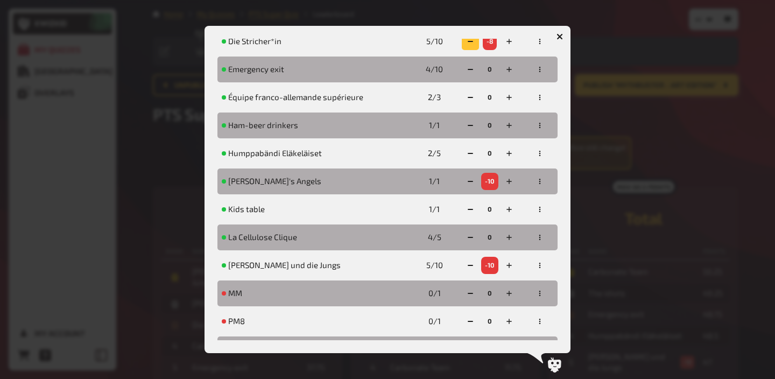
click at [469, 40] on icon "button" at bounding box center [470, 41] width 6 height 6
click at [668, 243] on div at bounding box center [387, 189] width 775 height 379
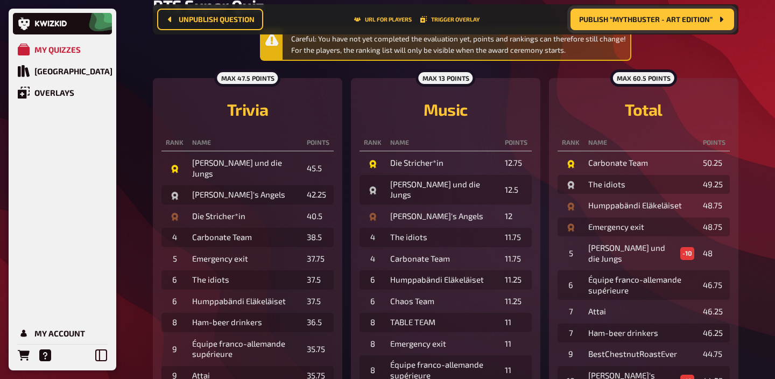
scroll to position [0, 0]
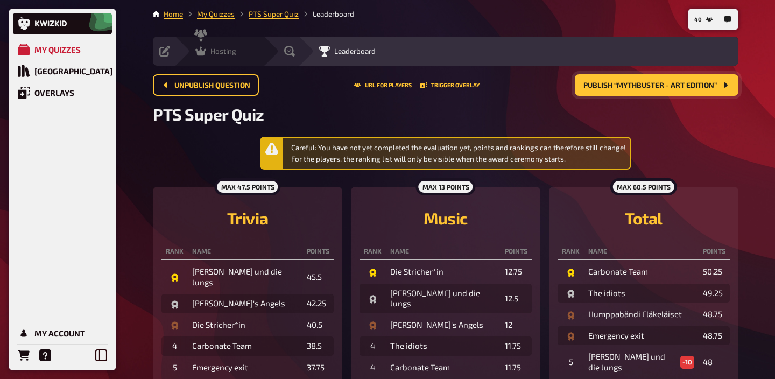
click at [207, 61] on div "Hosting undefined" at bounding box center [218, 51] width 89 height 29
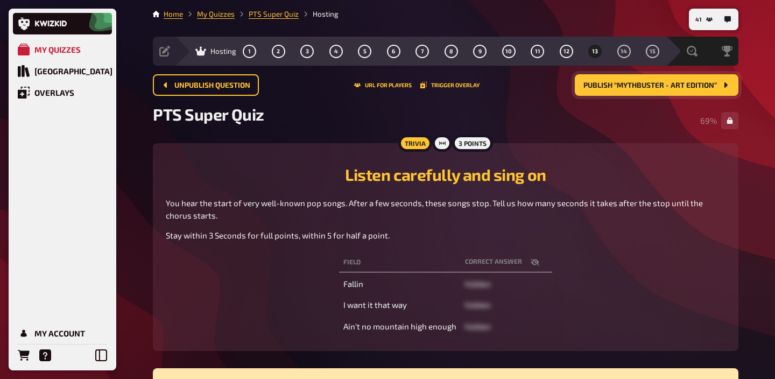
click at [648, 86] on span "Publish “Mythbuster - Art Edition”" at bounding box center [649, 86] width 133 height 8
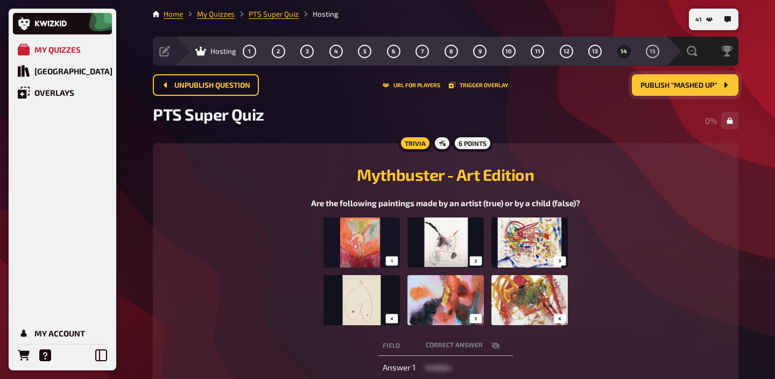
click at [512, 259] on img at bounding box center [445, 271] width 244 height 108
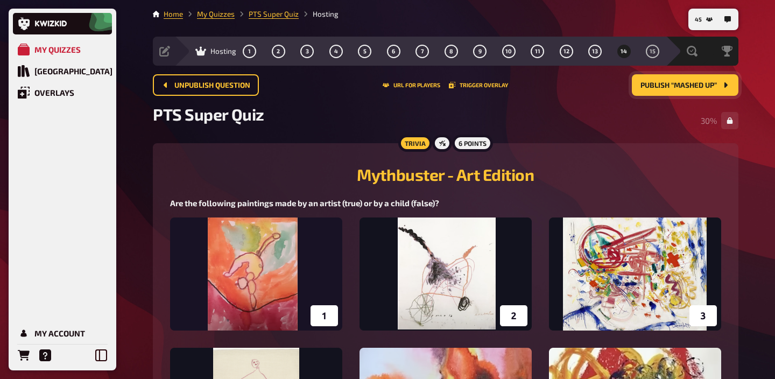
click at [642, 42] on div "Hosting 1 2 3 4 5 6 7 8 9 10 11 12 13 14 15" at bounding box center [419, 51] width 491 height 29
click at [653, 50] on span "15" at bounding box center [652, 51] width 6 height 6
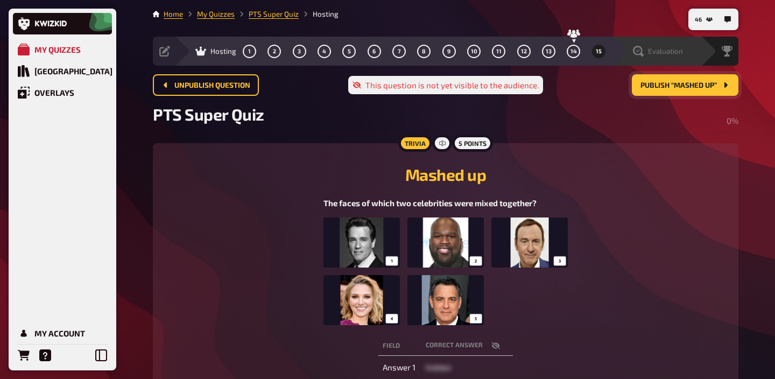
click at [639, 53] on icon at bounding box center [638, 51] width 11 height 11
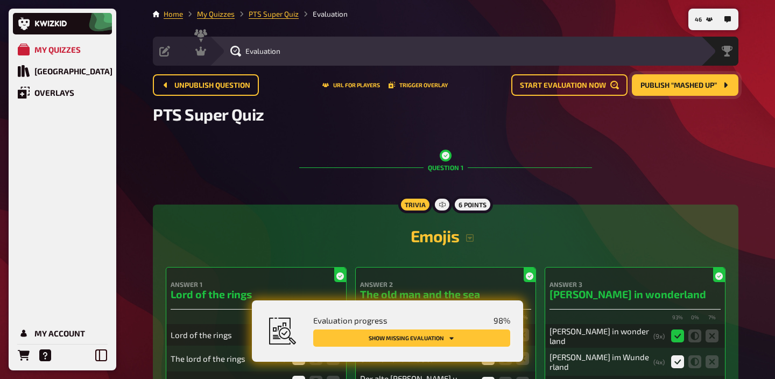
click at [461, 337] on button "Show missing evaluation" at bounding box center [411, 337] width 197 height 17
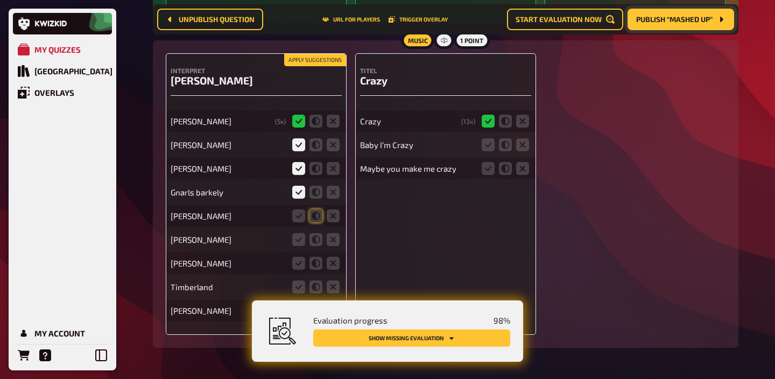
scroll to position [9200, 0]
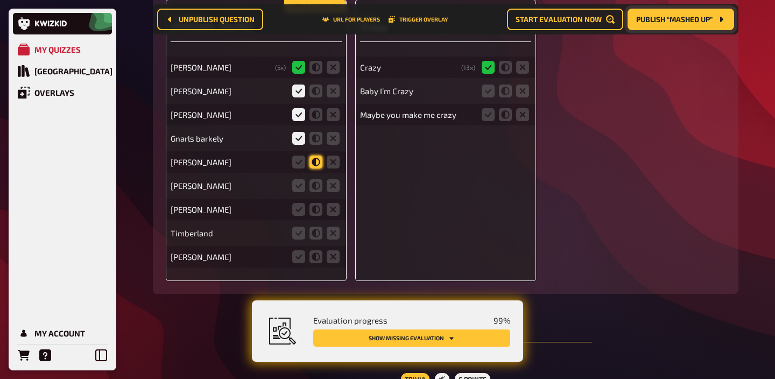
click at [316, 168] on icon at bounding box center [315, 162] width 13 height 13
click at [0, 0] on input "radio" at bounding box center [0, 0] width 0 height 0
click at [338, 192] on icon at bounding box center [333, 185] width 13 height 13
click at [0, 0] on input "radio" at bounding box center [0, 0] width 0 height 0
click at [334, 216] on icon at bounding box center [333, 209] width 13 height 13
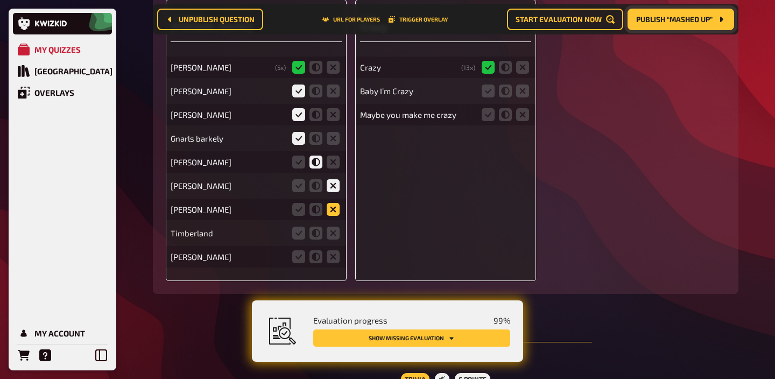
click at [0, 0] on input "radio" at bounding box center [0, 0] width 0 height 0
click at [334, 239] on icon at bounding box center [333, 233] width 13 height 13
click at [0, 0] on input "radio" at bounding box center [0, 0] width 0 height 0
click at [334, 263] on icon at bounding box center [333, 256] width 13 height 13
click at [0, 0] on input "radio" at bounding box center [0, 0] width 0 height 0
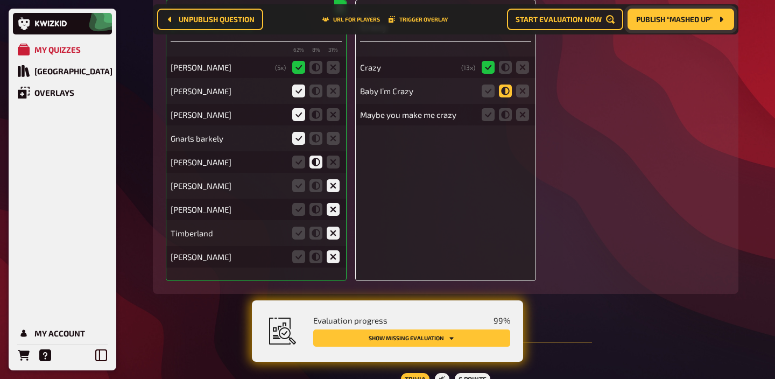
click at [502, 97] on icon at bounding box center [505, 90] width 13 height 13
click at [0, 0] on input "radio" at bounding box center [0, 0] width 0 height 0
click at [519, 121] on icon at bounding box center [522, 114] width 13 height 13
click at [0, 0] on input "radio" at bounding box center [0, 0] width 0 height 0
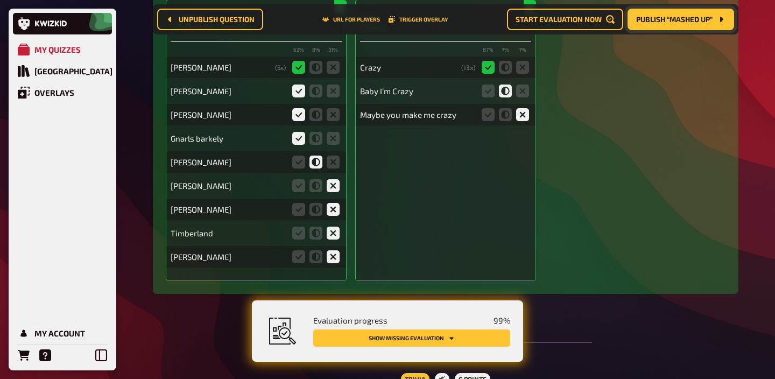
click at [498, 123] on fieldset at bounding box center [505, 114] width 52 height 17
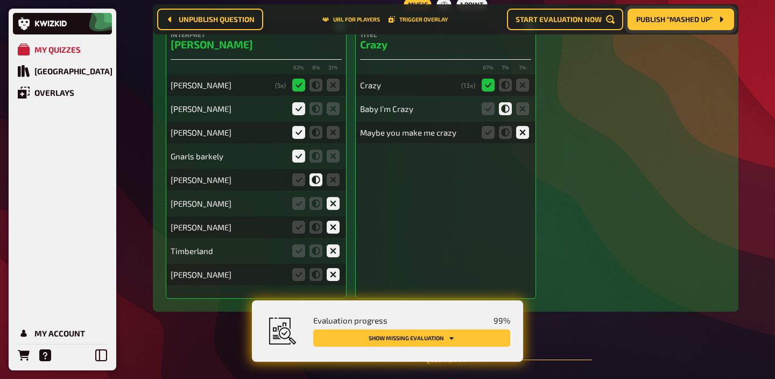
scroll to position [9140, 0]
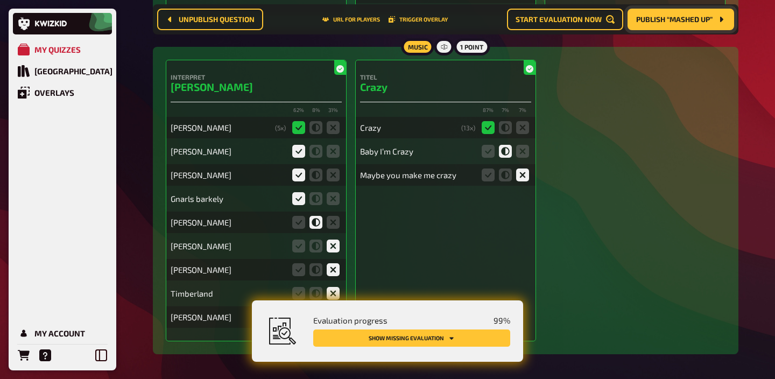
click at [501, 186] on div "Maybe you make me crazy" at bounding box center [445, 175] width 171 height 22
click at [507, 181] on icon at bounding box center [505, 174] width 13 height 13
click at [0, 0] on input "radio" at bounding box center [0, 0] width 0 height 0
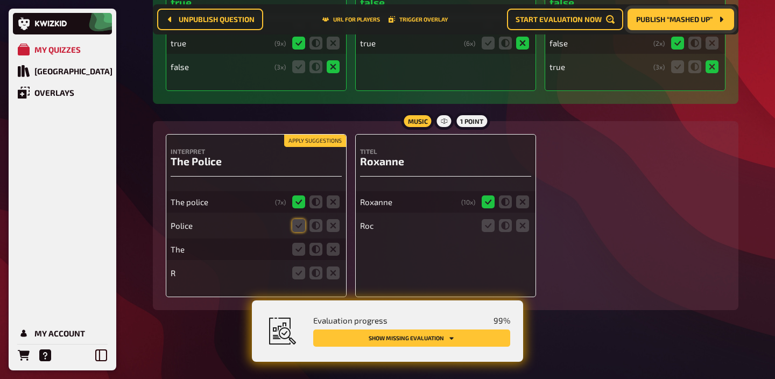
scroll to position [9785, 0]
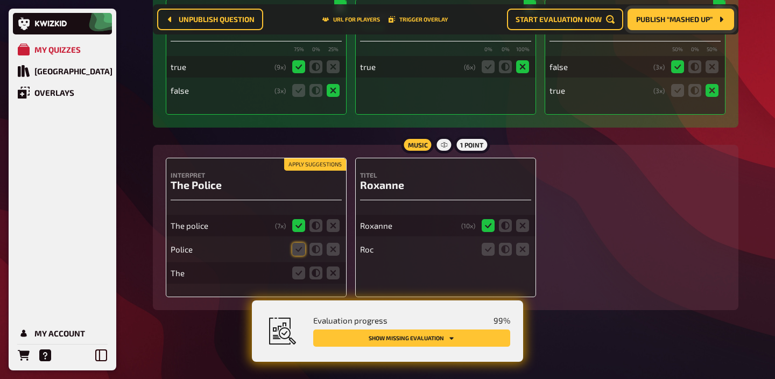
click at [297, 168] on button "Apply suggestions" at bounding box center [315, 165] width 62 height 12
click at [487, 254] on icon at bounding box center [488, 249] width 13 height 13
click at [0, 0] on input "radio" at bounding box center [0, 0] width 0 height 0
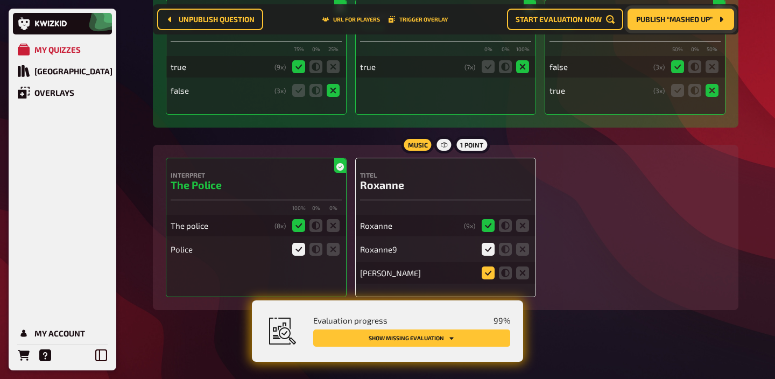
click at [485, 274] on icon at bounding box center [488, 272] width 13 height 13
click at [0, 0] on input "radio" at bounding box center [0, 0] width 0 height 0
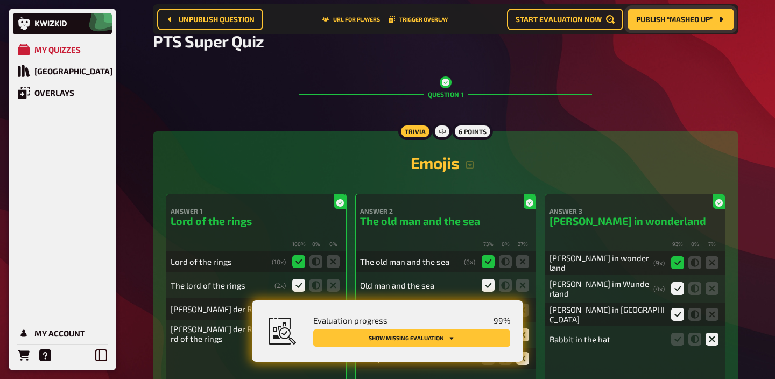
scroll to position [0, 0]
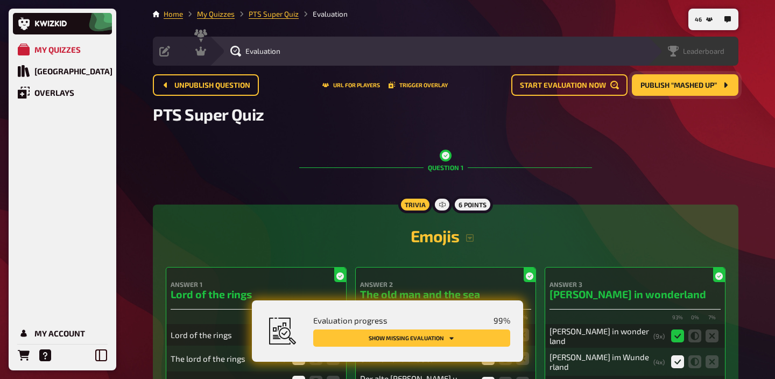
click at [720, 62] on div "Leaderboard" at bounding box center [692, 51] width 91 height 29
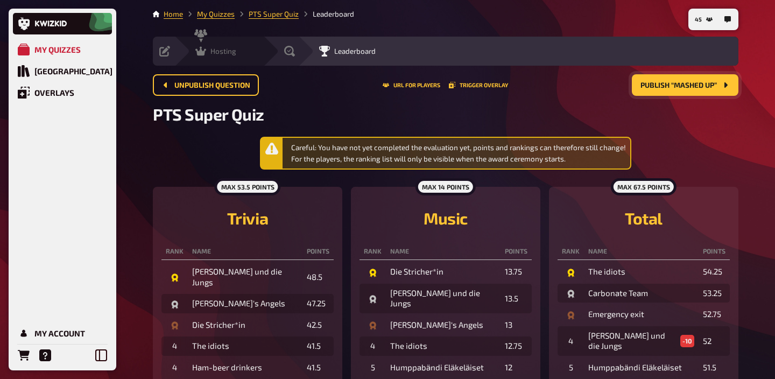
click at [202, 45] on div "Hosting undefined" at bounding box center [218, 51] width 89 height 29
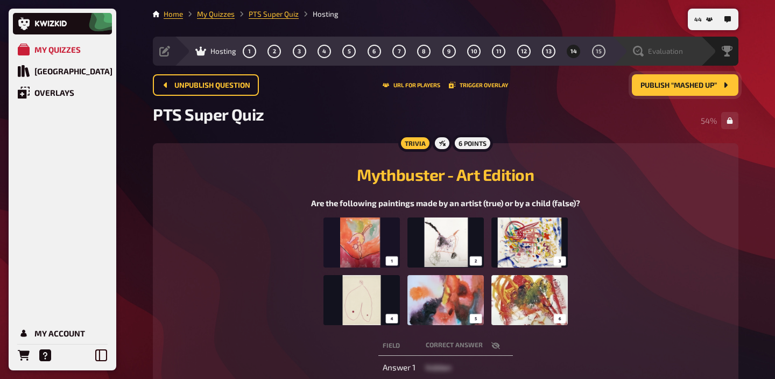
click at [687, 54] on div "Evaluation" at bounding box center [663, 51] width 74 height 11
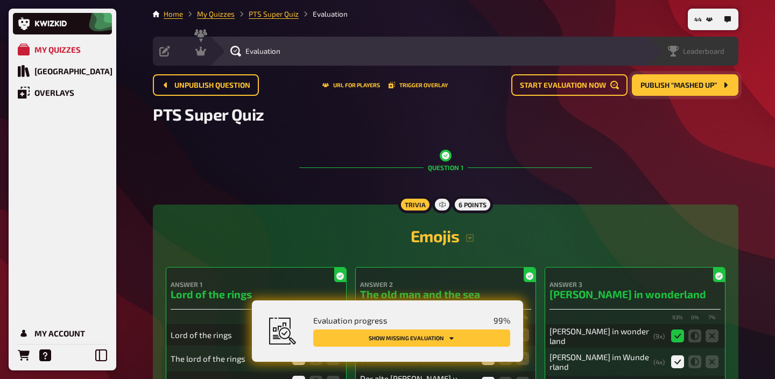
click at [724, 52] on span "Leaderboard" at bounding box center [703, 51] width 41 height 9
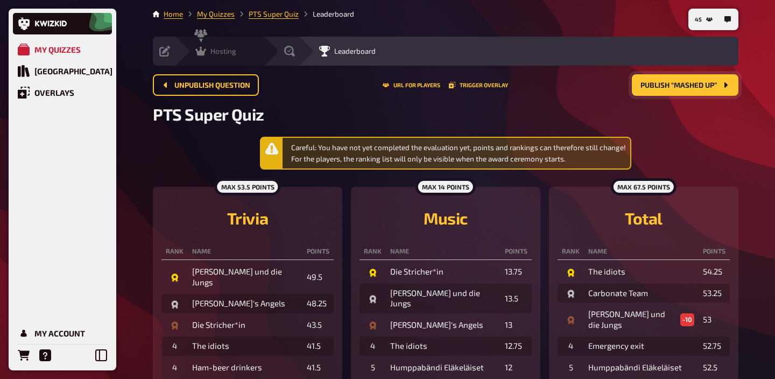
click at [205, 55] on icon at bounding box center [200, 51] width 11 height 11
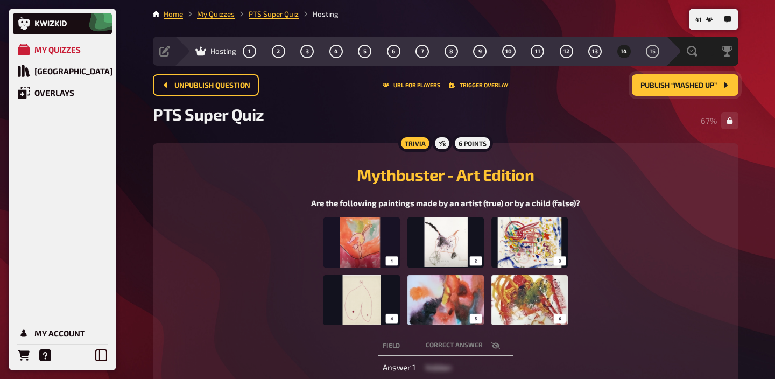
click at [452, 265] on img at bounding box center [445, 271] width 244 height 108
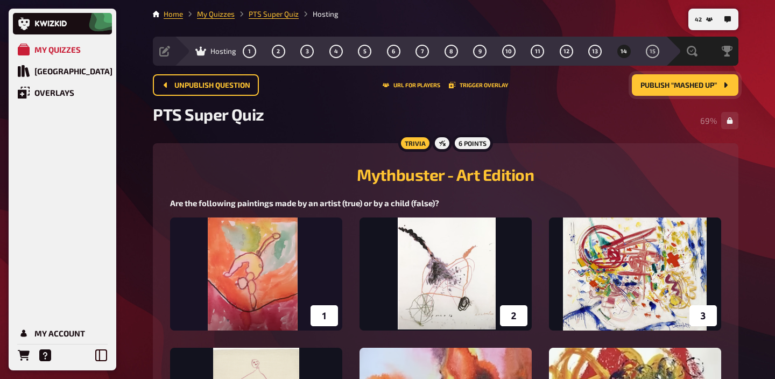
click at [680, 87] on span "Publish “Mashed up”" at bounding box center [678, 86] width 76 height 8
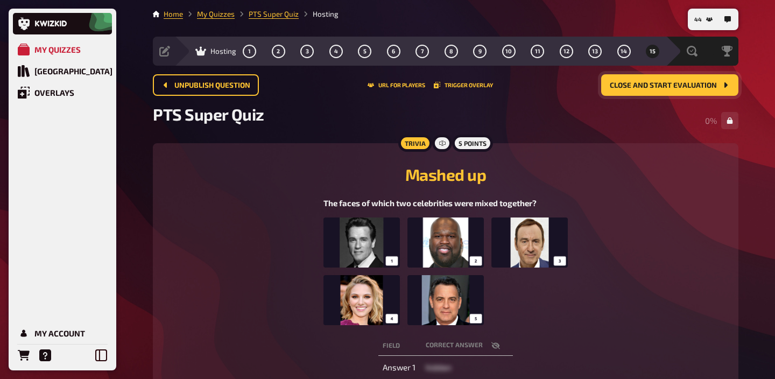
click at [465, 253] on img at bounding box center [445, 271] width 244 height 108
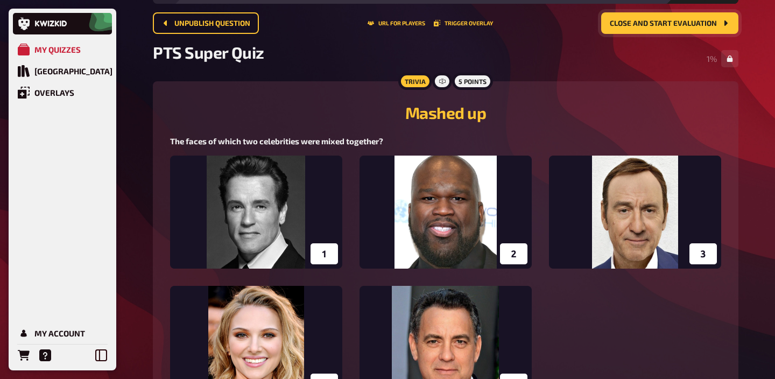
scroll to position [31, 0]
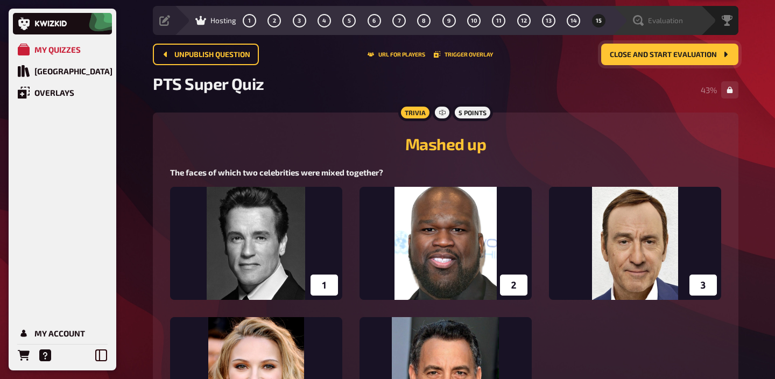
click at [687, 18] on div "Evaluation" at bounding box center [663, 20] width 74 height 11
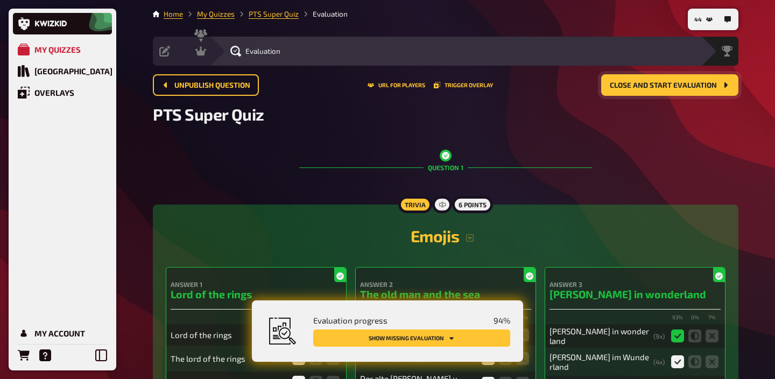
click at [456, 333] on button "Show missing evaluation" at bounding box center [411, 337] width 197 height 17
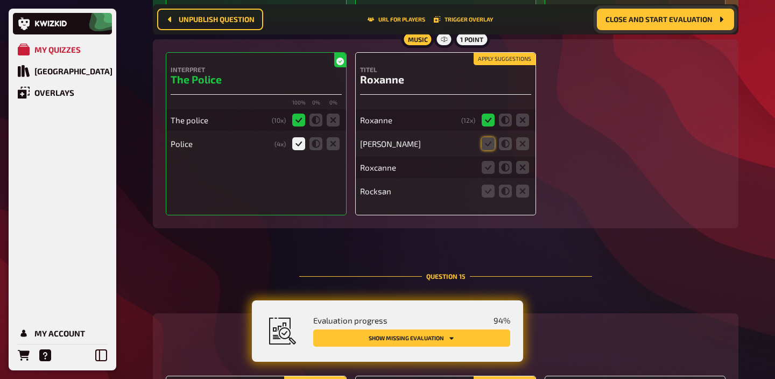
scroll to position [9873, 0]
click at [486, 150] on icon at bounding box center [488, 143] width 13 height 13
click at [0, 0] on input "radio" at bounding box center [0, 0] width 0 height 0
click at [487, 173] on icon at bounding box center [488, 166] width 13 height 13
click at [0, 0] on input "radio" at bounding box center [0, 0] width 0 height 0
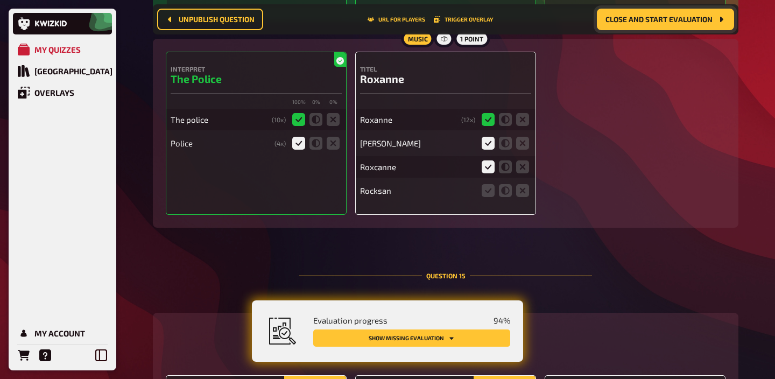
click at [487, 197] on div "[PERSON_NAME] ( 12 x) [PERSON_NAME] Roxcanne Rocksan" at bounding box center [445, 149] width 171 height 103
click at [487, 197] on icon at bounding box center [488, 190] width 13 height 13
click at [0, 0] on input "radio" at bounding box center [0, 0] width 0 height 0
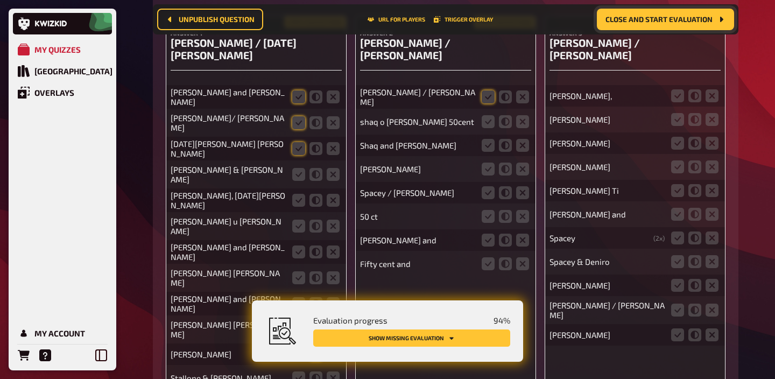
scroll to position [10236, 0]
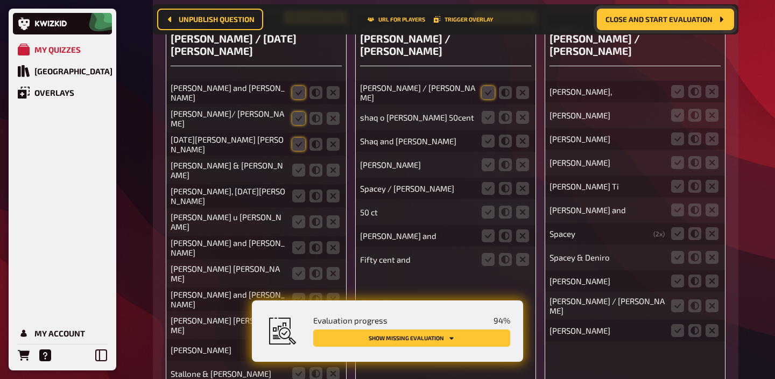
click at [310, 24] on button "Apply suggestions" at bounding box center [315, 18] width 62 height 12
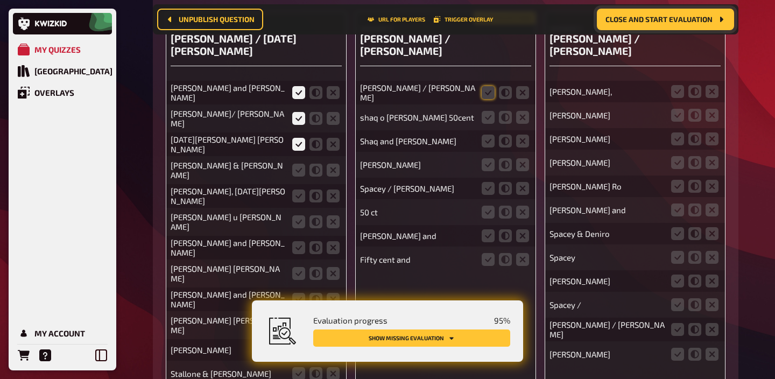
click at [483, 24] on button "Apply suggestions" at bounding box center [505, 18] width 62 height 12
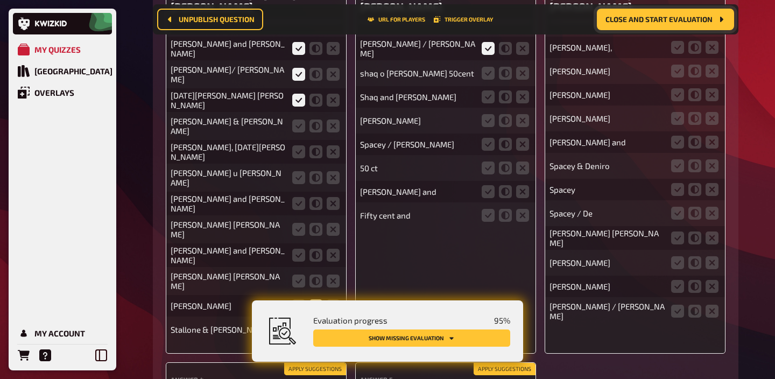
scroll to position [10296, 0]
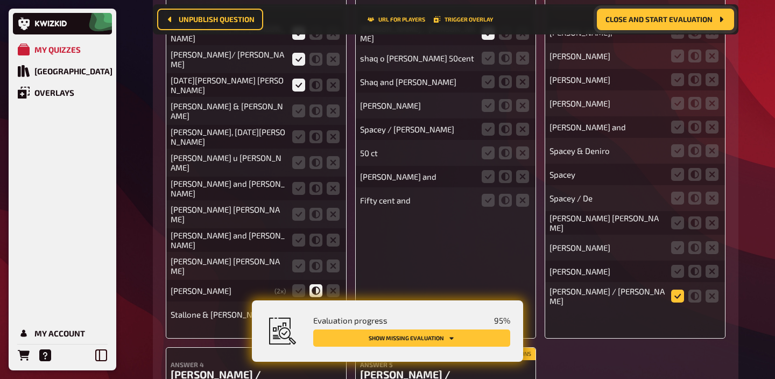
click at [674, 300] on icon at bounding box center [677, 295] width 13 height 13
click at [0, 0] on input "radio" at bounding box center [0, 0] width 0 height 0
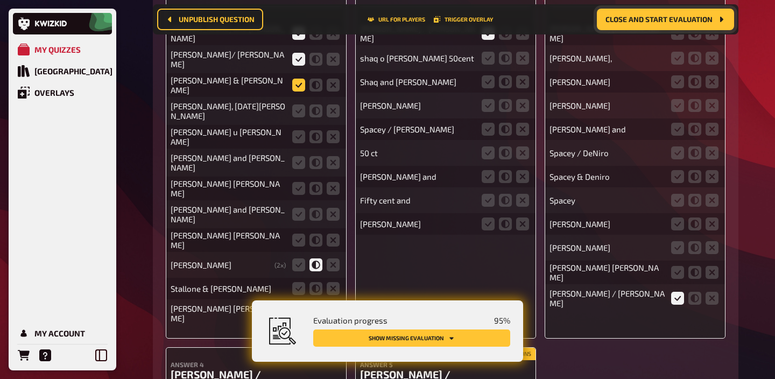
click at [296, 91] on icon at bounding box center [298, 85] width 13 height 13
click at [0, 0] on input "radio" at bounding box center [0, 0] width 0 height 0
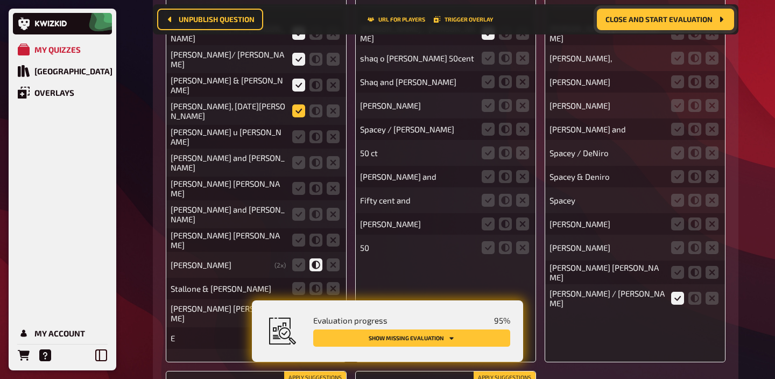
click at [294, 117] on icon at bounding box center [298, 110] width 13 height 13
click at [0, 0] on input "radio" at bounding box center [0, 0] width 0 height 0
click at [317, 143] on icon at bounding box center [315, 136] width 13 height 13
click at [0, 0] on input "radio" at bounding box center [0, 0] width 0 height 0
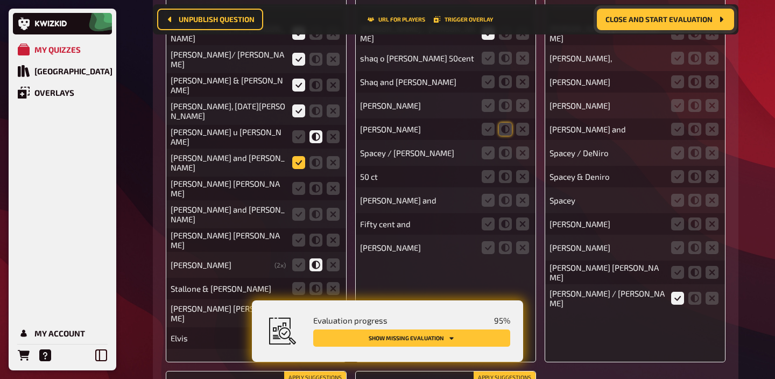
click at [296, 169] on icon at bounding box center [298, 162] width 13 height 13
click at [0, 0] on input "radio" at bounding box center [0, 0] width 0 height 0
click at [314, 195] on icon at bounding box center [315, 188] width 13 height 13
click at [0, 0] on input "radio" at bounding box center [0, 0] width 0 height 0
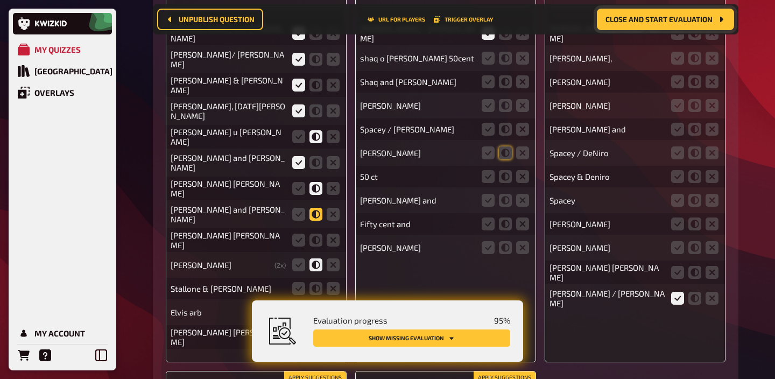
click at [314, 221] on icon at bounding box center [315, 214] width 13 height 13
click at [0, 0] on input "radio" at bounding box center [0, 0] width 0 height 0
click at [314, 246] on icon at bounding box center [315, 240] width 13 height 13
click at [0, 0] on input "radio" at bounding box center [0, 0] width 0 height 0
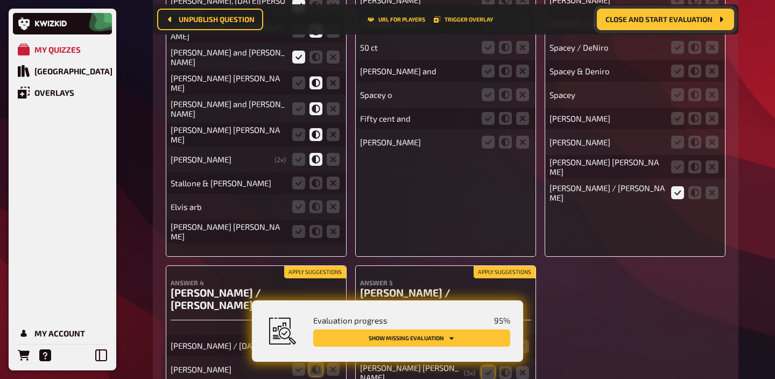
scroll to position [10405, 0]
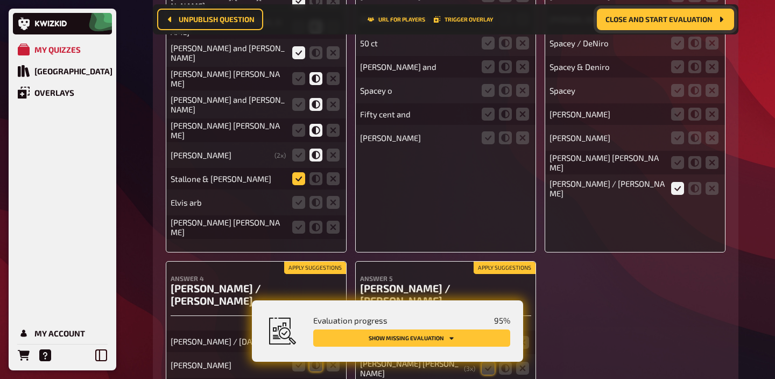
click at [300, 185] on icon at bounding box center [298, 178] width 13 height 13
click at [0, 0] on input "radio" at bounding box center [0, 0] width 0 height 0
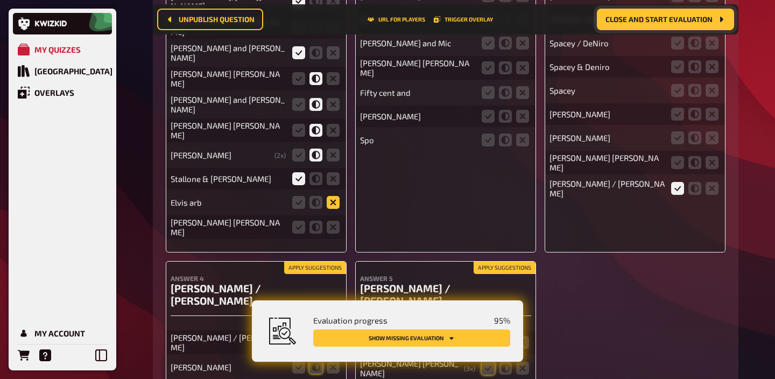
click at [331, 209] on icon at bounding box center [333, 202] width 13 height 13
click at [0, 0] on input "radio" at bounding box center [0, 0] width 0 height 0
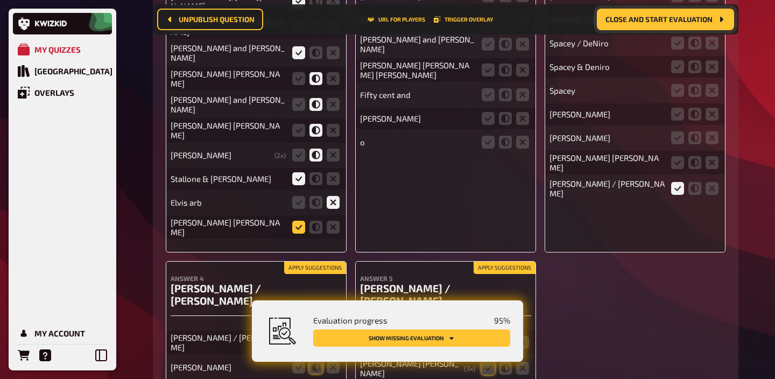
click at [299, 234] on icon at bounding box center [298, 227] width 13 height 13
click at [0, 0] on input "radio" at bounding box center [0, 0] width 0 height 0
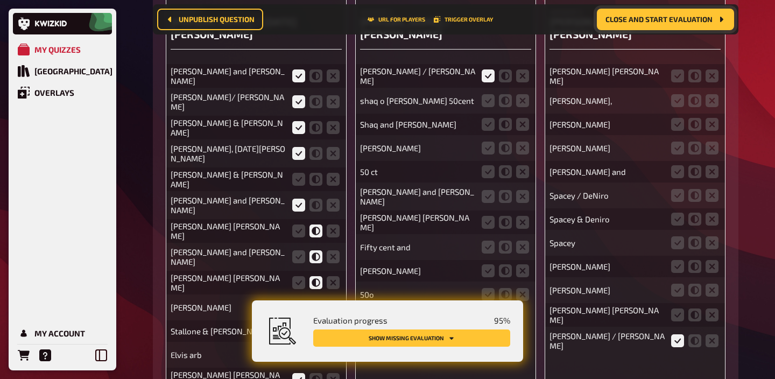
scroll to position [10217, 0]
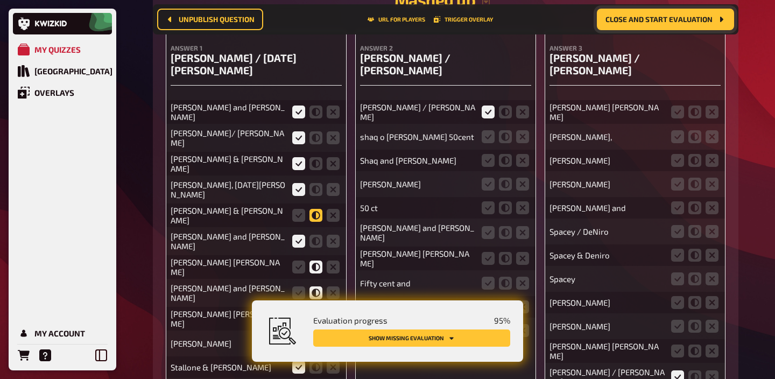
click at [317, 222] on icon at bounding box center [315, 215] width 13 height 13
click at [0, 0] on input "radio" at bounding box center [0, 0] width 0 height 0
click at [484, 140] on icon at bounding box center [488, 136] width 13 height 13
click at [0, 0] on input "radio" at bounding box center [0, 0] width 0 height 0
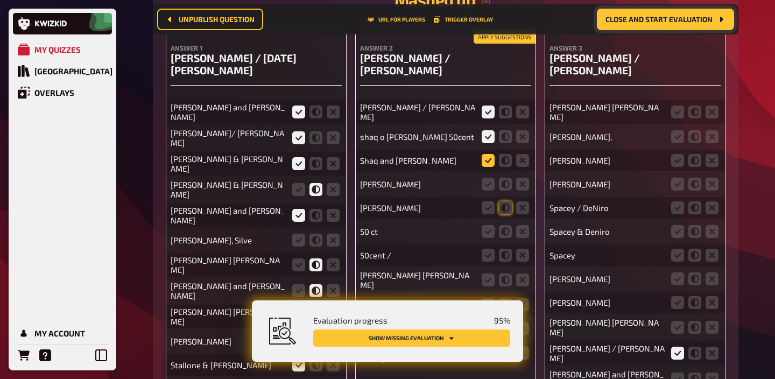
click at [486, 163] on icon at bounding box center [488, 160] width 13 height 13
click at [0, 0] on input "radio" at bounding box center [0, 0] width 0 height 0
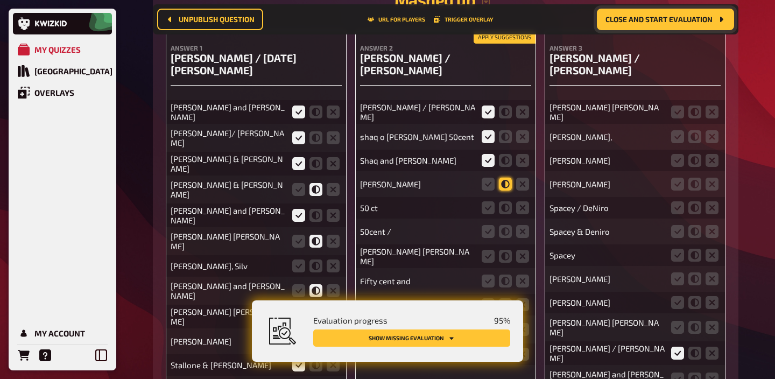
click at [507, 189] on icon at bounding box center [505, 184] width 13 height 13
click at [0, 0] on input "radio" at bounding box center [0, 0] width 0 height 0
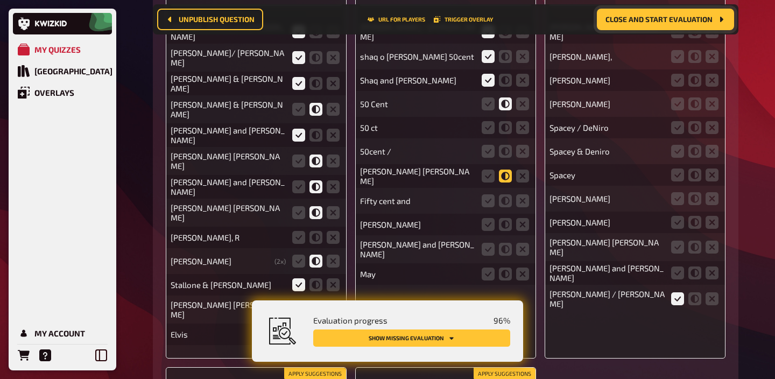
scroll to position [10299, 0]
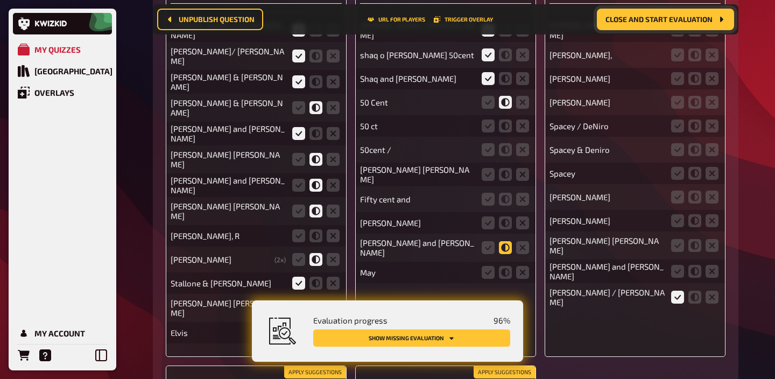
click at [508, 247] on icon at bounding box center [505, 247] width 13 height 13
click at [0, 0] on input "radio" at bounding box center [0, 0] width 0 height 0
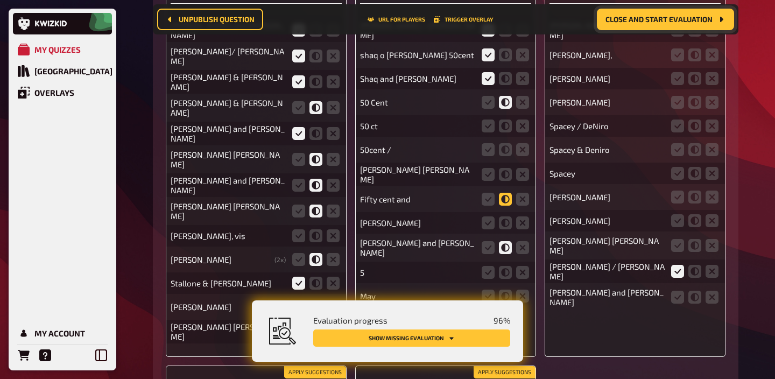
click at [504, 201] on icon at bounding box center [505, 199] width 13 height 13
click at [0, 0] on input "radio" at bounding box center [0, 0] width 0 height 0
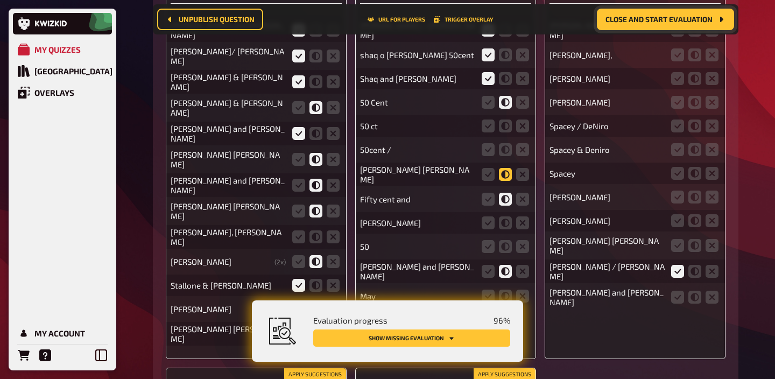
click at [505, 178] on icon at bounding box center [505, 174] width 13 height 13
click at [0, 0] on input "radio" at bounding box center [0, 0] width 0 height 0
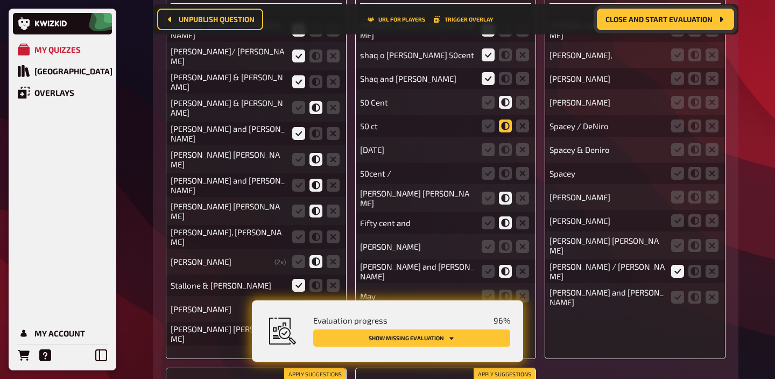
click at [505, 132] on icon at bounding box center [505, 125] width 13 height 13
click at [0, 0] on input "radio" at bounding box center [0, 0] width 0 height 0
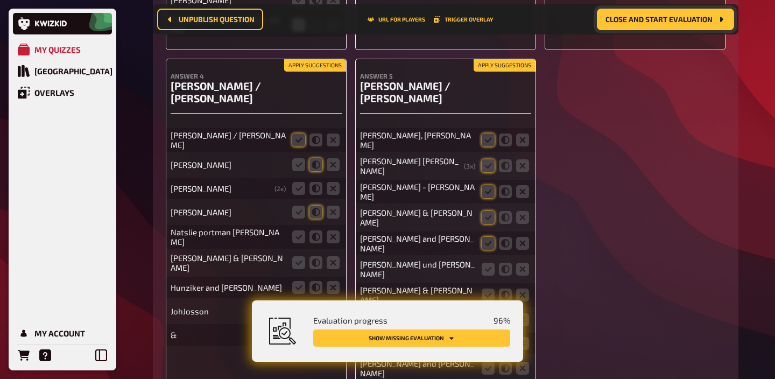
scroll to position [10610, 0]
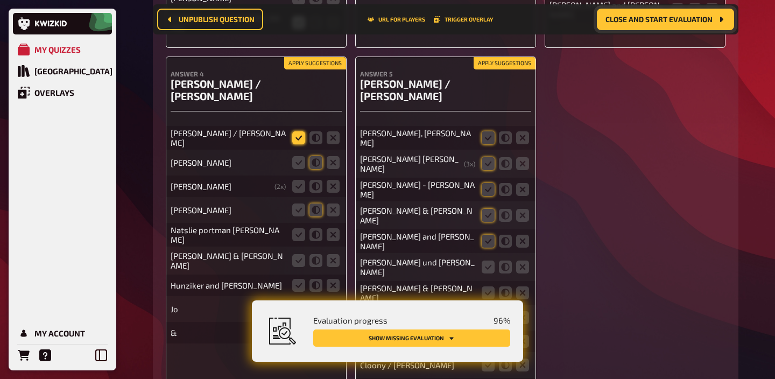
click at [297, 144] on icon at bounding box center [298, 137] width 13 height 13
click at [0, 0] on input "radio" at bounding box center [0, 0] width 0 height 0
click at [295, 241] on icon at bounding box center [298, 234] width 13 height 13
click at [0, 0] on input "radio" at bounding box center [0, 0] width 0 height 0
click at [298, 144] on icon at bounding box center [298, 137] width 13 height 13
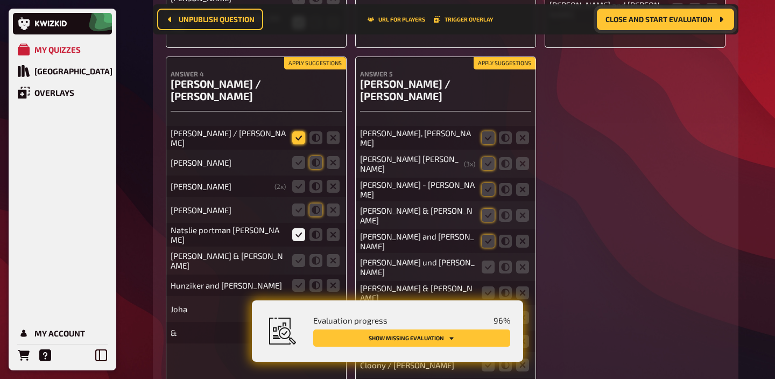
click at [0, 0] on input "radio" at bounding box center [0, 0] width 0 height 0
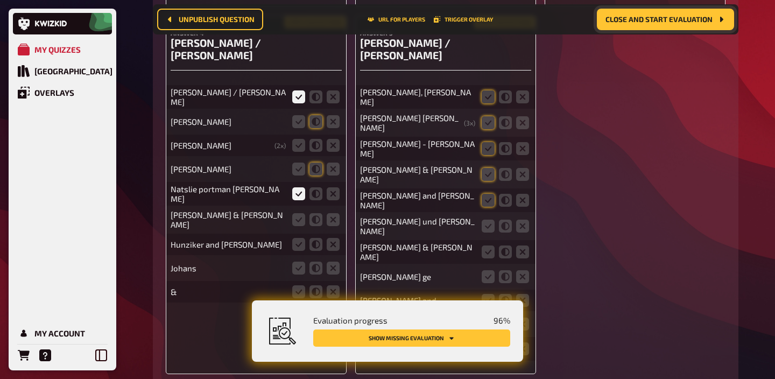
scroll to position [10688, 0]
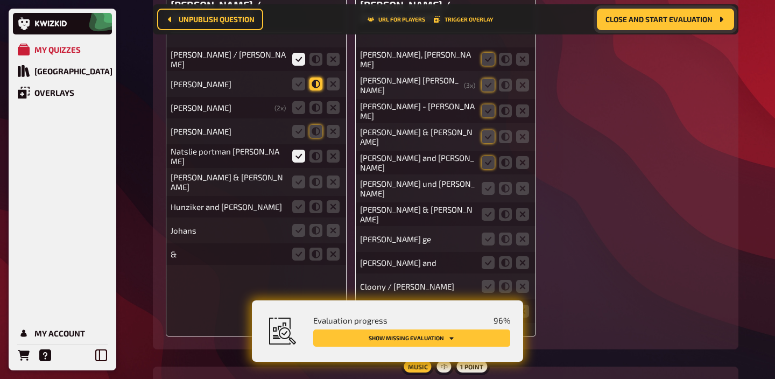
click at [314, 90] on icon at bounding box center [315, 83] width 13 height 13
click at [0, 0] on input "radio" at bounding box center [0, 0] width 0 height 0
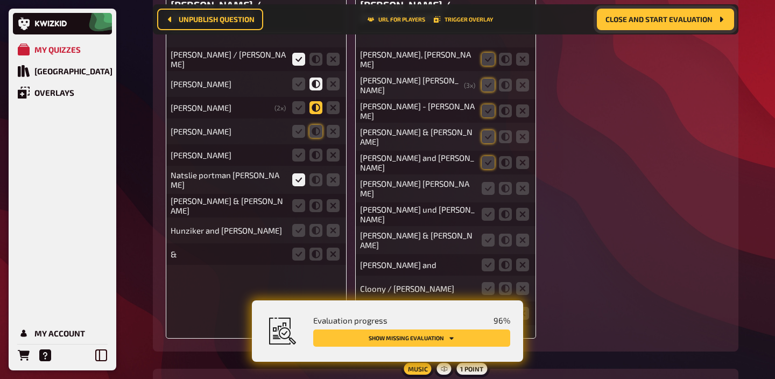
click at [314, 114] on icon at bounding box center [315, 107] width 13 height 13
click at [0, 0] on input "radio" at bounding box center [0, 0] width 0 height 0
click at [314, 138] on icon at bounding box center [315, 131] width 13 height 13
click at [0, 0] on input "radio" at bounding box center [0, 0] width 0 height 0
click at [314, 161] on icon at bounding box center [315, 155] width 13 height 13
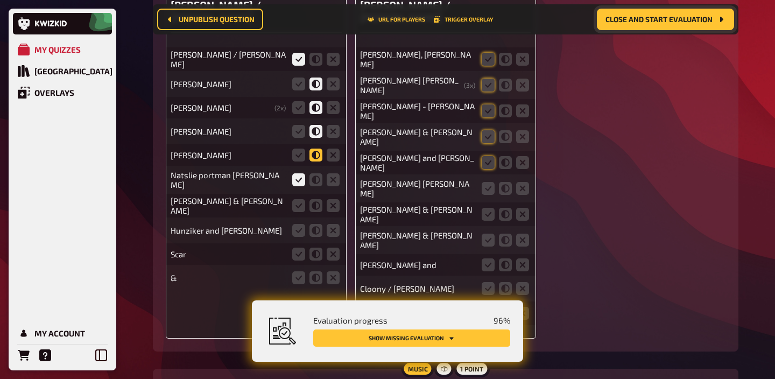
click at [0, 0] on input "radio" at bounding box center [0, 0] width 0 height 0
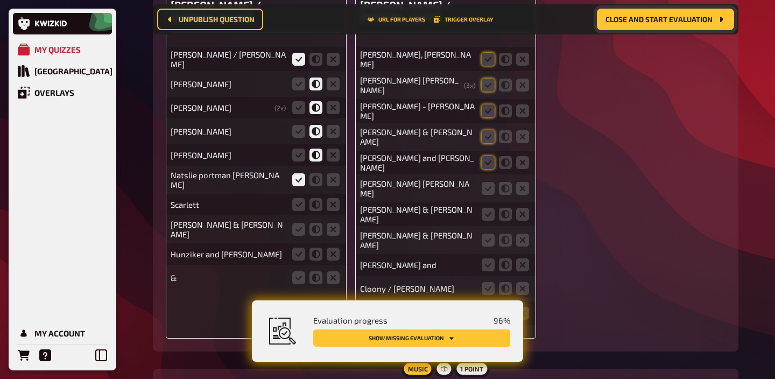
scroll to position [10721, 0]
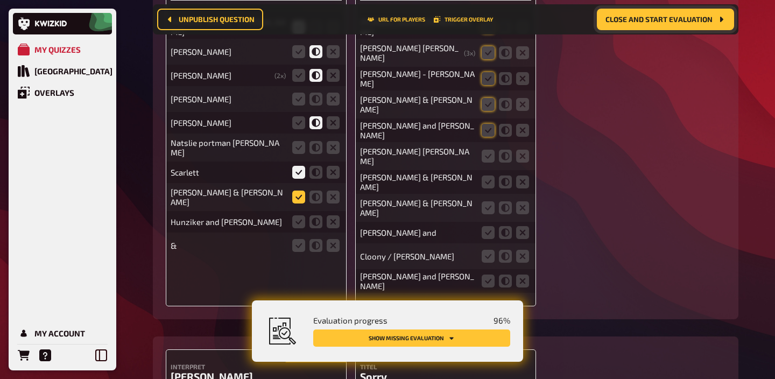
click at [301, 203] on icon at bounding box center [298, 196] width 13 height 13
click at [0, 0] on input "radio" at bounding box center [0, 0] width 0 height 0
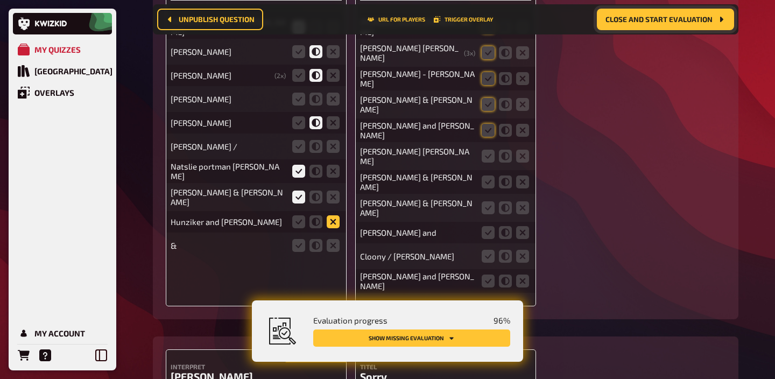
click at [331, 228] on icon at bounding box center [333, 221] width 13 height 13
click at [0, 0] on input "radio" at bounding box center [0, 0] width 0 height 0
click at [330, 252] on icon at bounding box center [333, 245] width 13 height 13
click at [0, 0] on input "radio" at bounding box center [0, 0] width 0 height 0
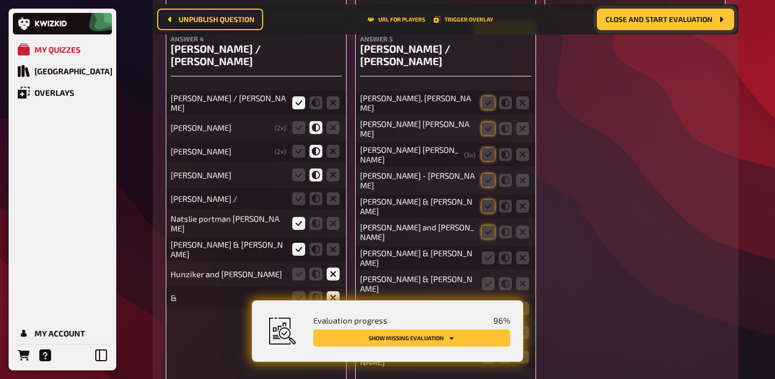
scroll to position [10636, 0]
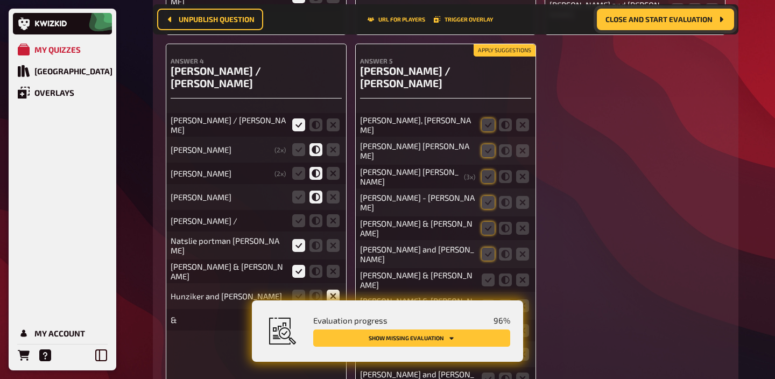
click at [493, 54] on button "Apply suggestions" at bounding box center [505, 51] width 62 height 12
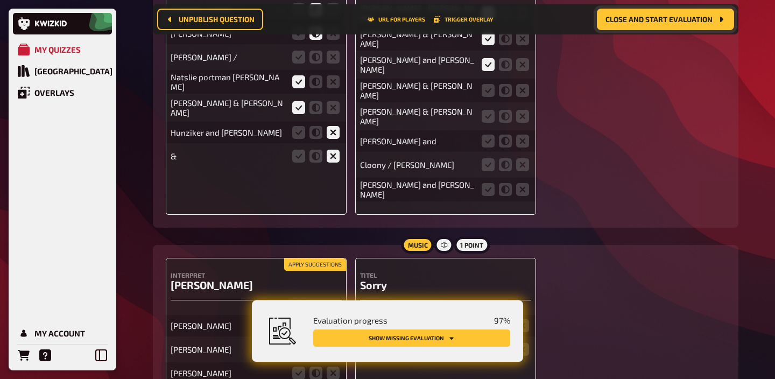
scroll to position [10897, 0]
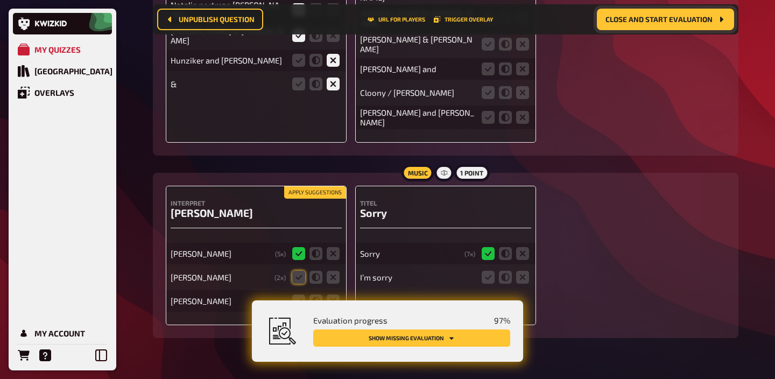
click at [326, 187] on button "Apply suggestions" at bounding box center [315, 193] width 62 height 12
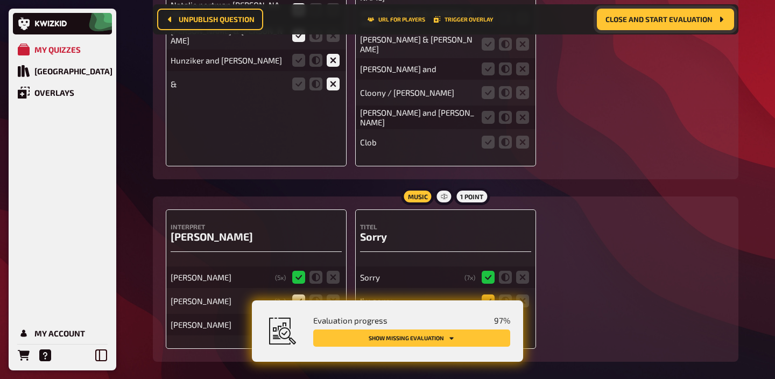
click at [488, 294] on icon at bounding box center [488, 300] width 13 height 13
click at [0, 0] on input "radio" at bounding box center [0, 0] width 0 height 0
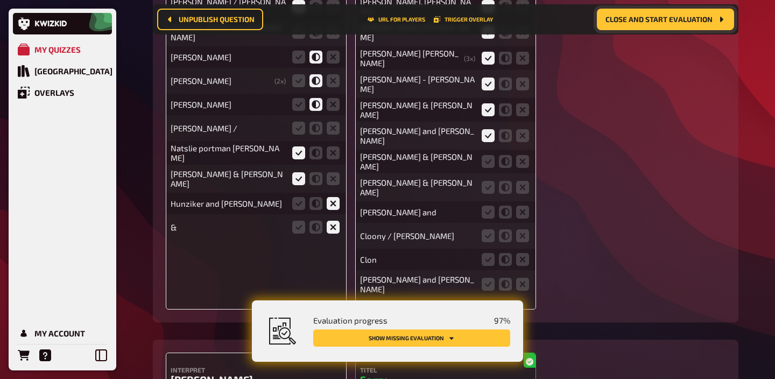
scroll to position [10753, 0]
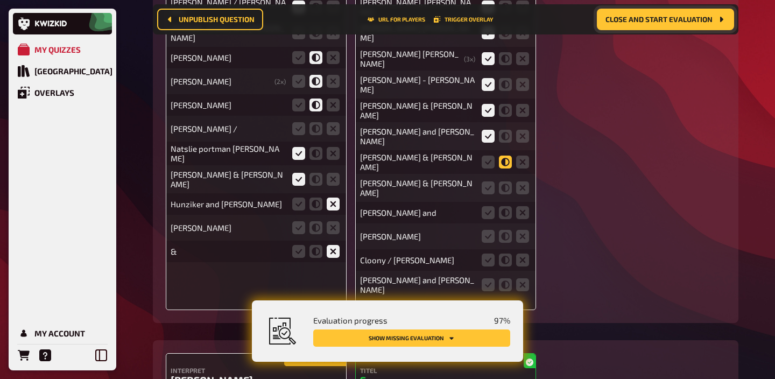
click at [507, 156] on icon at bounding box center [505, 162] width 13 height 13
click at [0, 0] on input "radio" at bounding box center [0, 0] width 0 height 0
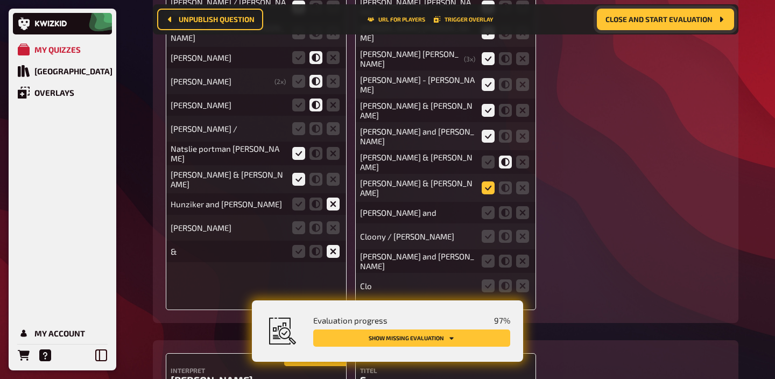
click at [490, 181] on icon at bounding box center [488, 187] width 13 height 13
click at [0, 0] on input "radio" at bounding box center [0, 0] width 0 height 0
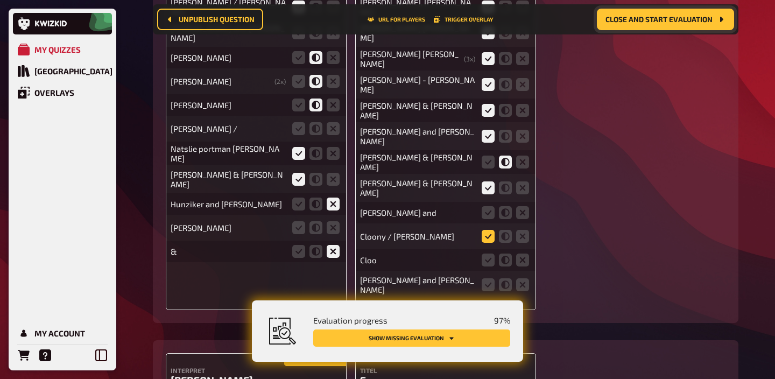
click at [485, 230] on icon at bounding box center [488, 236] width 13 height 13
click at [0, 0] on input "radio" at bounding box center [0, 0] width 0 height 0
click at [505, 206] on icon at bounding box center [505, 212] width 13 height 13
click at [0, 0] on input "radio" at bounding box center [0, 0] width 0 height 0
click at [488, 278] on icon at bounding box center [488, 284] width 13 height 13
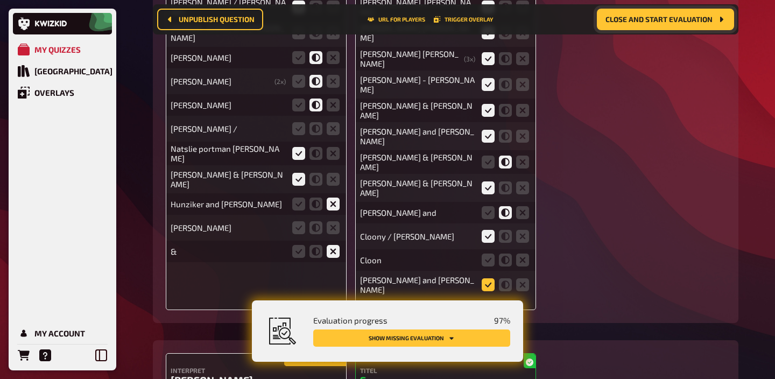
click at [0, 0] on input "radio" at bounding box center [0, 0] width 0 height 0
click at [506, 230] on icon at bounding box center [505, 236] width 13 height 13
click at [0, 0] on input "radio" at bounding box center [0, 0] width 0 height 0
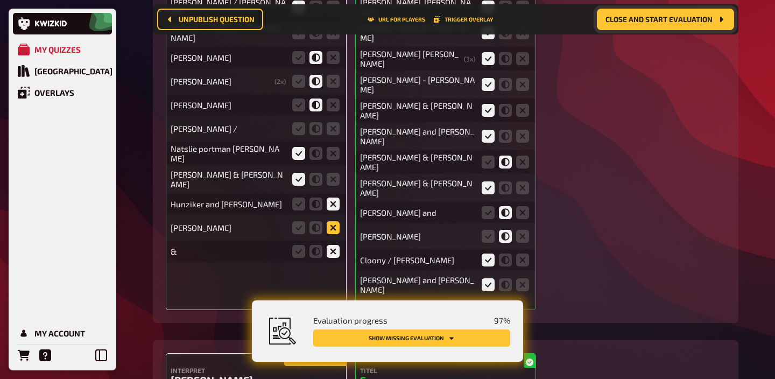
click at [331, 234] on icon at bounding box center [333, 227] width 13 height 13
click at [0, 0] on input "radio" at bounding box center [0, 0] width 0 height 0
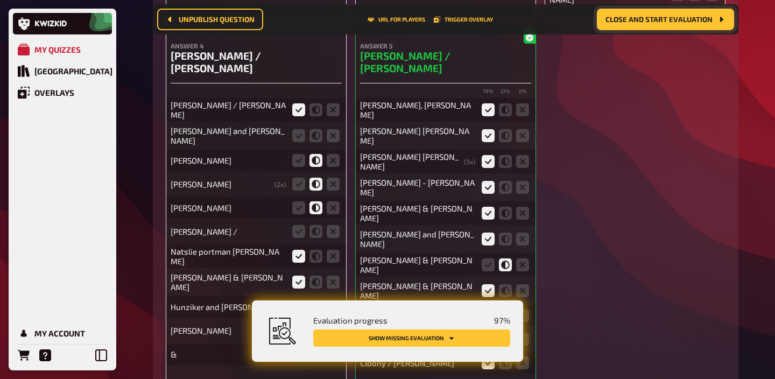
scroll to position [10650, 0]
click at [315, 234] on icon at bounding box center [315, 231] width 13 height 13
click at [0, 0] on input "radio" at bounding box center [0, 0] width 0 height 0
click at [299, 139] on icon at bounding box center [298, 136] width 13 height 13
click at [0, 0] on input "radio" at bounding box center [0, 0] width 0 height 0
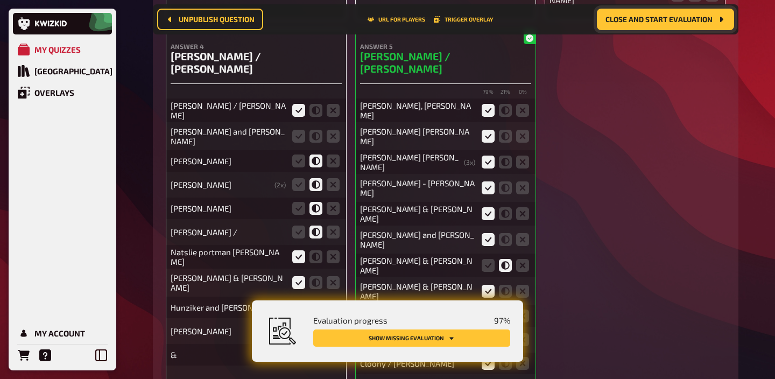
click at [299, 139] on icon at bounding box center [298, 136] width 13 height 13
click at [0, 0] on input "radio" at bounding box center [0, 0] width 0 height 0
click at [299, 139] on icon at bounding box center [298, 136] width 13 height 13
click at [0, 0] on input "radio" at bounding box center [0, 0] width 0 height 0
click at [299, 133] on icon at bounding box center [298, 136] width 13 height 13
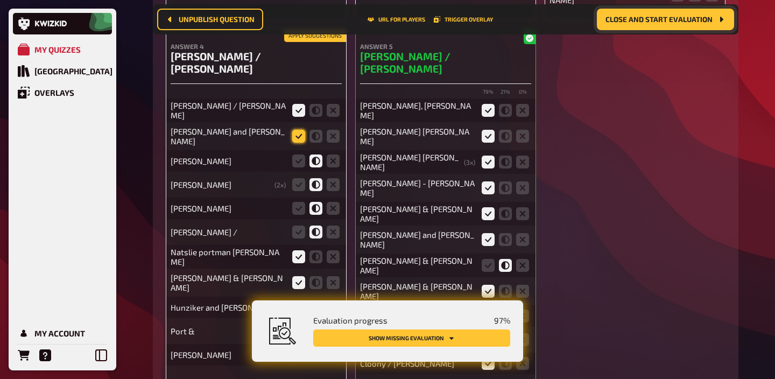
click at [0, 0] on input "radio" at bounding box center [0, 0] width 0 height 0
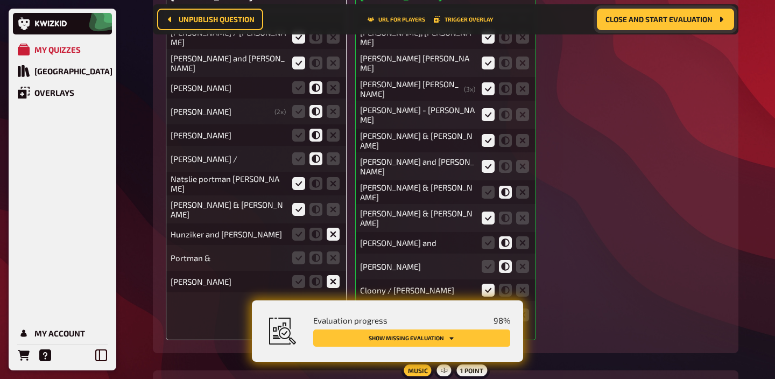
scroll to position [10921, 0]
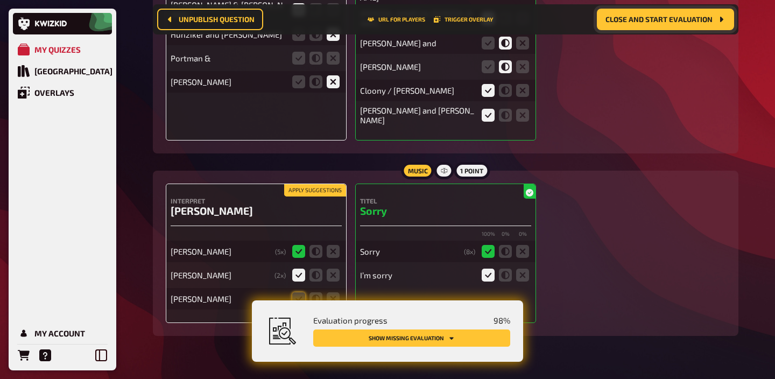
click at [291, 290] on fieldset at bounding box center [316, 298] width 52 height 17
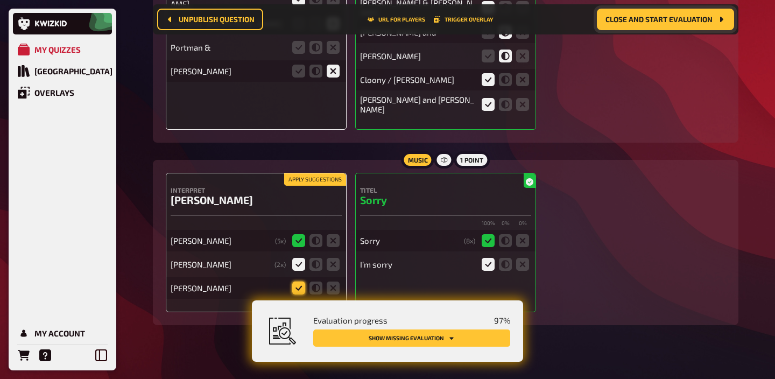
click at [294, 281] on icon at bounding box center [298, 287] width 13 height 13
click at [0, 0] on input "radio" at bounding box center [0, 0] width 0 height 0
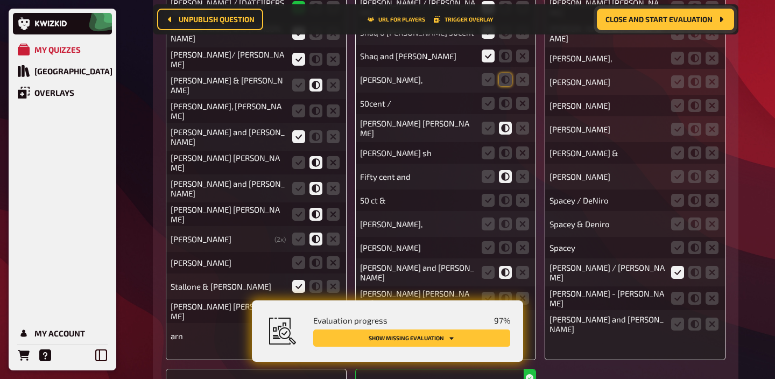
scroll to position [10319, 0]
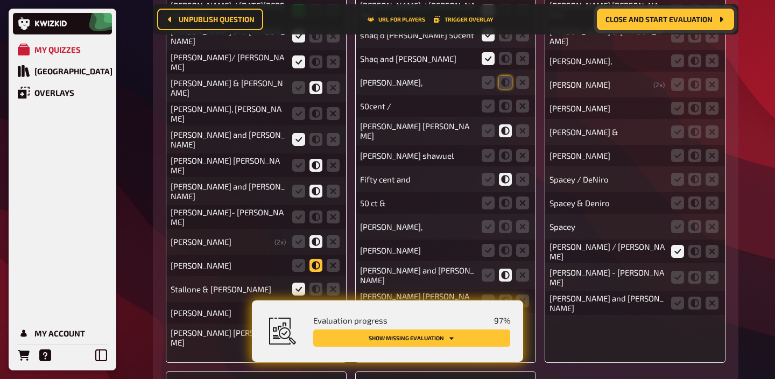
click at [321, 272] on icon at bounding box center [315, 265] width 13 height 13
click at [0, 0] on input "radio" at bounding box center [0, 0] width 0 height 0
click at [317, 223] on icon at bounding box center [315, 216] width 13 height 13
click at [0, 0] on input "radio" at bounding box center [0, 0] width 0 height 0
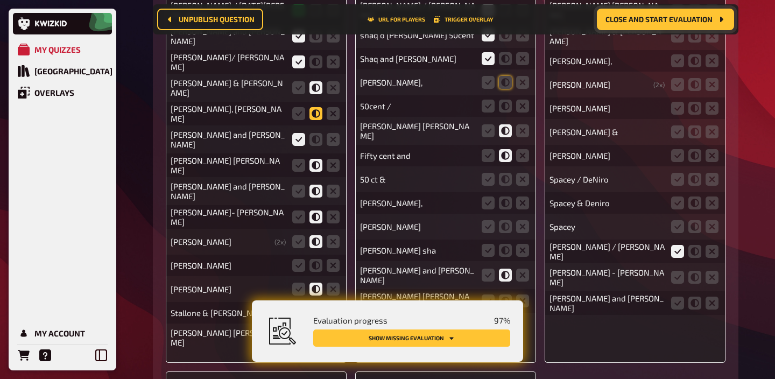
click at [313, 120] on icon at bounding box center [315, 113] width 13 height 13
click at [0, 0] on input "radio" at bounding box center [0, 0] width 0 height 0
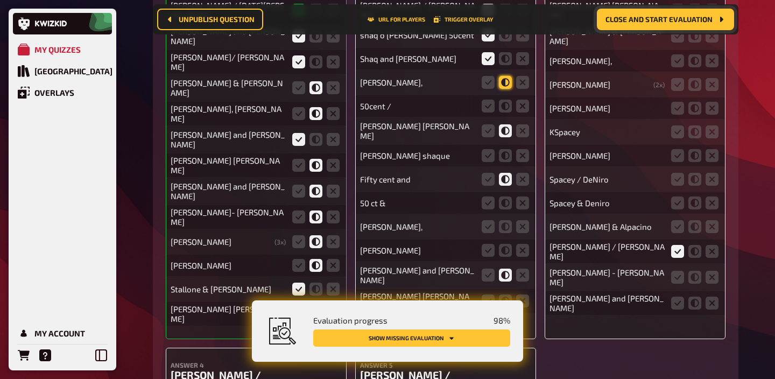
click at [505, 85] on icon at bounding box center [505, 82] width 13 height 13
click at [0, 0] on input "radio" at bounding box center [0, 0] width 0 height 0
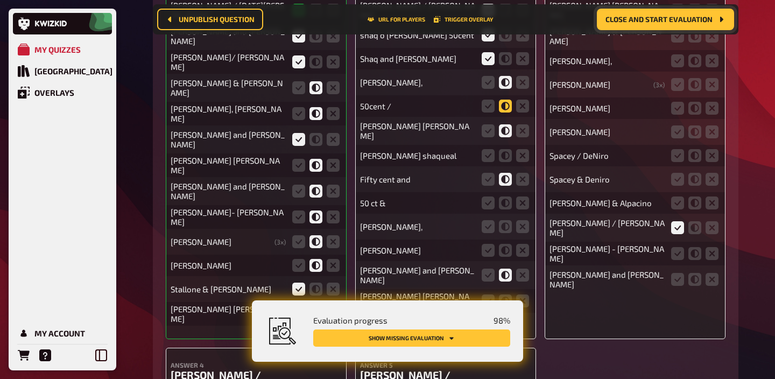
click at [505, 108] on icon at bounding box center [505, 106] width 13 height 13
click at [0, 0] on input "radio" at bounding box center [0, 0] width 0 height 0
click at [490, 160] on icon at bounding box center [488, 155] width 13 height 13
click at [0, 0] on input "radio" at bounding box center [0, 0] width 0 height 0
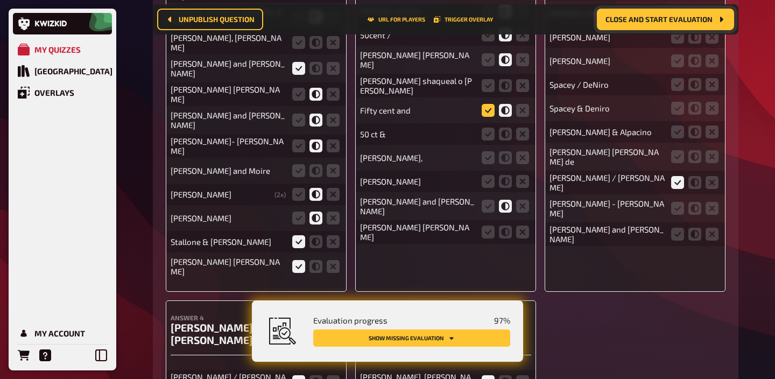
scroll to position [10392, 0]
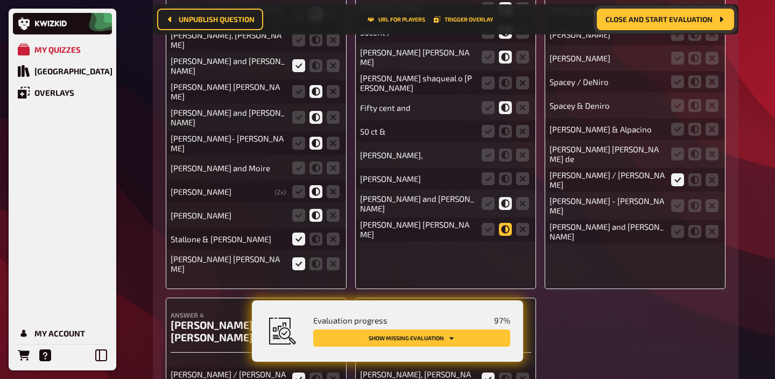
click at [503, 224] on icon at bounding box center [505, 229] width 13 height 13
click at [0, 0] on input "radio" at bounding box center [0, 0] width 0 height 0
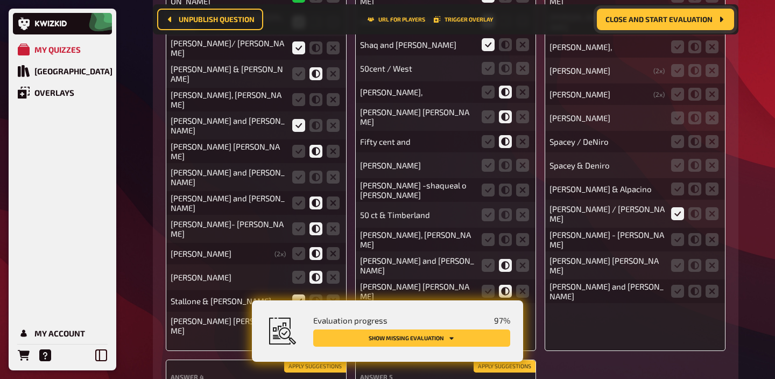
scroll to position [10339, 0]
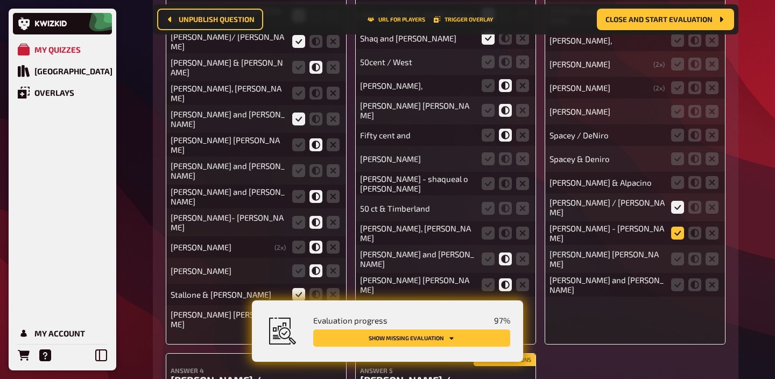
click at [680, 238] on icon at bounding box center [677, 233] width 13 height 13
click at [0, 0] on input "radio" at bounding box center [0, 0] width 0 height 0
click at [663, 18] on span "Close and start evaluation" at bounding box center [658, 20] width 107 height 8
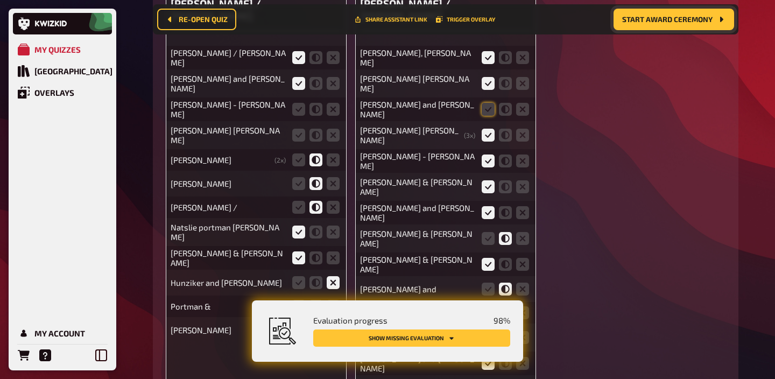
scroll to position [10767, 0]
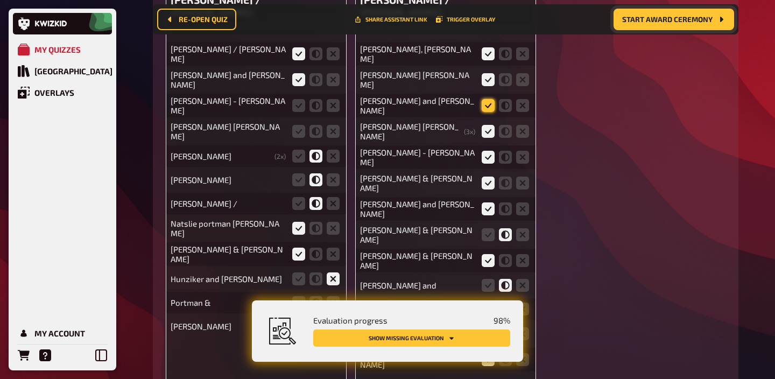
click at [484, 103] on icon at bounding box center [488, 105] width 13 height 13
click at [0, 0] on input "radio" at bounding box center [0, 0] width 0 height 0
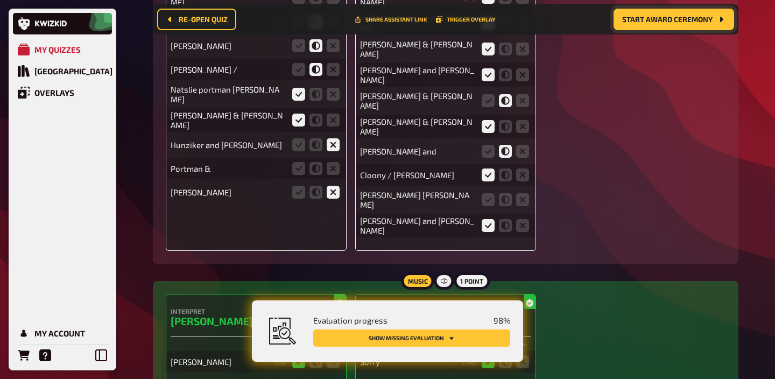
scroll to position [10929, 0]
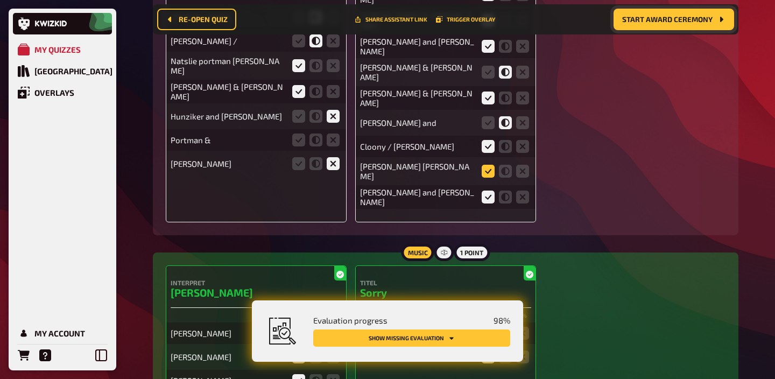
click at [486, 165] on icon at bounding box center [488, 171] width 13 height 13
click at [0, 0] on input "radio" at bounding box center [0, 0] width 0 height 0
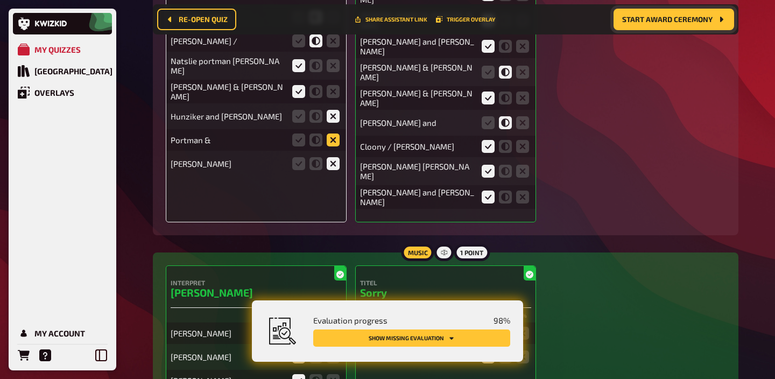
click at [330, 146] on icon at bounding box center [333, 139] width 13 height 13
click at [0, 0] on input "radio" at bounding box center [0, 0] width 0 height 0
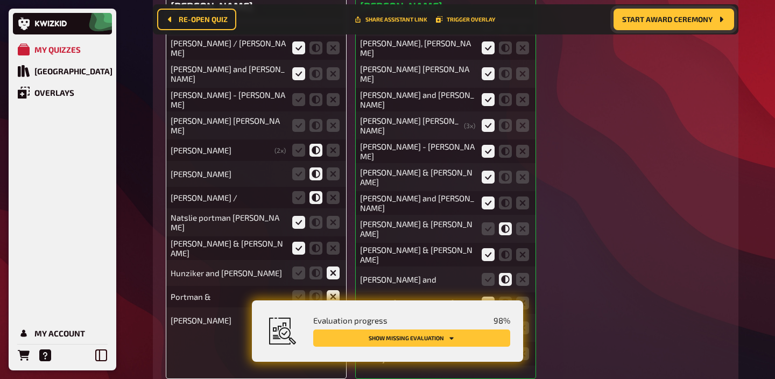
scroll to position [10771, 0]
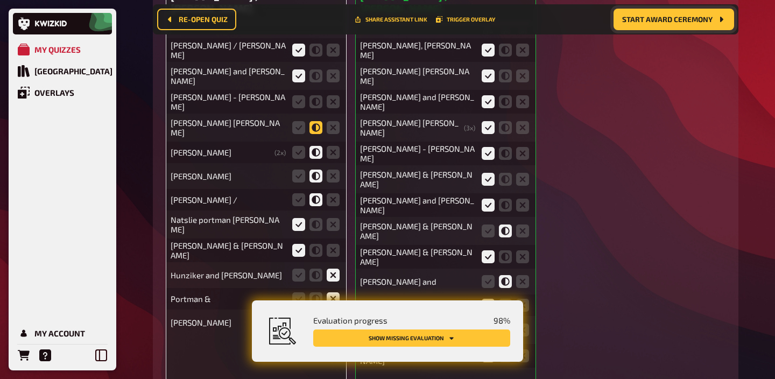
click at [311, 134] on icon at bounding box center [315, 127] width 13 height 13
click at [0, 0] on input "radio" at bounding box center [0, 0] width 0 height 0
click at [312, 108] on icon at bounding box center [315, 101] width 13 height 13
click at [0, 0] on input "radio" at bounding box center [0, 0] width 0 height 0
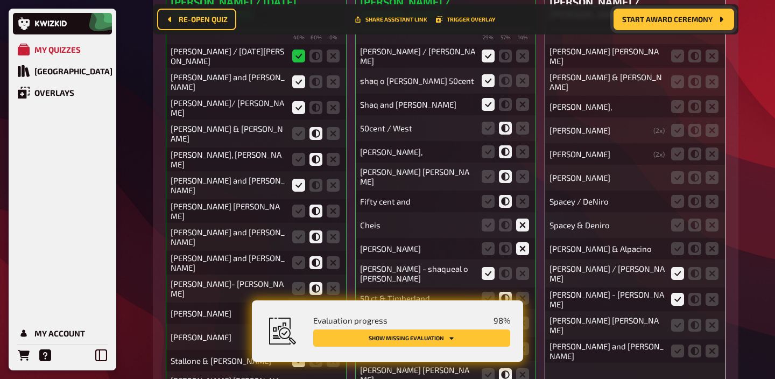
scroll to position [10320, 0]
click at [679, 205] on icon at bounding box center [677, 201] width 13 height 13
click at [0, 0] on input "radio" at bounding box center [0, 0] width 0 height 0
click at [679, 222] on icon at bounding box center [677, 225] width 13 height 13
click at [0, 0] on input "radio" at bounding box center [0, 0] width 0 height 0
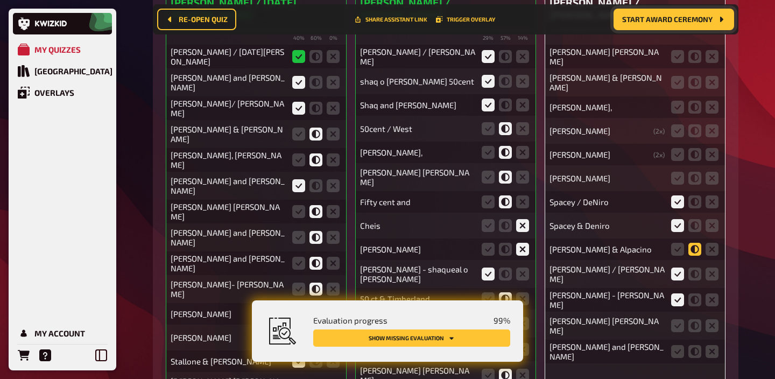
click at [693, 249] on icon at bounding box center [694, 249] width 13 height 13
click at [0, 0] on input "radio" at bounding box center [0, 0] width 0 height 0
click at [676, 135] on icon at bounding box center [677, 130] width 13 height 13
click at [0, 0] on input "radio" at bounding box center [0, 0] width 0 height 0
click at [676, 154] on icon at bounding box center [677, 154] width 13 height 13
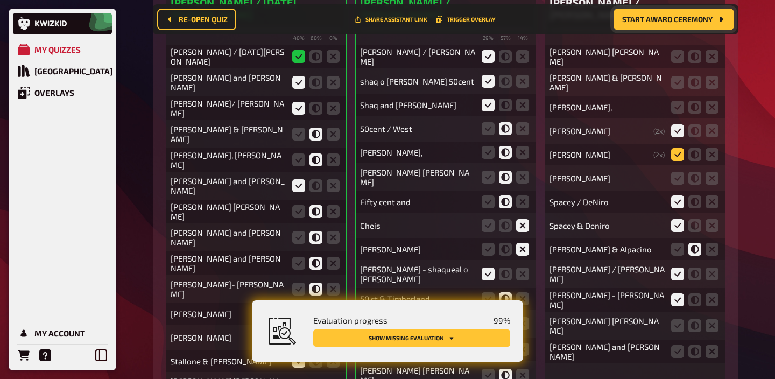
click at [0, 0] on input "radio" at bounding box center [0, 0] width 0 height 0
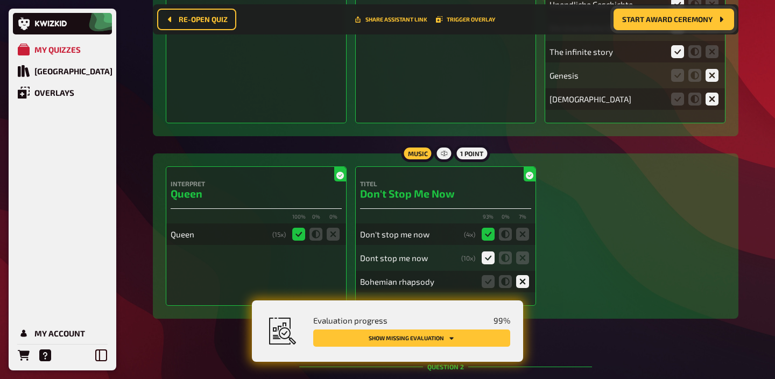
scroll to position [0, 0]
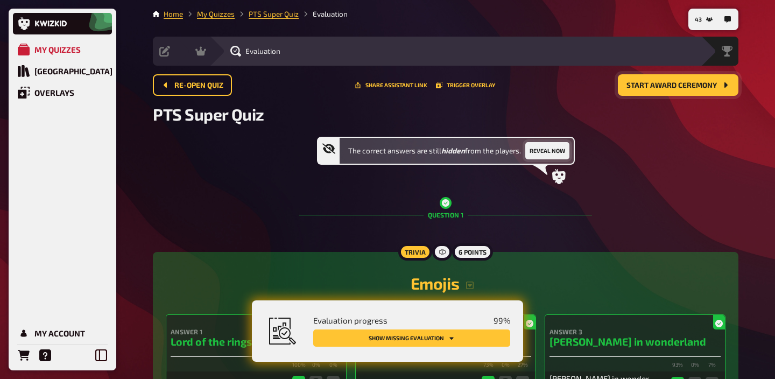
click at [553, 152] on button "Reveal now" at bounding box center [547, 150] width 44 height 17
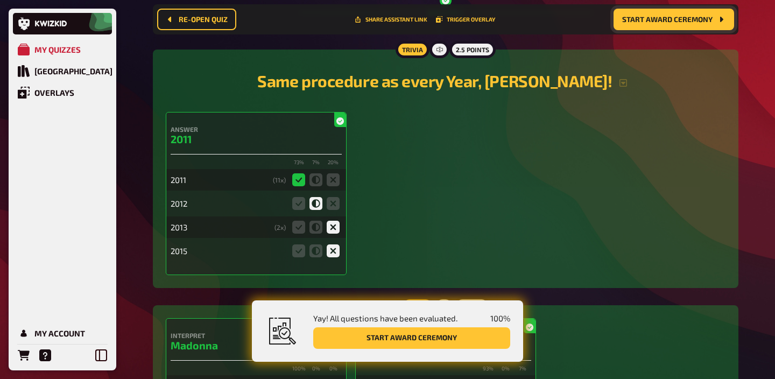
scroll to position [1043, 0]
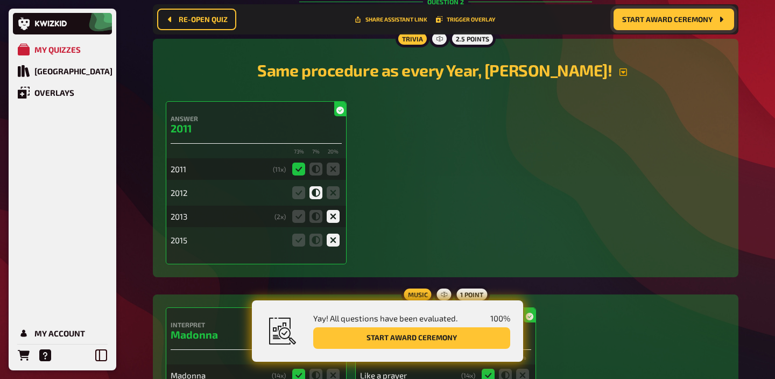
click at [619, 72] on icon "button" at bounding box center [623, 72] width 9 height 9
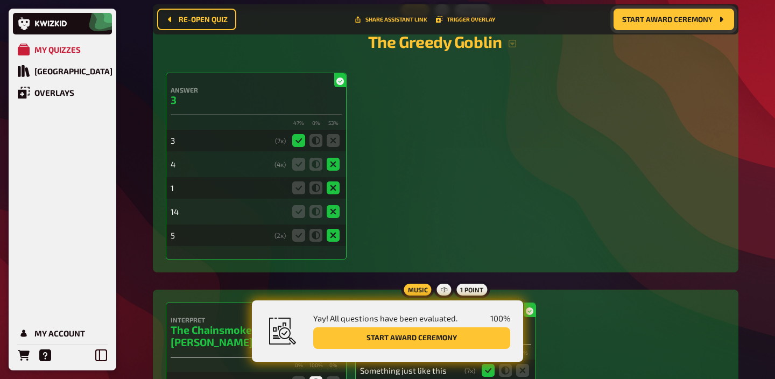
scroll to position [1632, 0]
click at [511, 47] on icon "button" at bounding box center [512, 43] width 9 height 9
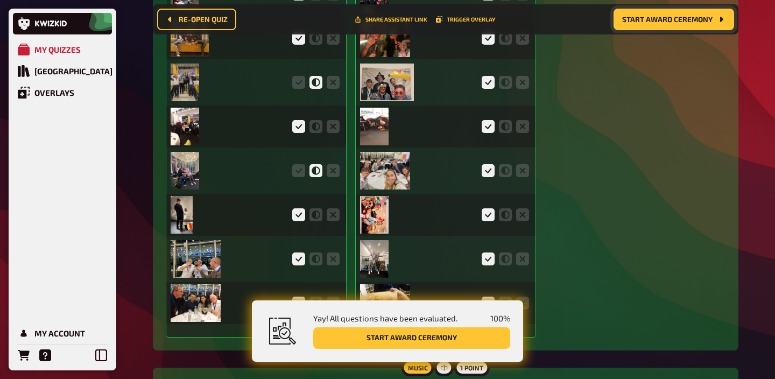
scroll to position [3295, 0]
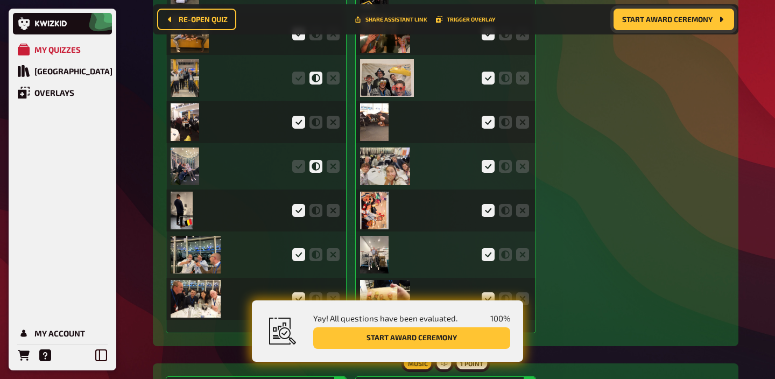
click at [195, 166] on img at bounding box center [185, 166] width 29 height 38
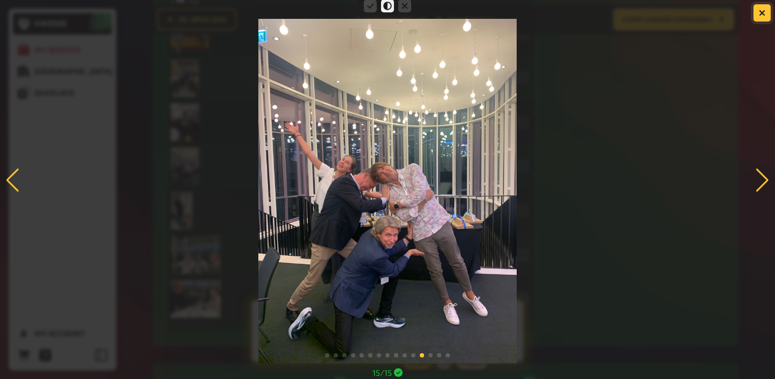
click at [761, 13] on icon "button" at bounding box center [762, 13] width 10 height 10
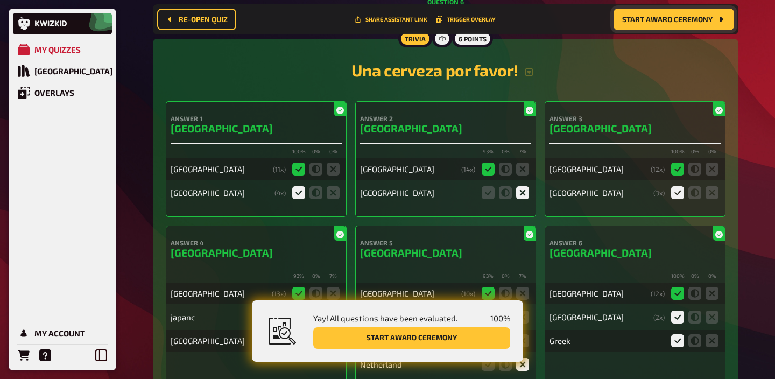
scroll to position [3896, 0]
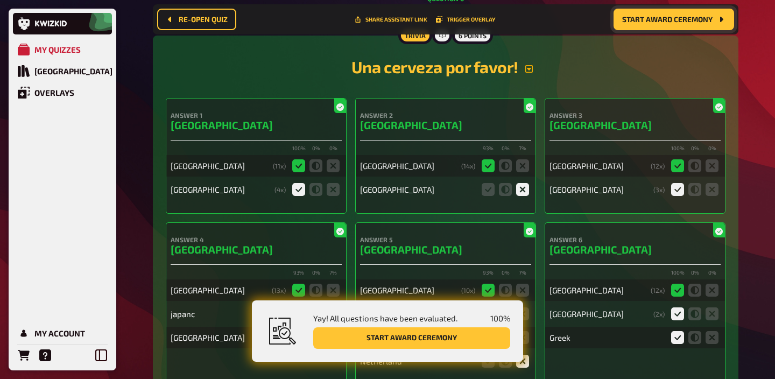
click at [527, 73] on icon "button" at bounding box center [529, 69] width 8 height 8
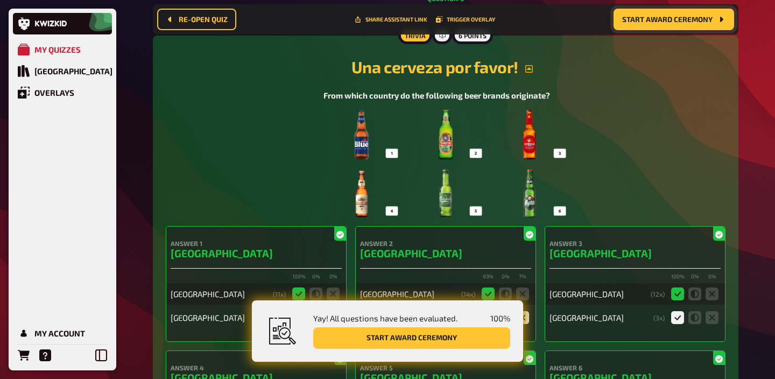
click at [414, 142] on img at bounding box center [445, 164] width 244 height 108
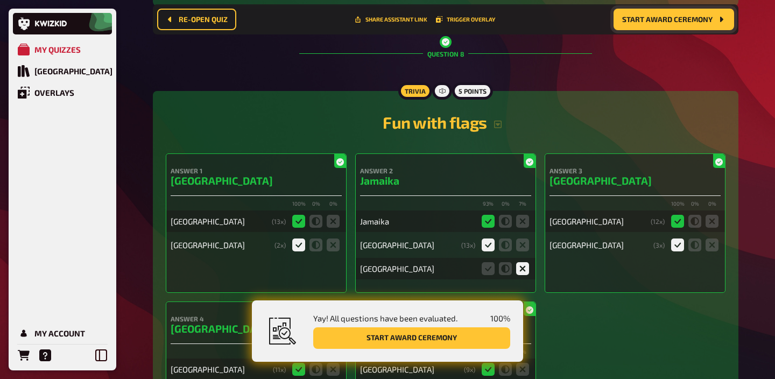
scroll to position [5294, 0]
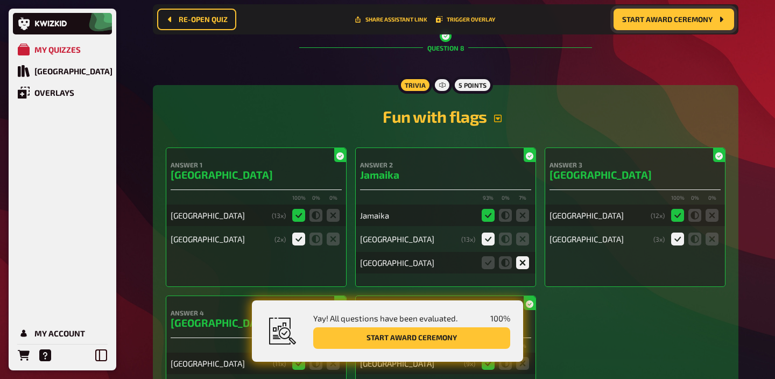
click at [497, 122] on icon "button" at bounding box center [498, 119] width 8 height 8
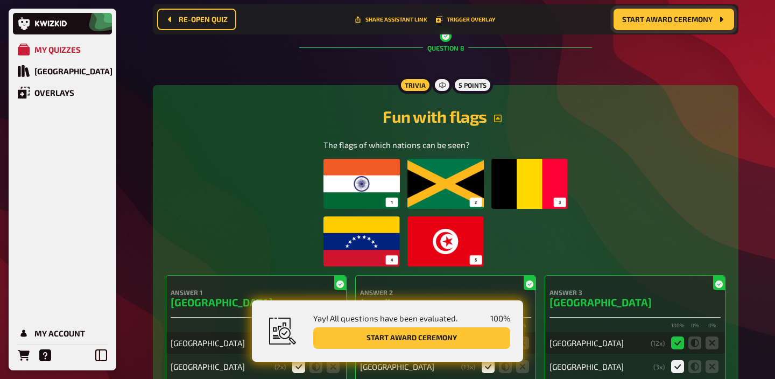
click at [475, 195] on img at bounding box center [445, 213] width 244 height 108
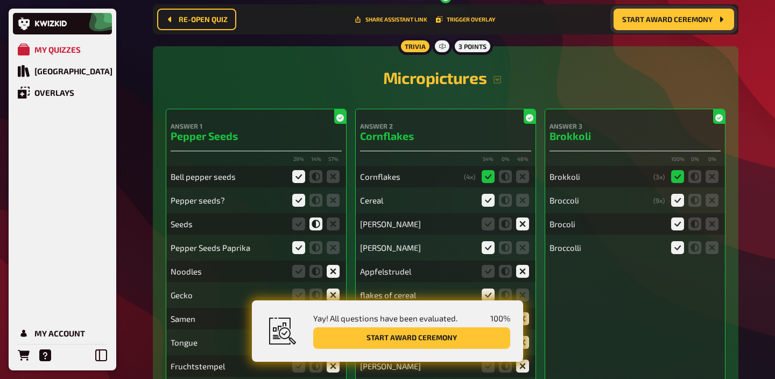
scroll to position [7197, 0]
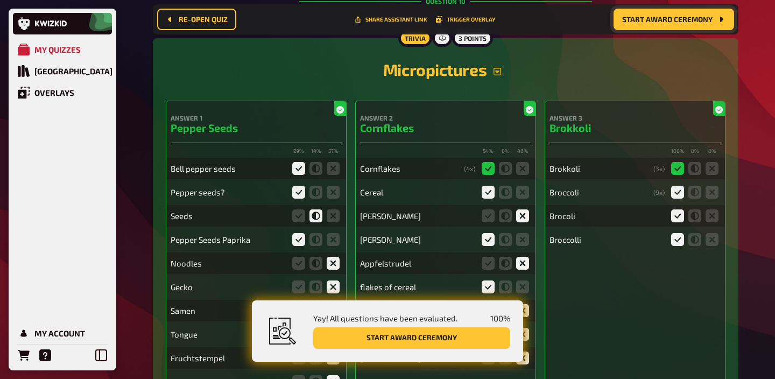
click at [491, 76] on button "button" at bounding box center [497, 71] width 22 height 9
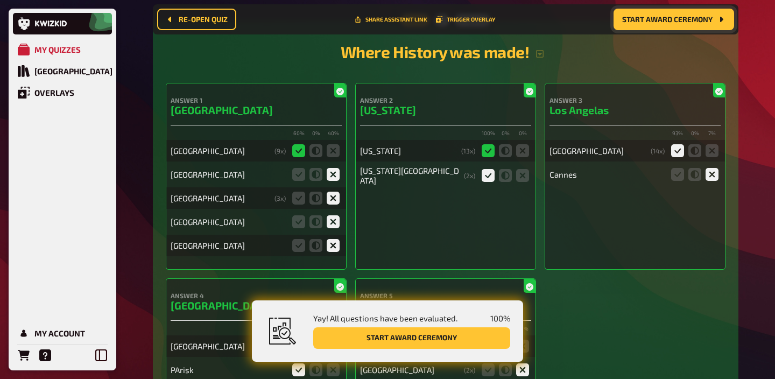
scroll to position [8811, 0]
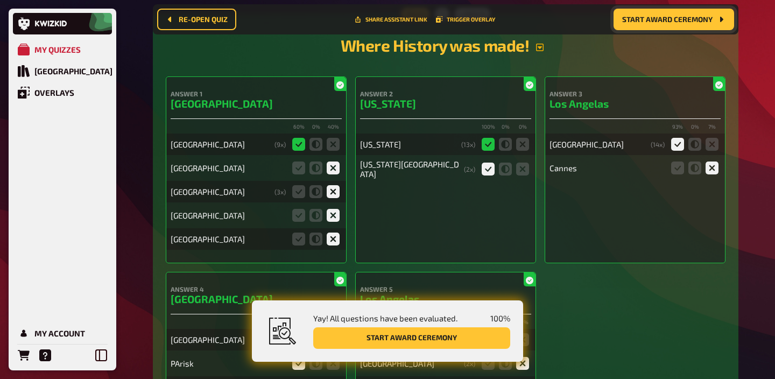
click at [539, 52] on icon "button" at bounding box center [539, 47] width 9 height 9
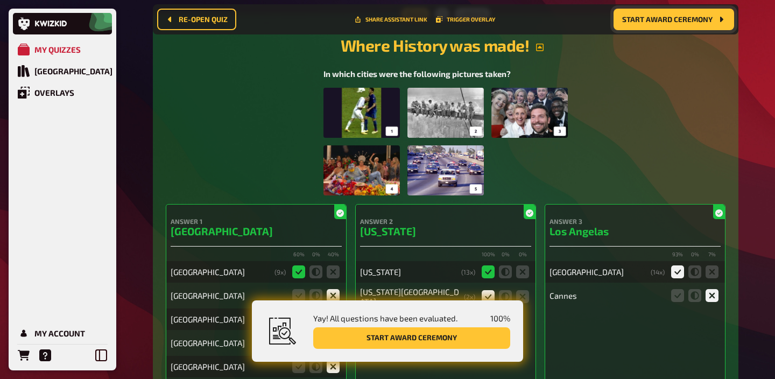
click at [481, 119] on img at bounding box center [445, 142] width 244 height 108
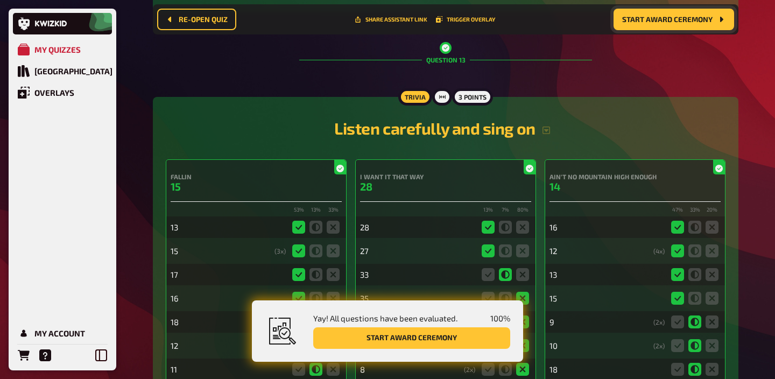
scroll to position [9741, 0]
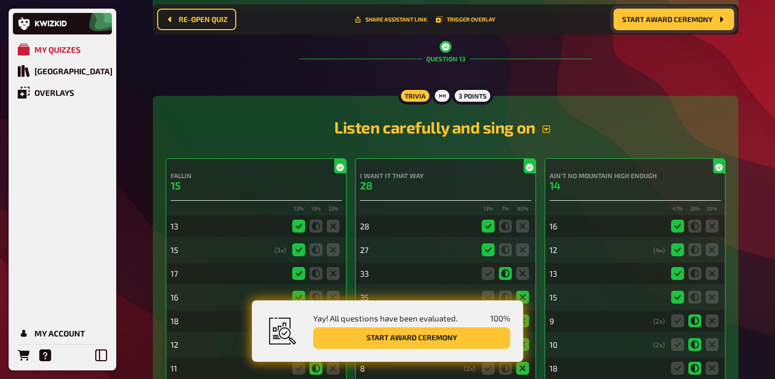
click at [548, 133] on icon "button" at bounding box center [546, 129] width 9 height 9
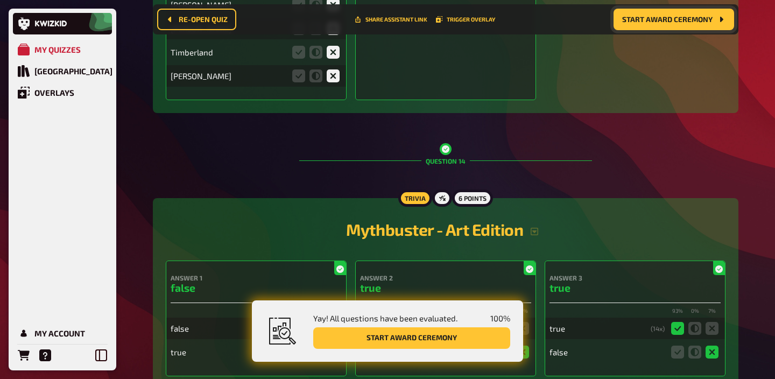
scroll to position [10715, 0]
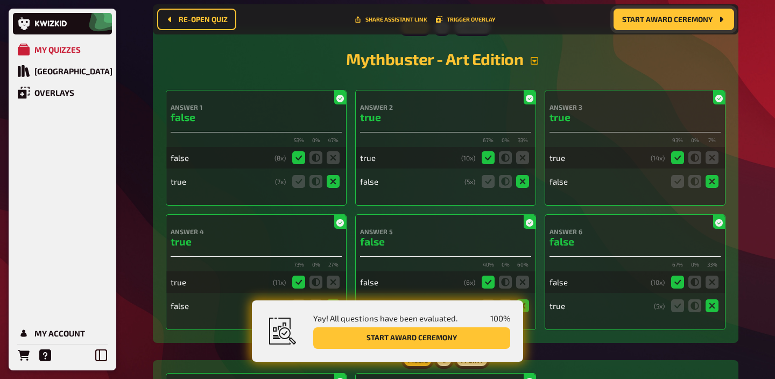
click at [531, 65] on icon "button" at bounding box center [535, 61] width 8 height 8
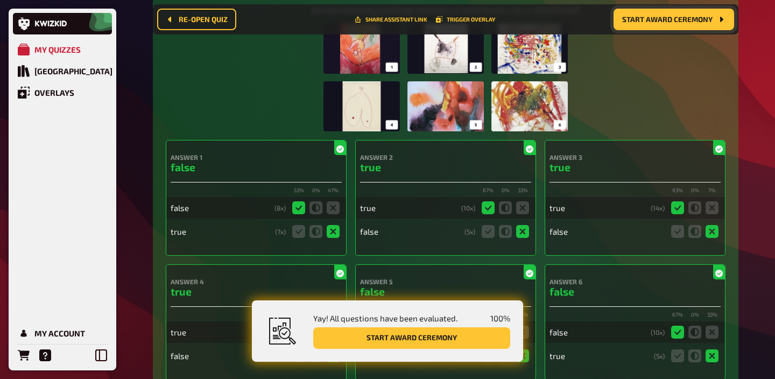
scroll to position [10809, 0]
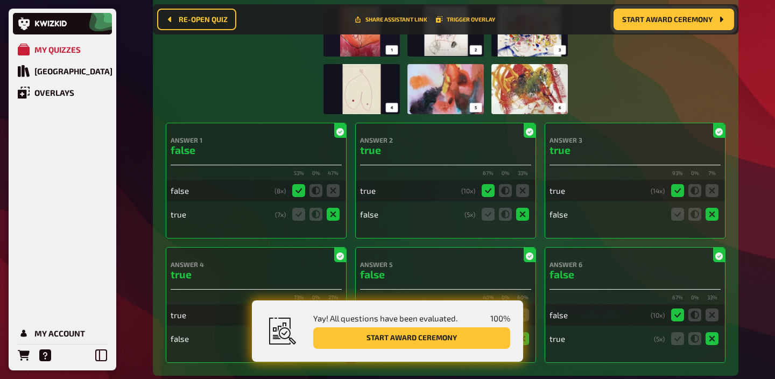
click at [473, 75] on img at bounding box center [445, 60] width 244 height 108
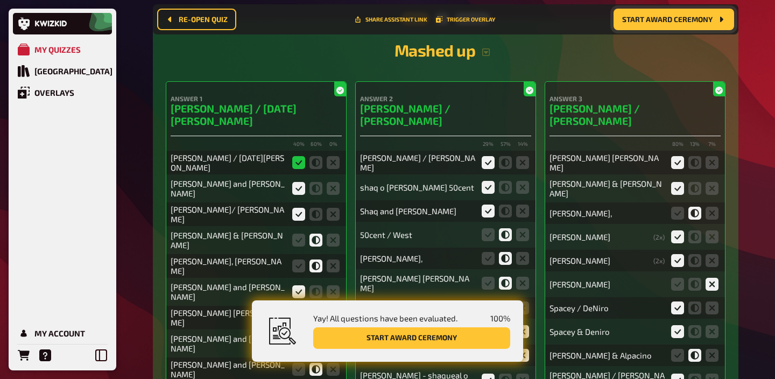
scroll to position [11602, 0]
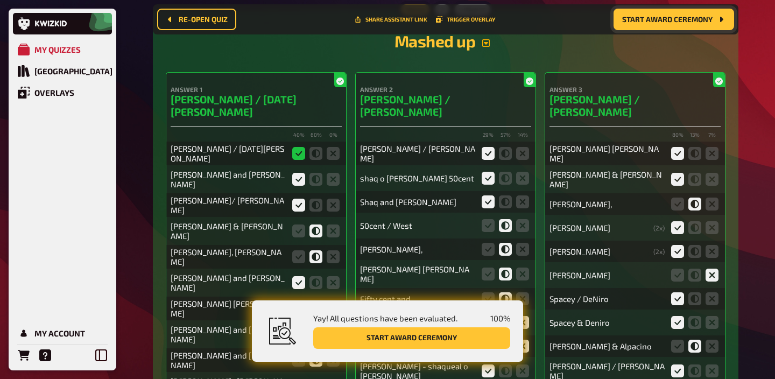
click at [482, 47] on icon "button" at bounding box center [486, 43] width 9 height 9
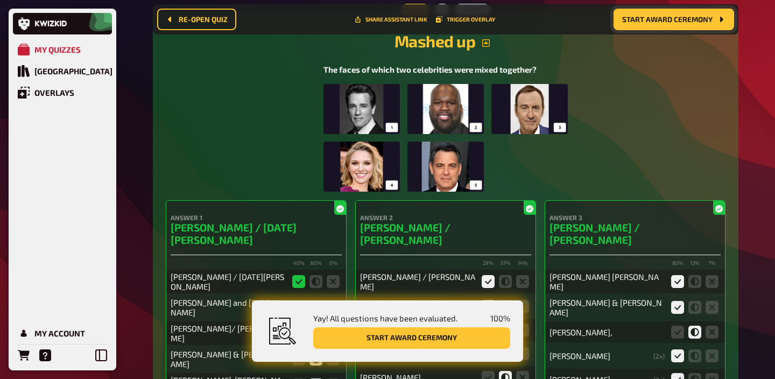
click at [404, 145] on img at bounding box center [445, 138] width 244 height 108
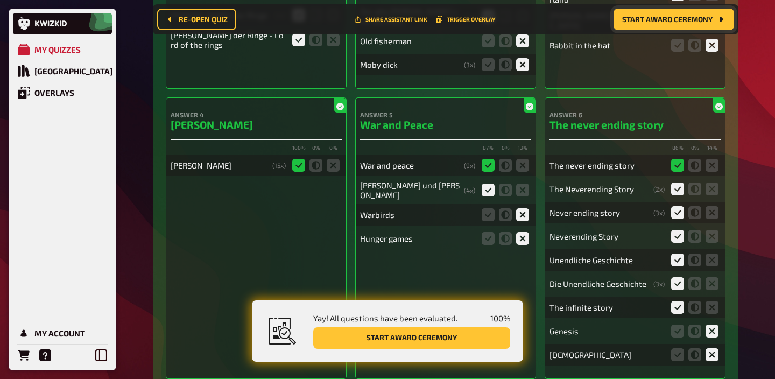
scroll to position [0, 0]
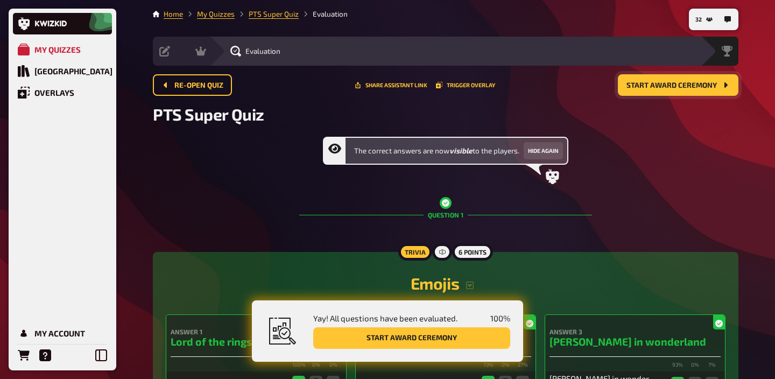
click at [682, 82] on span "Start award ceremony" at bounding box center [671, 86] width 90 height 8
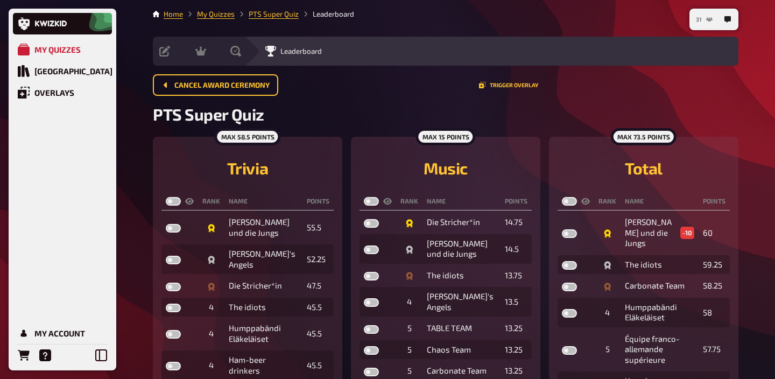
click at [703, 22] on button "31" at bounding box center [703, 19] width 25 height 17
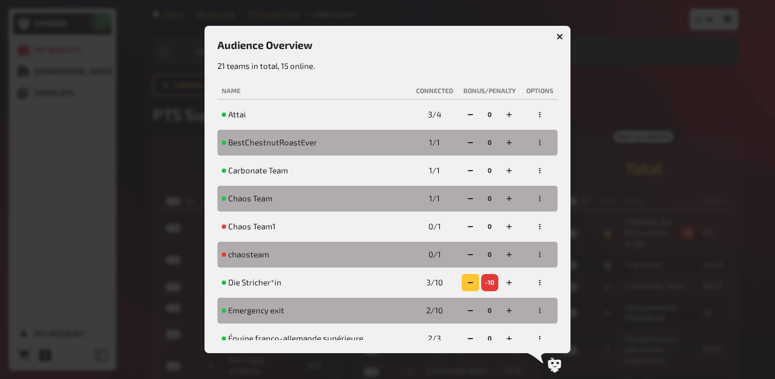
click at [469, 282] on rect "button" at bounding box center [470, 282] width 5 height 1
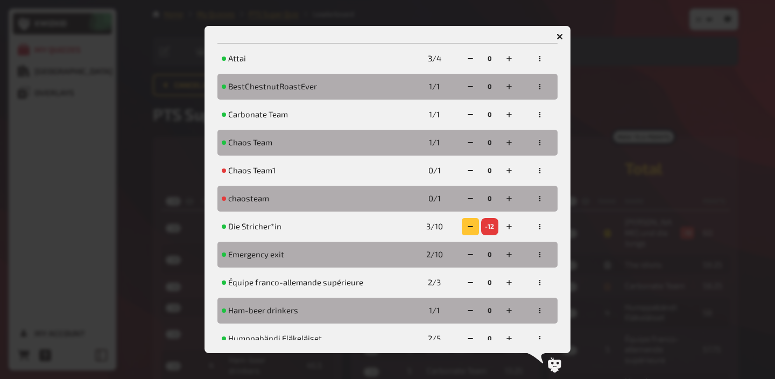
scroll to position [55, 0]
click at [466, 226] on button "button" at bounding box center [470, 226] width 17 height 17
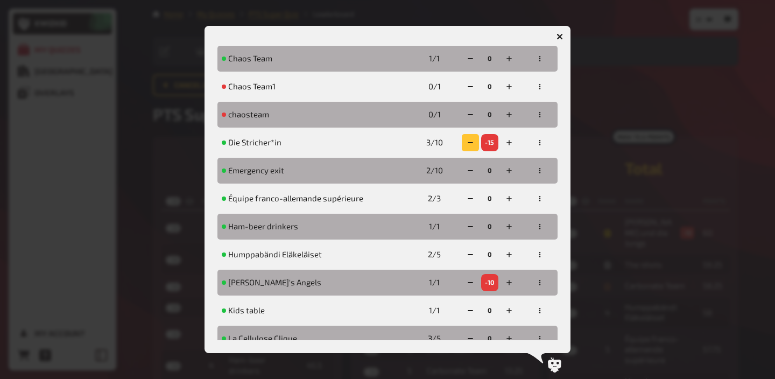
scroll to position [214, 0]
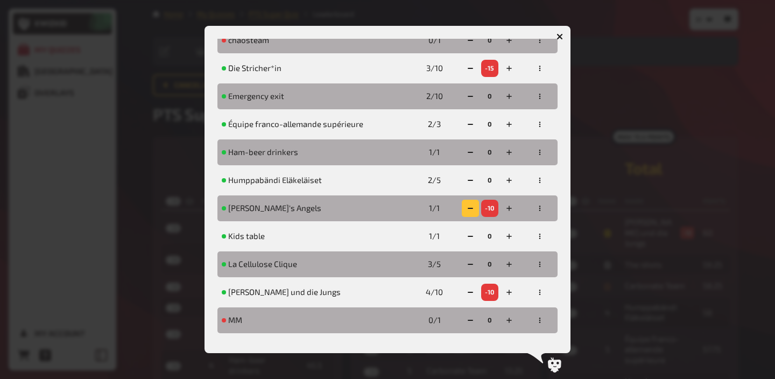
click at [466, 203] on button "button" at bounding box center [470, 208] width 17 height 17
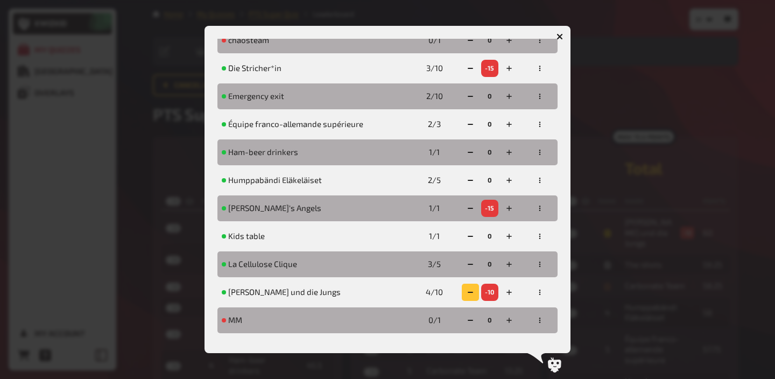
click at [467, 294] on icon "button" at bounding box center [470, 292] width 6 height 6
click at [468, 294] on icon "button" at bounding box center [471, 292] width 6 height 6
click at [467, 294] on icon "button" at bounding box center [470, 292] width 6 height 6
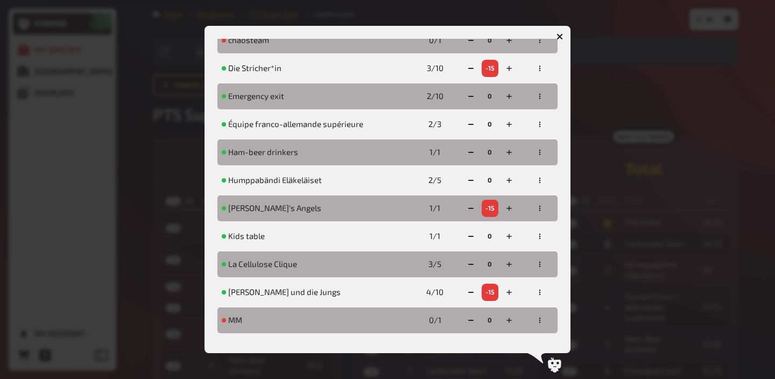
click at [719, 221] on div at bounding box center [387, 189] width 775 height 379
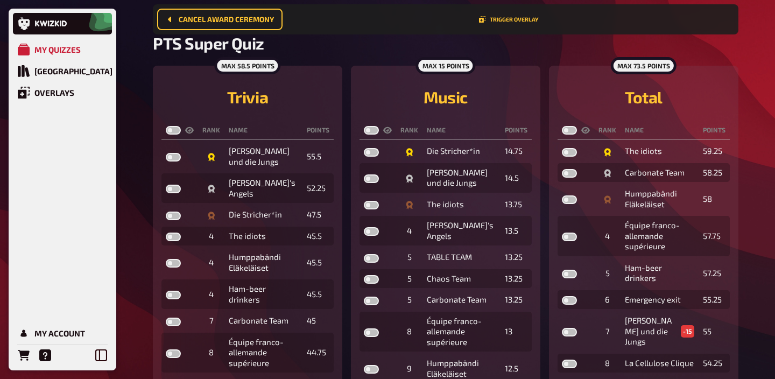
scroll to position [80, 0]
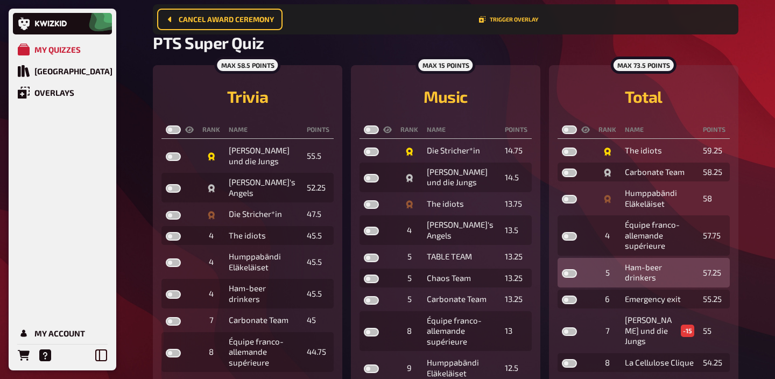
click at [567, 269] on label at bounding box center [569, 273] width 15 height 9
click at [562, 269] on input "checkbox" at bounding box center [561, 269] width 1 height 1
checkbox input "true"
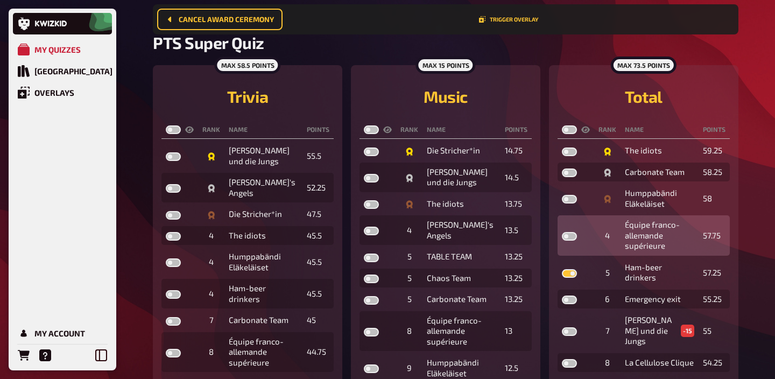
click at [567, 237] on label at bounding box center [569, 236] width 15 height 9
click at [562, 232] on input "checkbox" at bounding box center [561, 231] width 1 height 1
checkbox input "true"
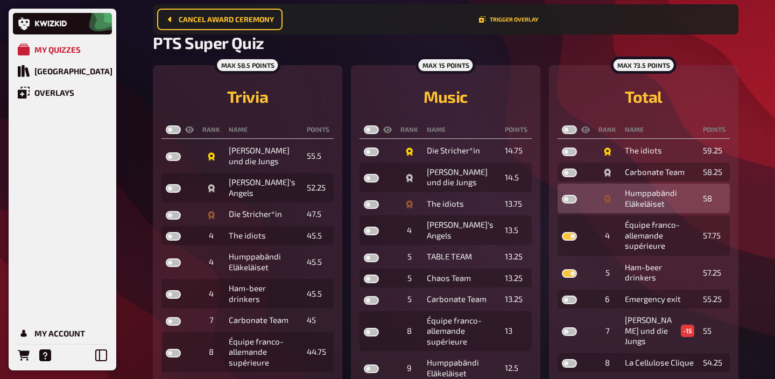
click at [567, 200] on label at bounding box center [569, 199] width 15 height 9
click at [562, 195] on input "checkbox" at bounding box center [561, 194] width 1 height 1
checkbox input "true"
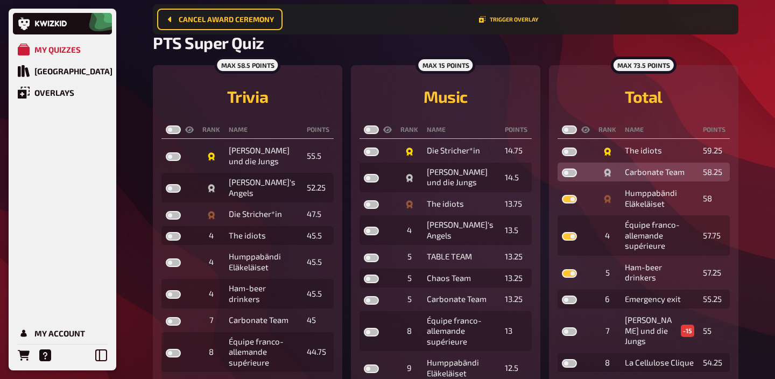
click at [568, 174] on label at bounding box center [569, 172] width 15 height 9
click at [562, 168] on input "checkbox" at bounding box center [561, 168] width 1 height 1
checkbox input "true"
click at [567, 134] on th at bounding box center [575, 130] width 37 height 18
click at [567, 130] on label at bounding box center [569, 129] width 15 height 9
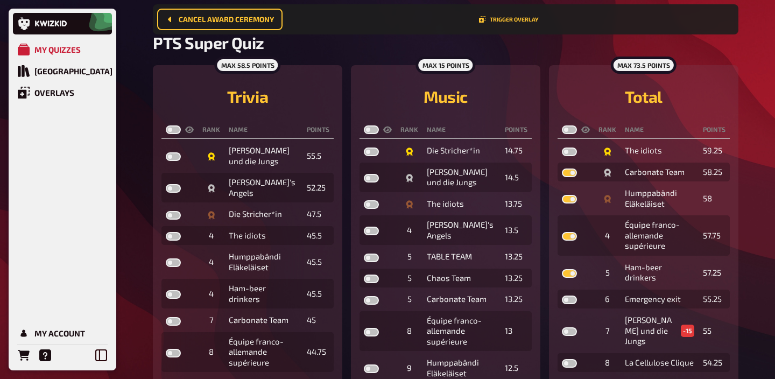
click at [562, 125] on input "checkbox" at bounding box center [561, 125] width 1 height 1
checkbox input "true"
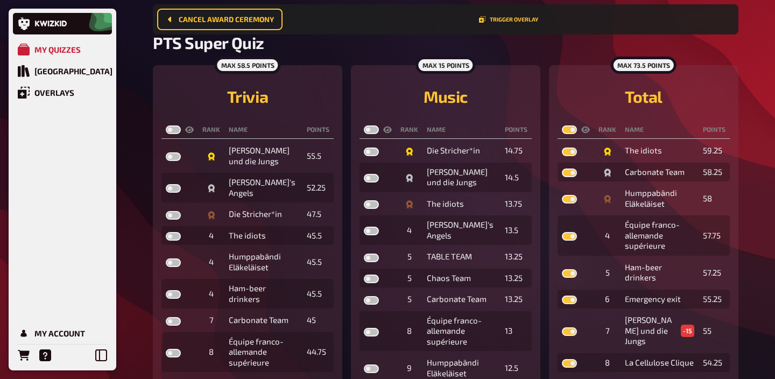
checkbox input "true"
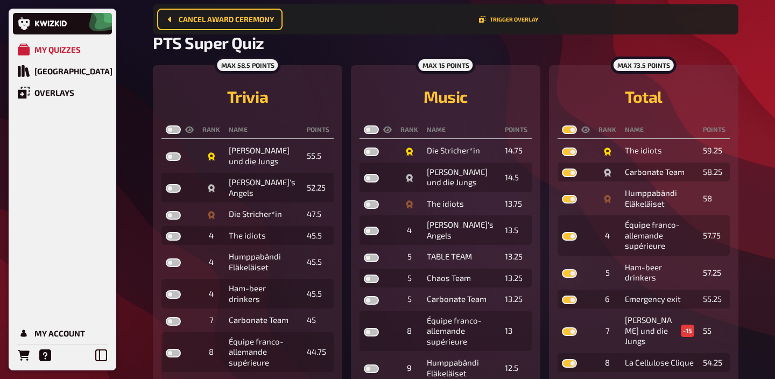
checkbox input "true"
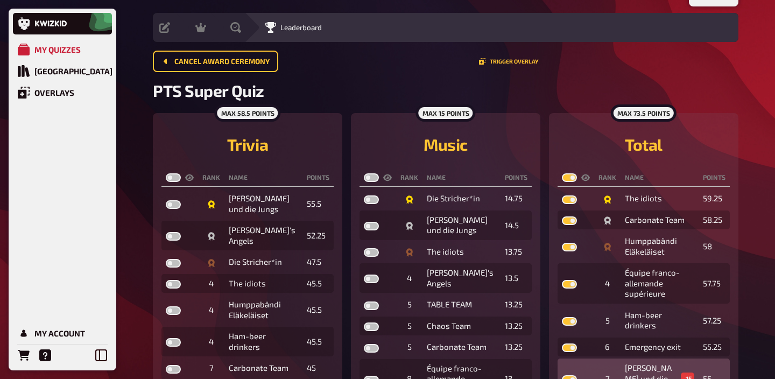
scroll to position [22, 0]
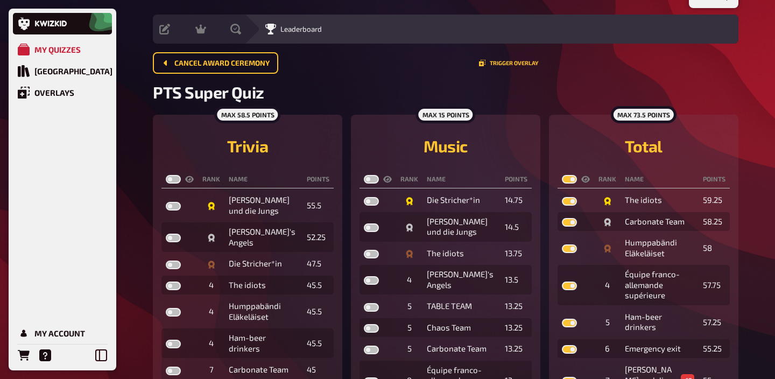
click at [172, 180] on label at bounding box center [173, 179] width 15 height 9
click at [166, 175] on input "checkbox" at bounding box center [165, 174] width 1 height 1
checkbox input "true"
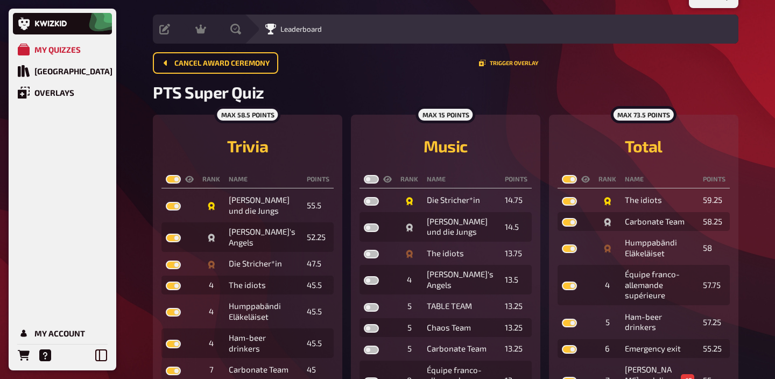
checkbox input "true"
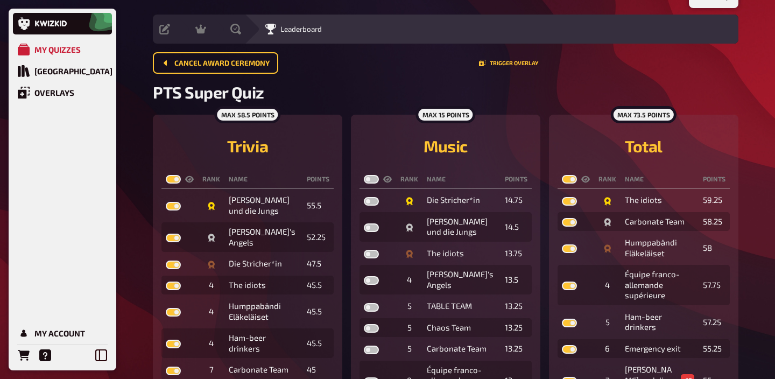
checkbox input "true"
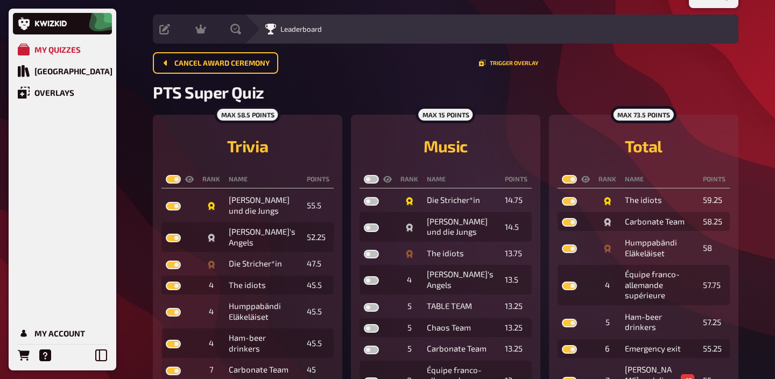
checkbox input "true"
click at [372, 177] on label at bounding box center [371, 179] width 15 height 9
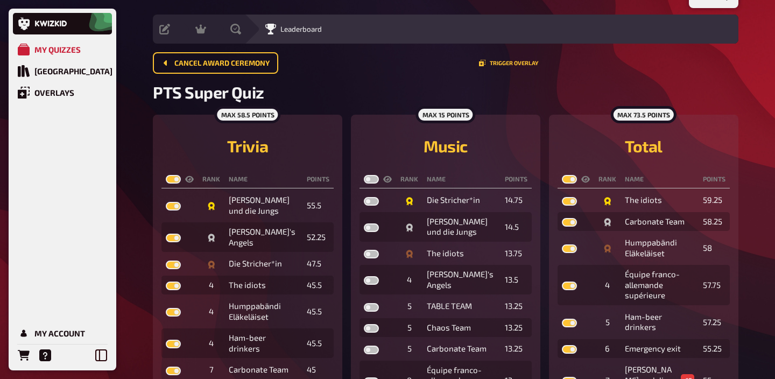
click at [364, 175] on input "checkbox" at bounding box center [363, 174] width 1 height 1
checkbox input "true"
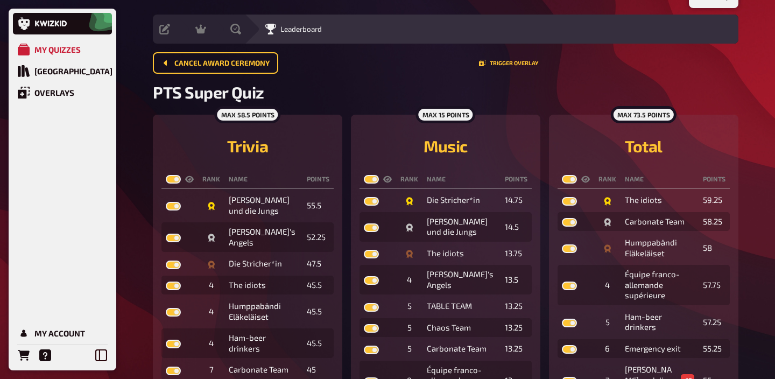
checkbox input "true"
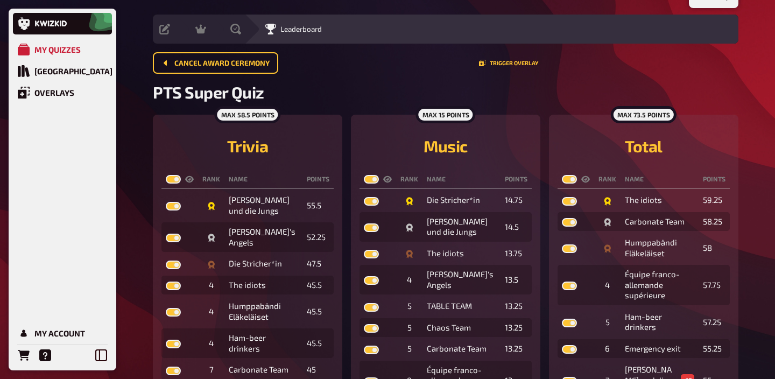
checkbox input "true"
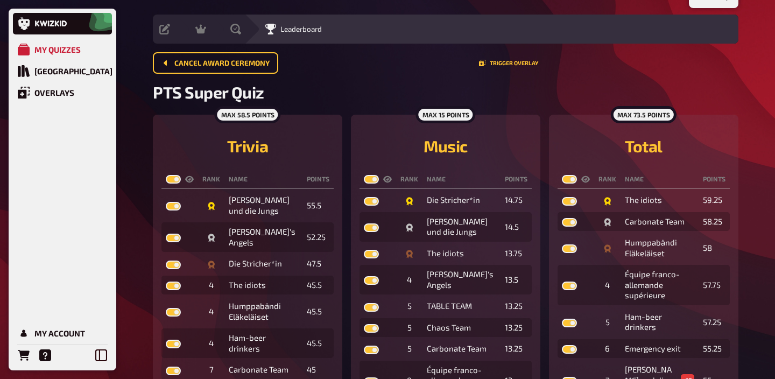
checkbox input "true"
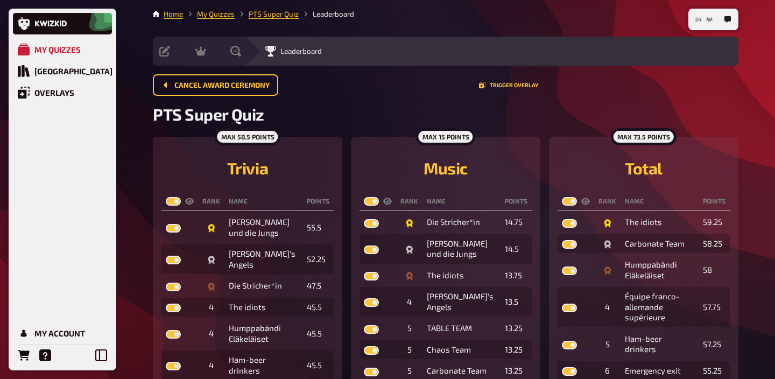
click at [692, 19] on button "34" at bounding box center [703, 19] width 26 height 17
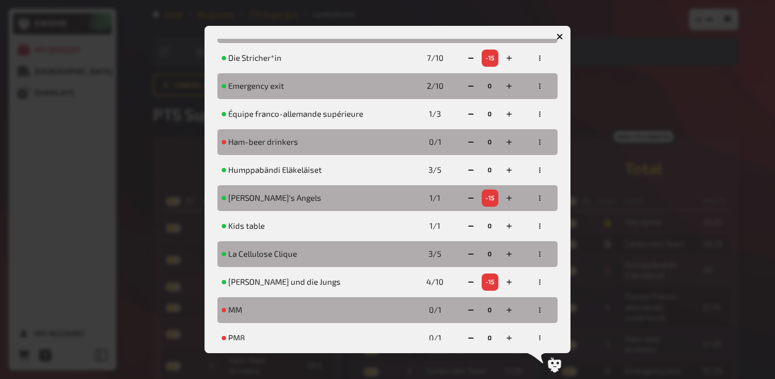
scroll to position [232, 0]
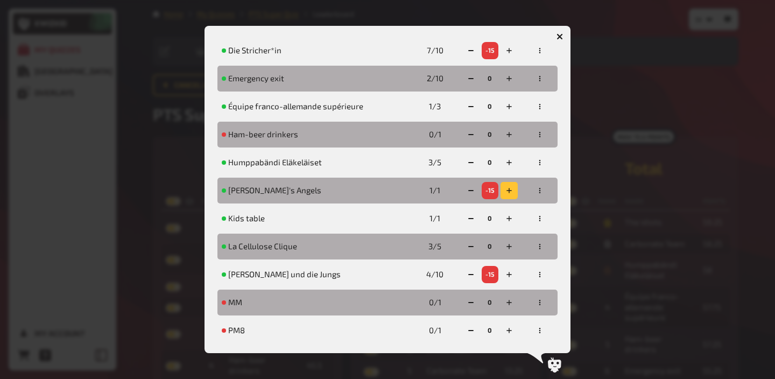
click at [511, 188] on icon "button" at bounding box center [509, 190] width 6 height 6
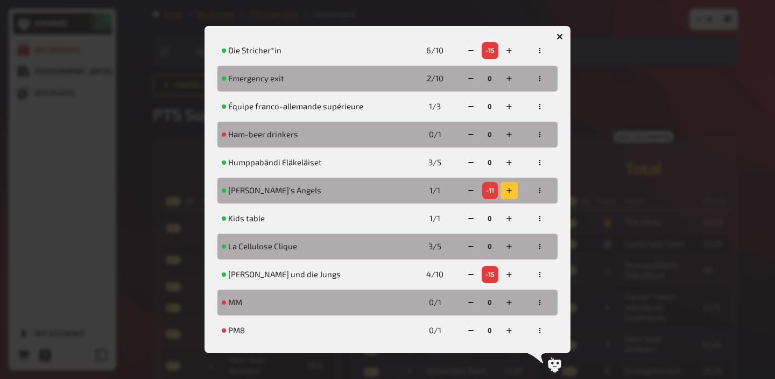
click at [511, 188] on icon "button" at bounding box center [509, 190] width 6 height 6
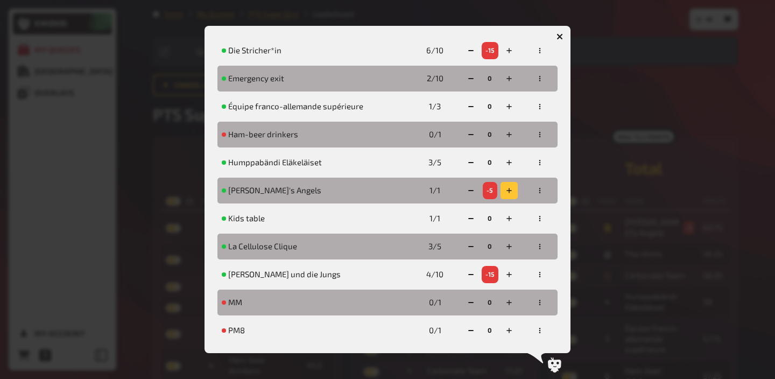
click at [511, 188] on icon "button" at bounding box center [509, 190] width 6 height 6
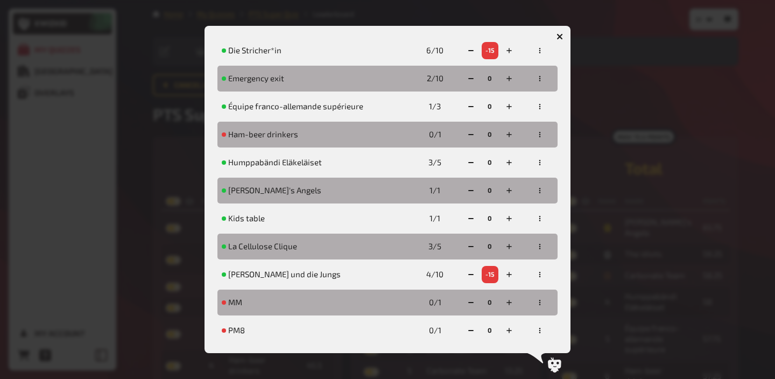
click at [631, 82] on div at bounding box center [387, 189] width 775 height 379
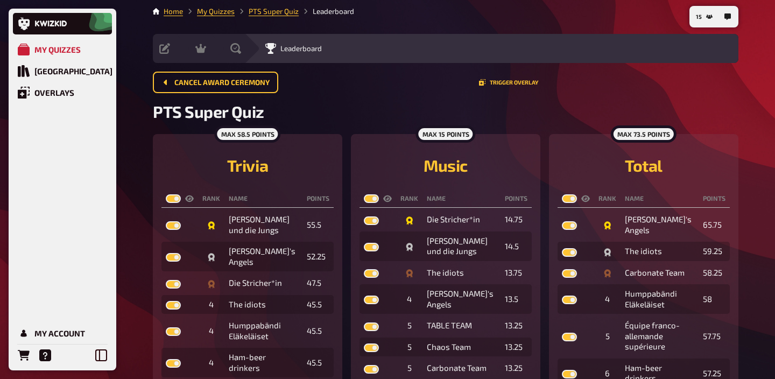
scroll to position [0, 0]
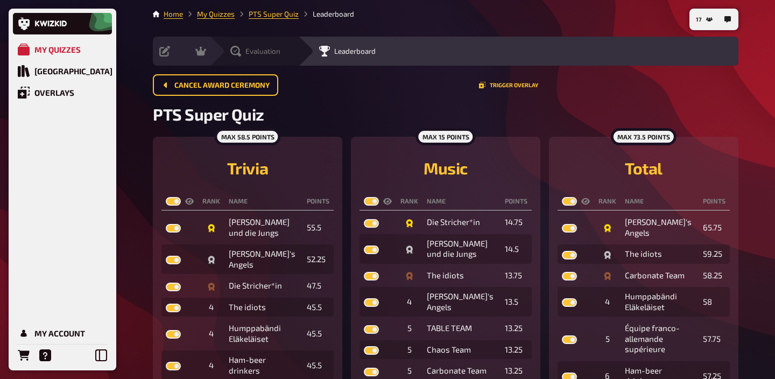
click at [239, 46] on icon at bounding box center [235, 51] width 11 height 11
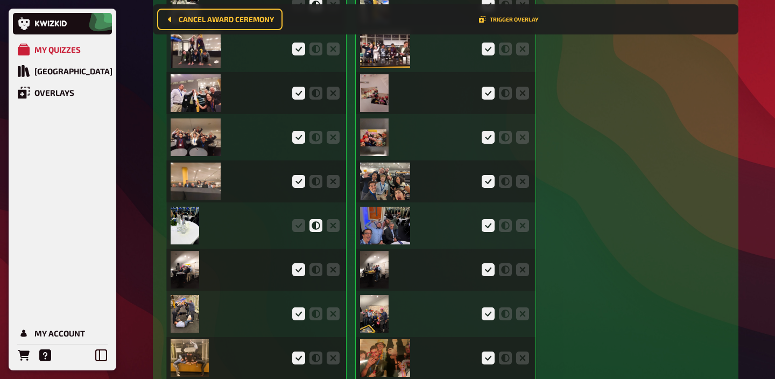
scroll to position [2866, 0]
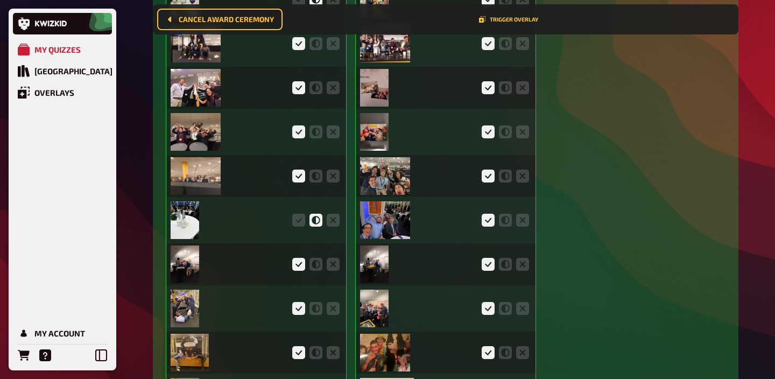
click at [200, 94] on img at bounding box center [196, 88] width 50 height 38
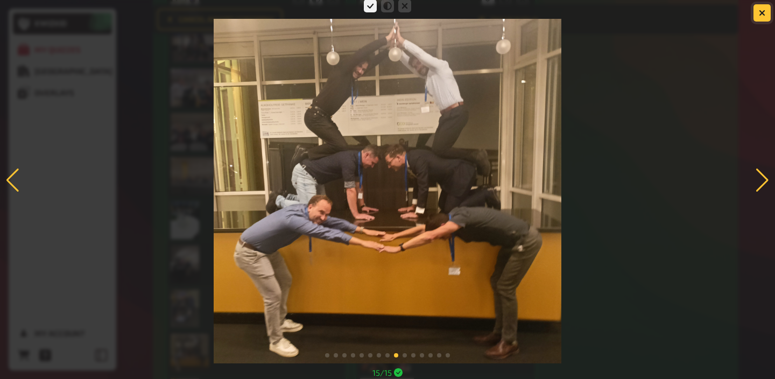
click at [763, 16] on icon "button" at bounding box center [762, 13] width 6 height 6
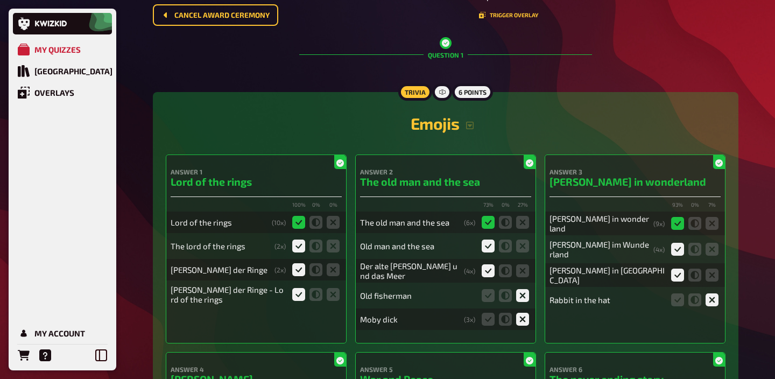
scroll to position [0, 0]
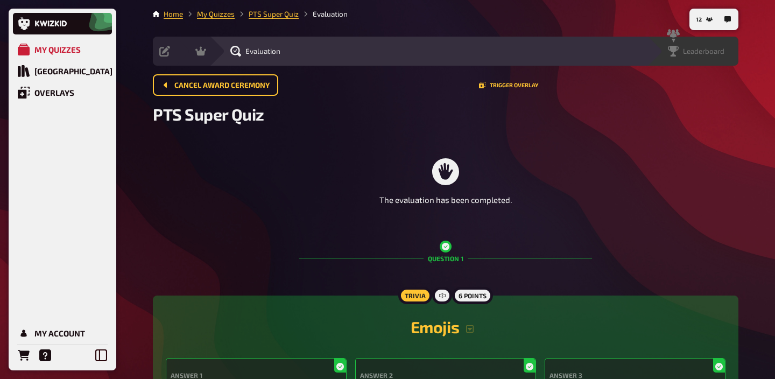
click at [719, 49] on span "Leaderboard" at bounding box center [703, 51] width 41 height 9
